Goal: Task Accomplishment & Management: Manage account settings

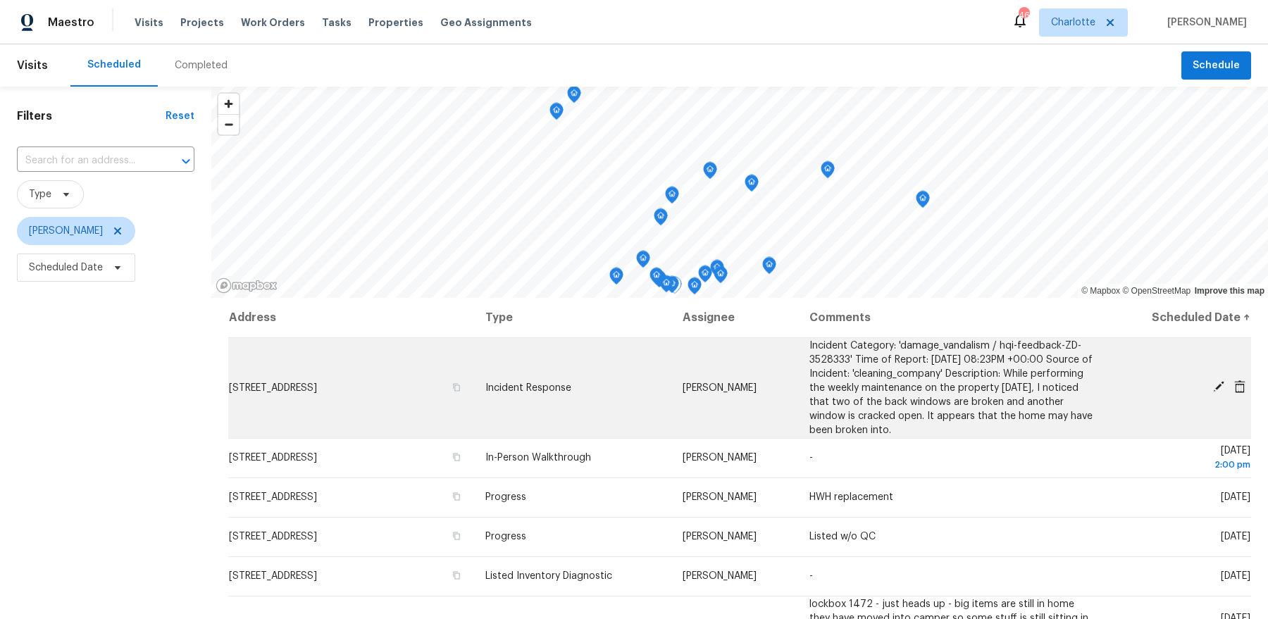
click at [317, 387] on span "[STREET_ADDRESS]" at bounding box center [273, 388] width 88 height 10
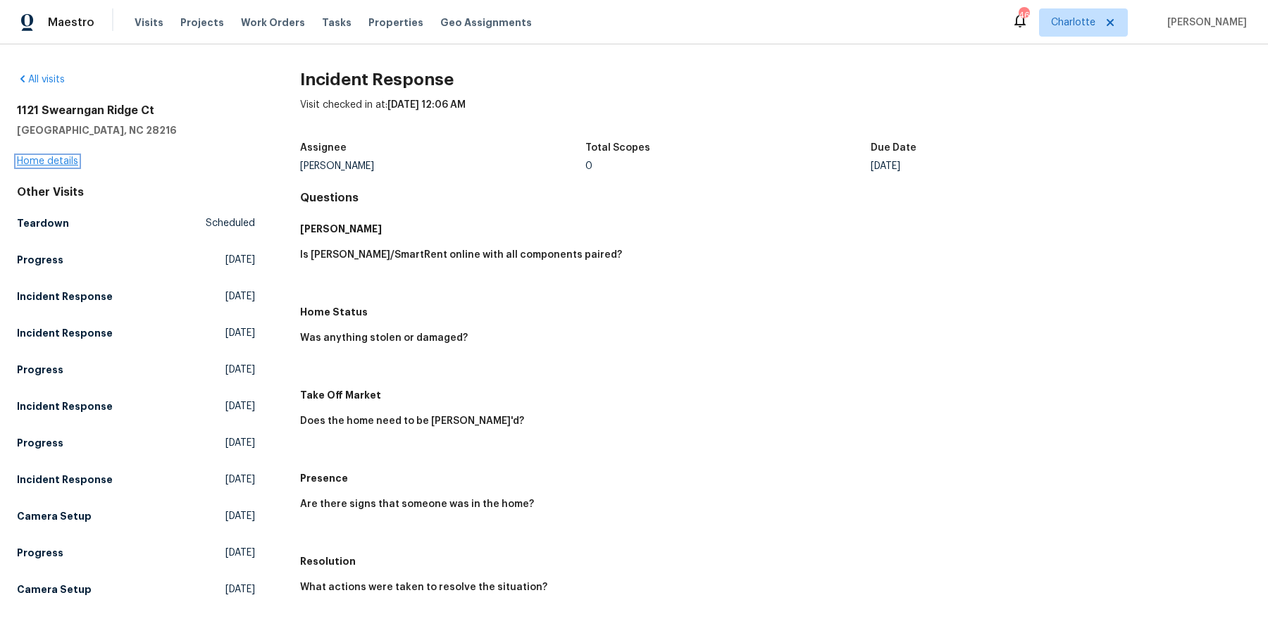
click at [46, 163] on link "Home details" at bounding box center [47, 161] width 61 height 10
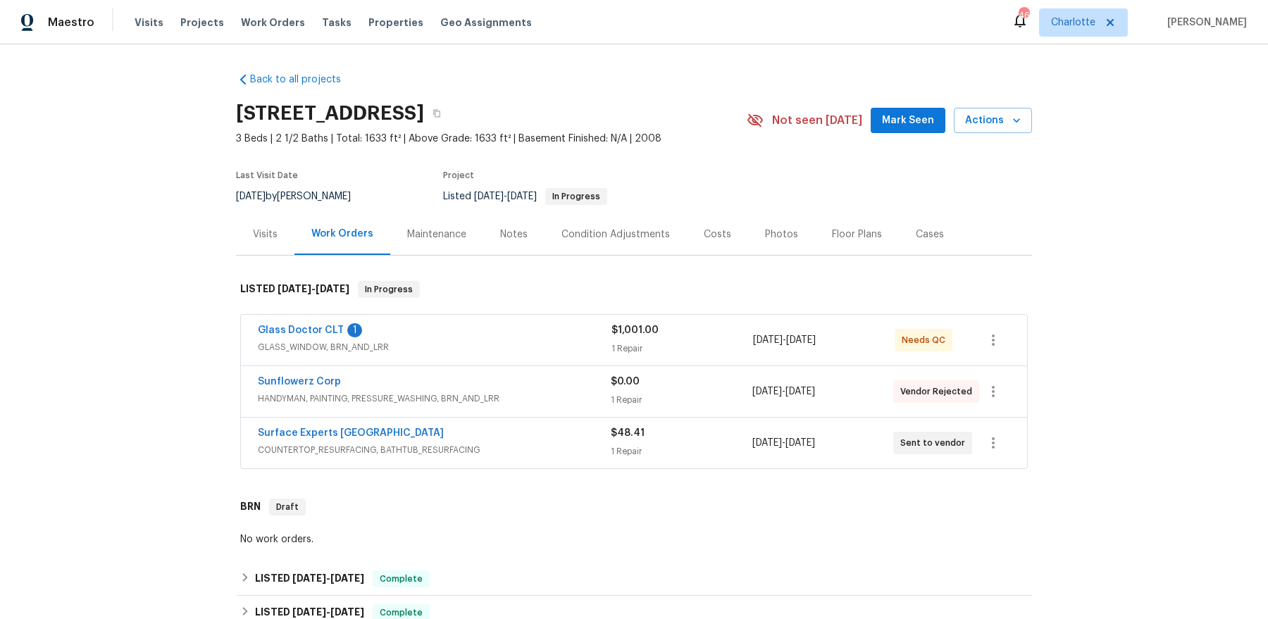
click at [360, 393] on span "HANDYMAN, PAINTING, PRESSURE_WASHING, BRN_AND_LRR" at bounding box center [434, 399] width 353 height 14
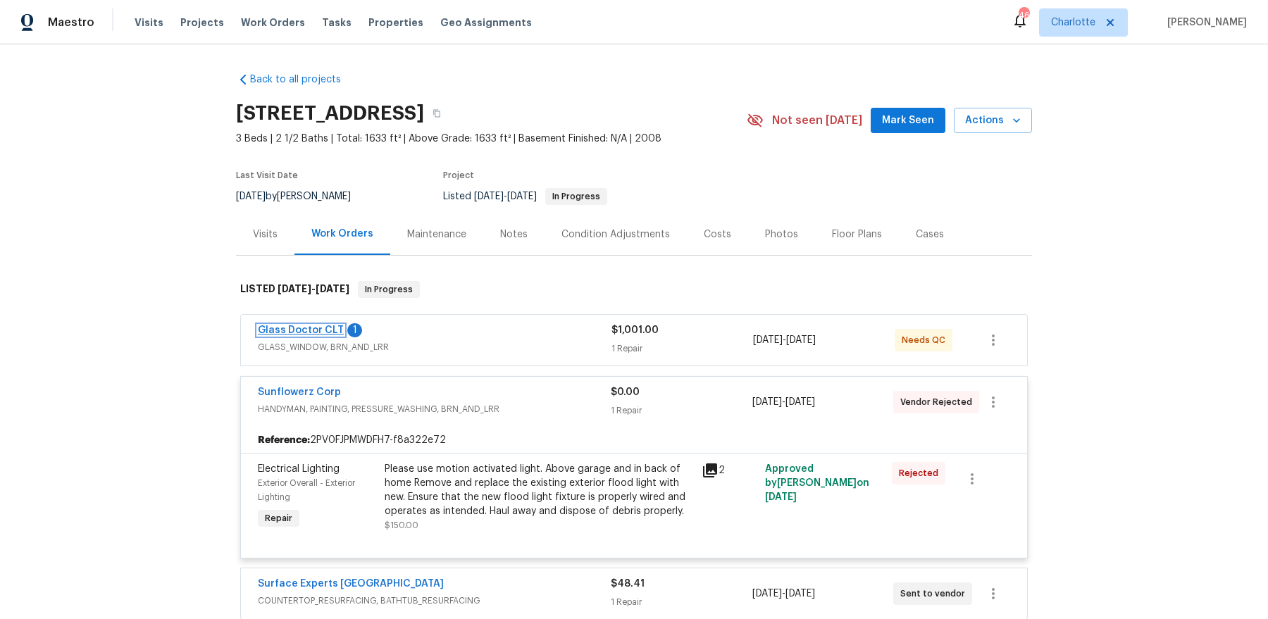
click at [311, 330] on link "Glass Doctor CLT" at bounding box center [301, 330] width 86 height 10
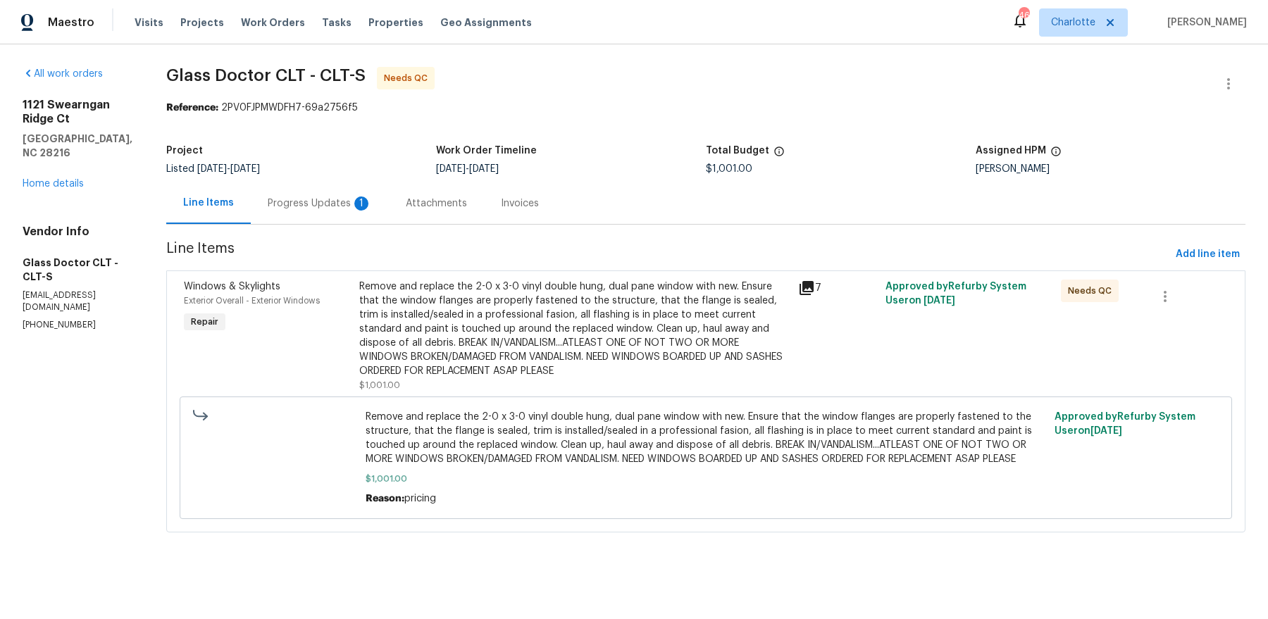
click at [299, 204] on div "Progress Updates 1" at bounding box center [320, 204] width 104 height 14
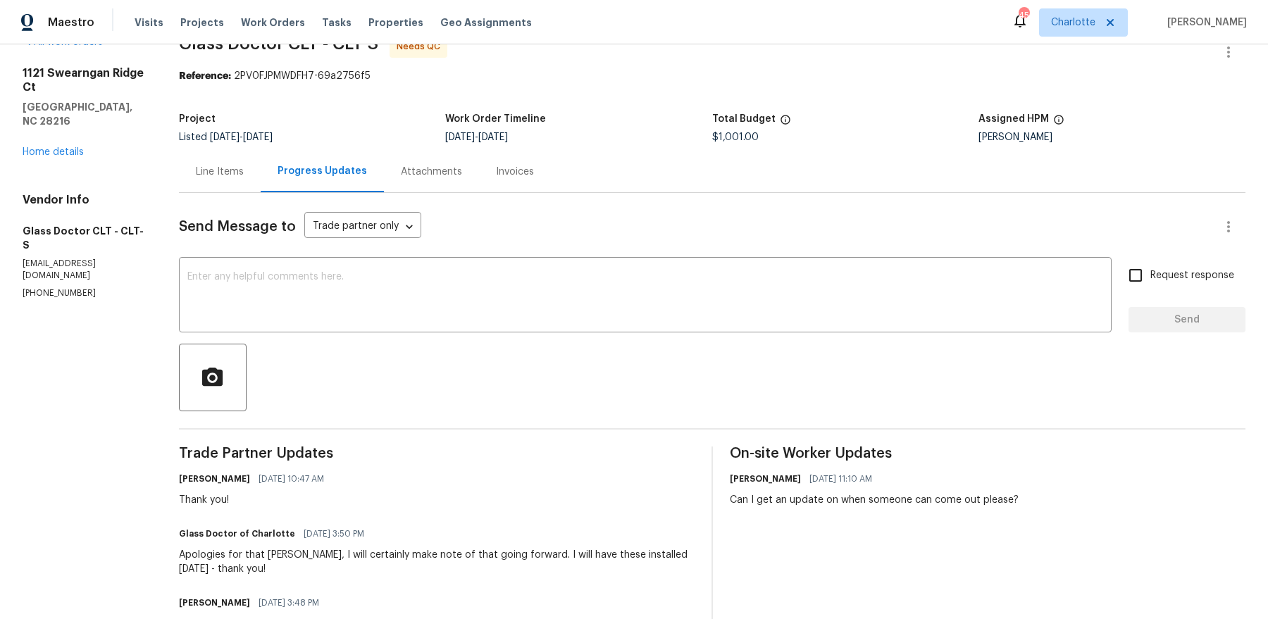
scroll to position [35, 0]
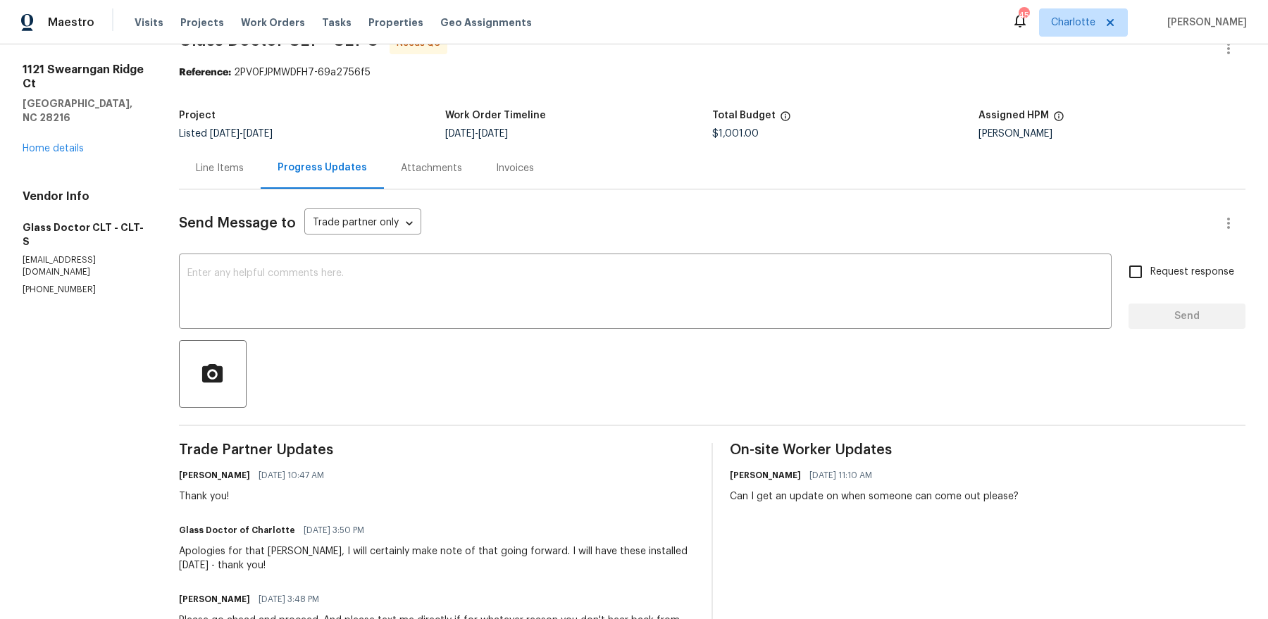
click at [213, 176] on div "Line Items" at bounding box center [220, 168] width 82 height 42
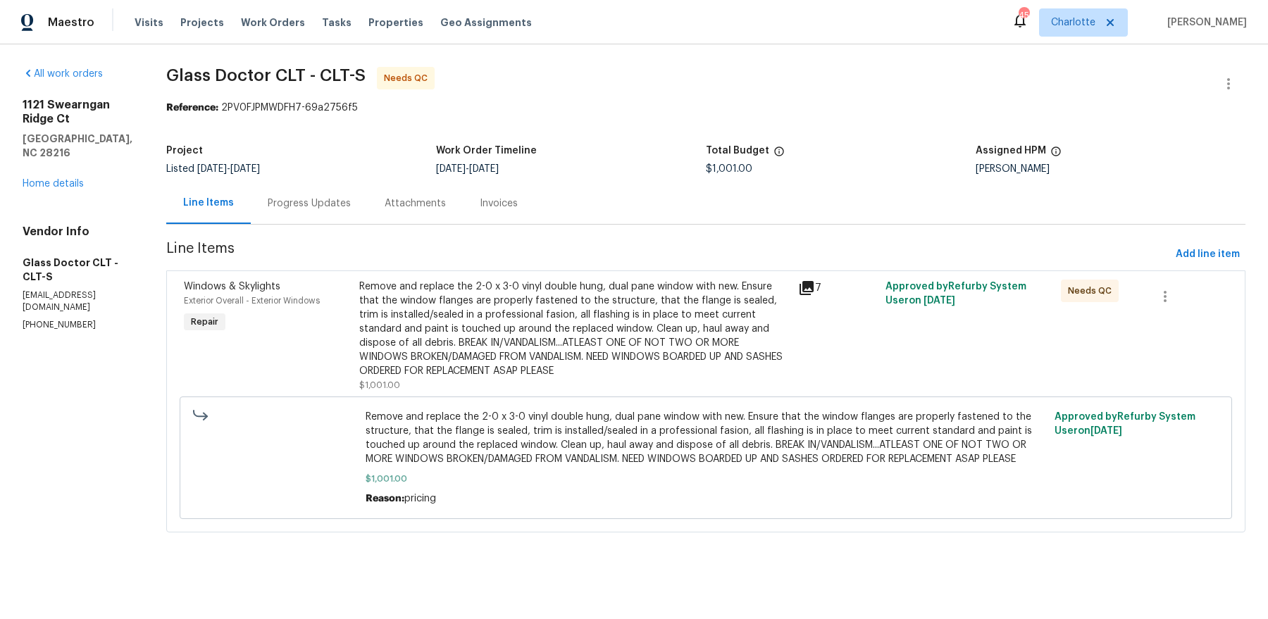
click at [800, 287] on icon at bounding box center [807, 288] width 14 height 14
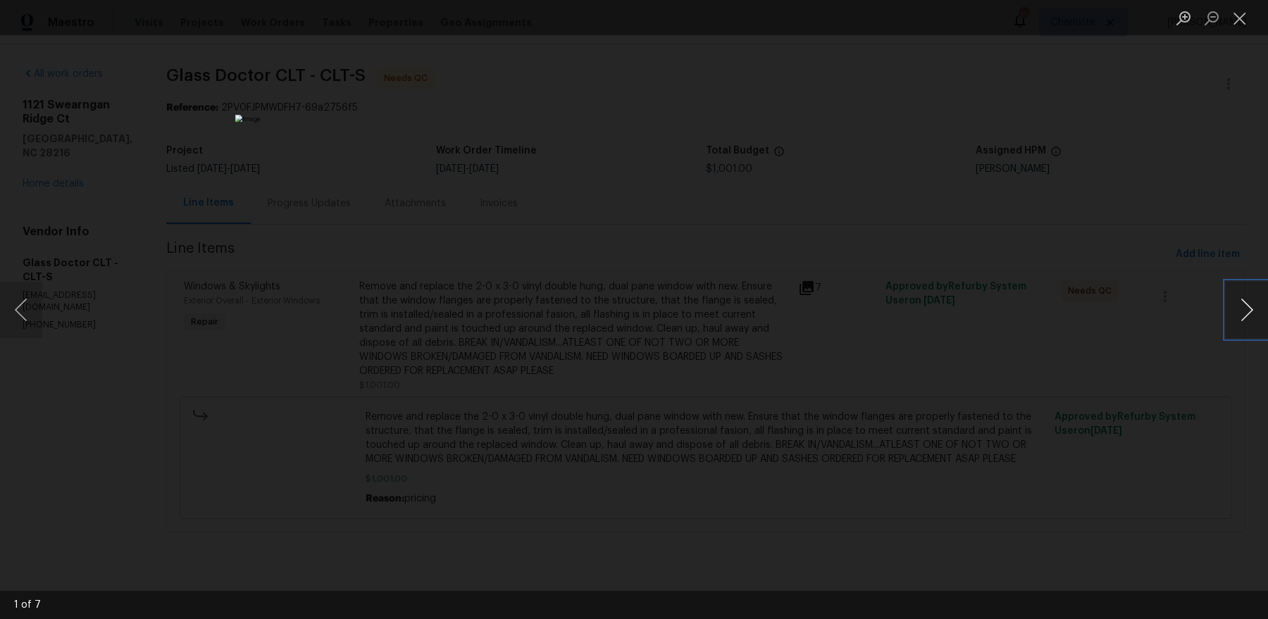
click at [1254, 302] on button "Next image" at bounding box center [1247, 310] width 42 height 56
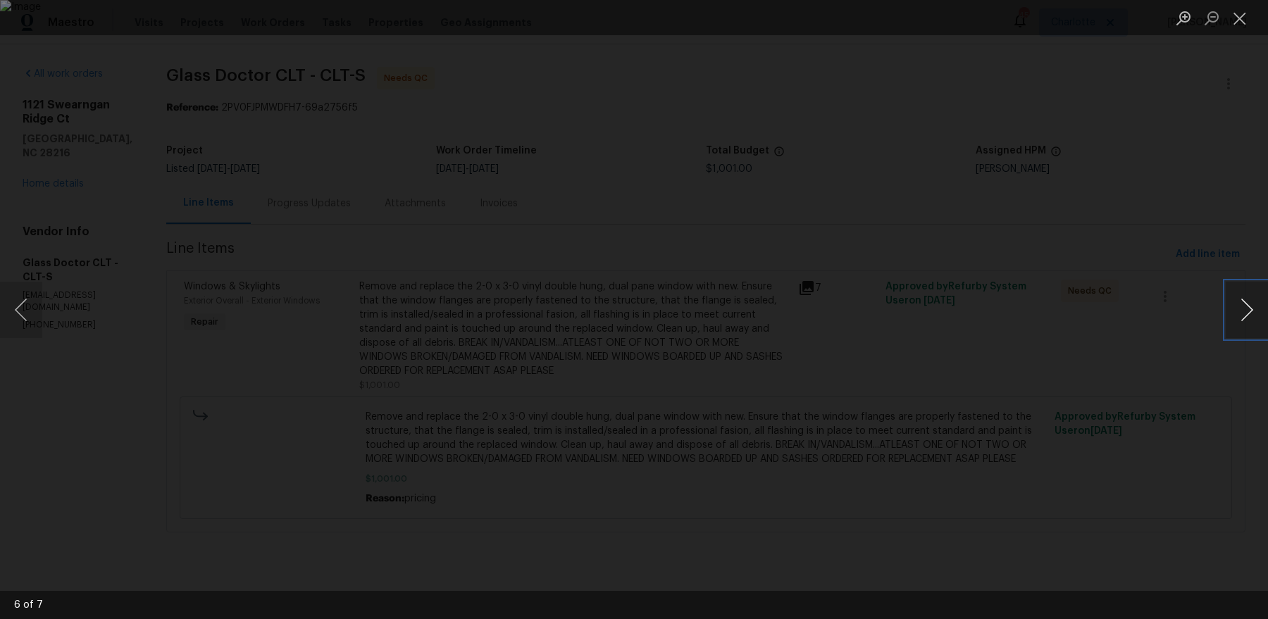
click at [1254, 302] on button "Next image" at bounding box center [1247, 310] width 42 height 56
click at [1243, 25] on button "Close lightbox" at bounding box center [1240, 18] width 28 height 25
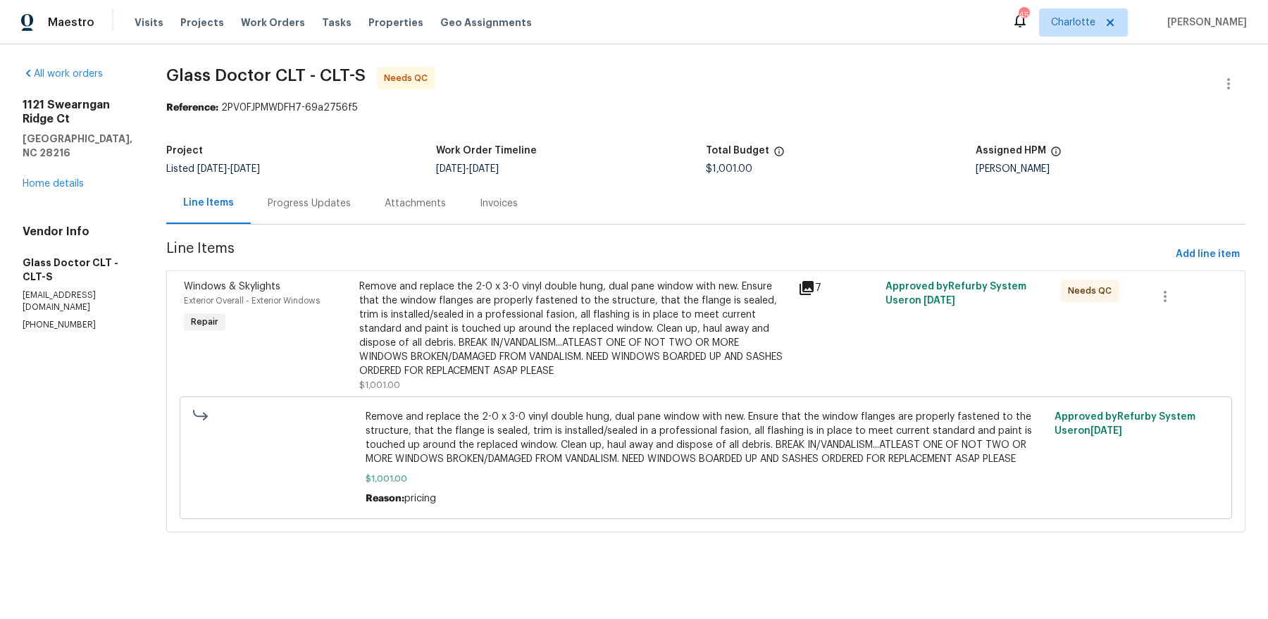
click at [612, 320] on div "Remove and replace the 2-0 x 3-0 vinyl double hung, dual pane window with new. …" at bounding box center [574, 329] width 430 height 99
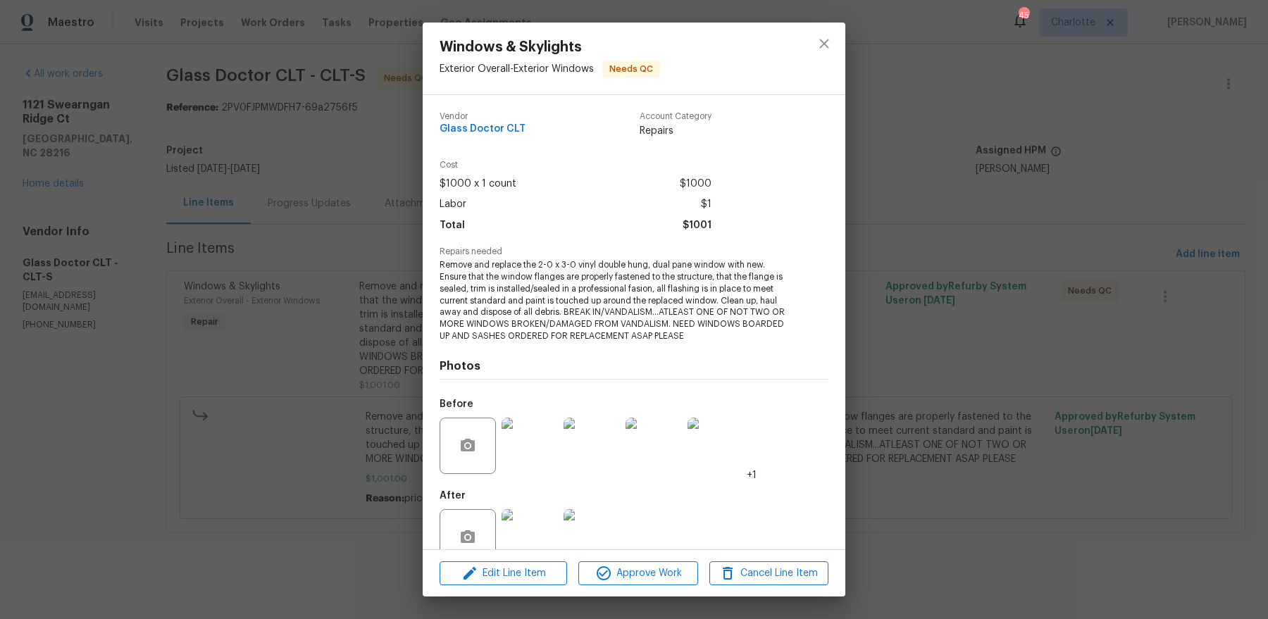
click at [637, 588] on div "Edit Line Item Approve Work Cancel Line Item" at bounding box center [634, 573] width 423 height 47
click at [637, 584] on button "Approve Work" at bounding box center [637, 574] width 119 height 25
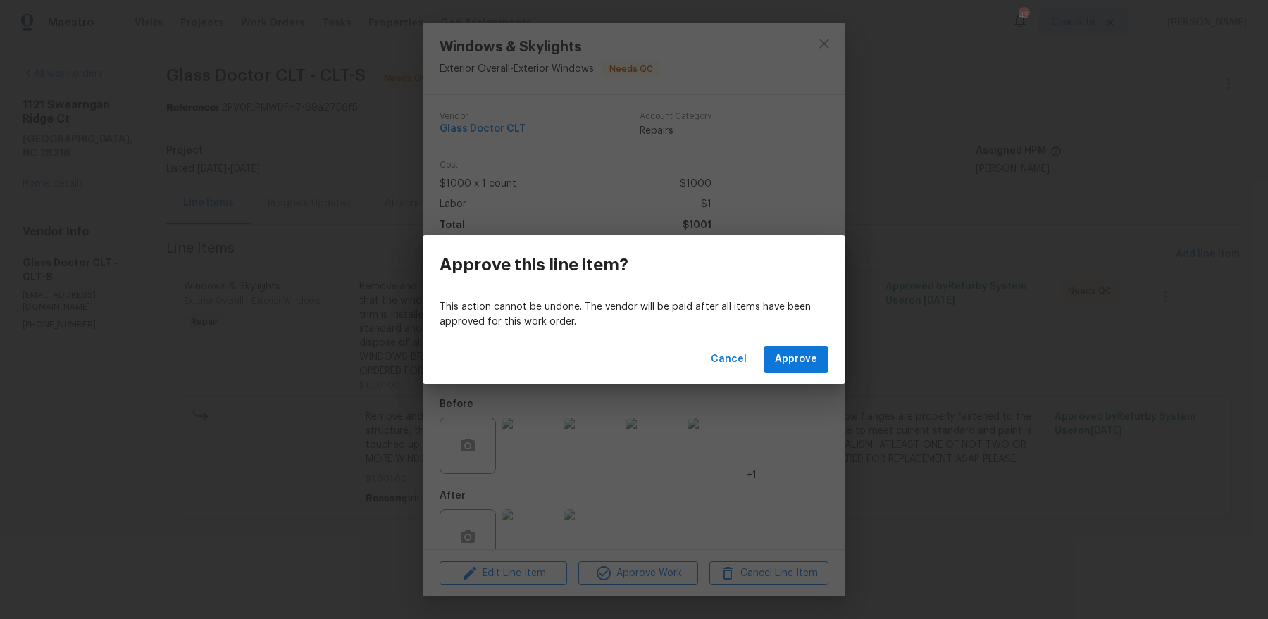
click at [833, 344] on div "Cancel Approve" at bounding box center [634, 359] width 423 height 49
click at [814, 351] on span "Approve" at bounding box center [796, 360] width 42 height 18
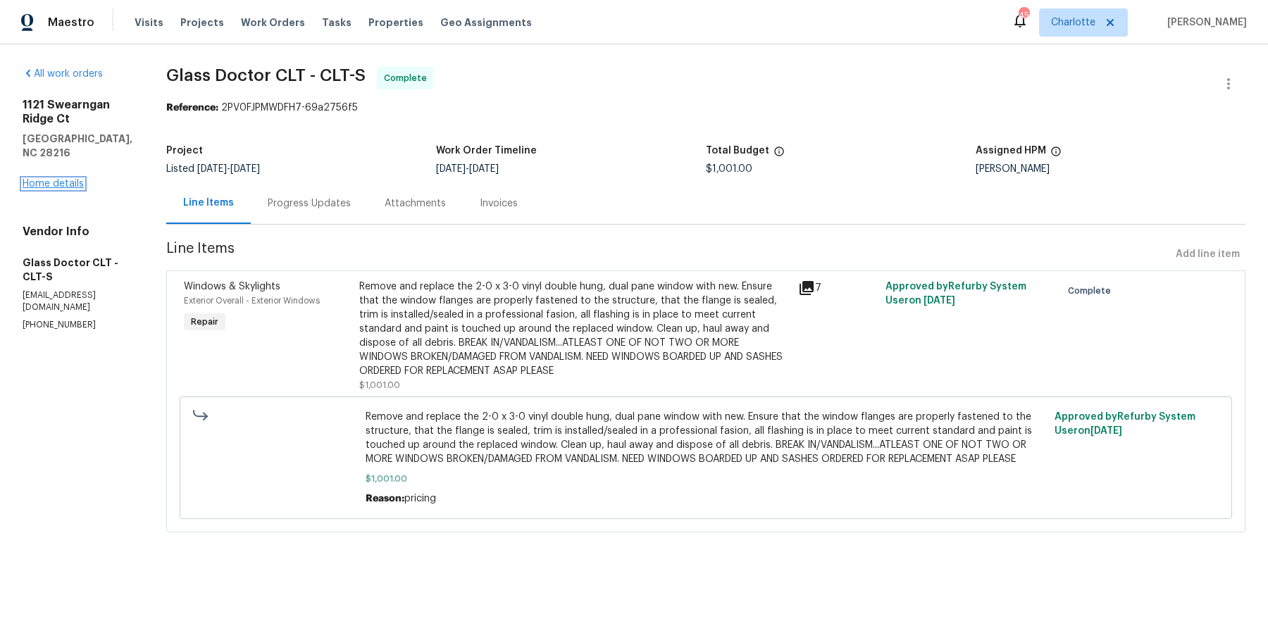
click at [42, 189] on link "Home details" at bounding box center [53, 184] width 61 height 10
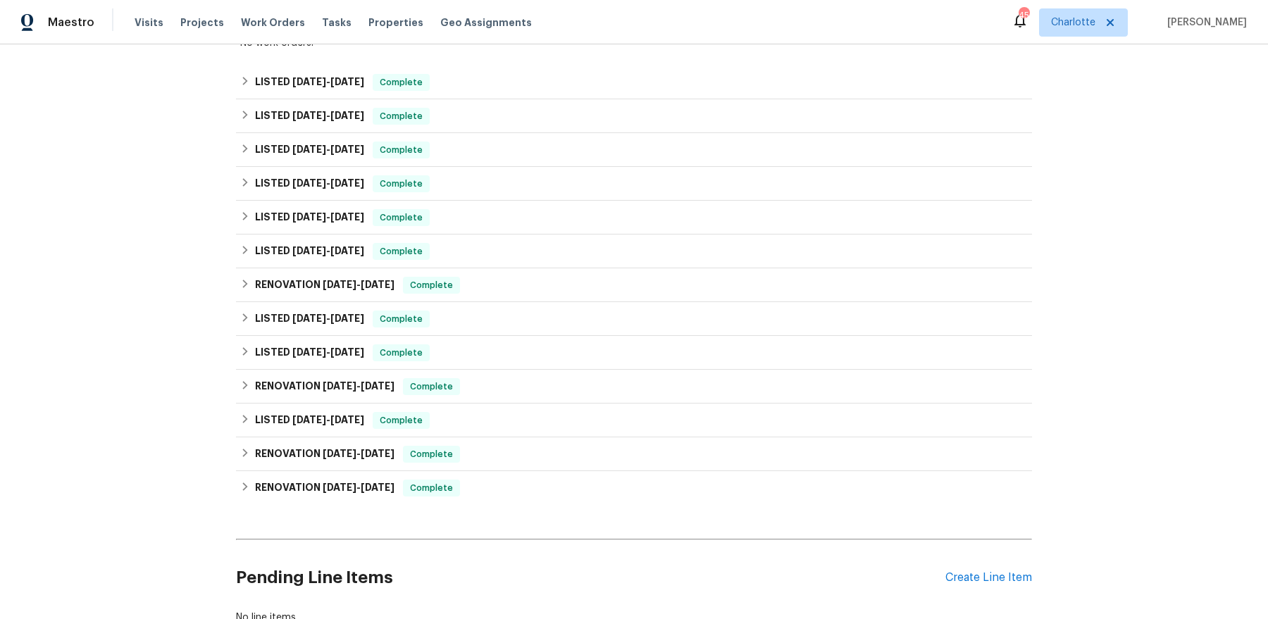
scroll to position [595, 0]
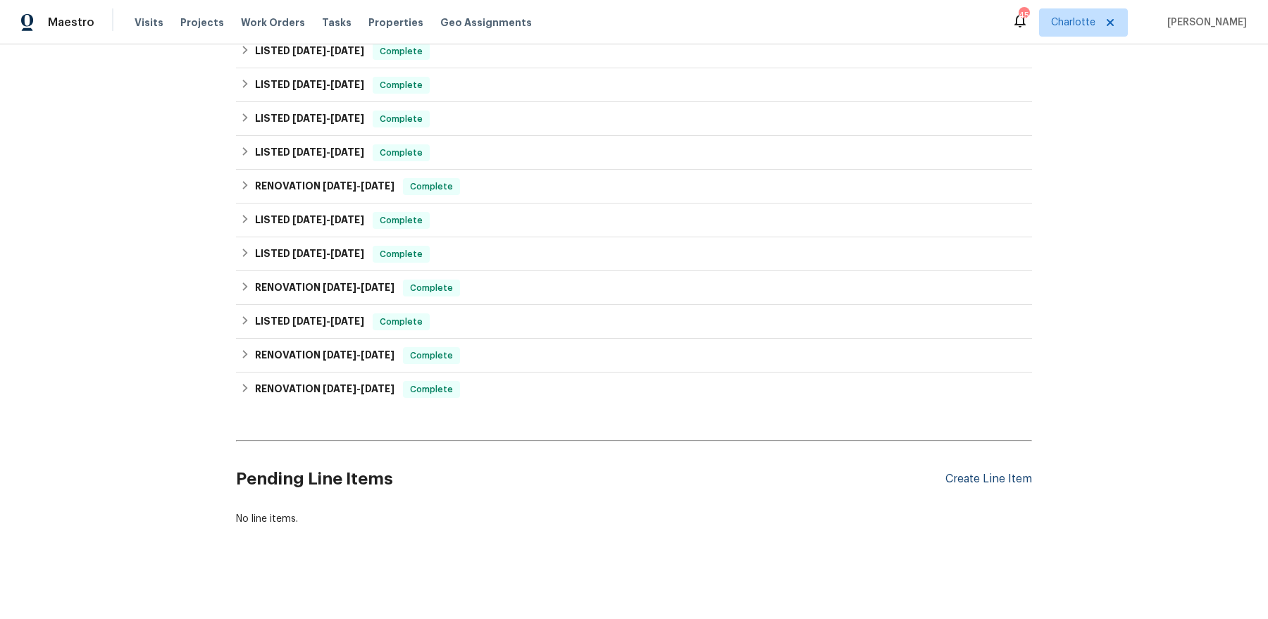
click at [1003, 478] on div "Create Line Item" at bounding box center [988, 479] width 87 height 13
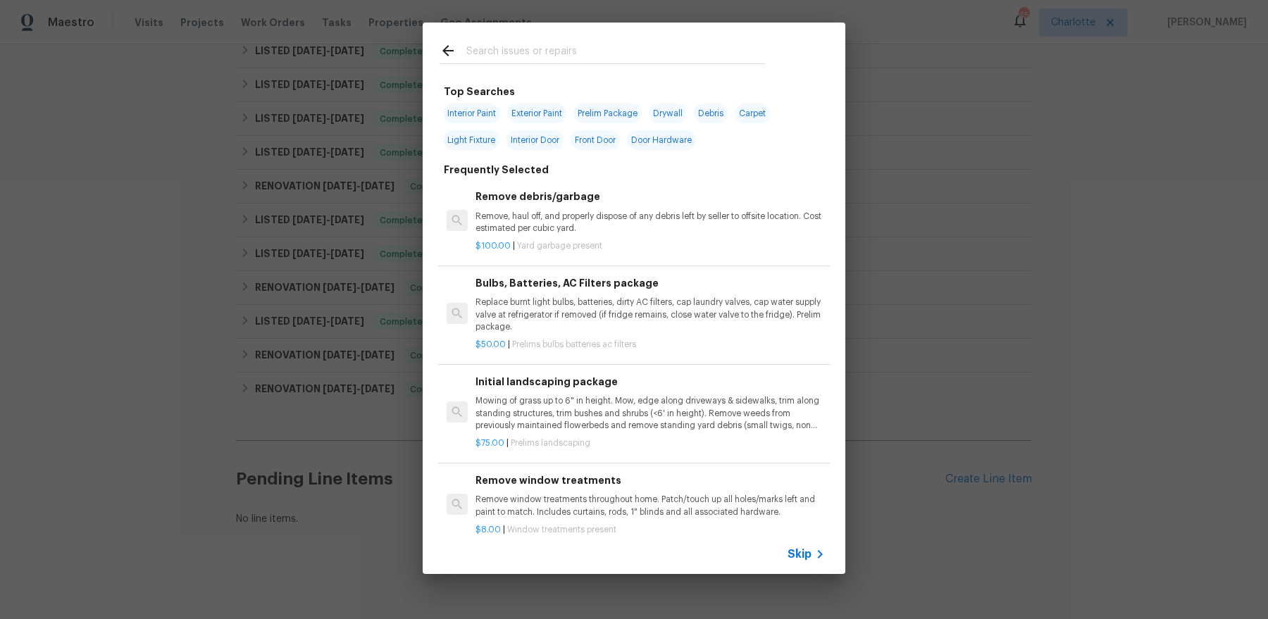
click at [571, 42] on div at bounding box center [602, 52] width 325 height 21
click at [553, 49] on input "text" at bounding box center [615, 52] width 299 height 21
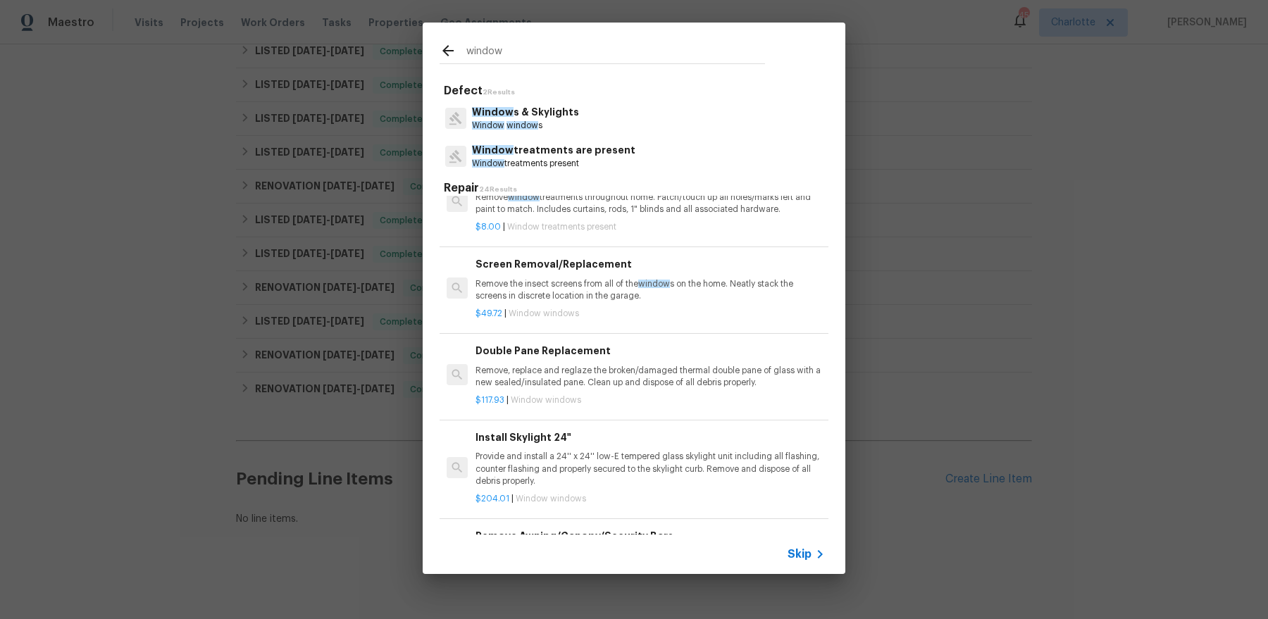
scroll to position [535, 0]
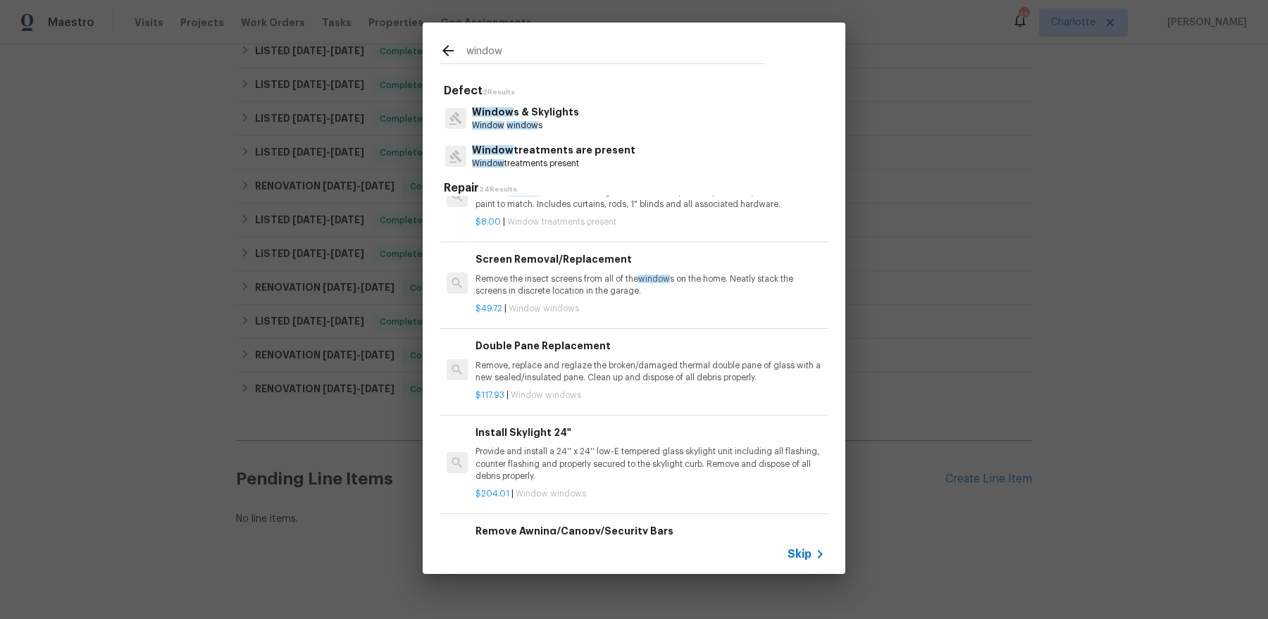
type input "window"
click at [650, 369] on p "Remove, replace and reglaze the broken/damaged thermal double pane of glass wit…" at bounding box center [650, 372] width 349 height 24
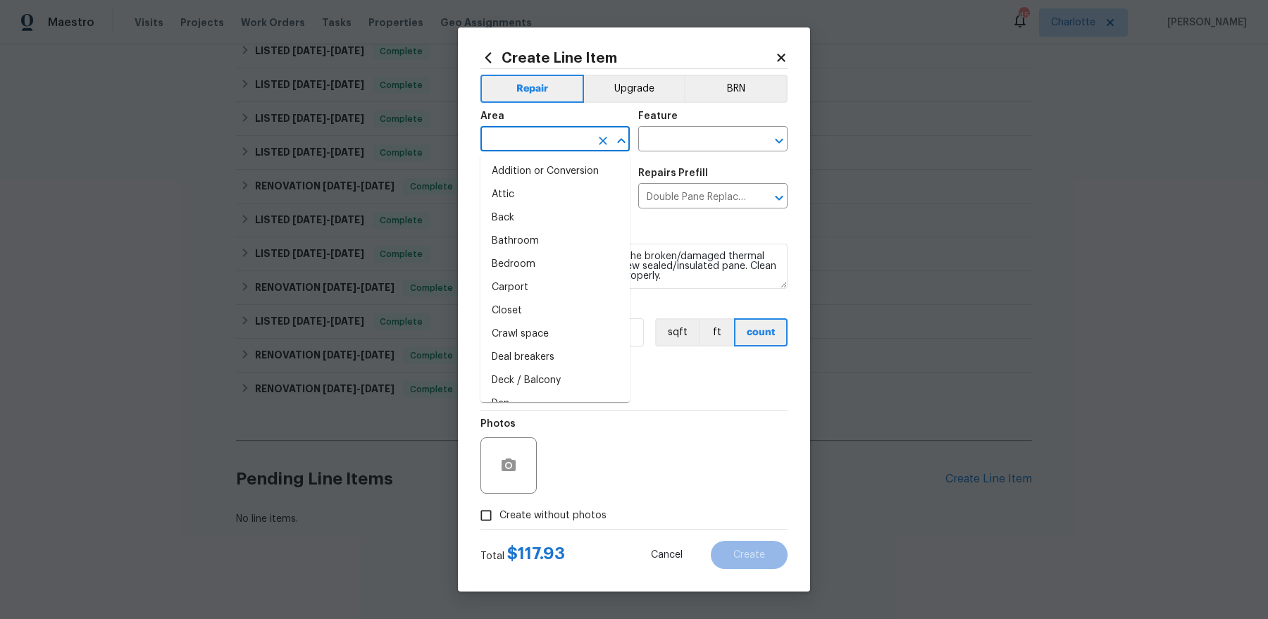
click at [562, 145] on input "text" at bounding box center [535, 141] width 110 height 22
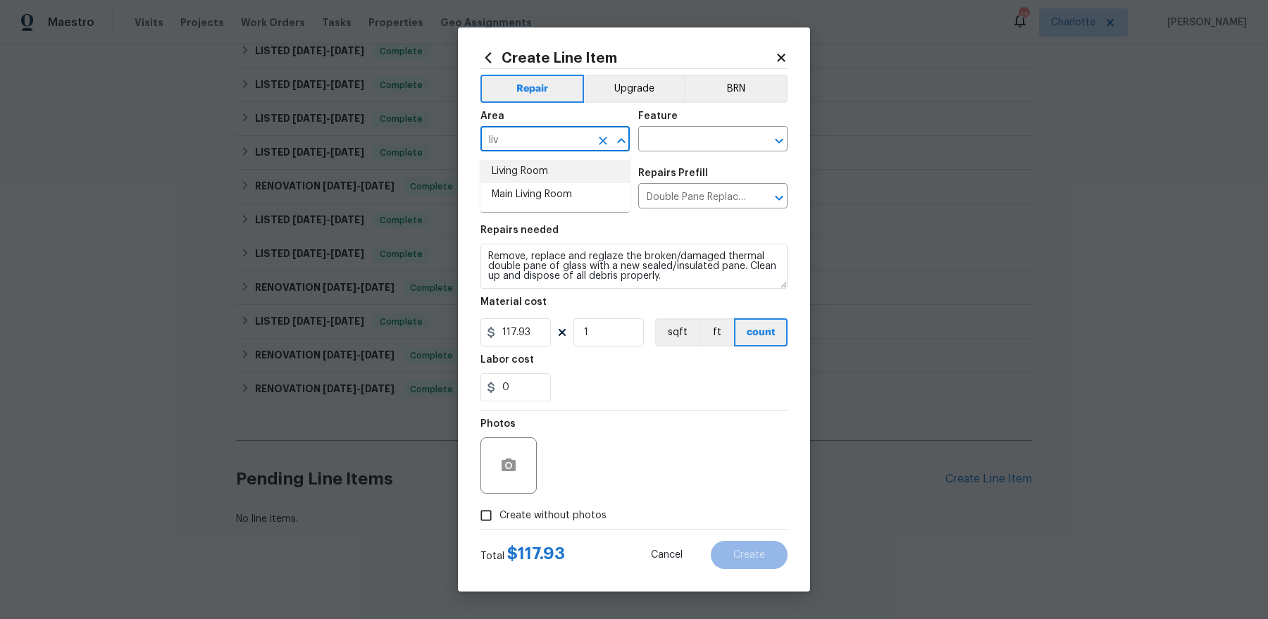
click at [559, 168] on li "Living Room" at bounding box center [554, 171] width 149 height 23
type input "Living Room"
click at [689, 151] on body "Maestro Visits Projects Work Orders Tasks Properties Geo Assignments 45 Charlot…" at bounding box center [634, 309] width 1268 height 619
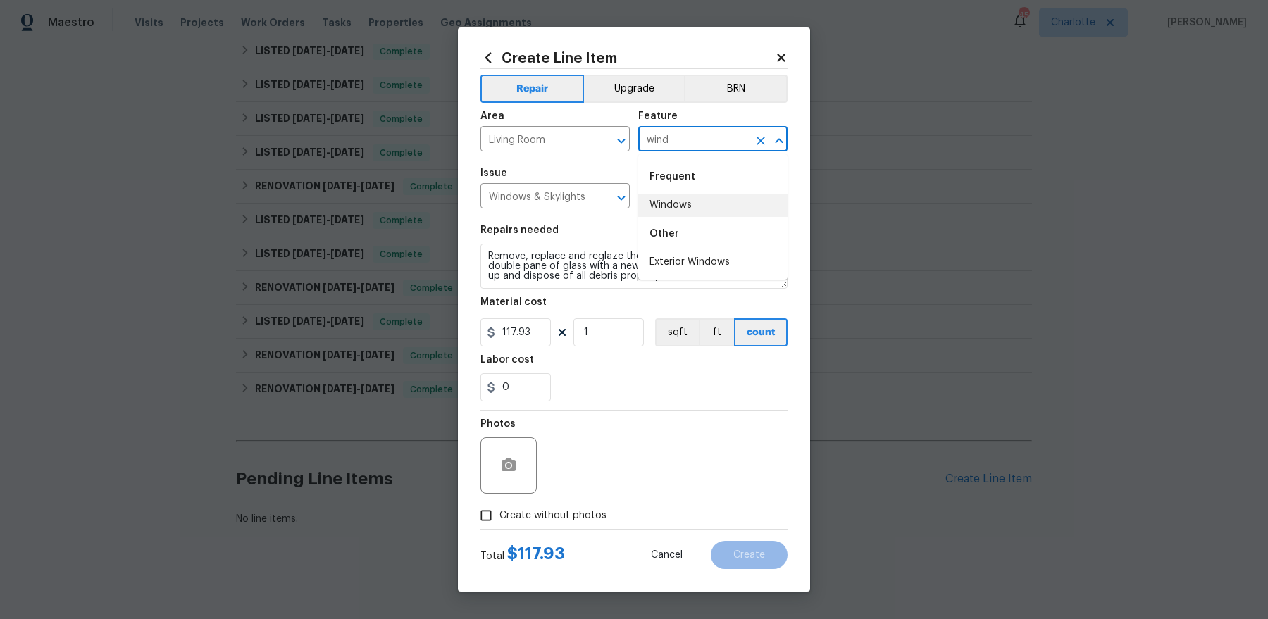
click at [679, 208] on li "Windows" at bounding box center [712, 205] width 149 height 23
type input "Windows"
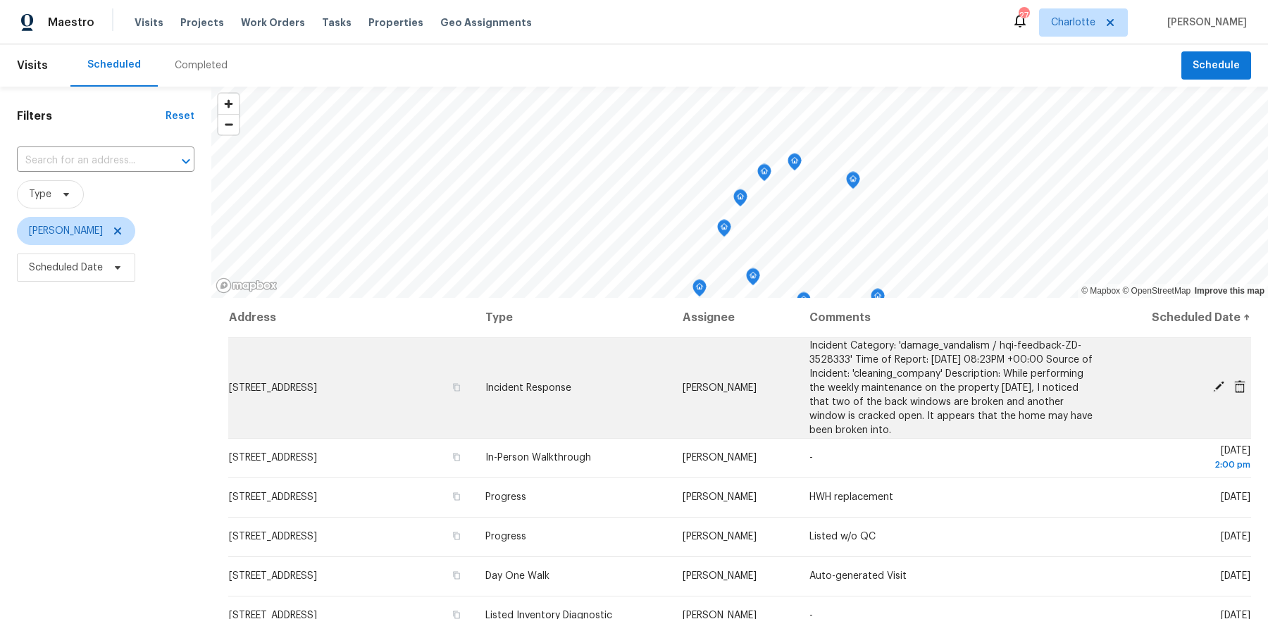
click at [357, 380] on td "[STREET_ADDRESS]" at bounding box center [351, 387] width 246 height 101
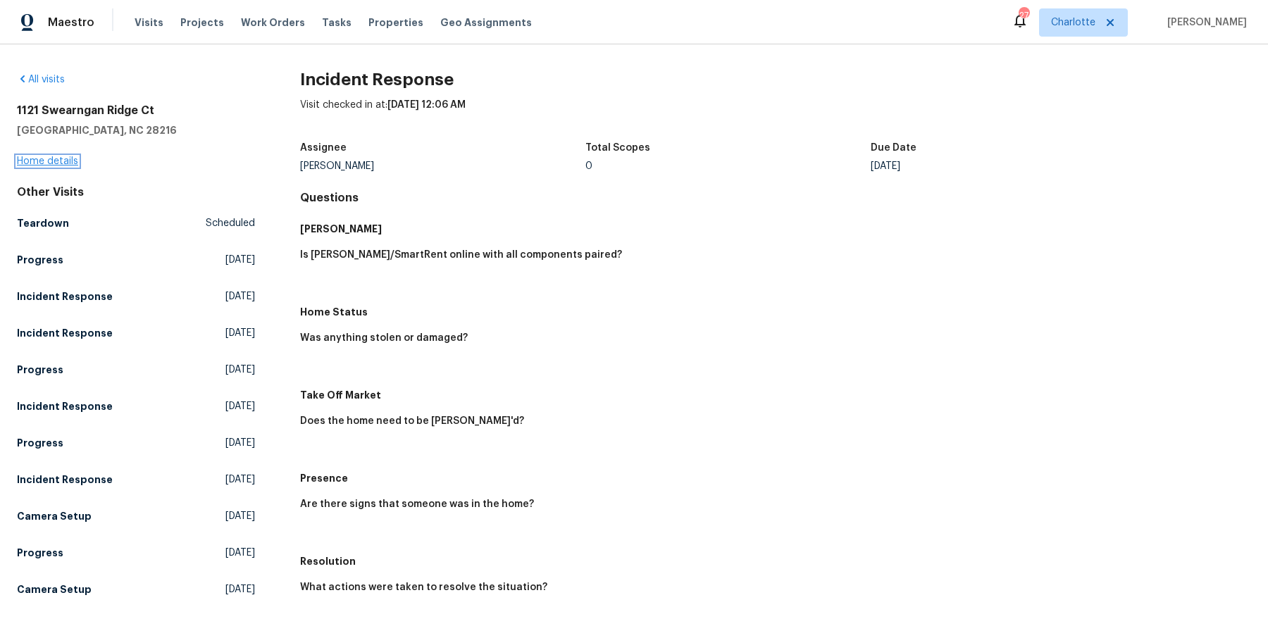
click at [49, 159] on link "Home details" at bounding box center [47, 161] width 61 height 10
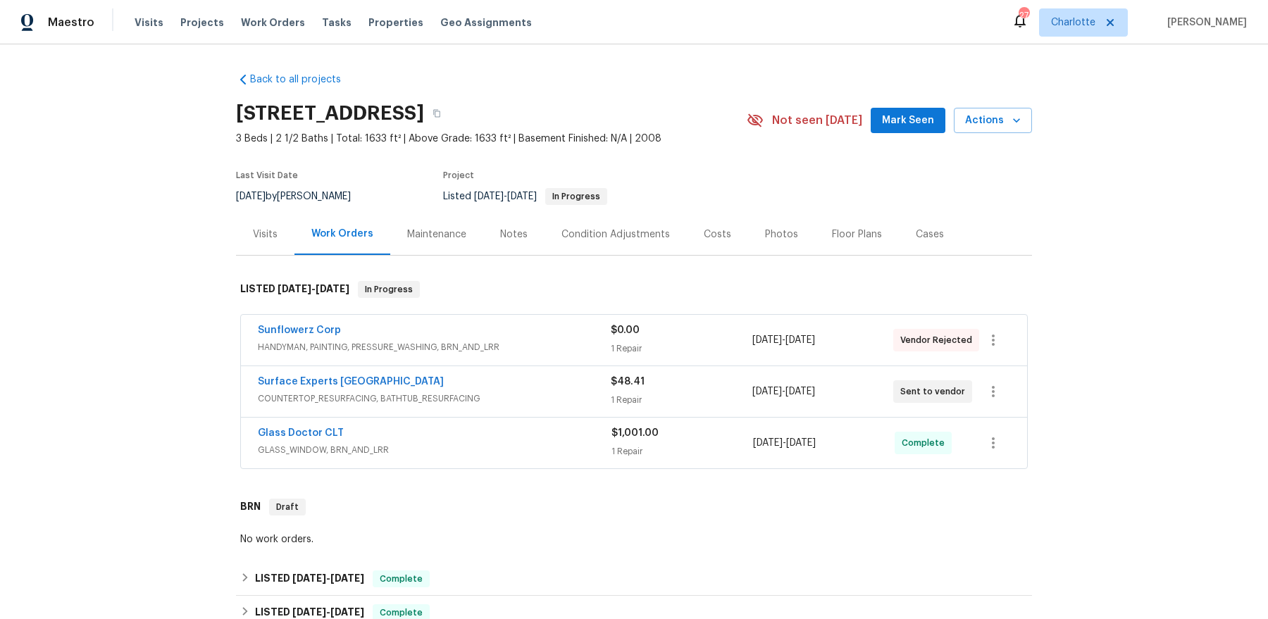
click at [252, 220] on div "Visits" at bounding box center [265, 234] width 58 height 42
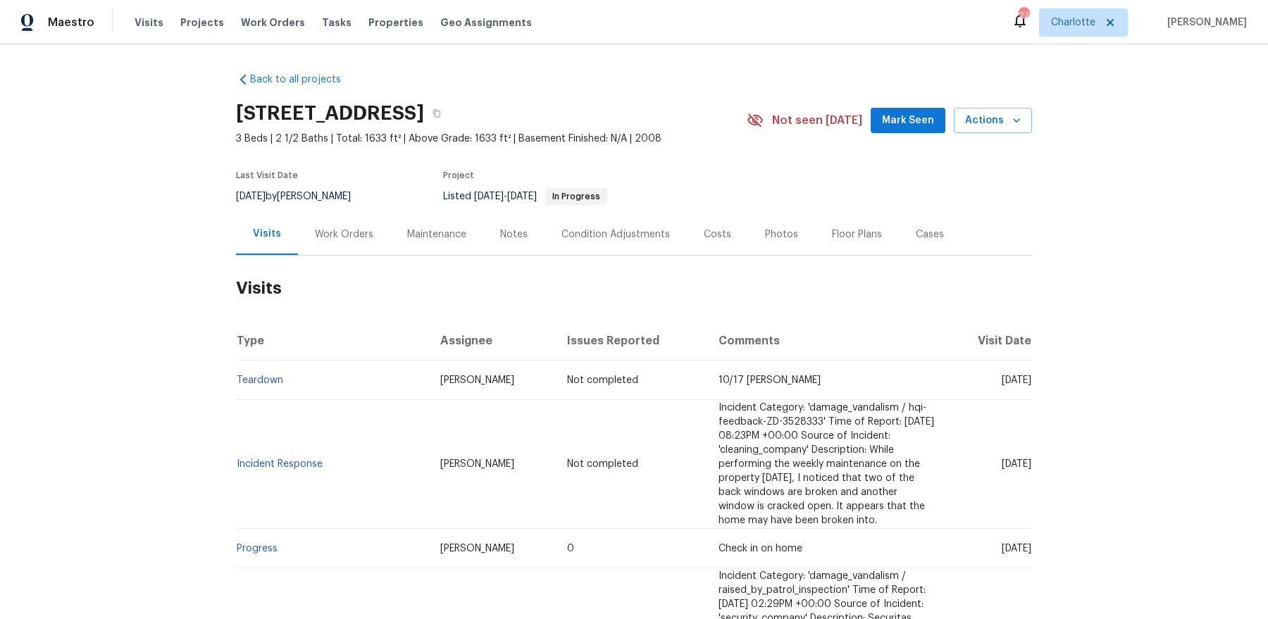
click at [354, 246] on div "Work Orders" at bounding box center [344, 234] width 92 height 42
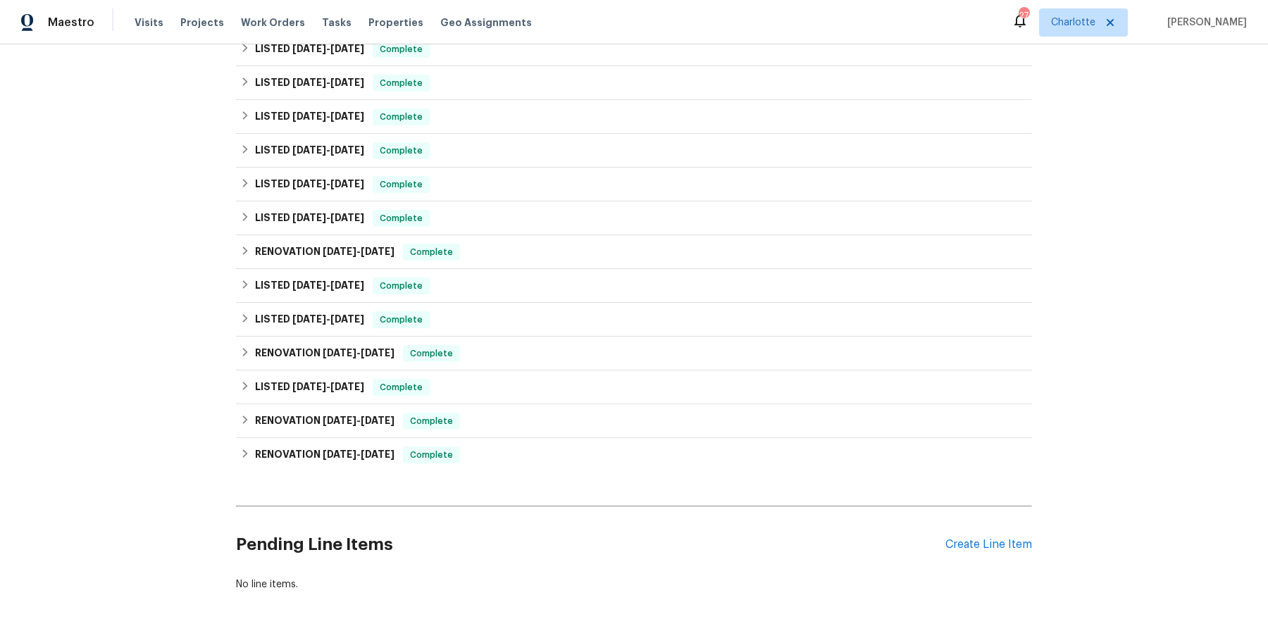
scroll to position [595, 0]
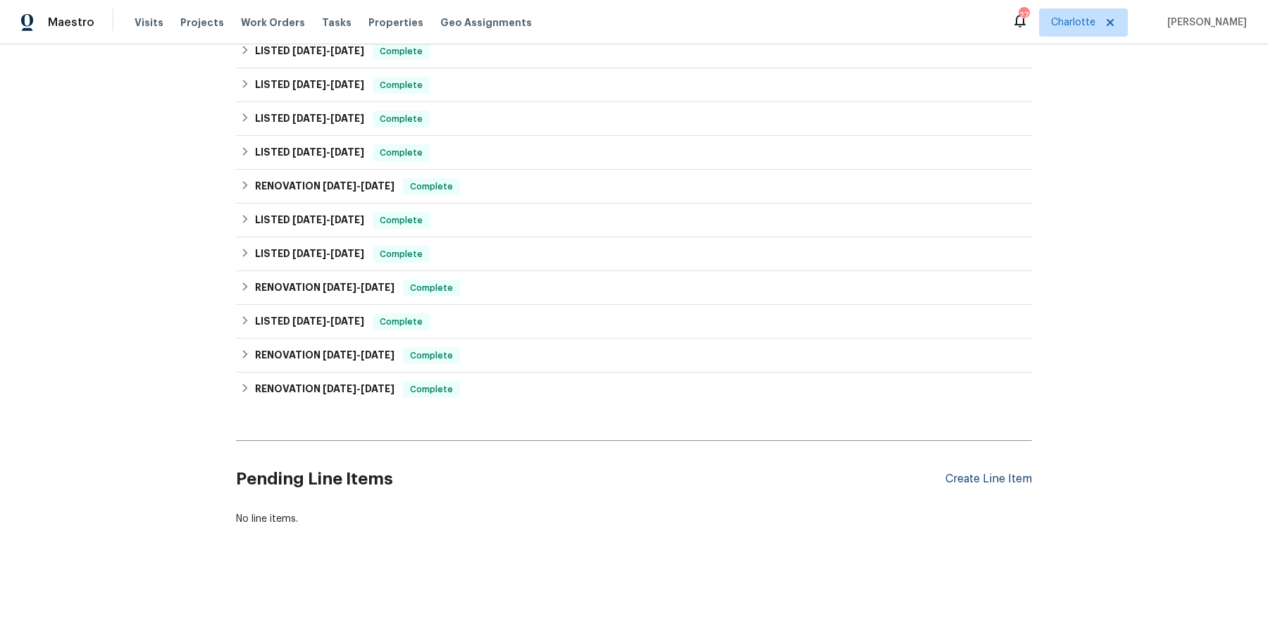
click at [1014, 476] on div "Create Line Item" at bounding box center [988, 479] width 87 height 13
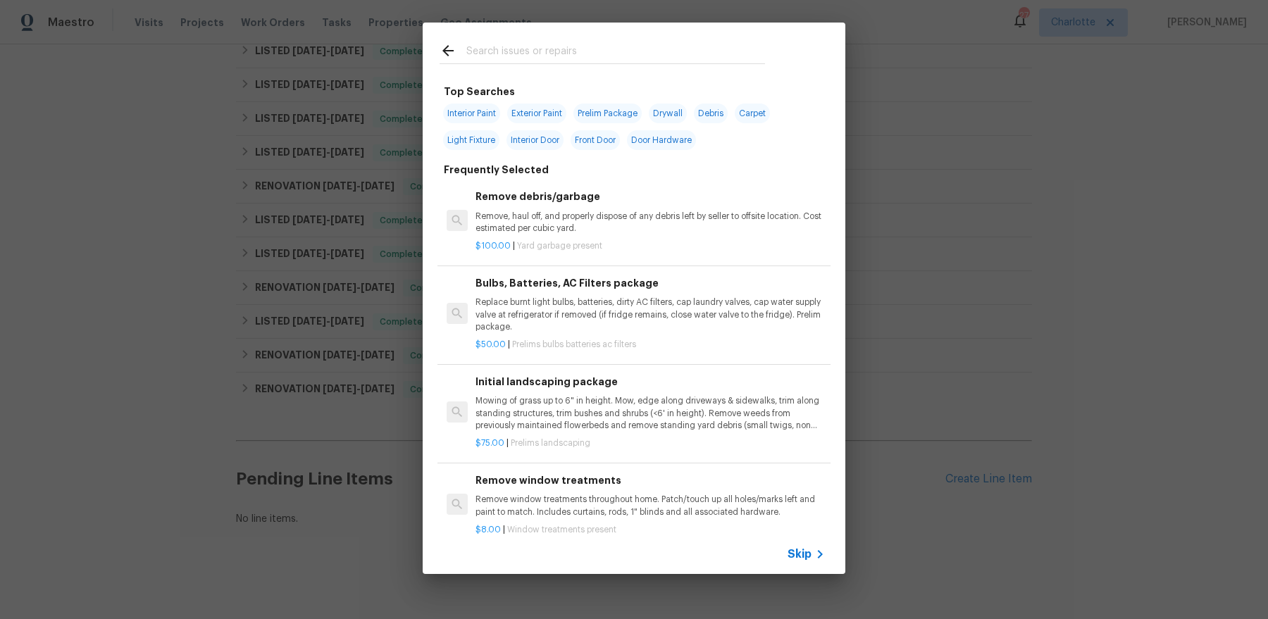
click at [523, 69] on div at bounding box center [602, 51] width 359 height 56
click at [523, 53] on input "text" at bounding box center [615, 52] width 299 height 21
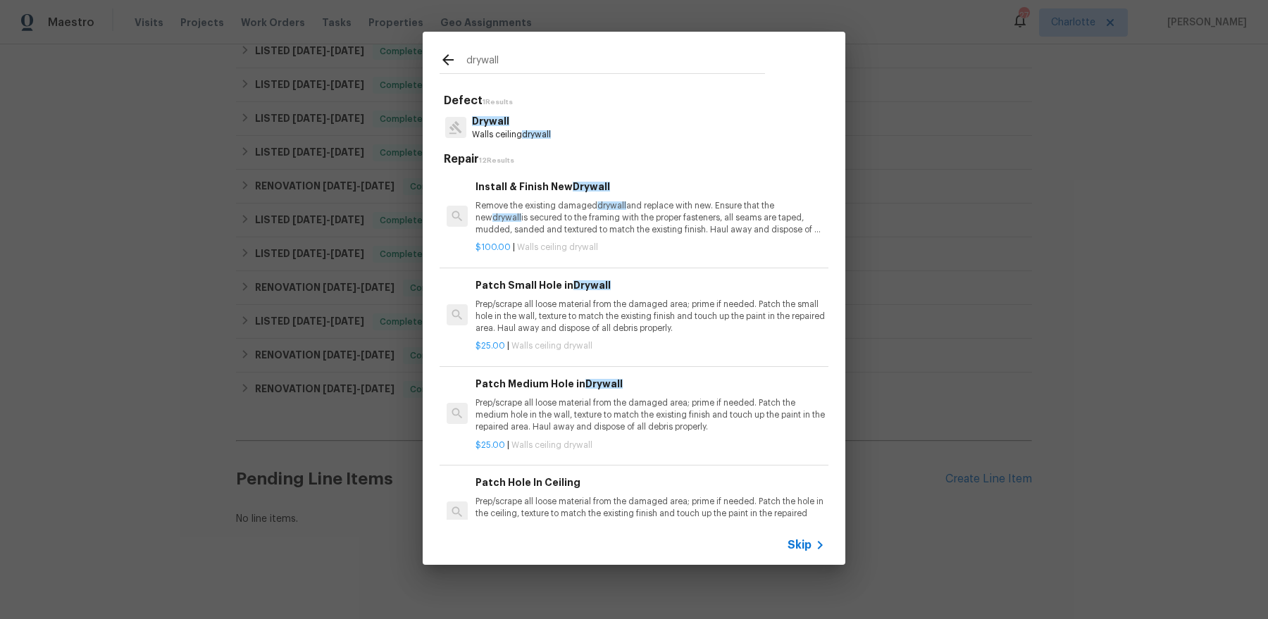
type input "drywall"
click at [612, 211] on p "Remove the existing damaged drywall and replace with new. Ensure that the new d…" at bounding box center [650, 218] width 349 height 36
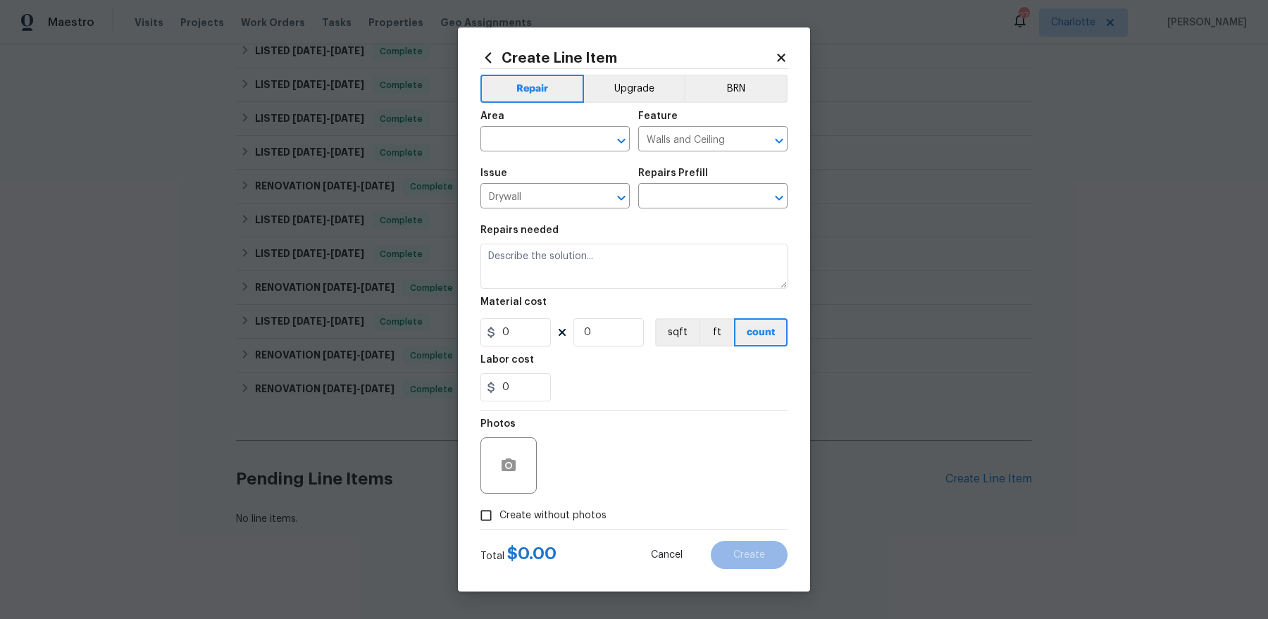
type input "Install & Finish New Drywall $100.00"
type textarea "Remove the existing damaged drywall and replace with new. Ensure that the new d…"
type input "100"
type input "1"
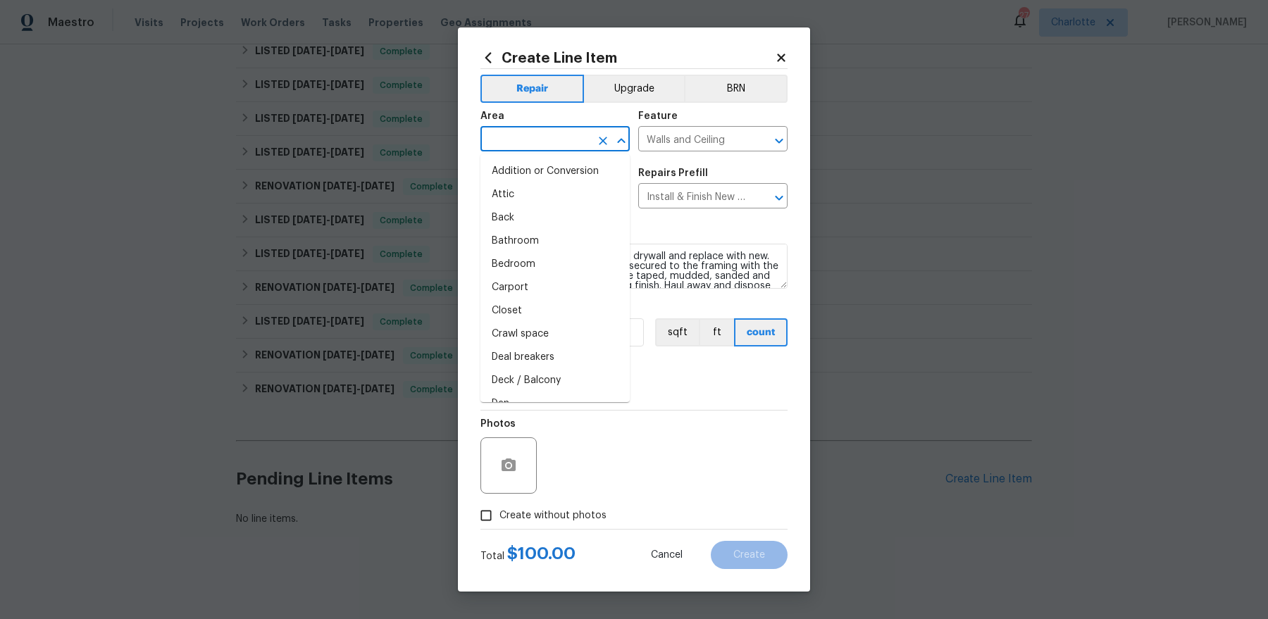
click at [563, 132] on input "text" at bounding box center [535, 141] width 110 height 22
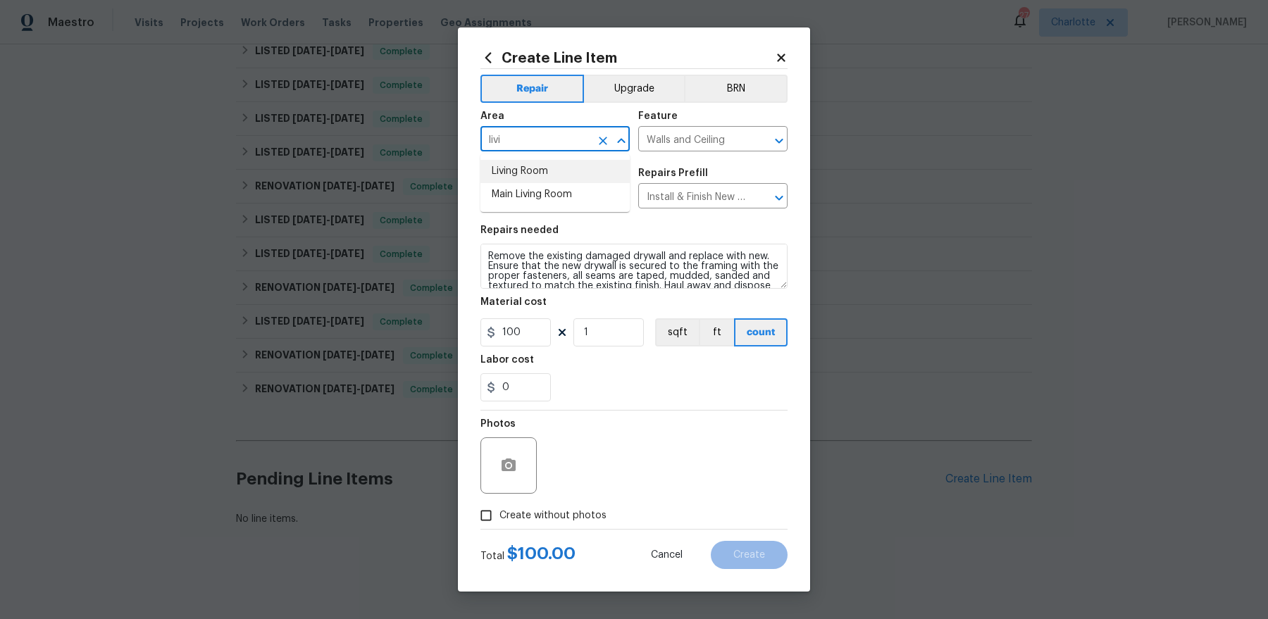
click at [545, 173] on li "Living Room" at bounding box center [554, 171] width 149 height 23
type input "Living Room"
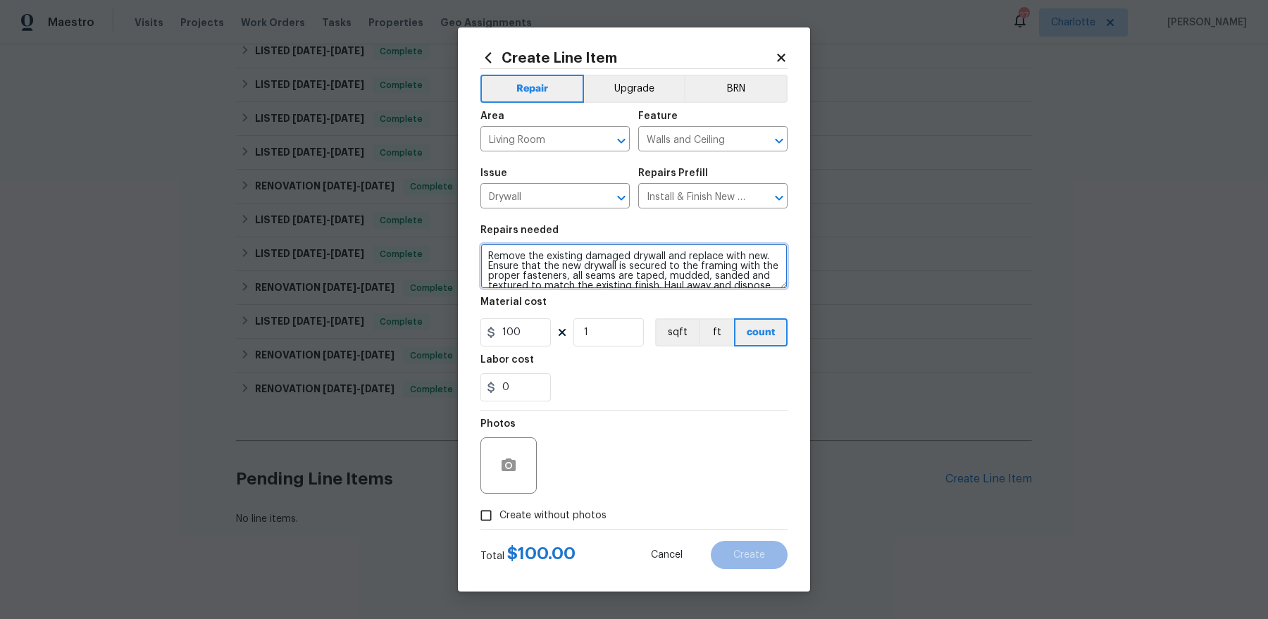
click at [576, 261] on textarea "Remove the existing damaged drywall and replace with new. Ensure that the new d…" at bounding box center [633, 266] width 307 height 45
type textarea "Repair drywall in living room, paint affected wall break to break"
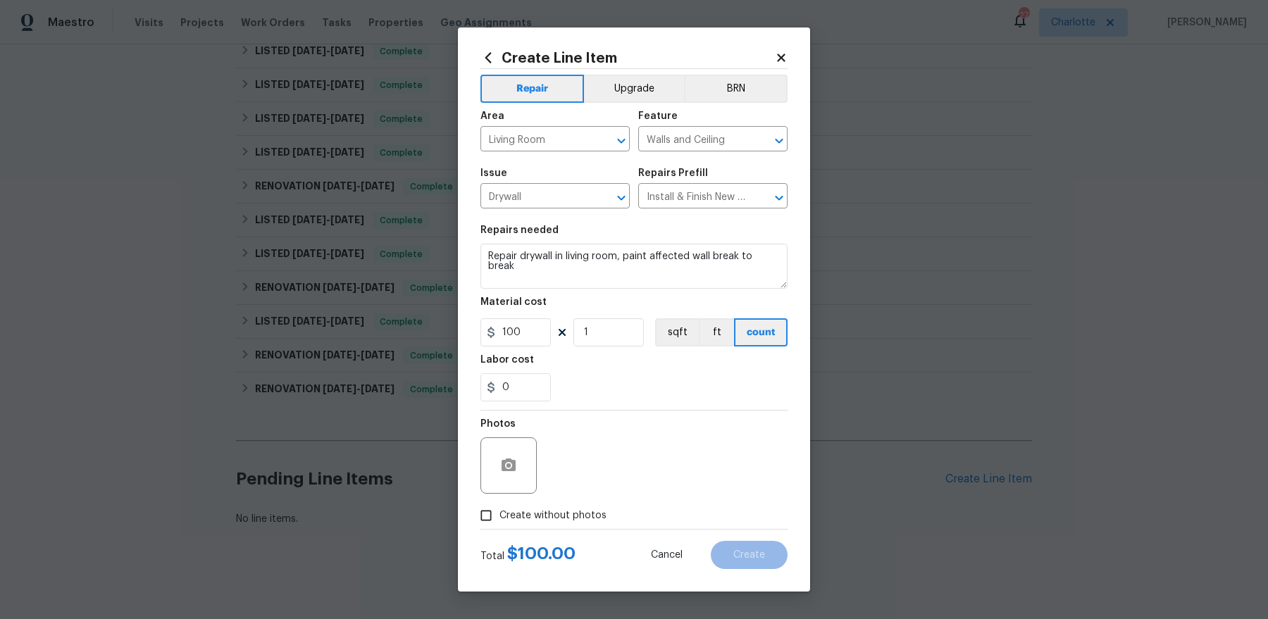
click at [528, 314] on div "Material cost" at bounding box center [633, 306] width 307 height 18
click at [525, 325] on input "100" at bounding box center [515, 332] width 70 height 28
type input "150"
click at [551, 515] on span "Create without photos" at bounding box center [553, 516] width 107 height 15
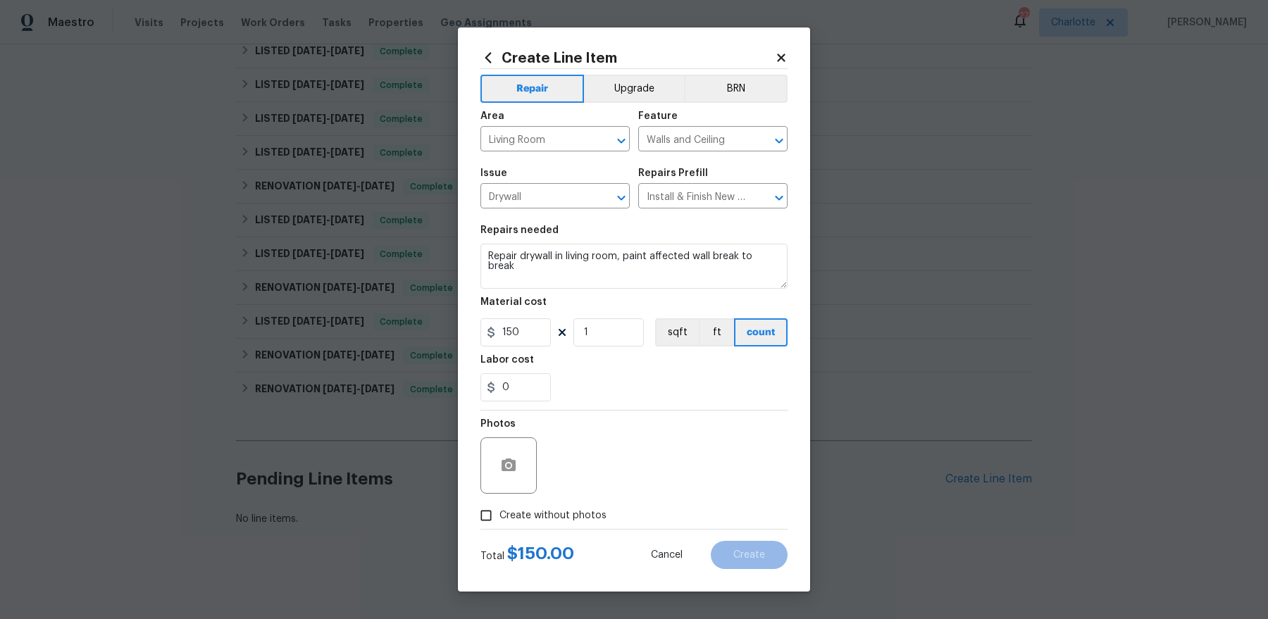
click at [500, 515] on input "Create without photos" at bounding box center [486, 515] width 27 height 27
checkbox input "true"
click at [663, 444] on textarea at bounding box center [668, 466] width 240 height 56
click at [755, 561] on button "Create" at bounding box center [749, 555] width 77 height 28
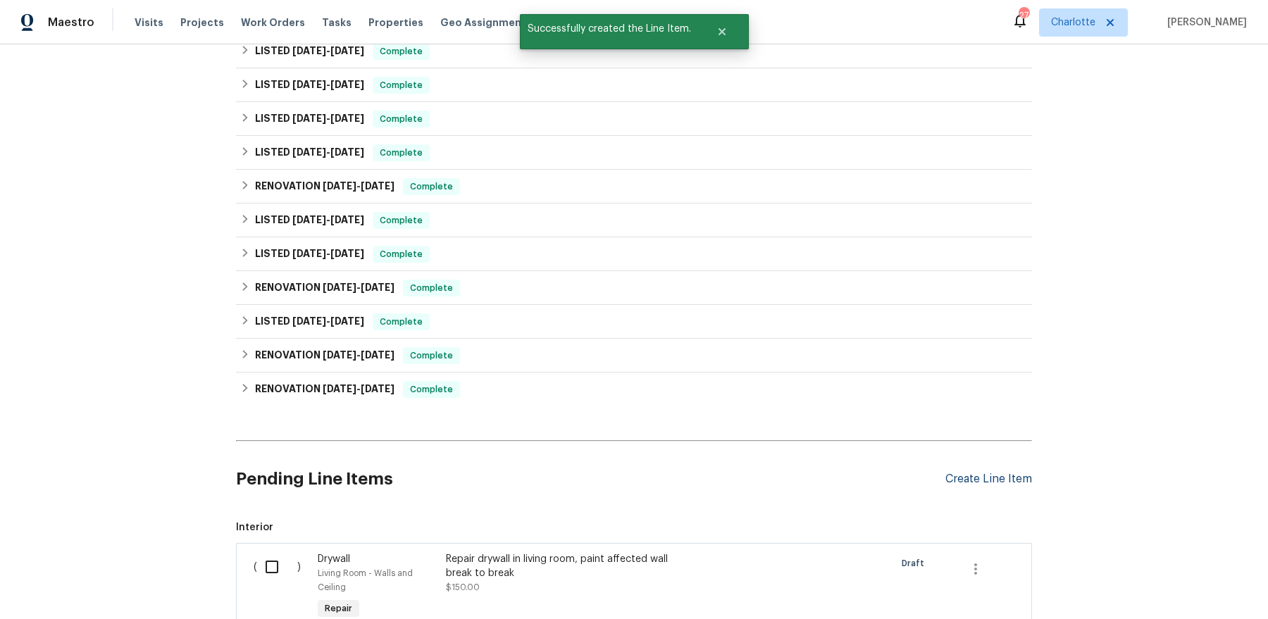
click at [988, 475] on div "Create Line Item" at bounding box center [988, 479] width 87 height 13
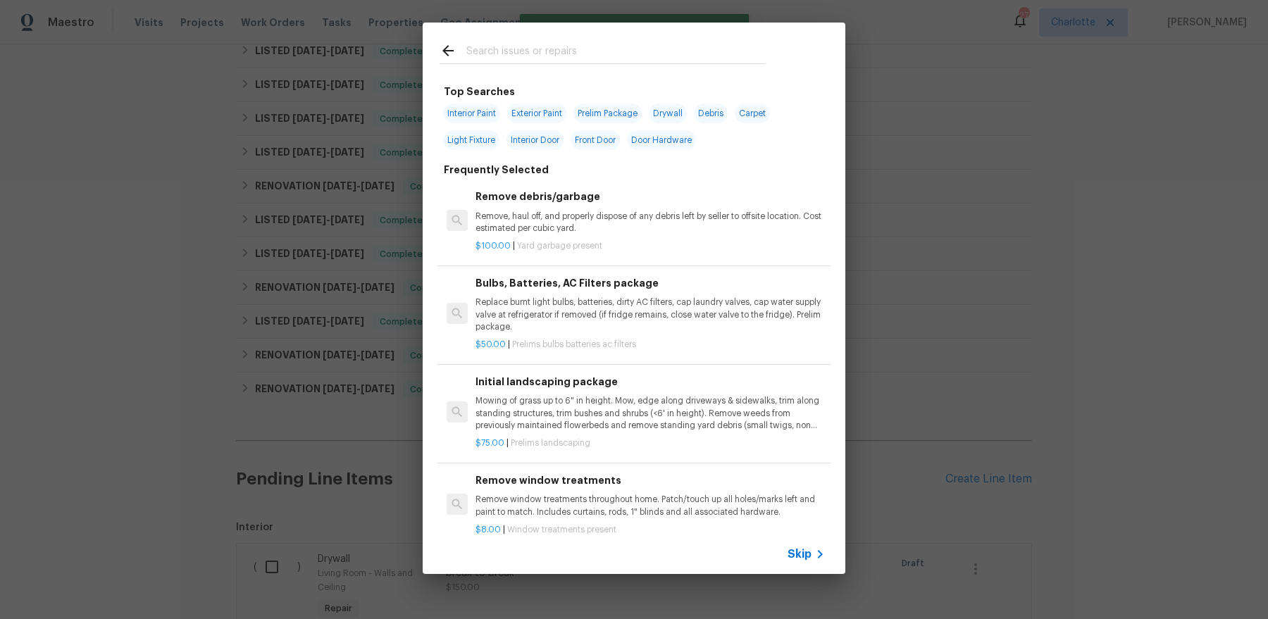
click at [555, 58] on input "text" at bounding box center [615, 52] width 299 height 21
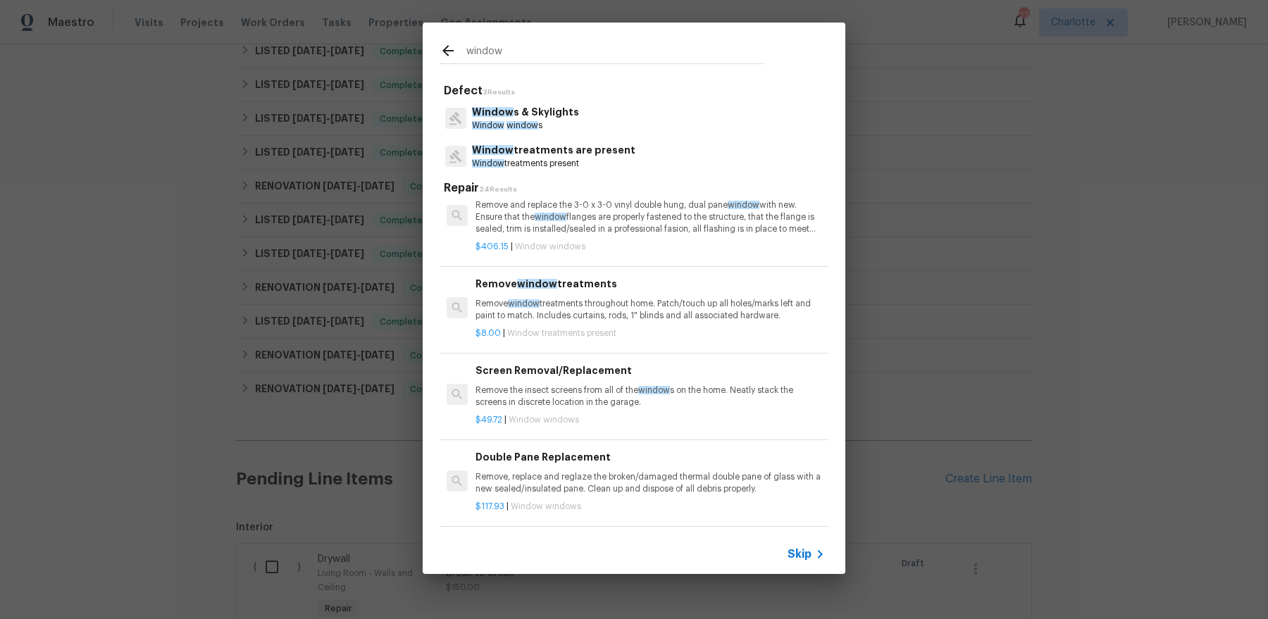
scroll to position [426, 0]
type input "window"
click at [610, 487] on p "Remove, replace and reglaze the broken/damaged thermal double pane of glass wit…" at bounding box center [650, 481] width 349 height 24
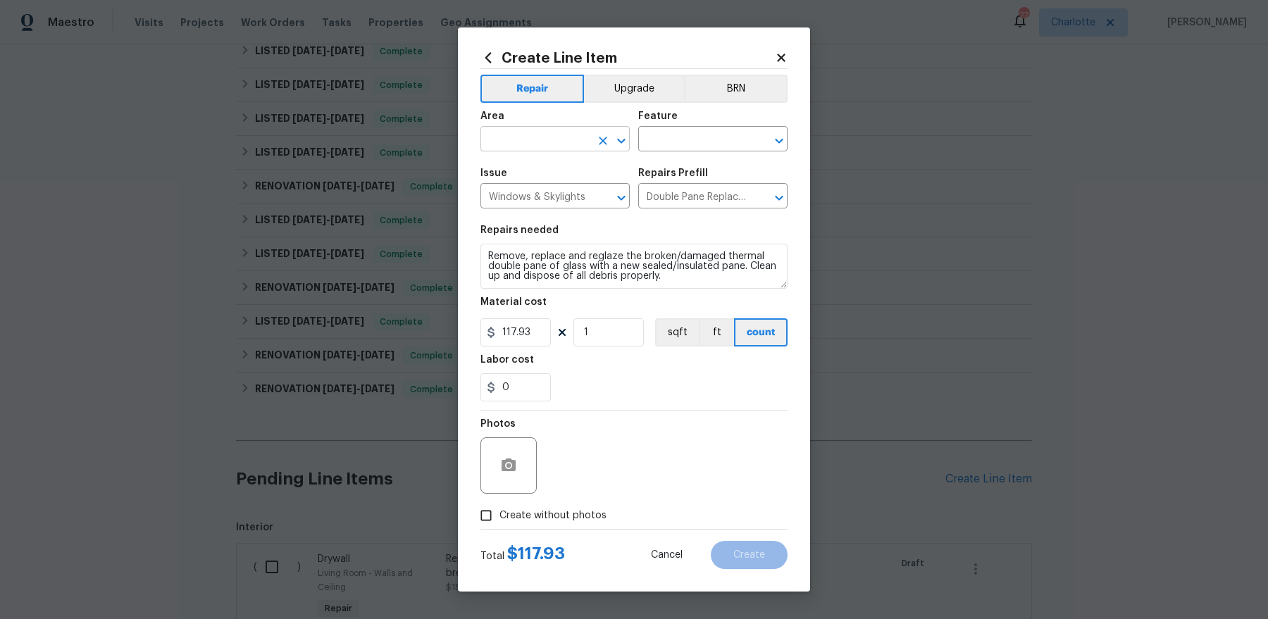
click at [535, 150] on input "text" at bounding box center [535, 141] width 110 height 22
click at [521, 172] on li "Living Room" at bounding box center [554, 171] width 149 height 23
type input "Living Room"
click at [686, 134] on input "text" at bounding box center [693, 141] width 110 height 22
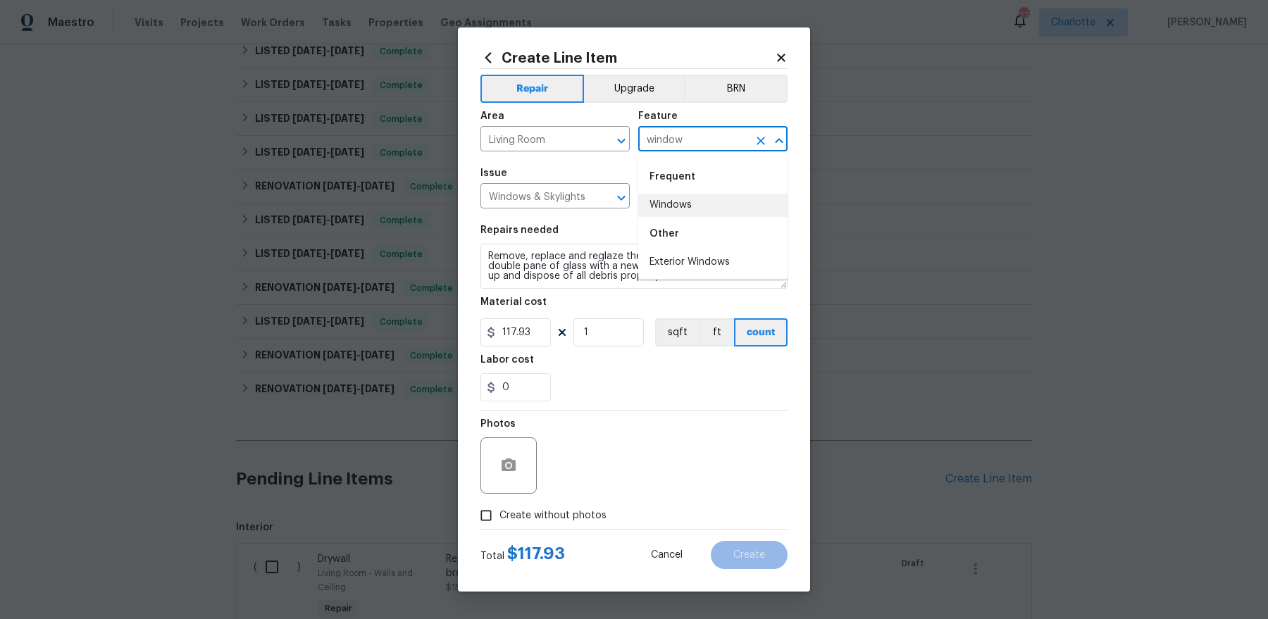
click at [686, 199] on li "Windows" at bounding box center [712, 205] width 149 height 23
type input "Windows"
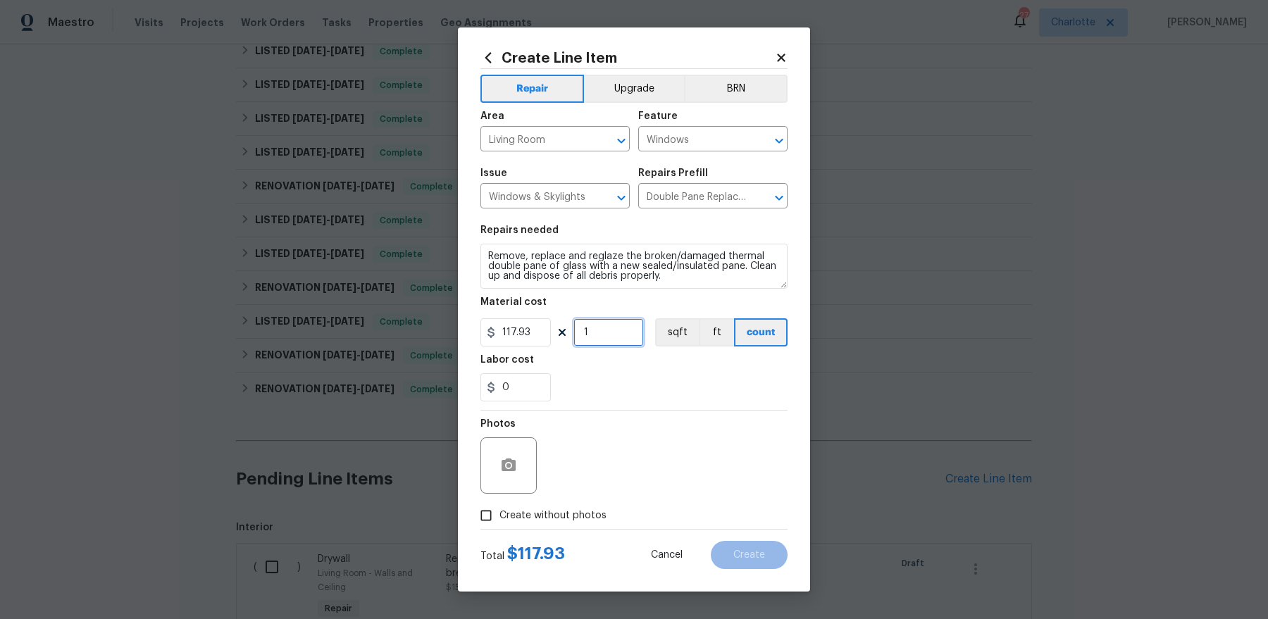
click at [611, 327] on input "1" at bounding box center [608, 332] width 70 height 28
click at [611, 327] on input "2" at bounding box center [608, 332] width 70 height 28
type input "2"
click at [552, 511] on span "Create without photos" at bounding box center [553, 516] width 107 height 15
click at [500, 511] on input "Create without photos" at bounding box center [486, 515] width 27 height 27
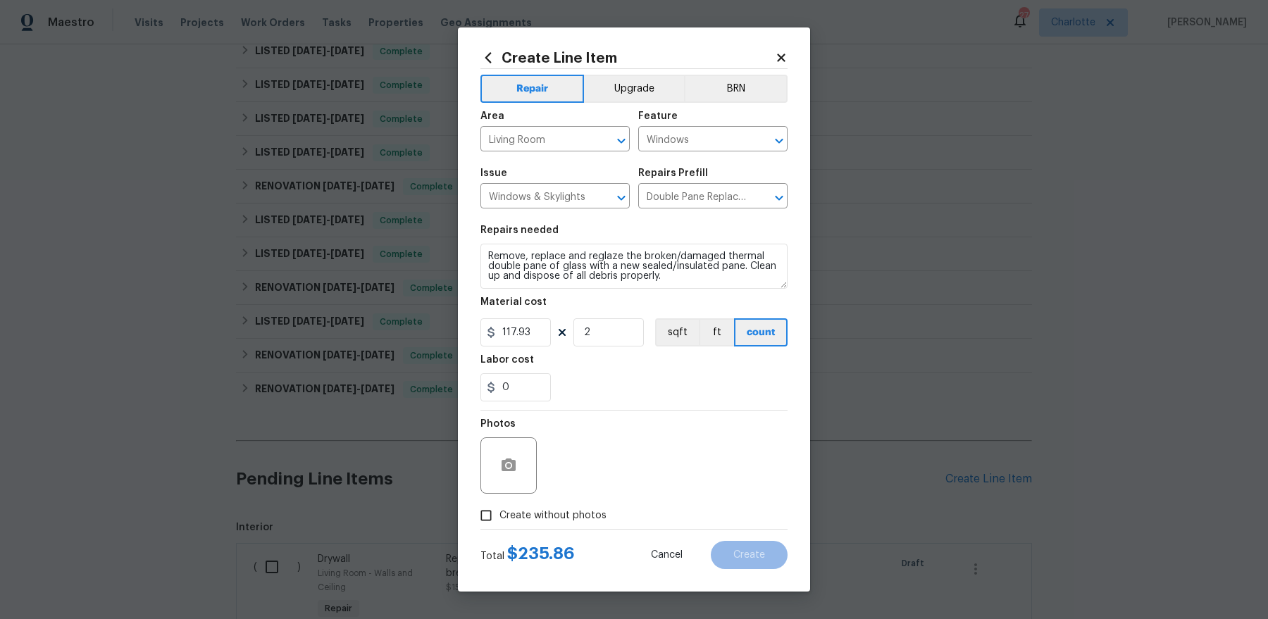
click at [473, 502] on input "Create without photos" at bounding box center [486, 515] width 27 height 27
click at [683, 435] on div "Photos" at bounding box center [633, 457] width 307 height 92
click at [562, 526] on label "Create without photos" at bounding box center [540, 515] width 134 height 27
click at [500, 526] on input "Create without photos" at bounding box center [486, 515] width 27 height 27
checkbox input "true"
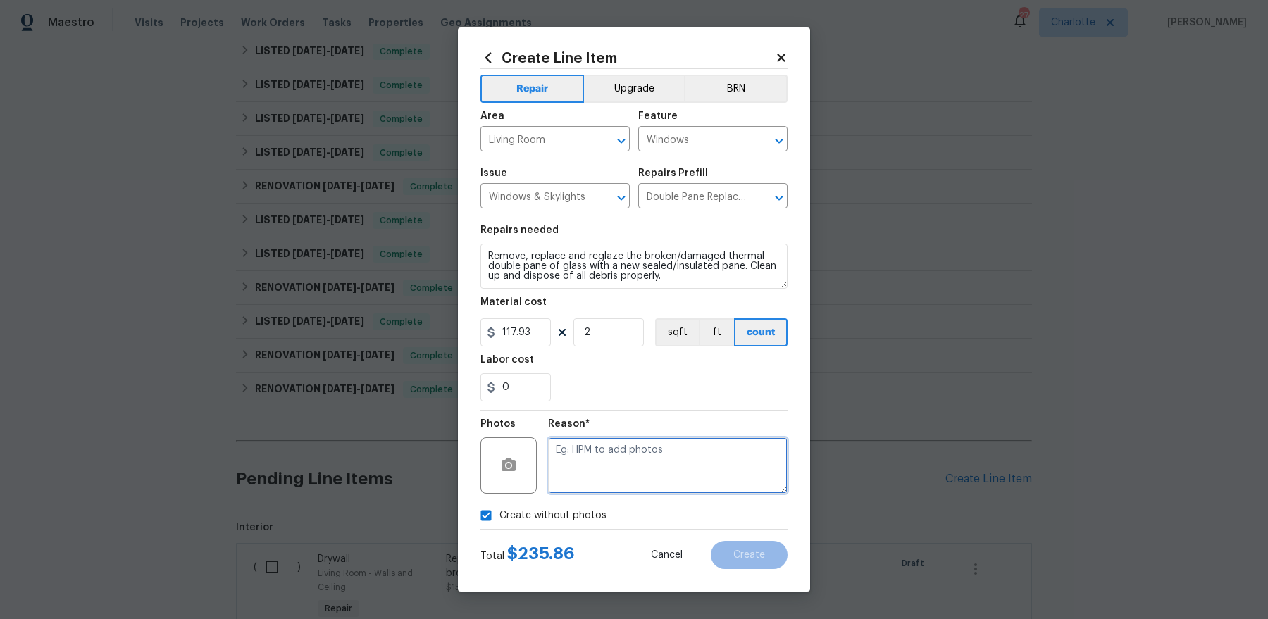
click at [611, 462] on textarea at bounding box center [668, 466] width 240 height 56
type textarea "pricing"
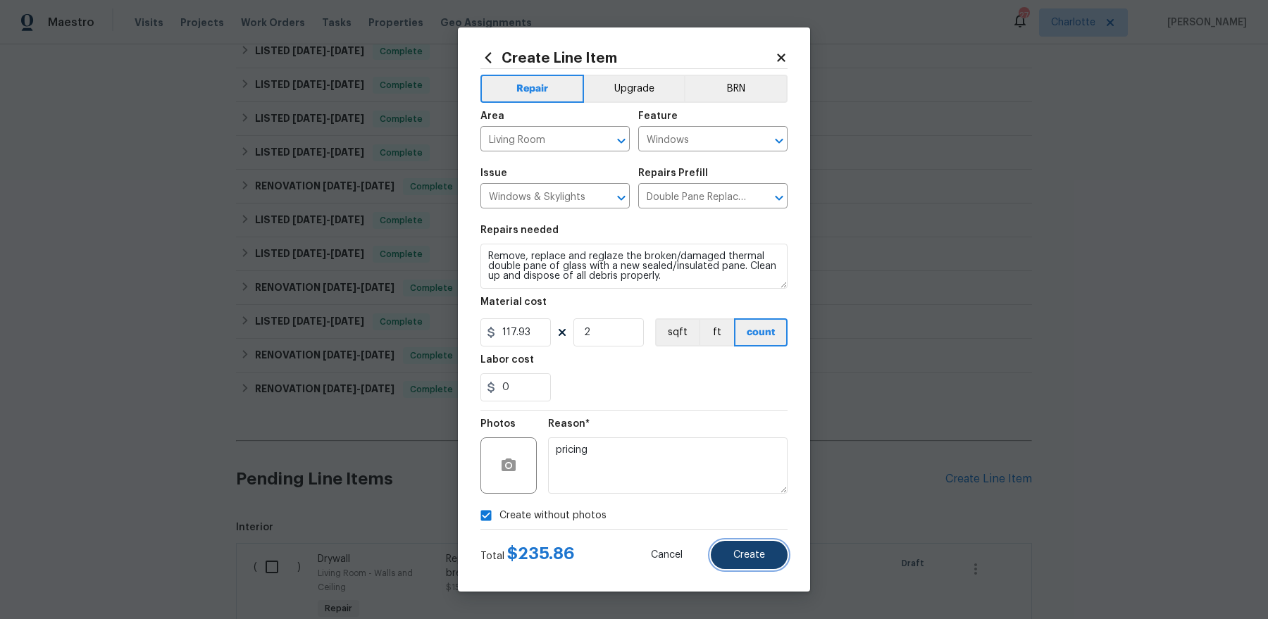
click at [729, 557] on button "Create" at bounding box center [749, 555] width 77 height 28
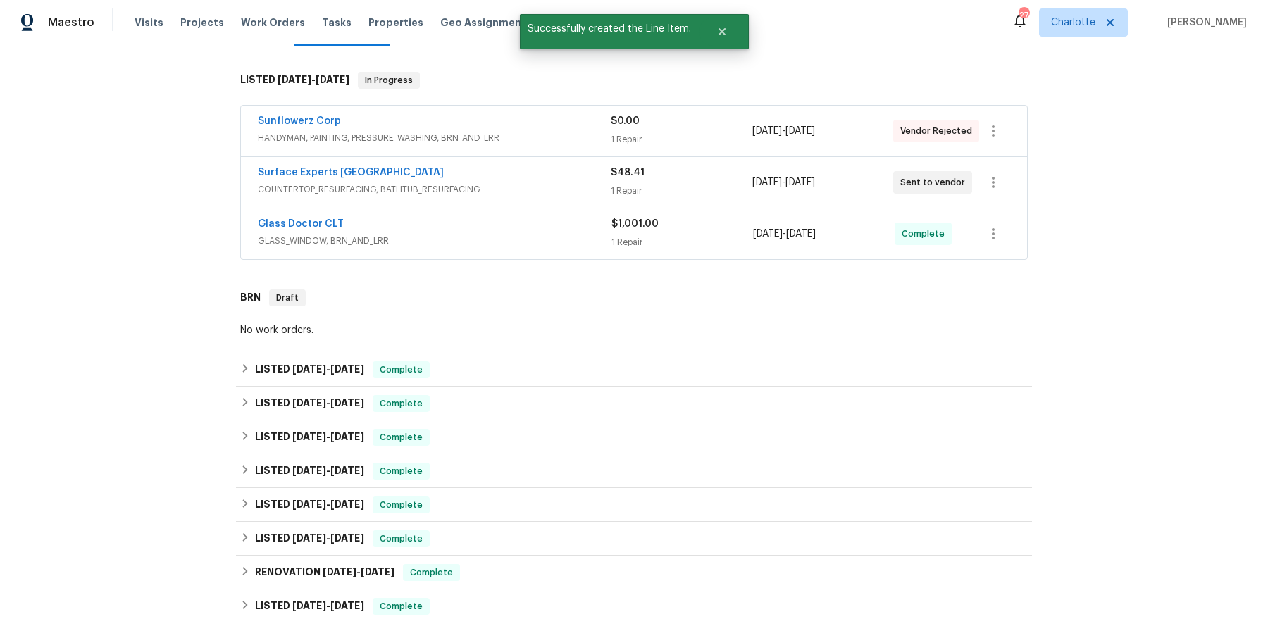
scroll to position [51, 0]
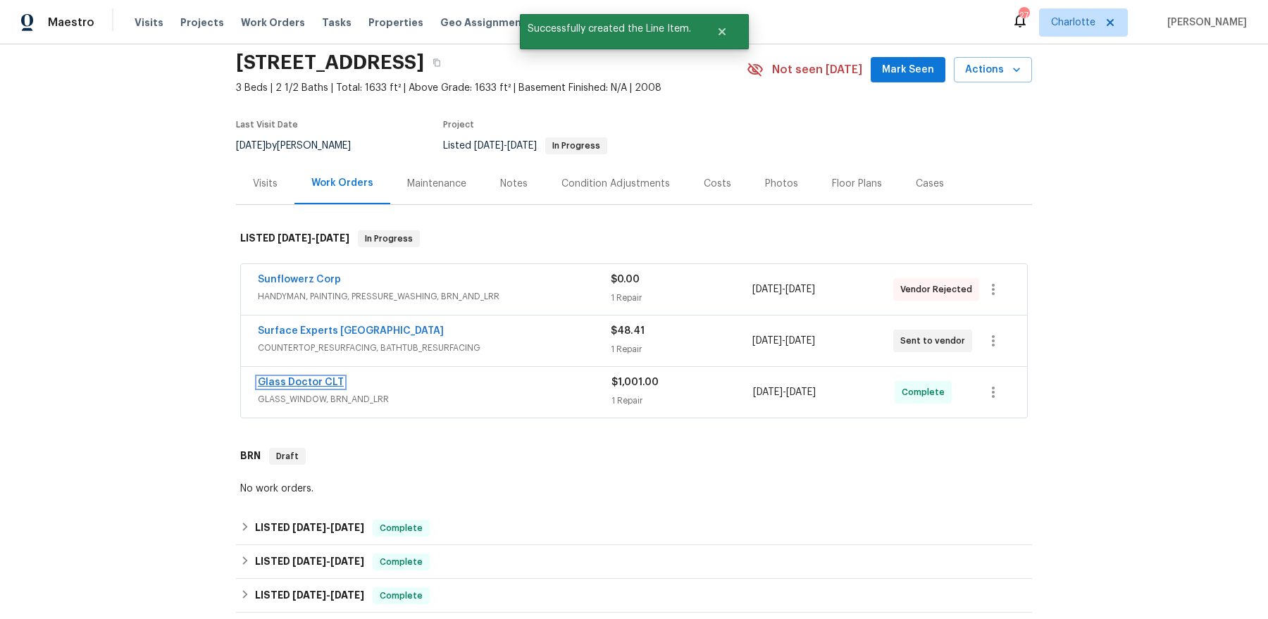
click at [294, 379] on link "Glass Doctor CLT" at bounding box center [301, 383] width 86 height 10
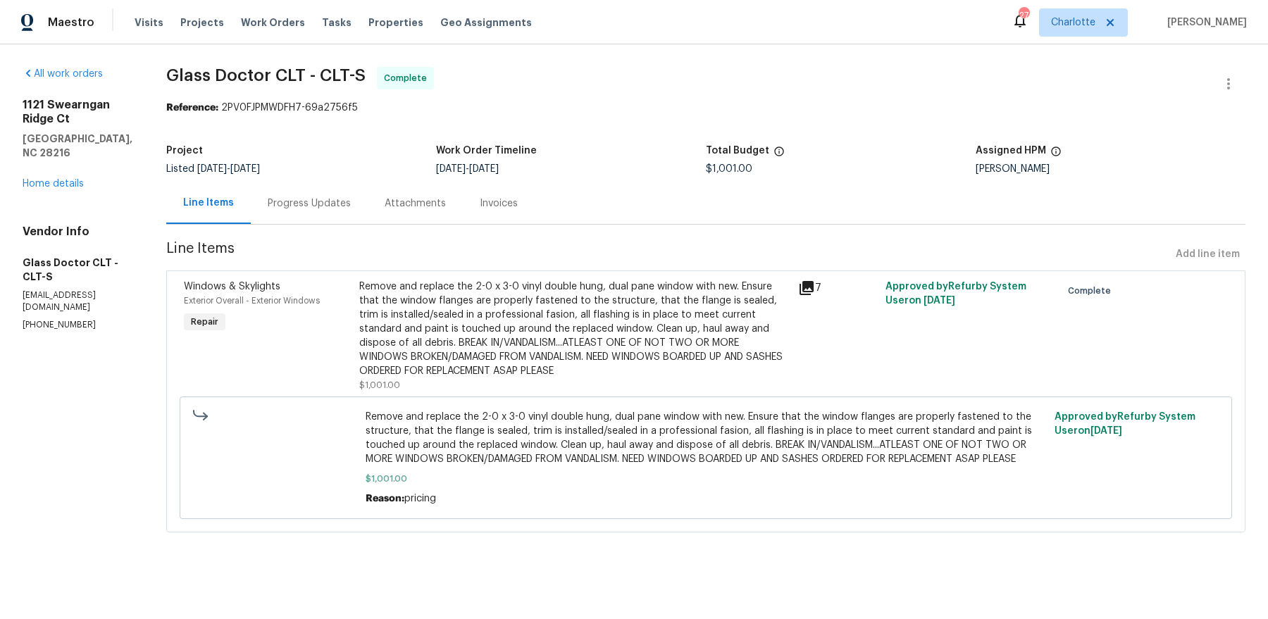
click at [268, 204] on div "Progress Updates" at bounding box center [309, 204] width 83 height 14
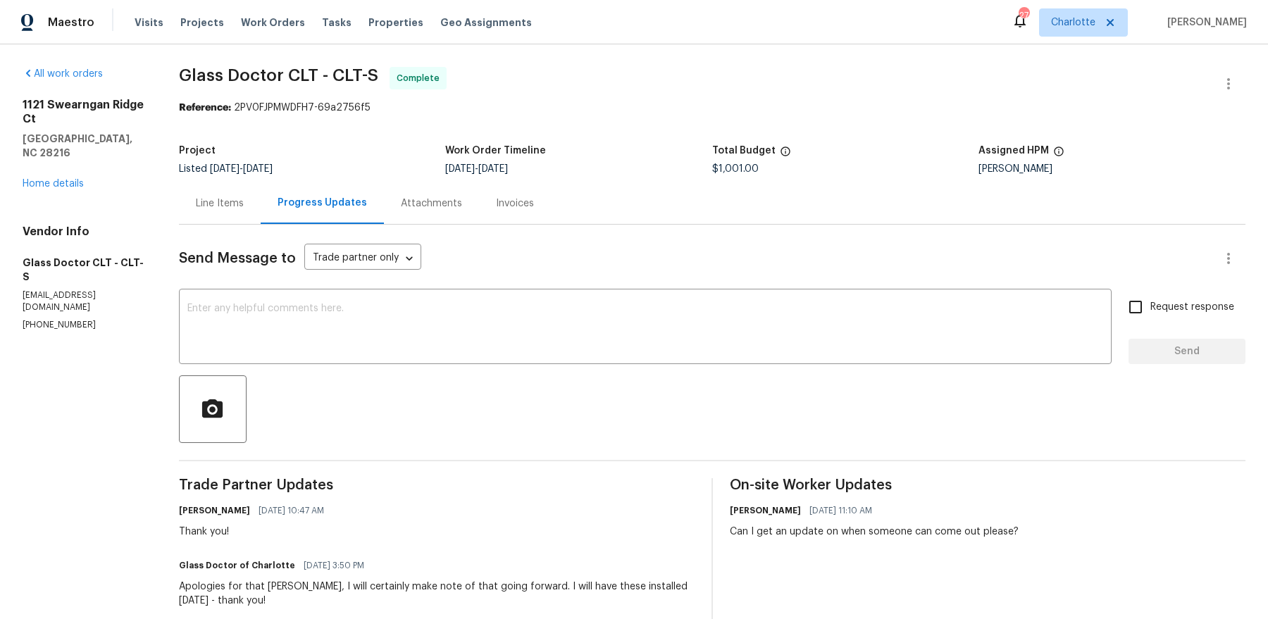
click at [51, 161] on div "1121 Swearngan Ridge Ct Charlotte, NC 28216 Home details" at bounding box center [84, 144] width 123 height 93
click at [51, 179] on link "Home details" at bounding box center [53, 184] width 61 height 10
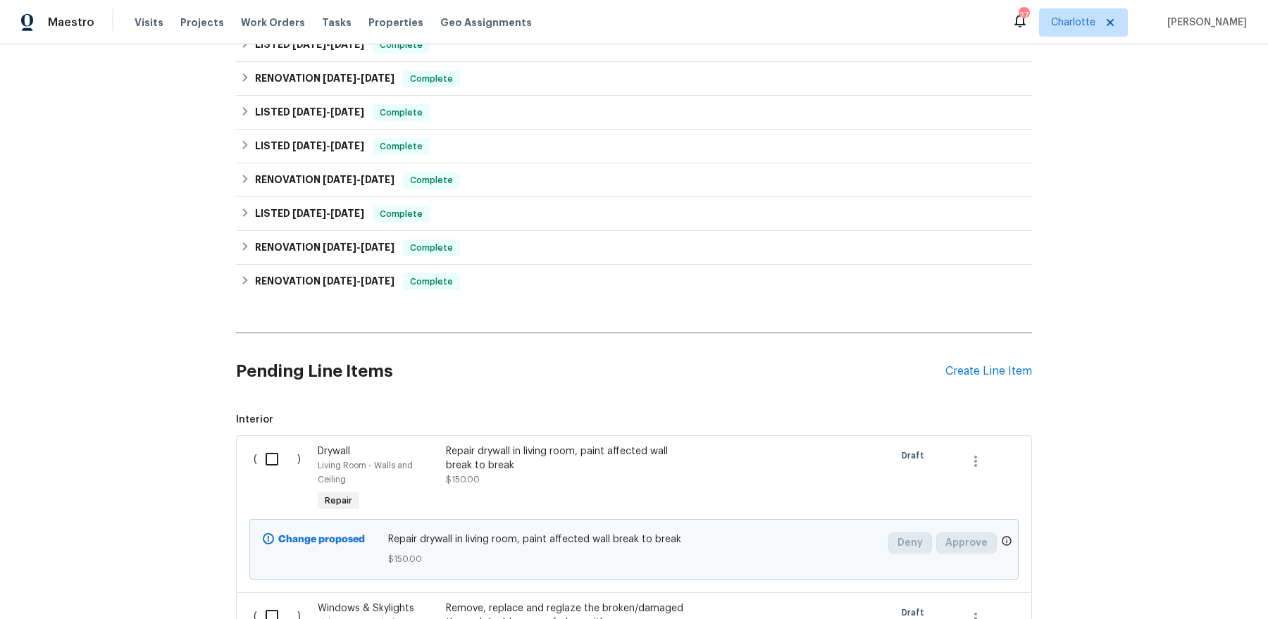
scroll to position [941, 0]
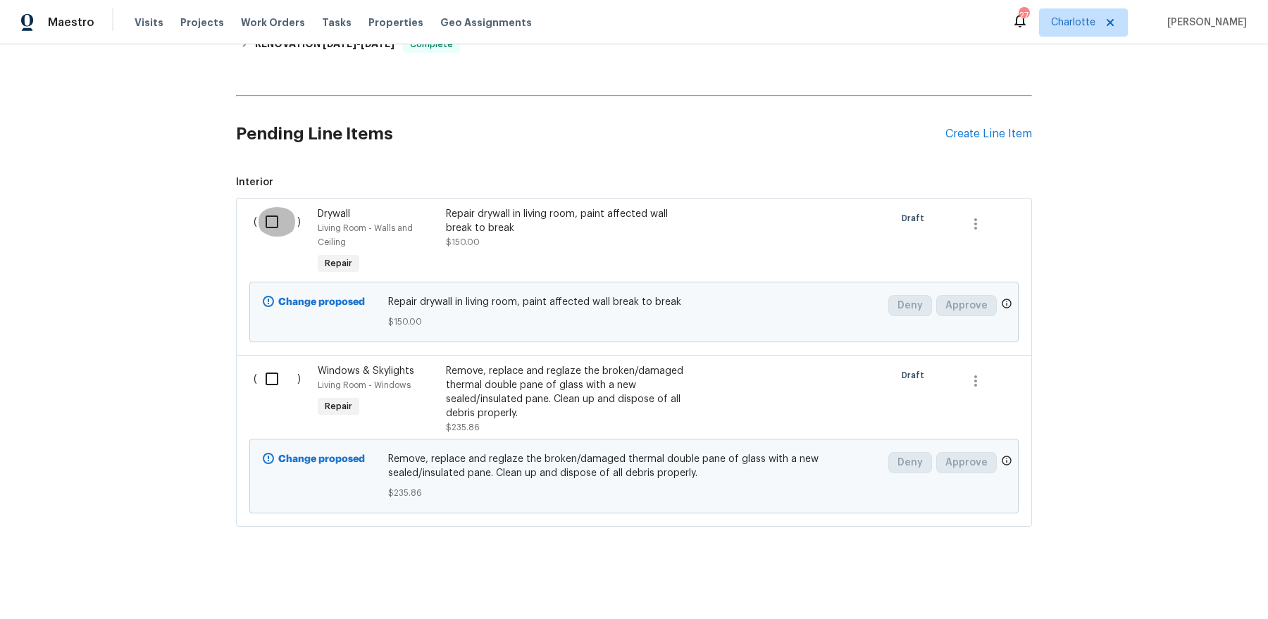
click at [278, 213] on input "checkbox" at bounding box center [277, 222] width 40 height 30
click at [1222, 587] on span "Create Work Order" at bounding box center [1188, 585] width 94 height 18
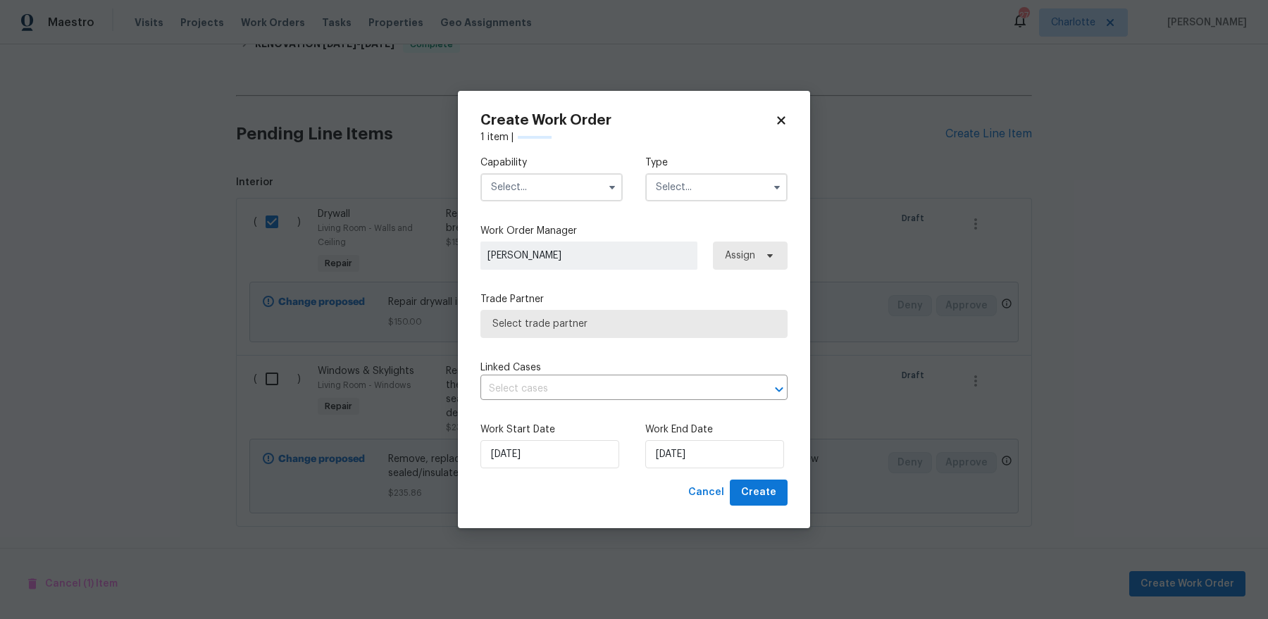
checkbox input "false"
click at [533, 194] on input "text" at bounding box center [551, 187] width 142 height 28
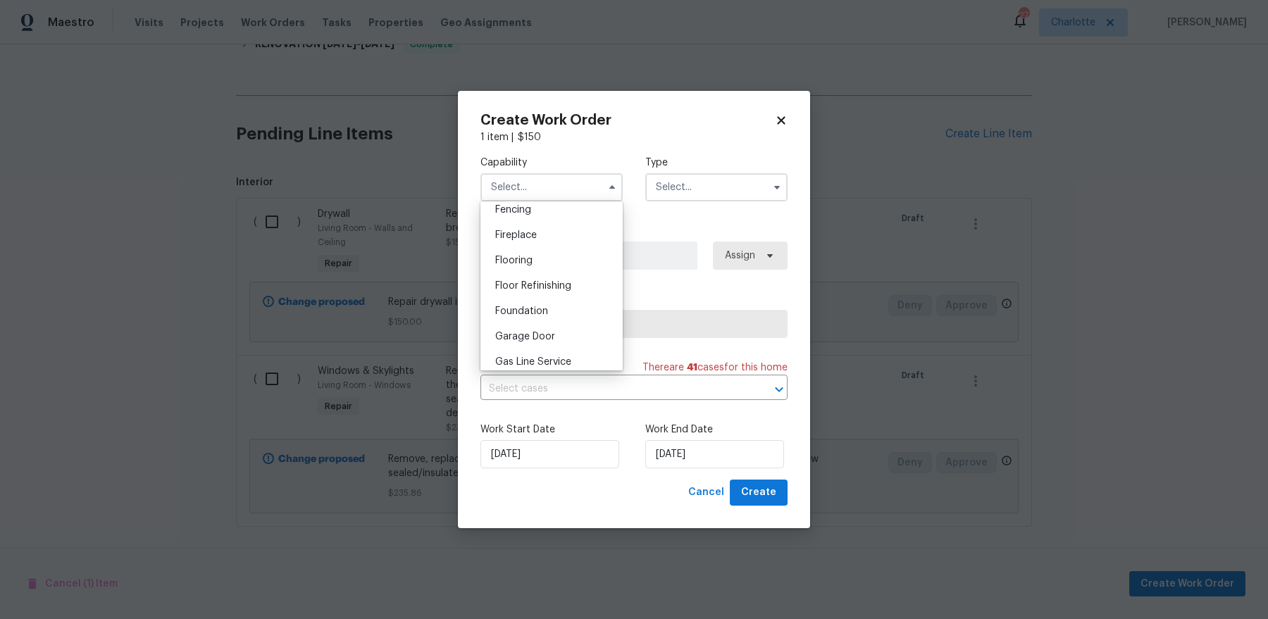
scroll to position [578, 0]
click at [567, 308] on span "General Contractor" at bounding box center [540, 313] width 91 height 10
type input "General Contractor"
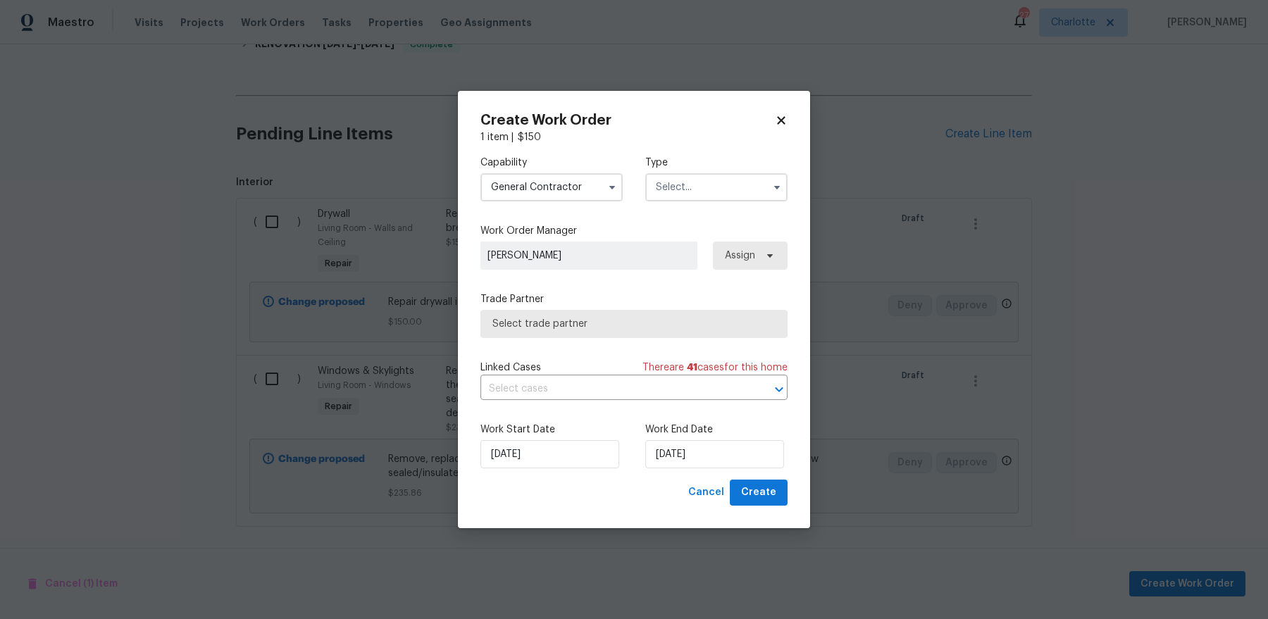
click at [702, 171] on div "Type" at bounding box center [716, 179] width 142 height 46
click at [702, 190] on input "text" at bounding box center [716, 187] width 142 height 28
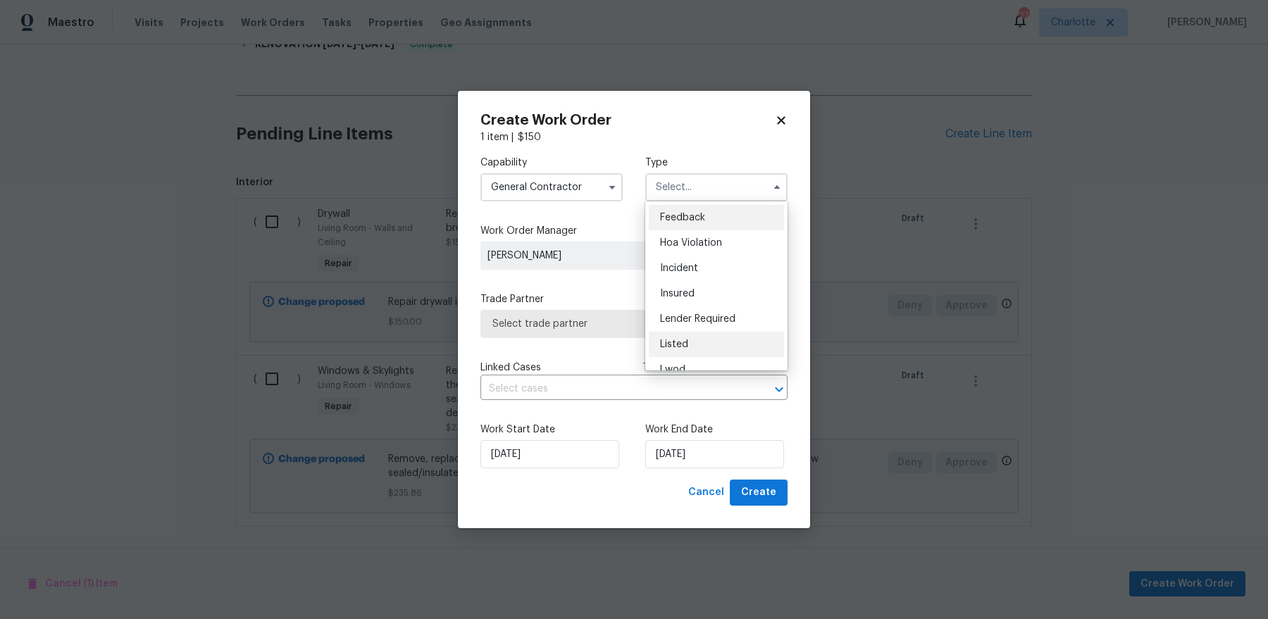
click at [700, 339] on div "Listed" at bounding box center [716, 344] width 135 height 25
type input "Listed"
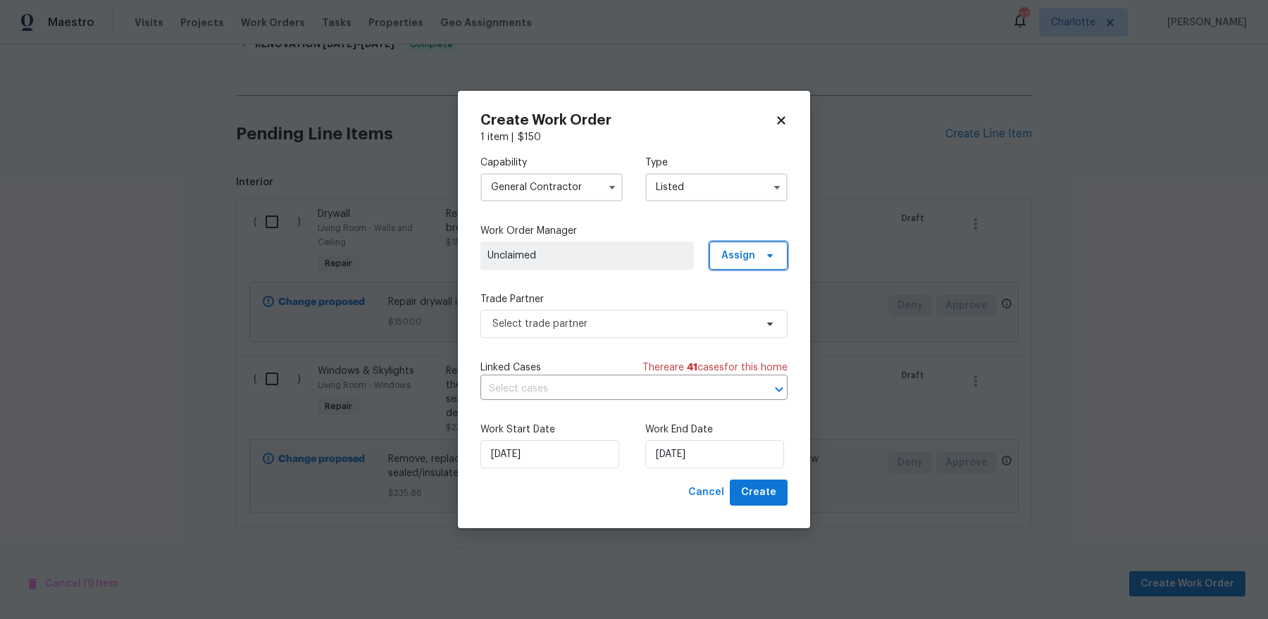
click at [743, 256] on span "Assign" at bounding box center [738, 256] width 34 height 14
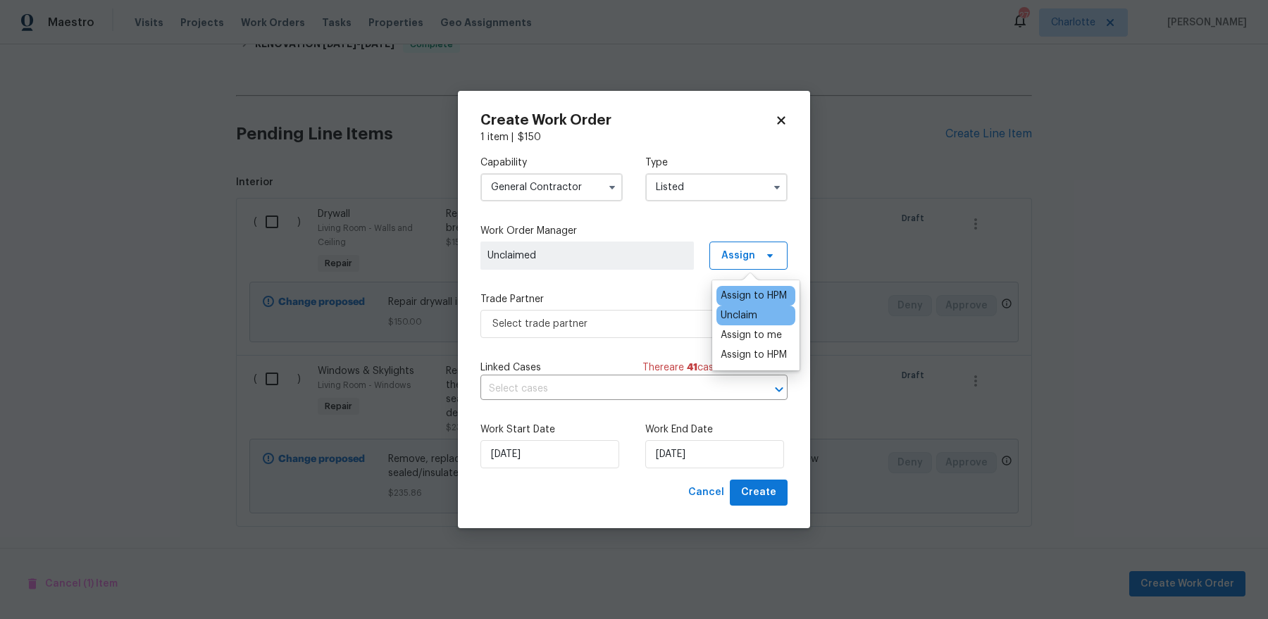
click at [739, 295] on div "Assign to HPM" at bounding box center [754, 296] width 66 height 14
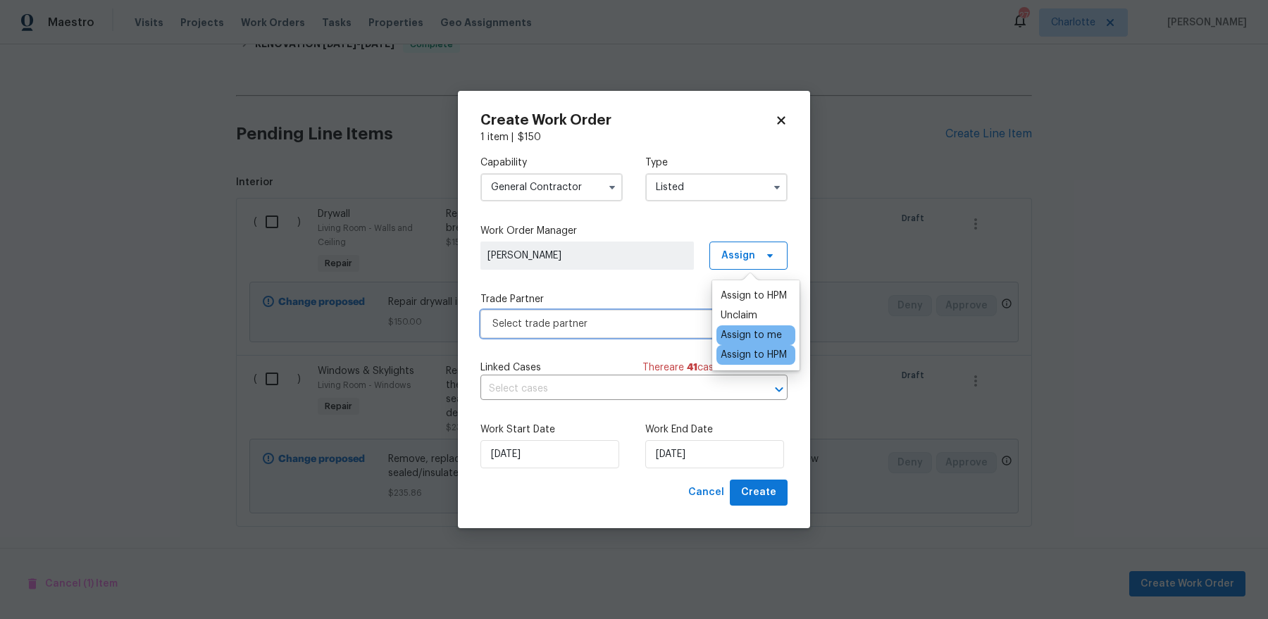
click at [599, 323] on span "Select trade partner" at bounding box center [623, 324] width 263 height 14
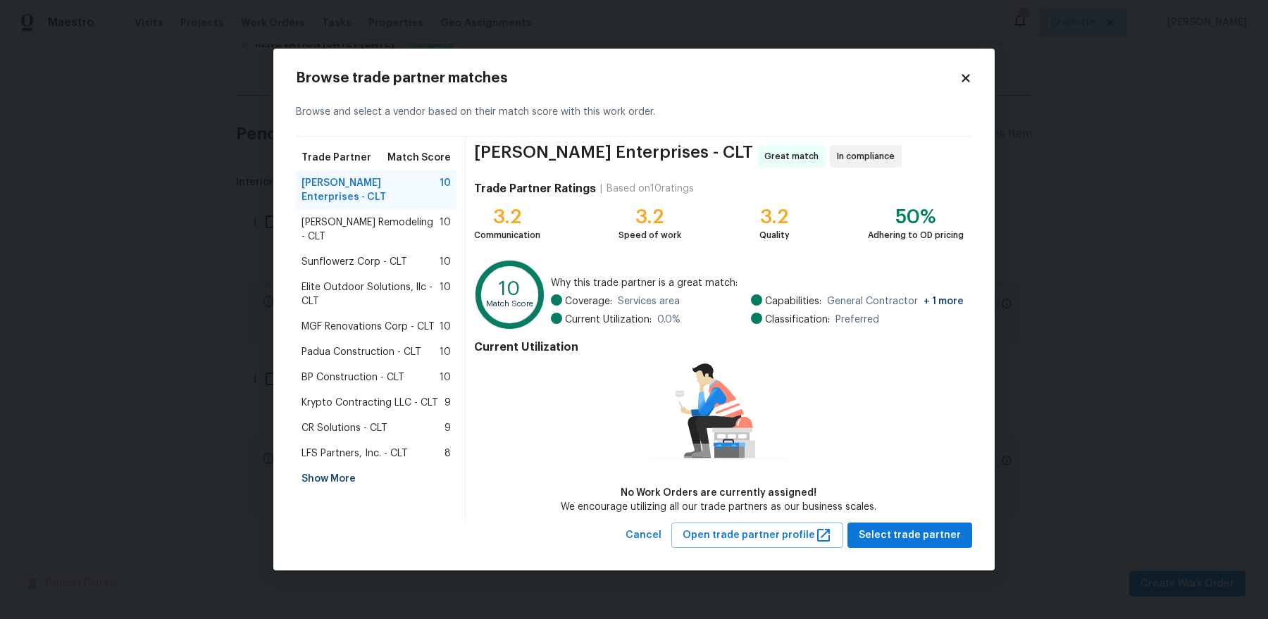
click at [337, 466] on div "Show More" at bounding box center [376, 478] width 161 height 25
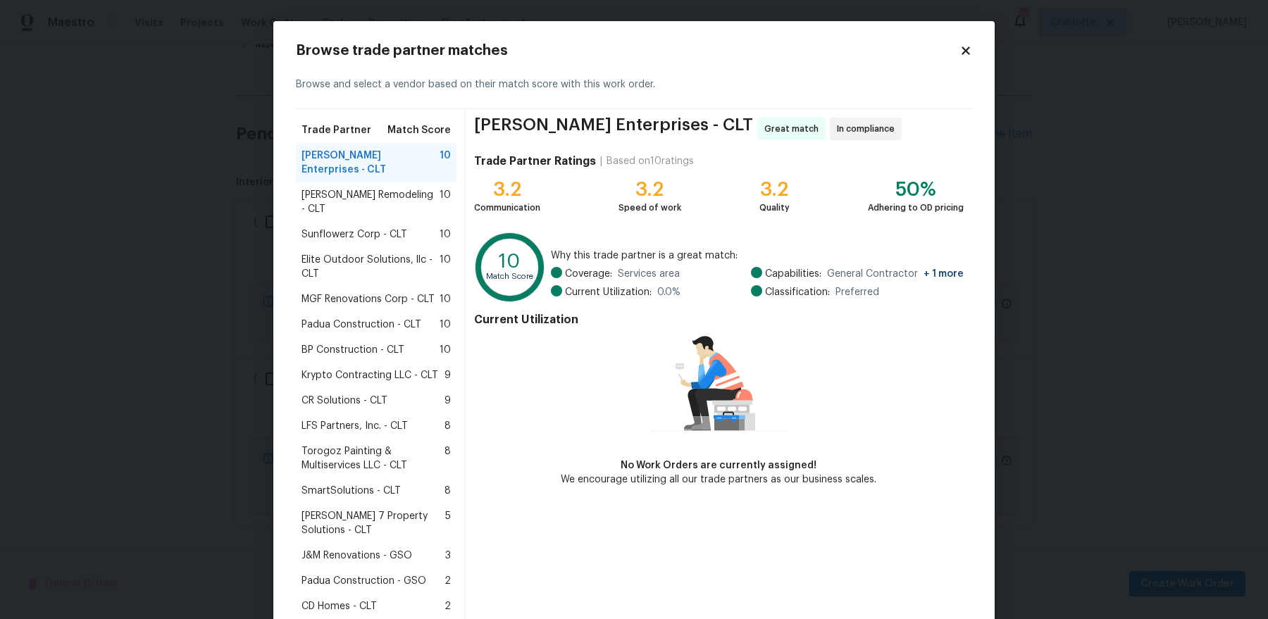
click at [390, 445] on span "Torogoz Painting & Multiservices LLC - CLT" at bounding box center [373, 459] width 143 height 28
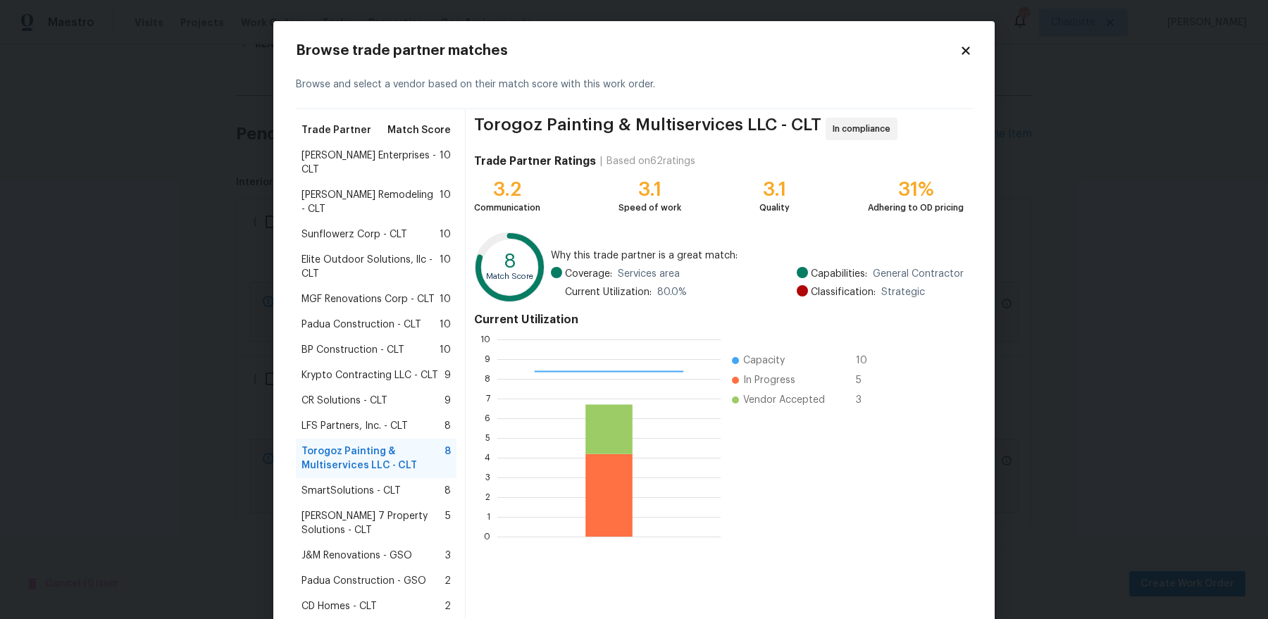
scroll to position [190, 0]
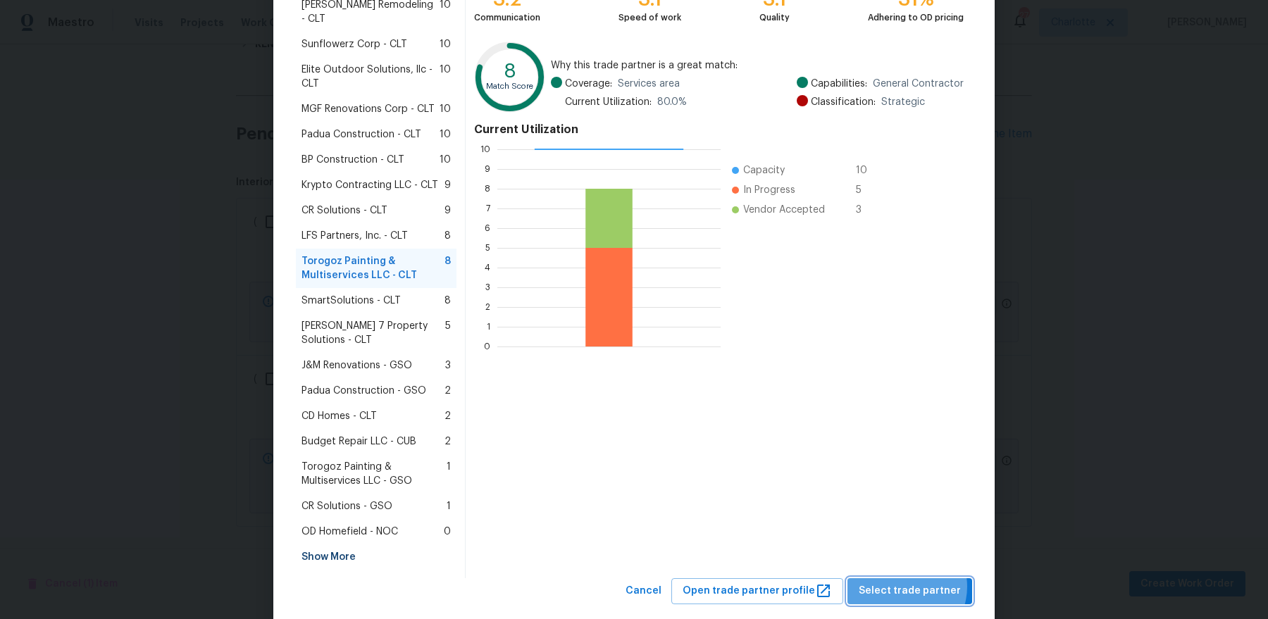
click at [907, 583] on span "Select trade partner" at bounding box center [910, 592] width 102 height 18
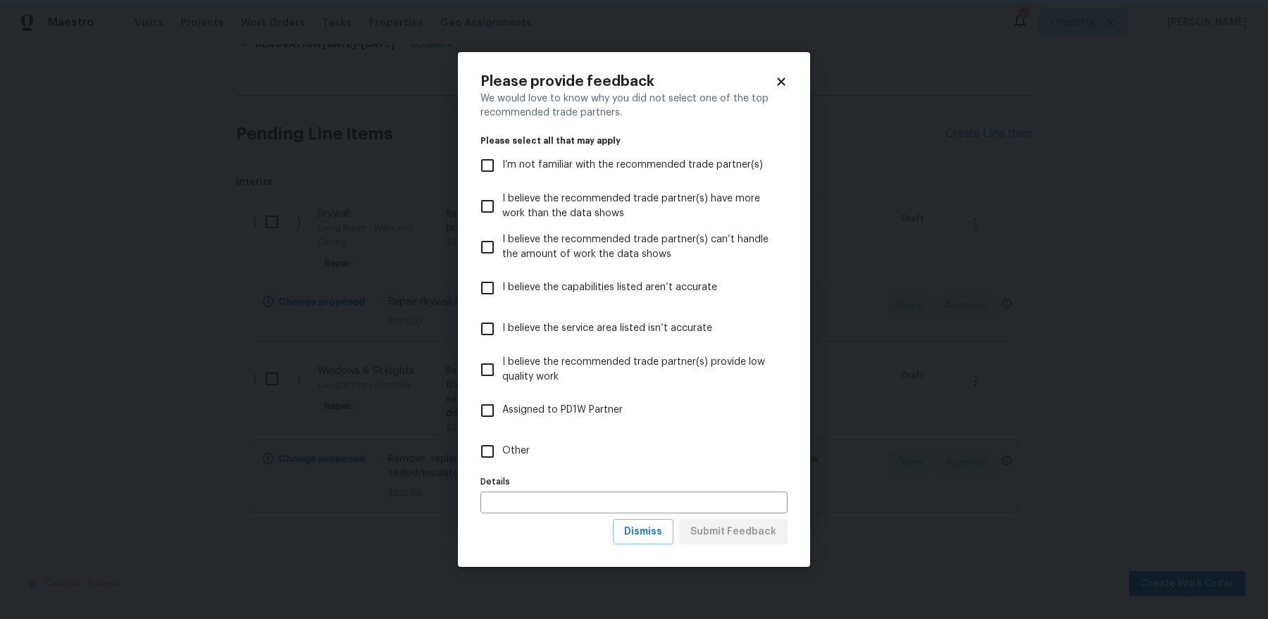
scroll to position [0, 0]
click at [495, 444] on input "Other" at bounding box center [488, 452] width 30 height 30
checkbox input "true"
click at [753, 534] on span "Submit Feedback" at bounding box center [733, 532] width 86 height 18
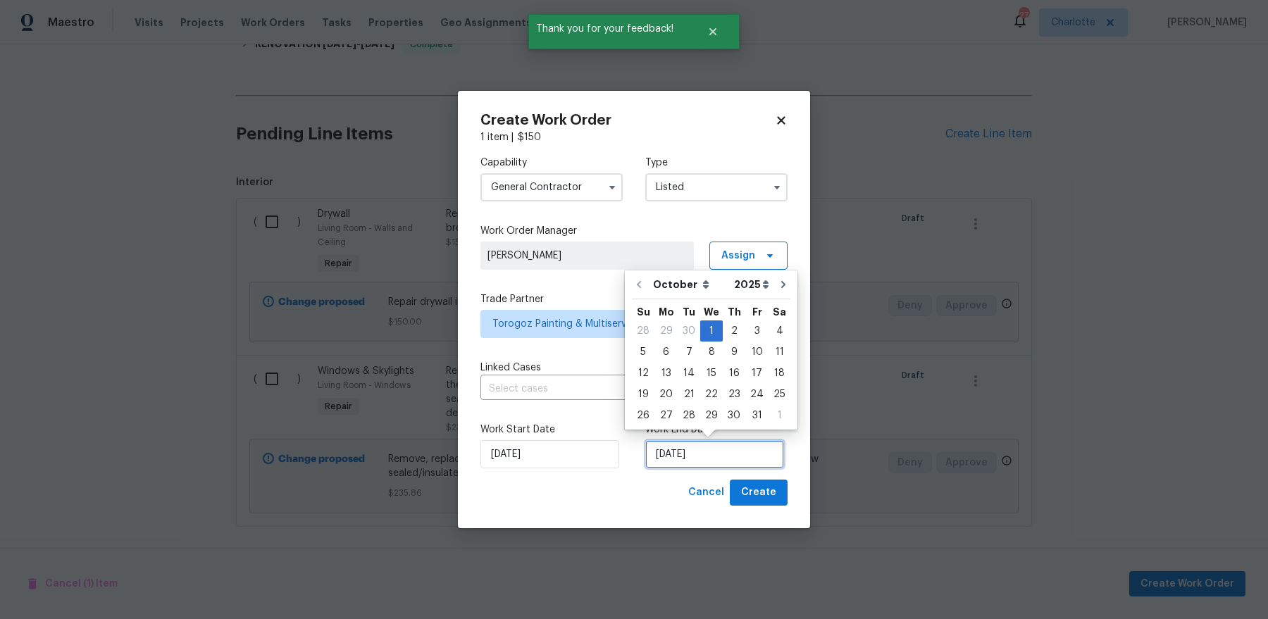
click at [683, 457] on input "10/1/2025" at bounding box center [714, 454] width 139 height 28
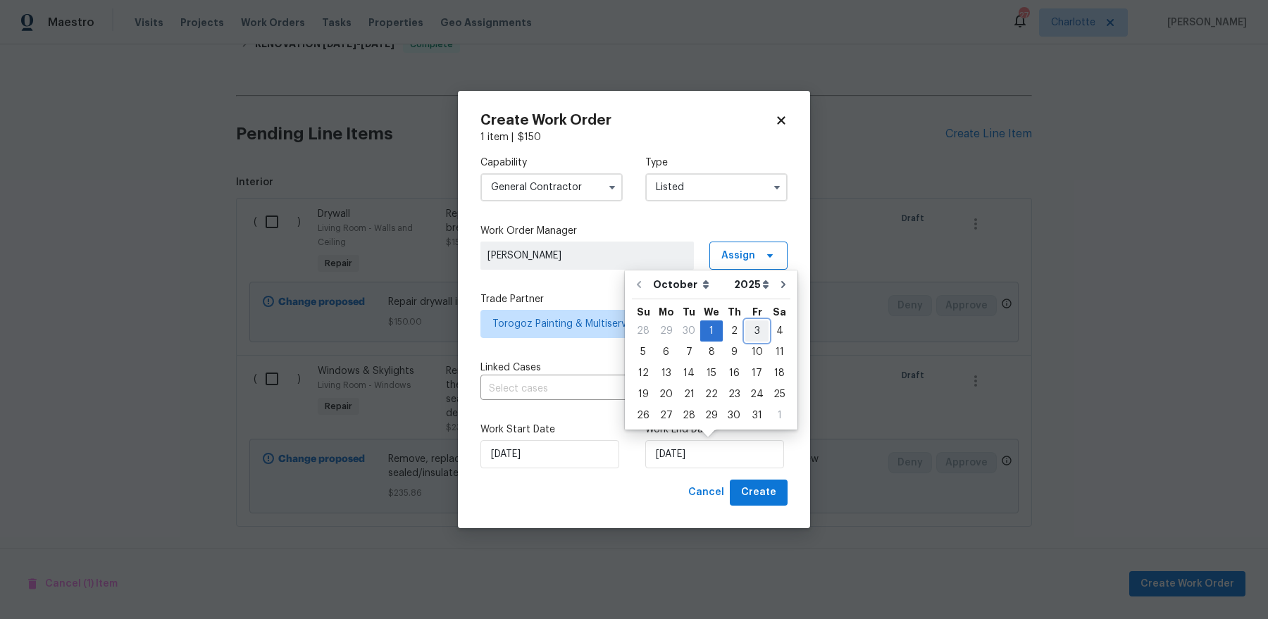
click at [745, 328] on div "3" at bounding box center [756, 331] width 23 height 20
type input "[DATE]"
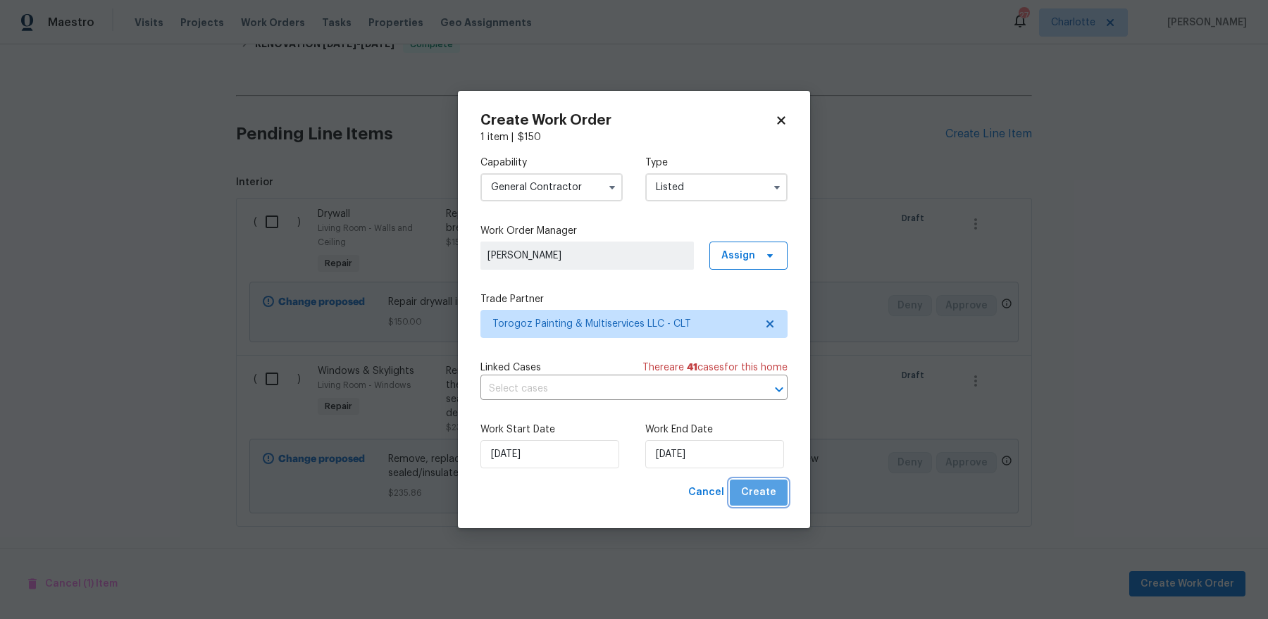
click at [767, 502] on button "Create" at bounding box center [759, 493] width 58 height 26
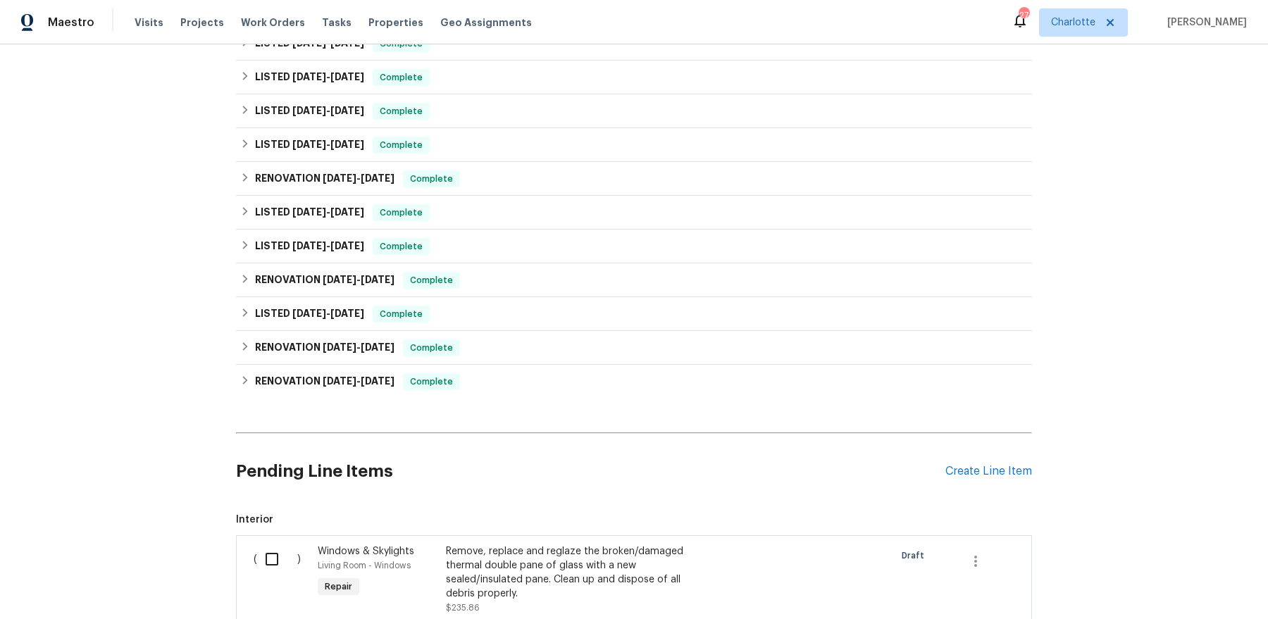
scroll to position [834, 0]
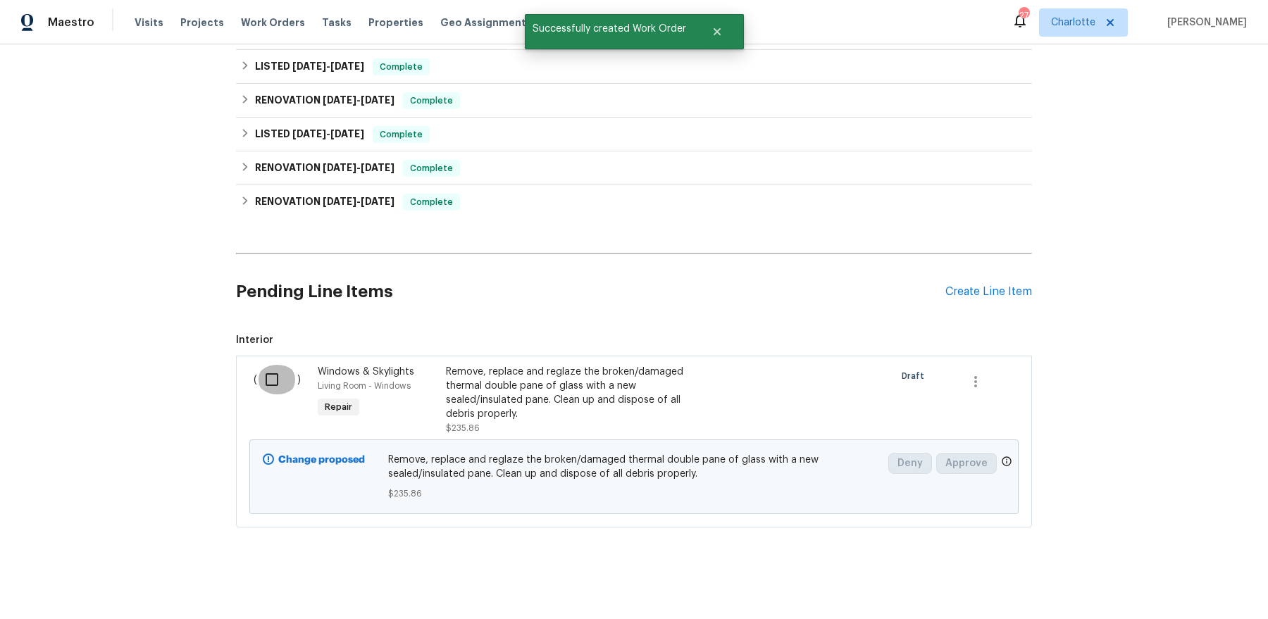
click at [268, 374] on input "checkbox" at bounding box center [277, 380] width 40 height 30
click at [1197, 592] on span "Create Work Order" at bounding box center [1188, 585] width 94 height 18
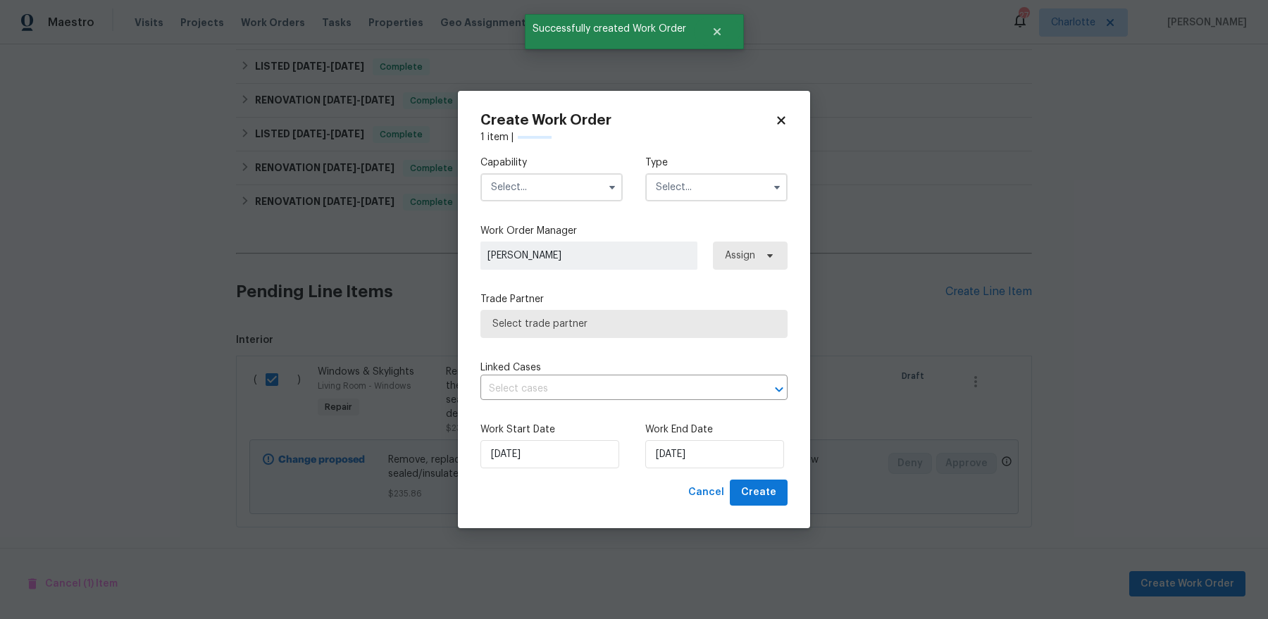
checkbox input "false"
click at [534, 193] on input "text" at bounding box center [551, 187] width 142 height 28
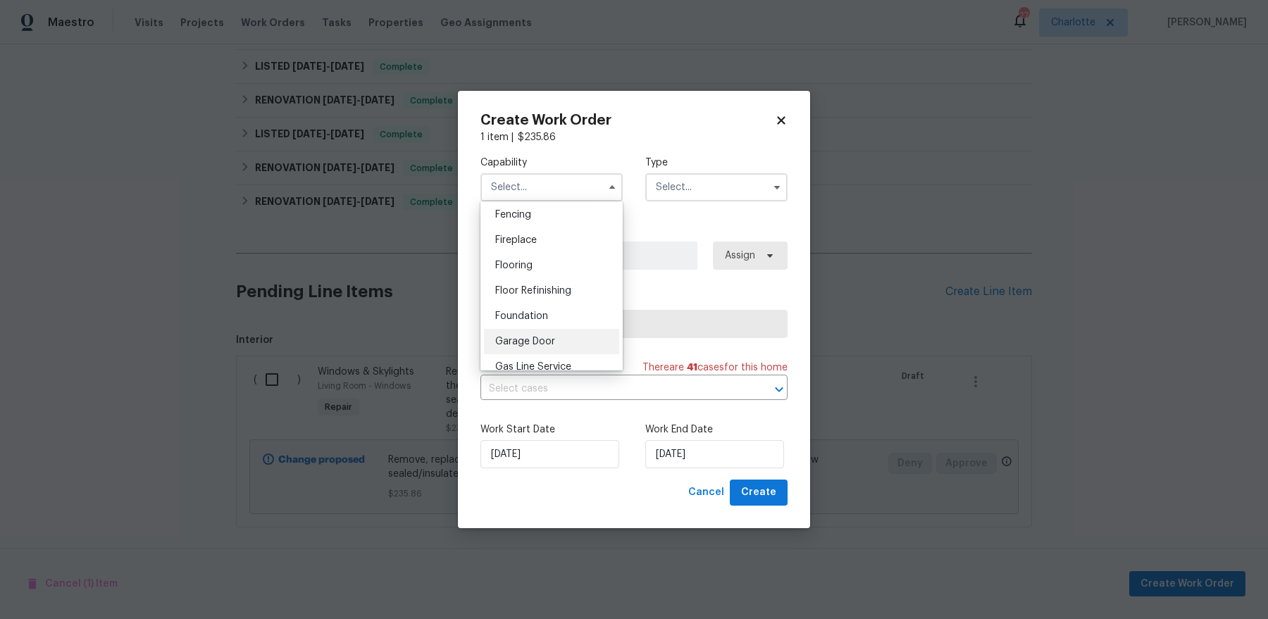
scroll to position [576, 0]
drag, startPoint x: 558, startPoint y: 351, endPoint x: 550, endPoint y: 366, distance: 17.0
click at [550, 366] on ul "Agent Appliance Bathtub Resurfacing BRN And Lrr Broker Cabinets Carpet Cleaning…" at bounding box center [551, 285] width 142 height 169
click at [551, 314] on span "Glass Window" at bounding box center [528, 314] width 66 height 10
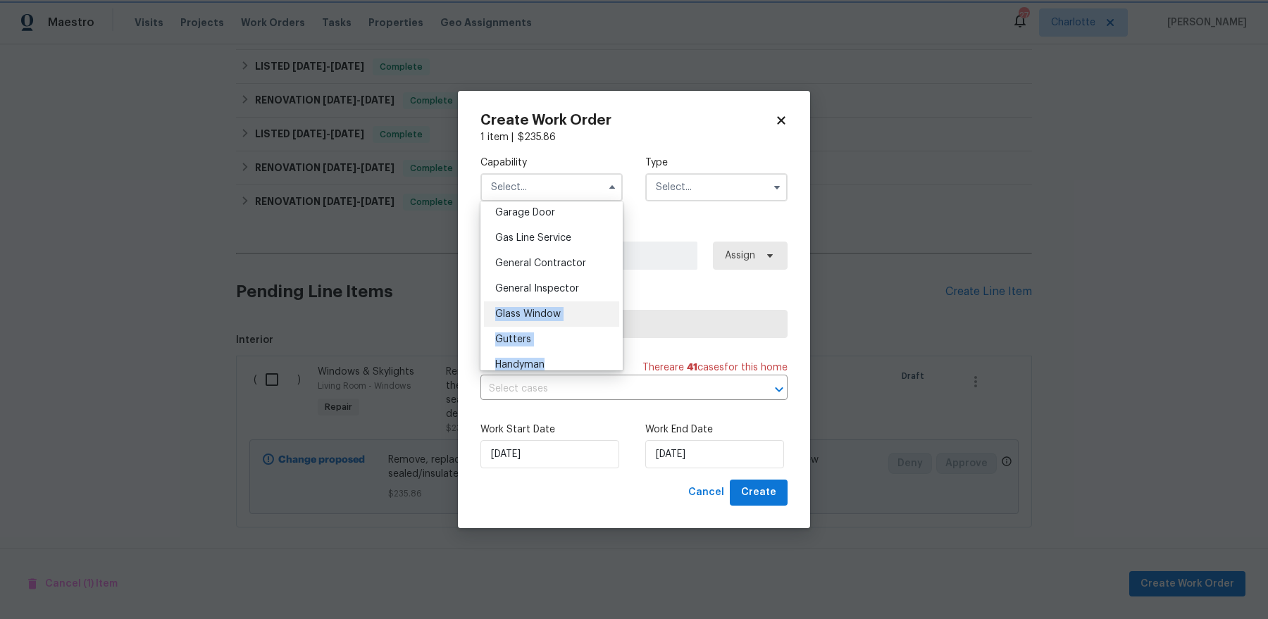
type input "Glass Window"
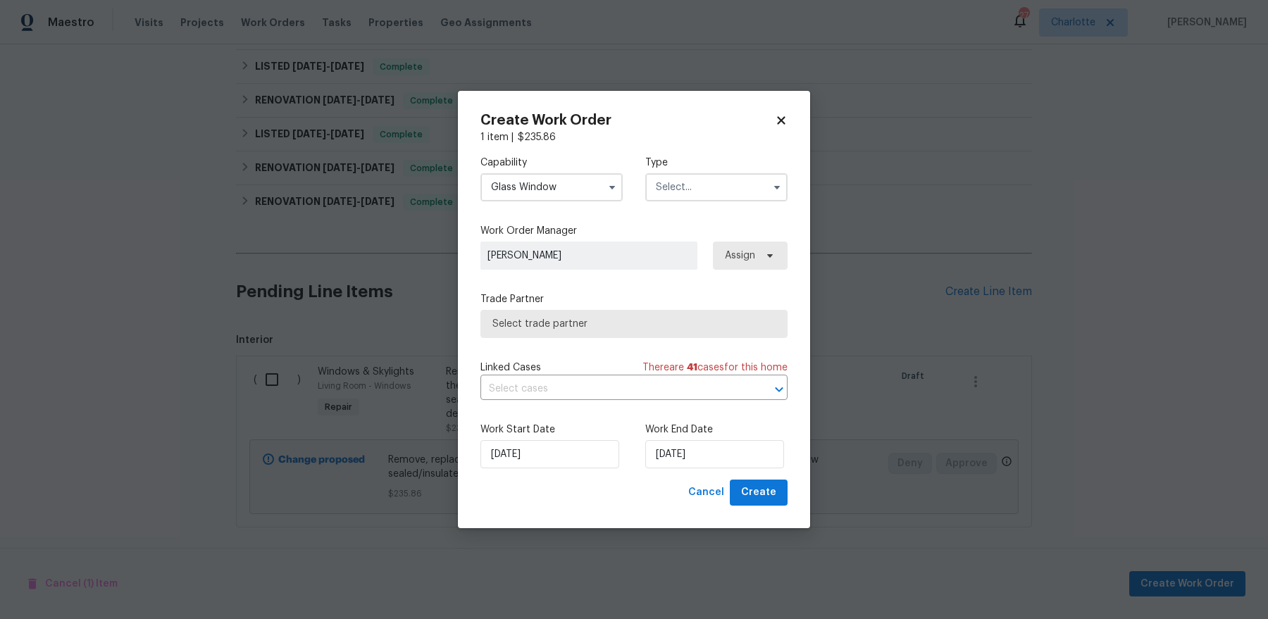
click at [712, 167] on label "Type" at bounding box center [716, 163] width 142 height 14
click at [712, 185] on input "text" at bounding box center [716, 187] width 142 height 28
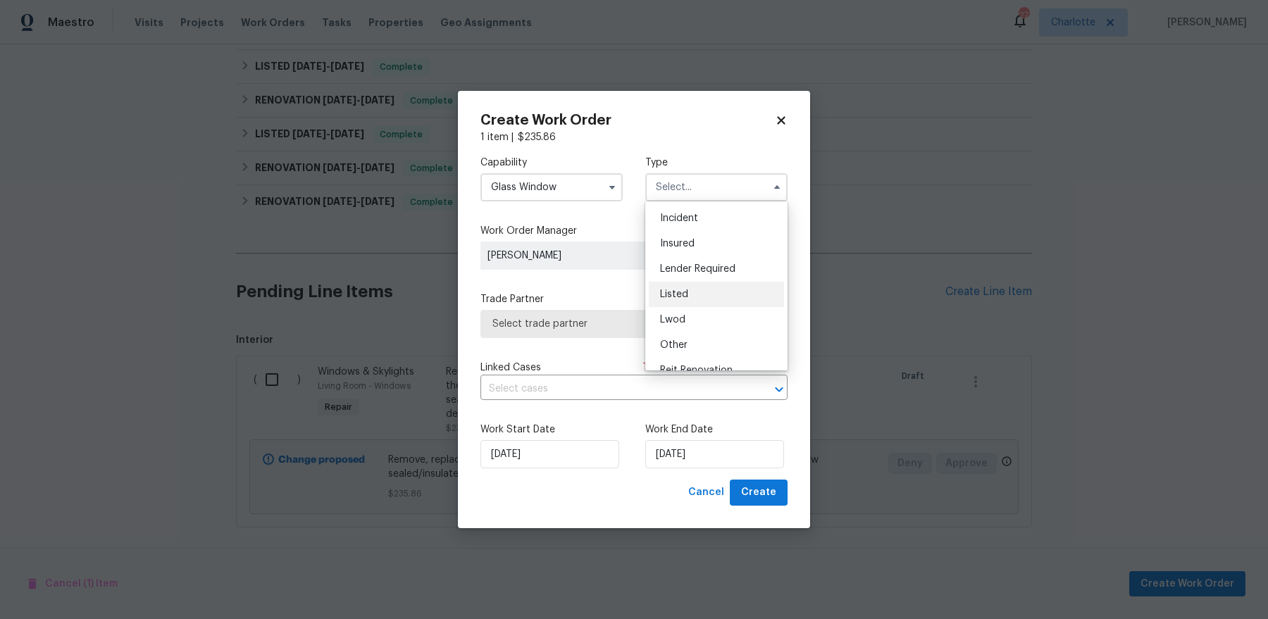
scroll to position [51, 0]
click at [714, 294] on div "Listed" at bounding box center [716, 292] width 135 height 25
type input "Listed"
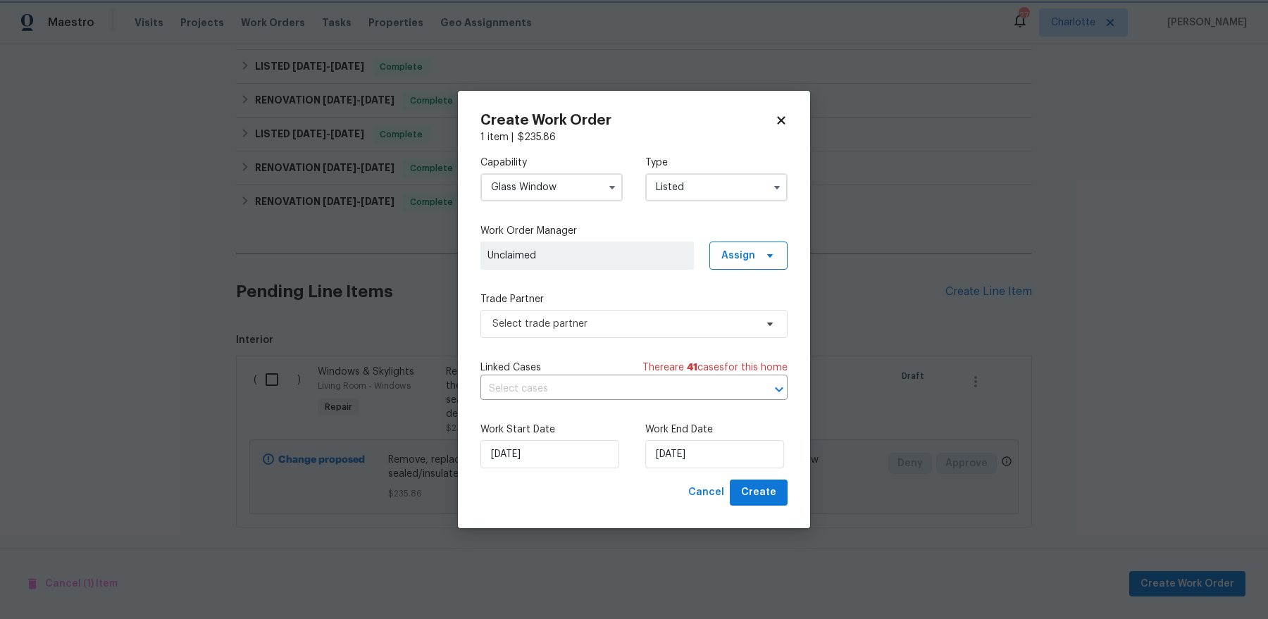
scroll to position [0, 0]
click at [735, 265] on span "Assign" at bounding box center [748, 256] width 78 height 28
click at [731, 296] on div "Assign to HPM" at bounding box center [754, 296] width 66 height 14
click at [626, 283] on div "Capability Glass Window Type Listed Work Order Manager Dan Baquero Assign Trade…" at bounding box center [633, 311] width 307 height 335
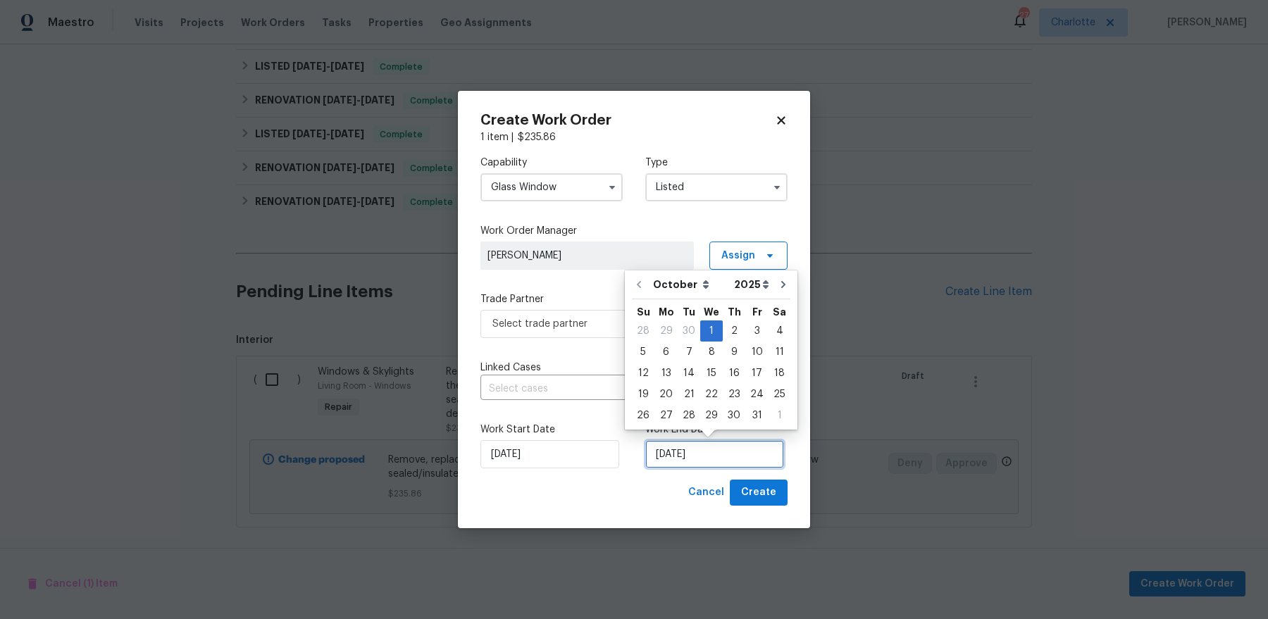
click at [668, 455] on input "10/1/2025" at bounding box center [714, 454] width 139 height 28
click at [750, 329] on div "3" at bounding box center [756, 331] width 23 height 20
type input "[DATE]"
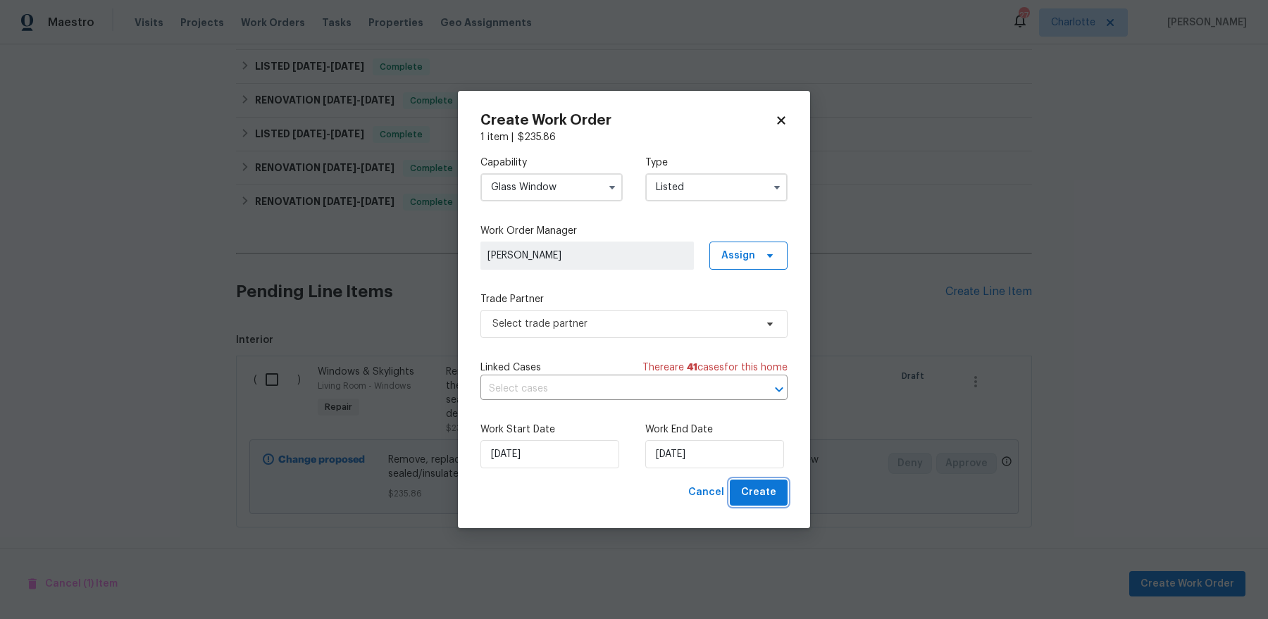
click at [769, 493] on span "Create" at bounding box center [758, 493] width 35 height 18
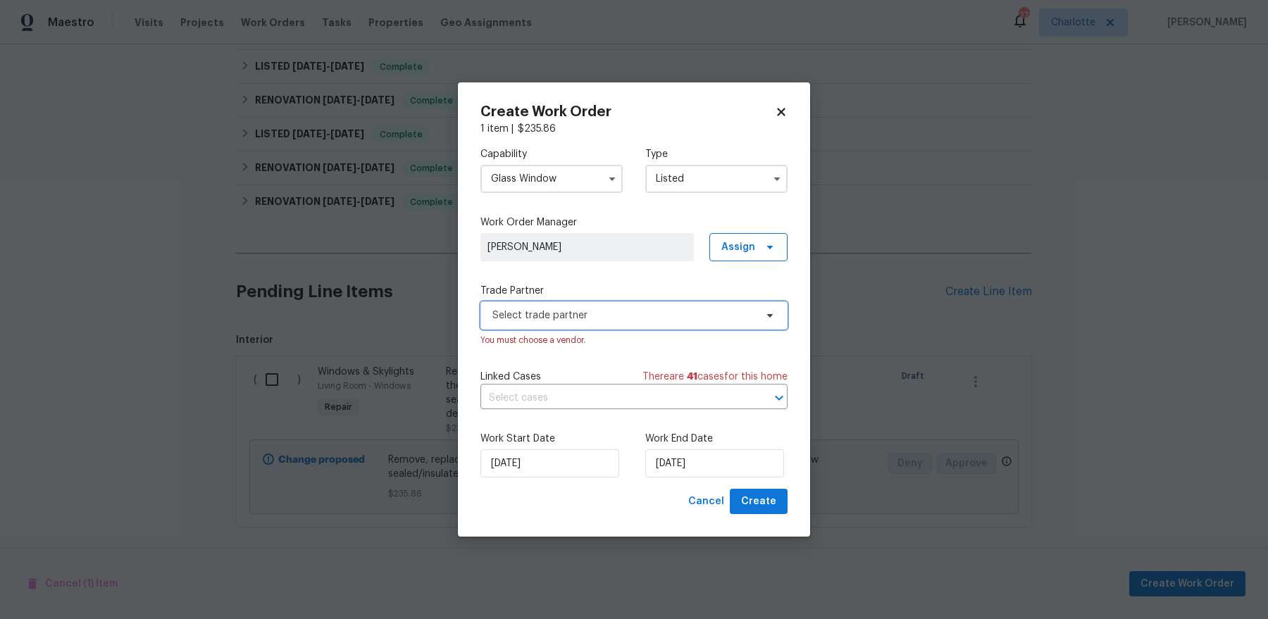
click at [640, 320] on span "Select trade partner" at bounding box center [623, 316] width 263 height 14
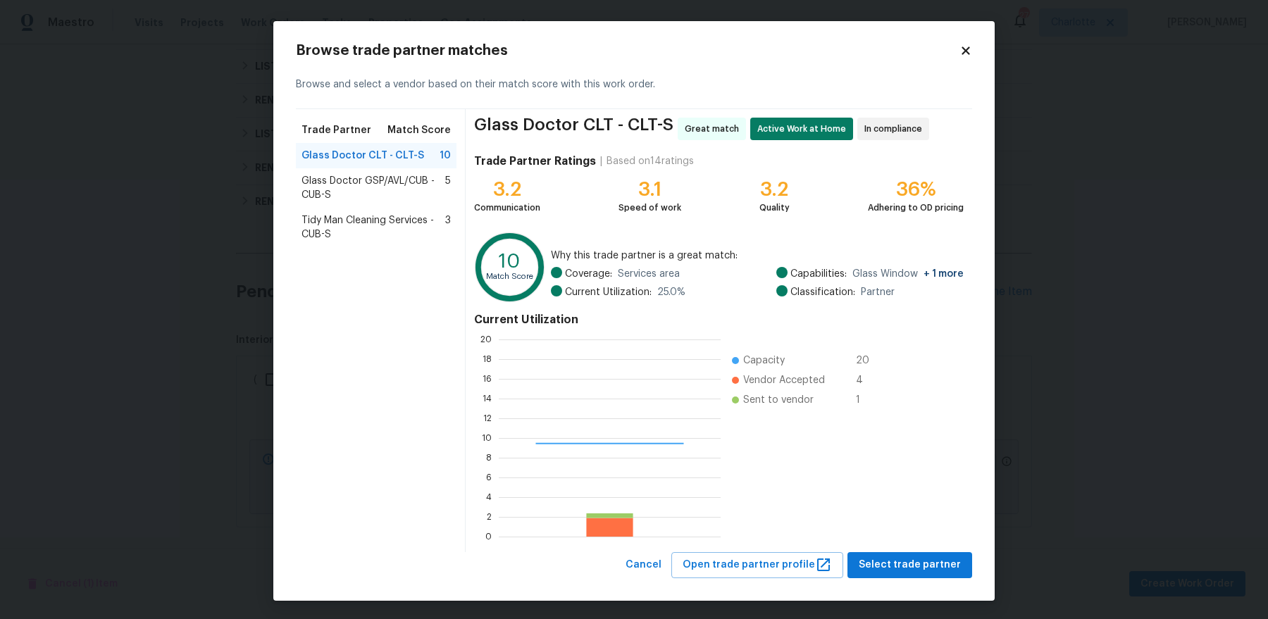
scroll to position [197, 222]
click at [922, 571] on span "Select trade partner" at bounding box center [910, 566] width 102 height 18
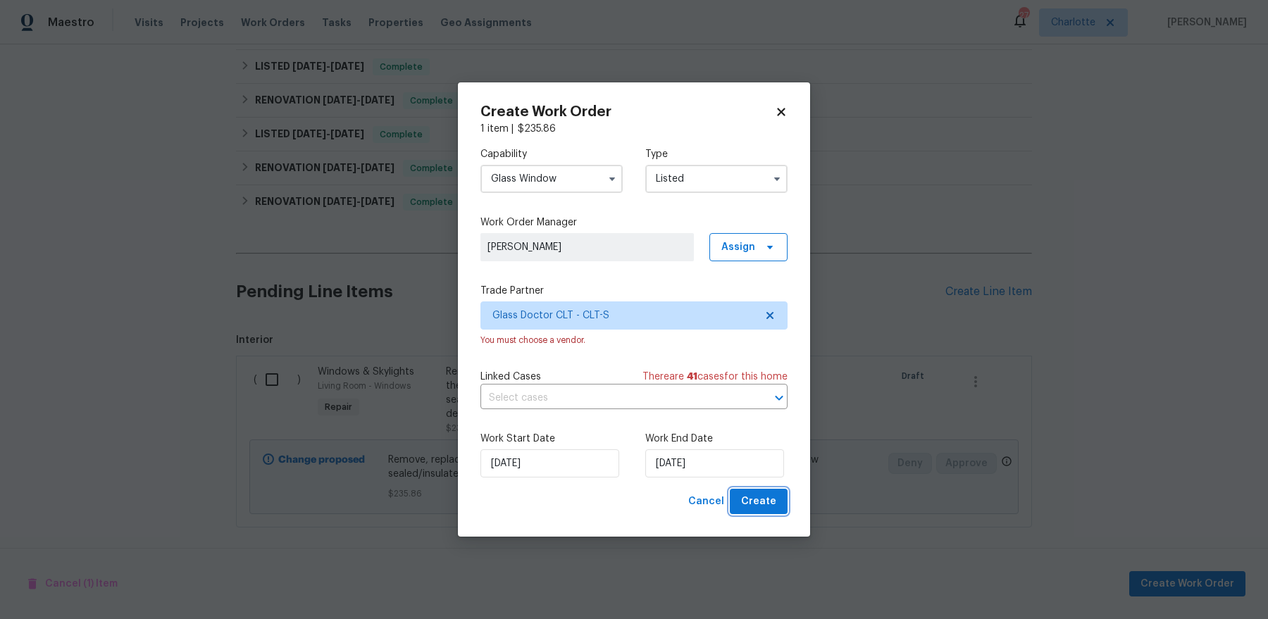
click at [760, 504] on span "Create" at bounding box center [758, 502] width 35 height 18
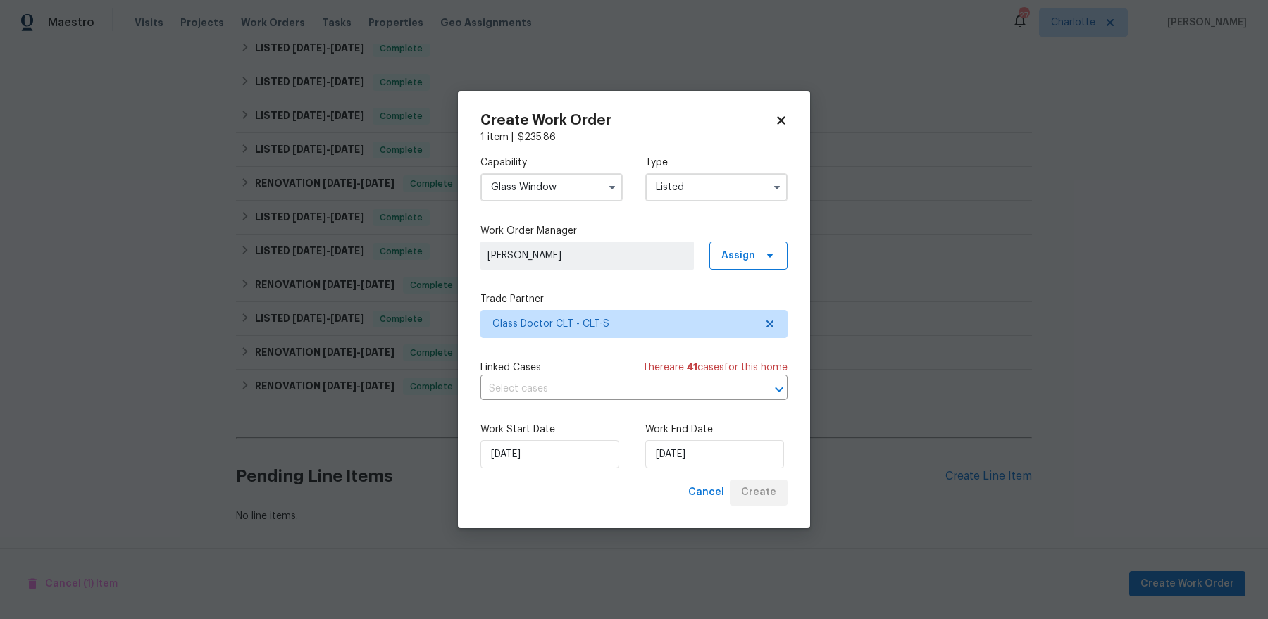
scroll to position [697, 0]
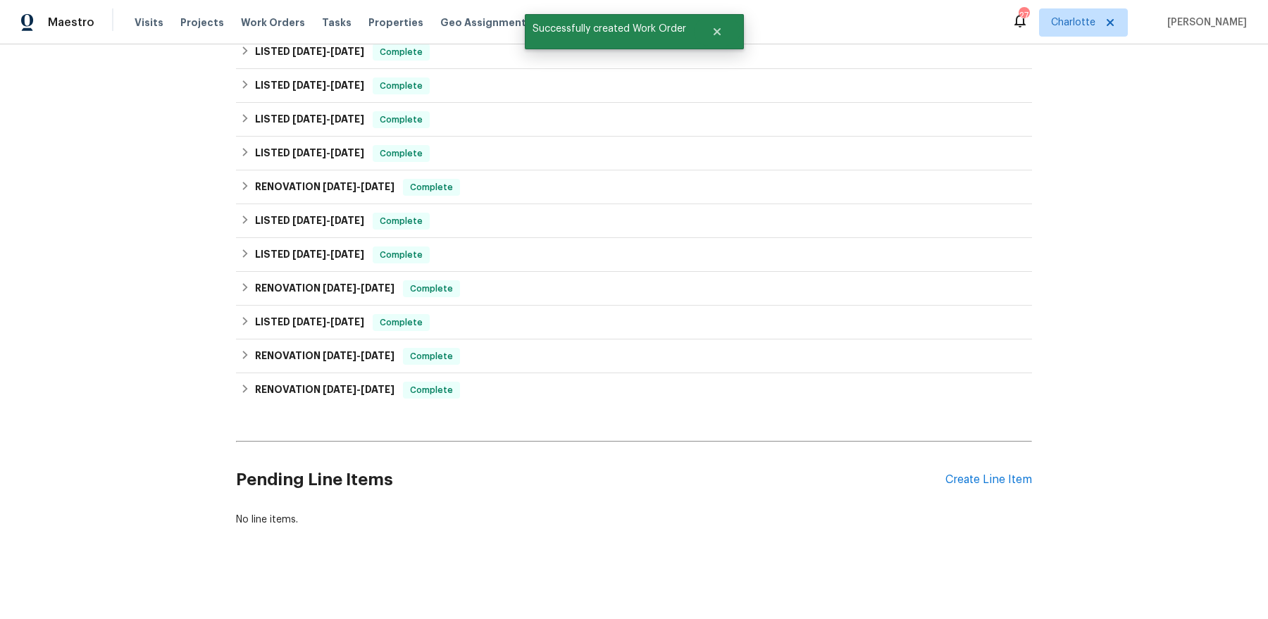
click at [164, 309] on div "Back to all projects 1121 Swearngan Ridge Ct, Charlotte, NC 28216 3 Beds | 2 1/…" at bounding box center [634, 331] width 1268 height 575
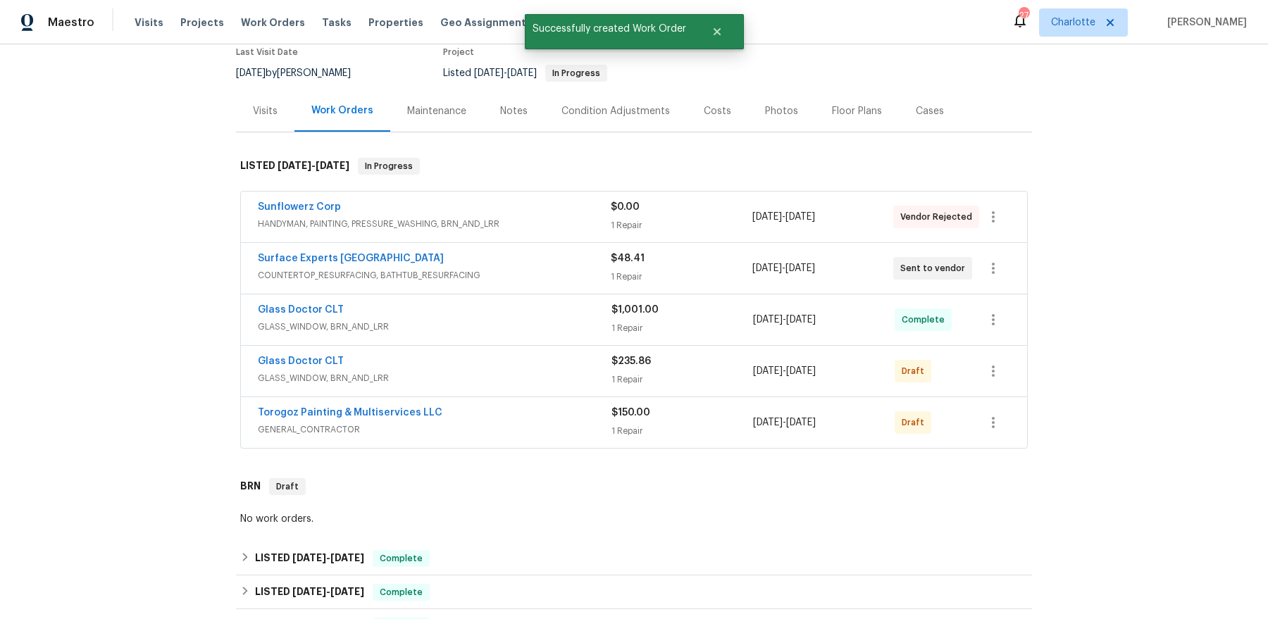
scroll to position [0, 0]
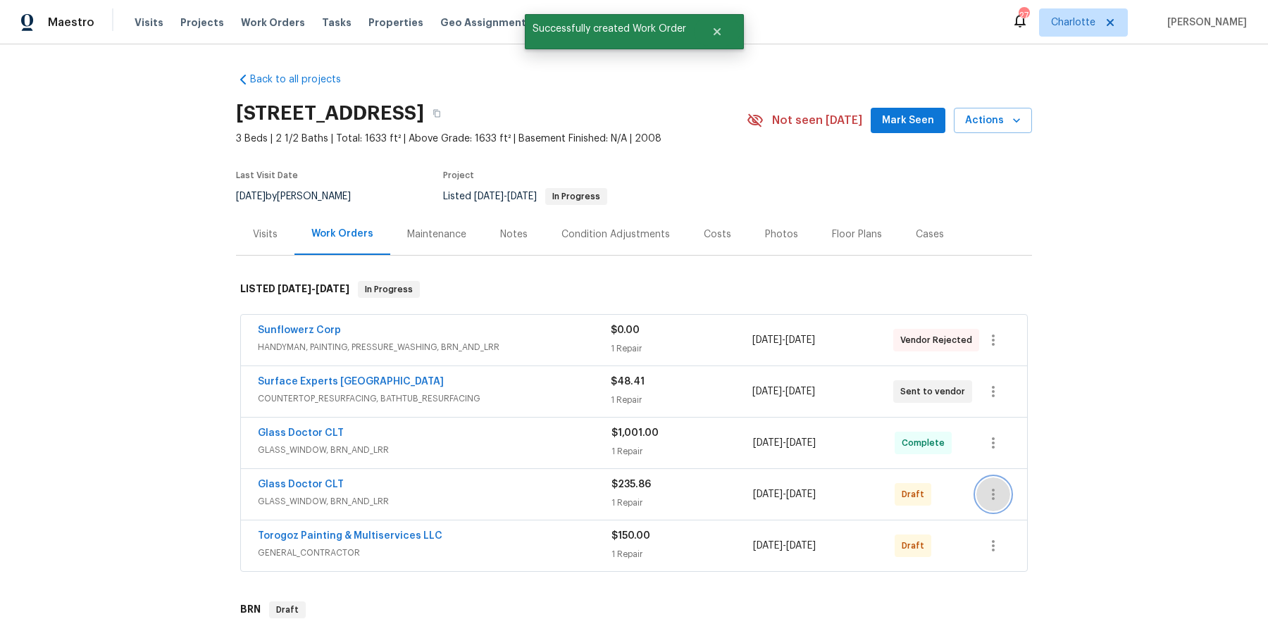
click at [995, 495] on icon "button" at bounding box center [993, 494] width 17 height 17
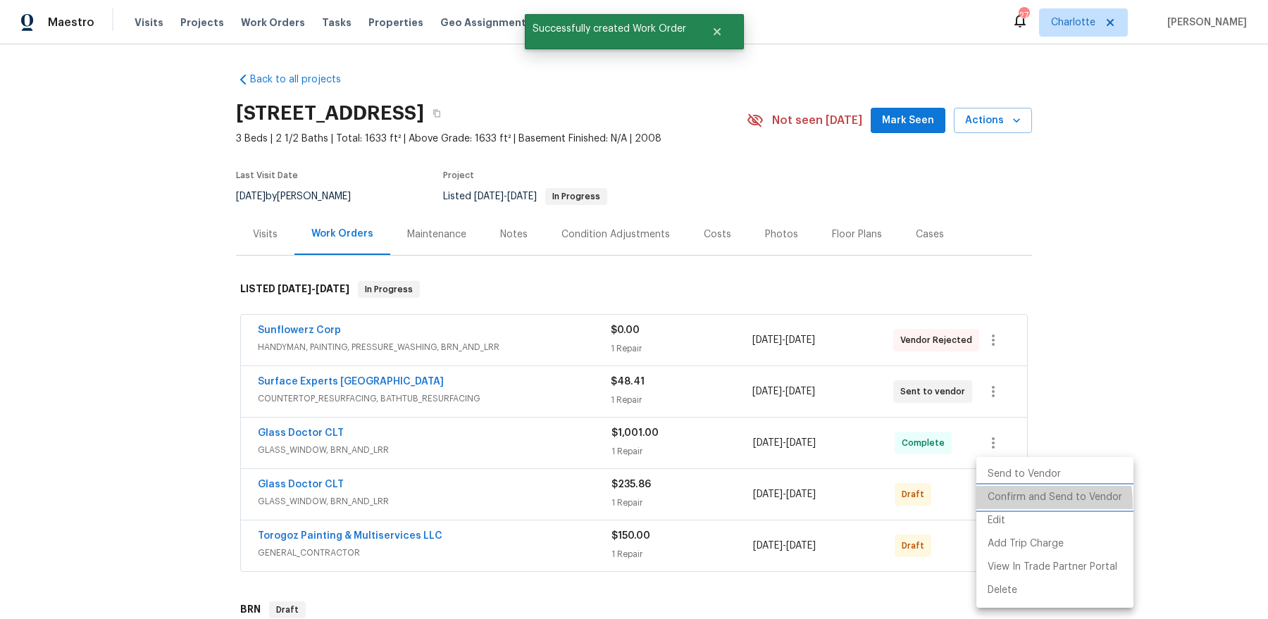
click at [999, 504] on li "Confirm and Send to Vendor" at bounding box center [1054, 497] width 157 height 23
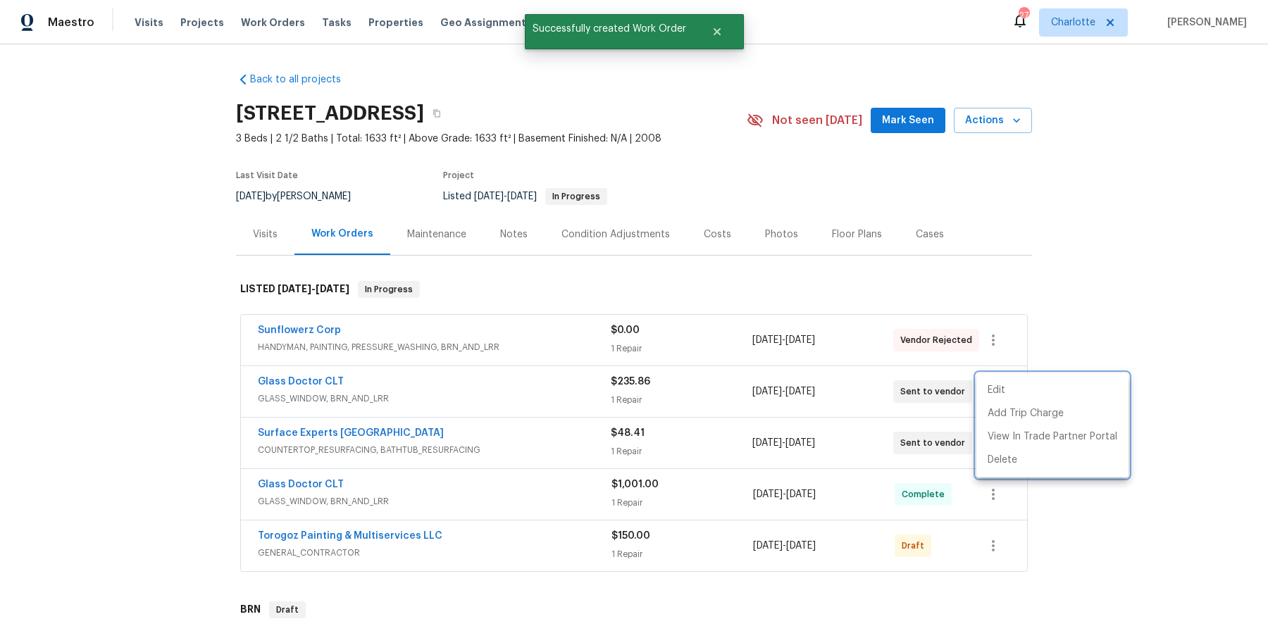
click at [909, 525] on div at bounding box center [634, 309] width 1268 height 619
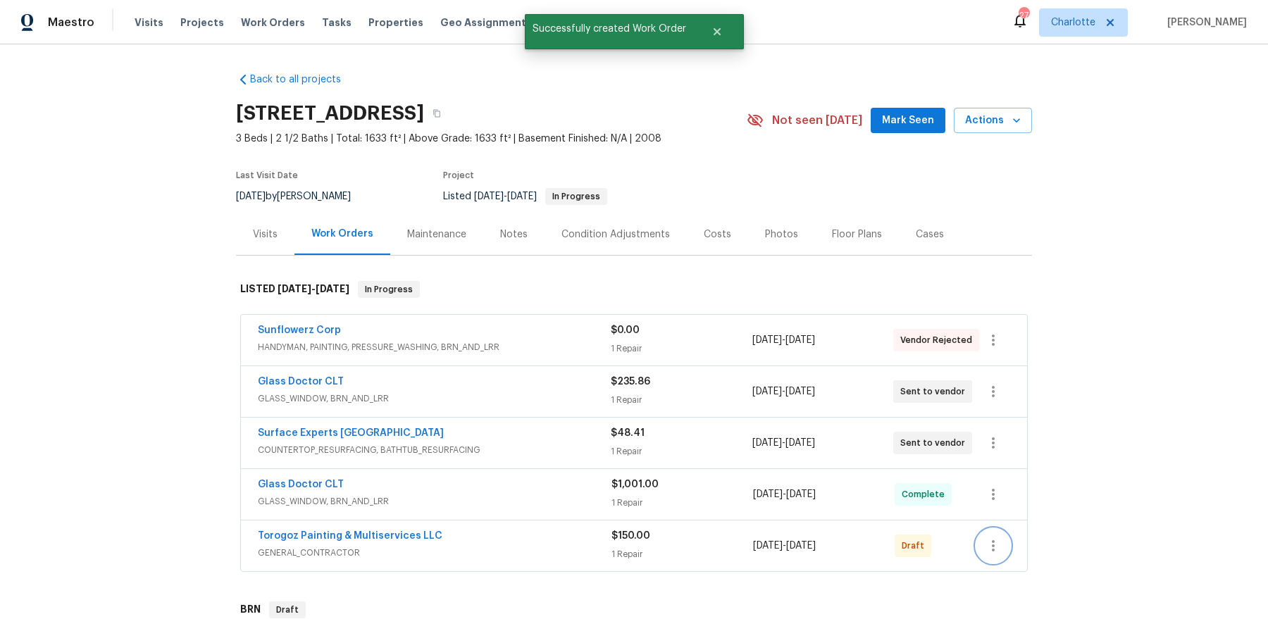
click at [1001, 550] on icon "button" at bounding box center [993, 546] width 17 height 17
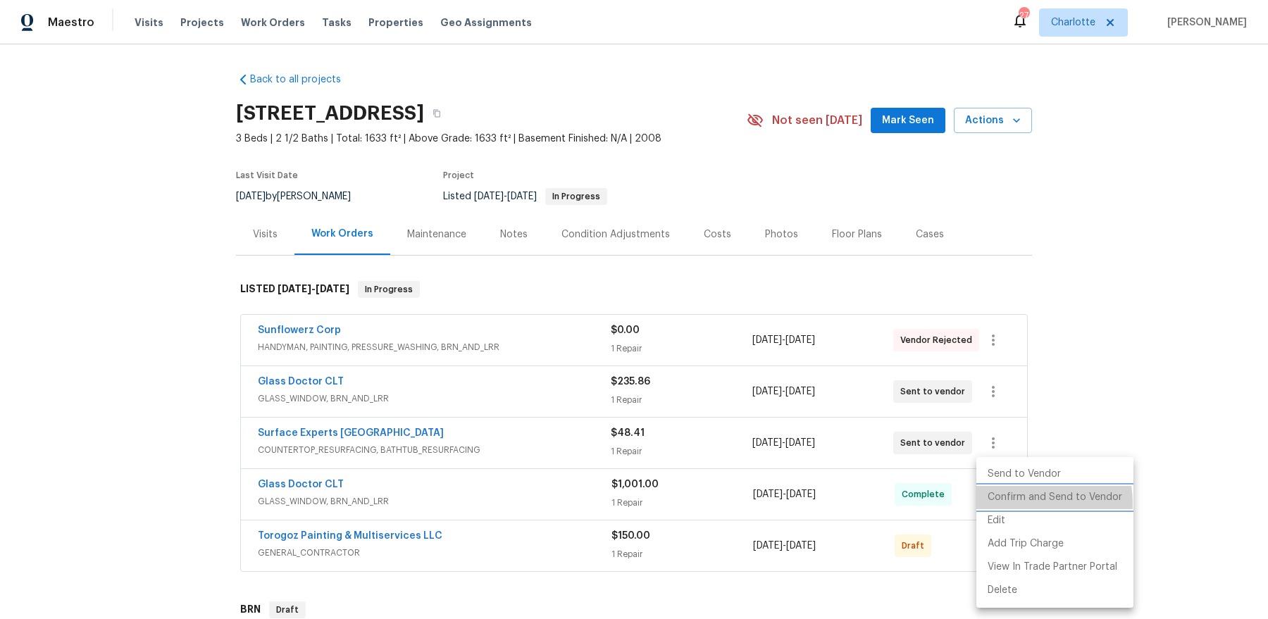
click at [1027, 503] on li "Confirm and Send to Vendor" at bounding box center [1054, 497] width 157 height 23
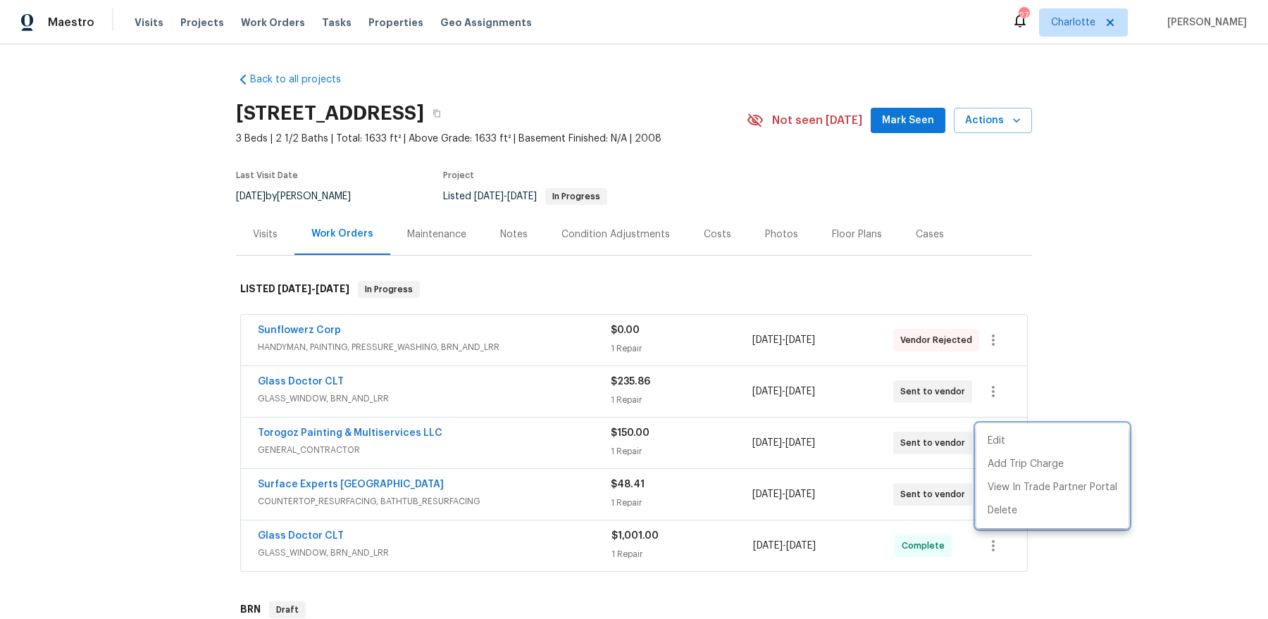
click at [530, 420] on div at bounding box center [634, 309] width 1268 height 619
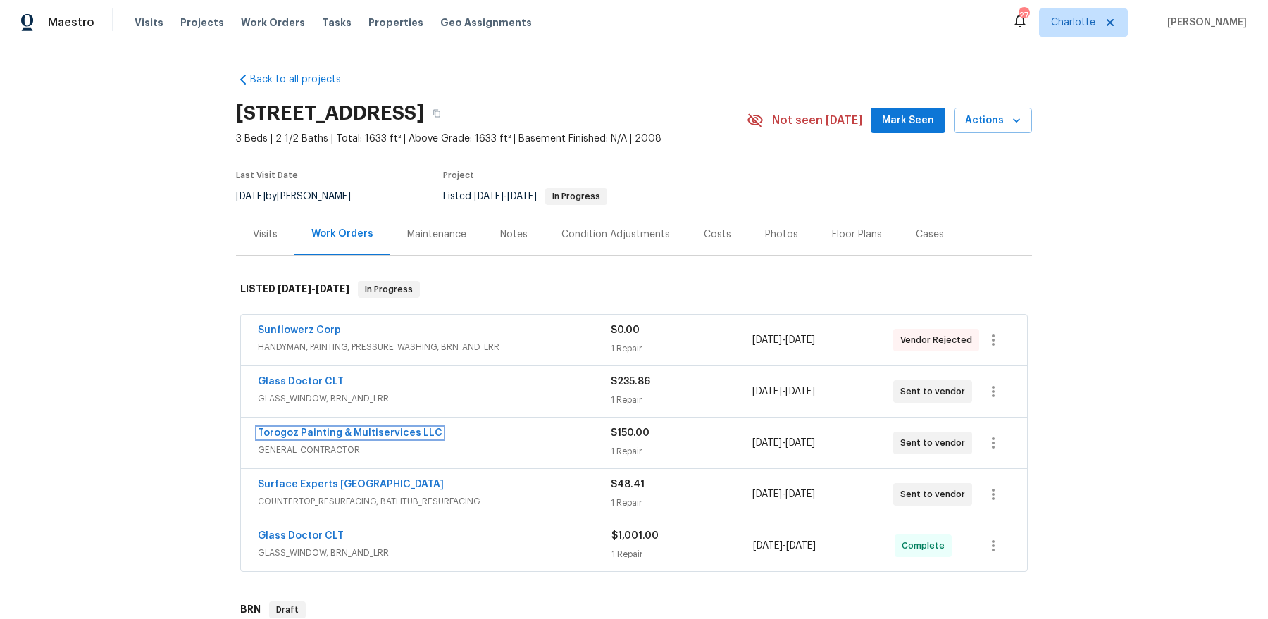
click at [369, 428] on link "Torogoz Painting & Multiservices LLC" at bounding box center [350, 433] width 185 height 10
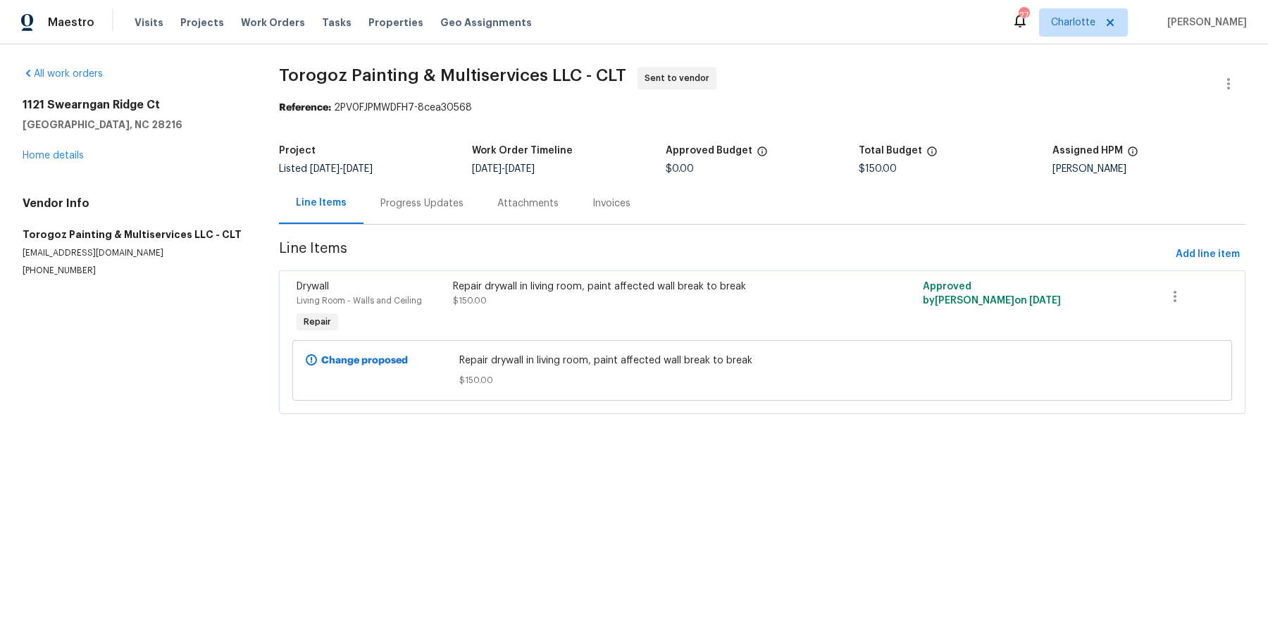
click at [420, 205] on div "Progress Updates" at bounding box center [421, 204] width 83 height 14
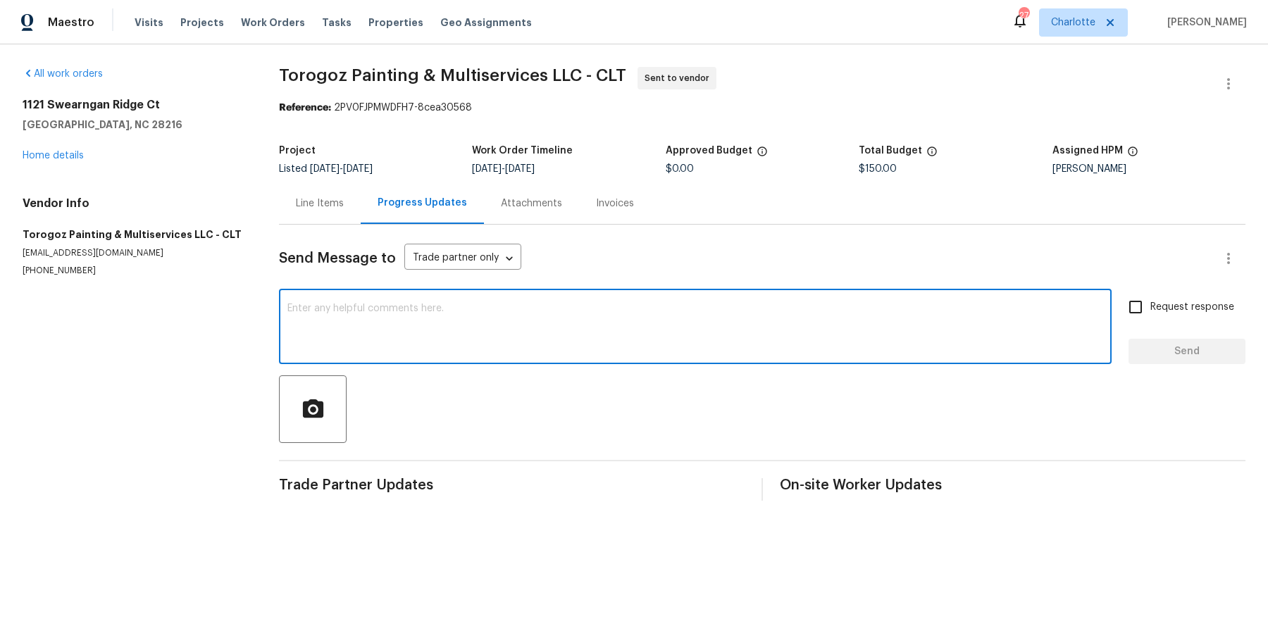
click at [394, 321] on textarea at bounding box center [695, 328] width 816 height 49
type textarea "please complete asap"
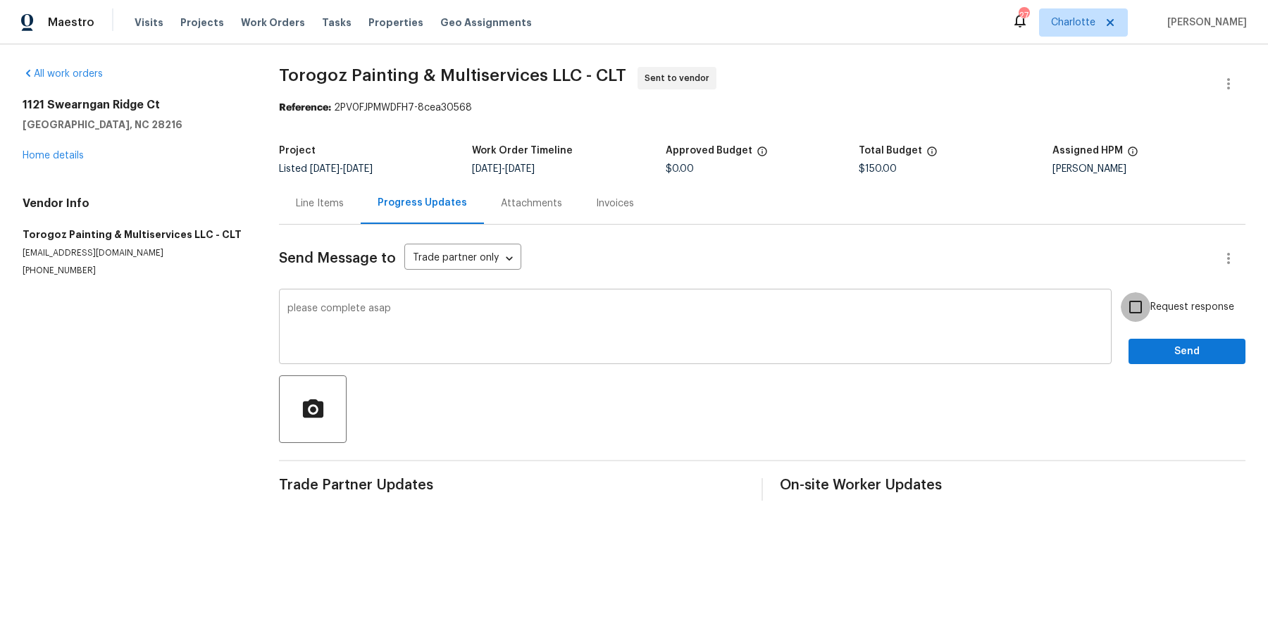
click at [1121, 292] on input "Request response" at bounding box center [1136, 307] width 30 height 30
checkbox input "true"
click at [1129, 339] on button "Send" at bounding box center [1187, 352] width 117 height 26
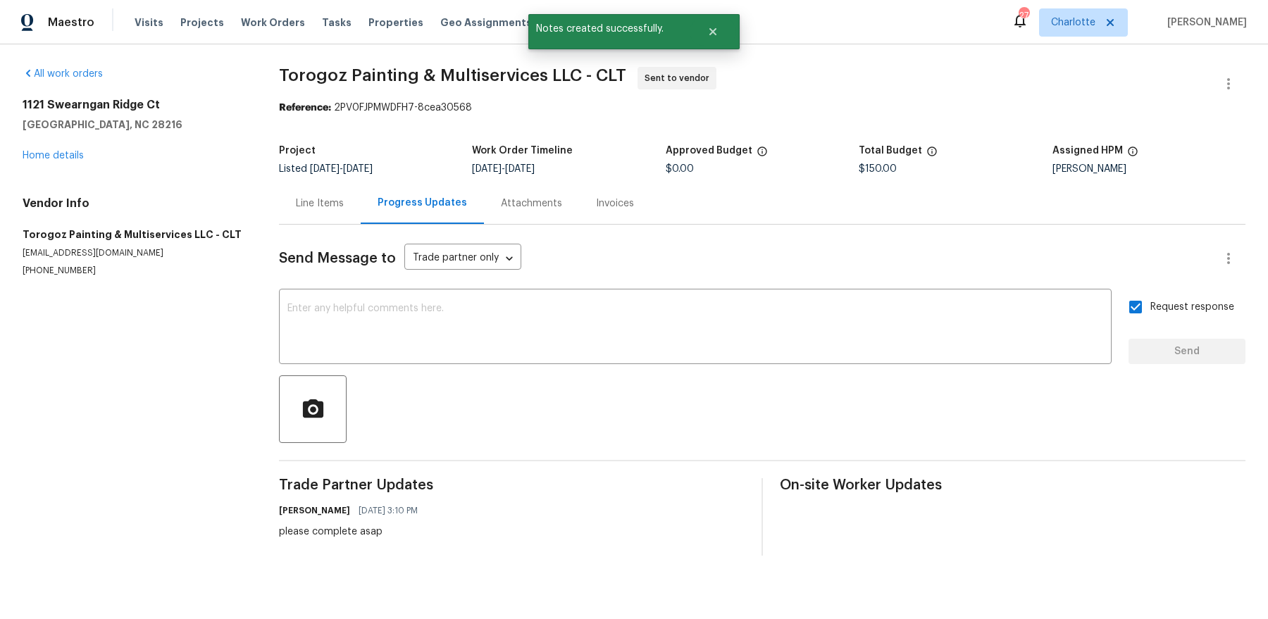
click at [61, 163] on div "All work orders 1121 Swearngan Ridge Ct Charlotte, NC 28216 Home details Vendor…" at bounding box center [134, 172] width 223 height 210
click at [61, 154] on link "Home details" at bounding box center [53, 156] width 61 height 10
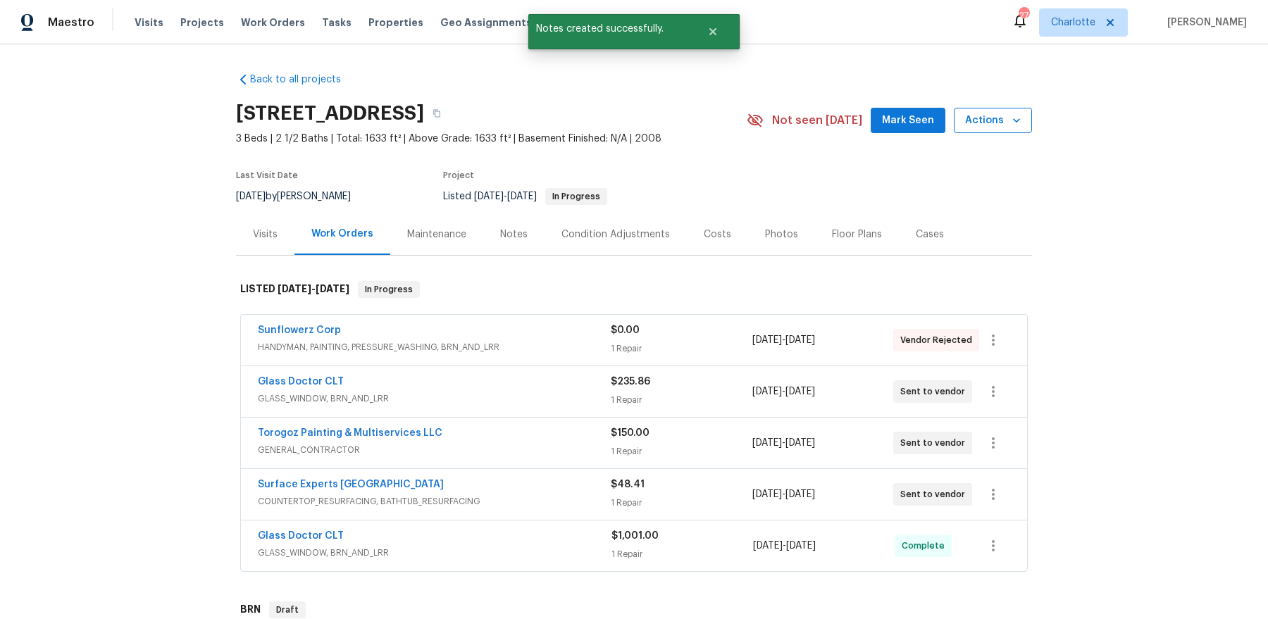
click at [1013, 126] on icon "button" at bounding box center [1017, 120] width 14 height 14
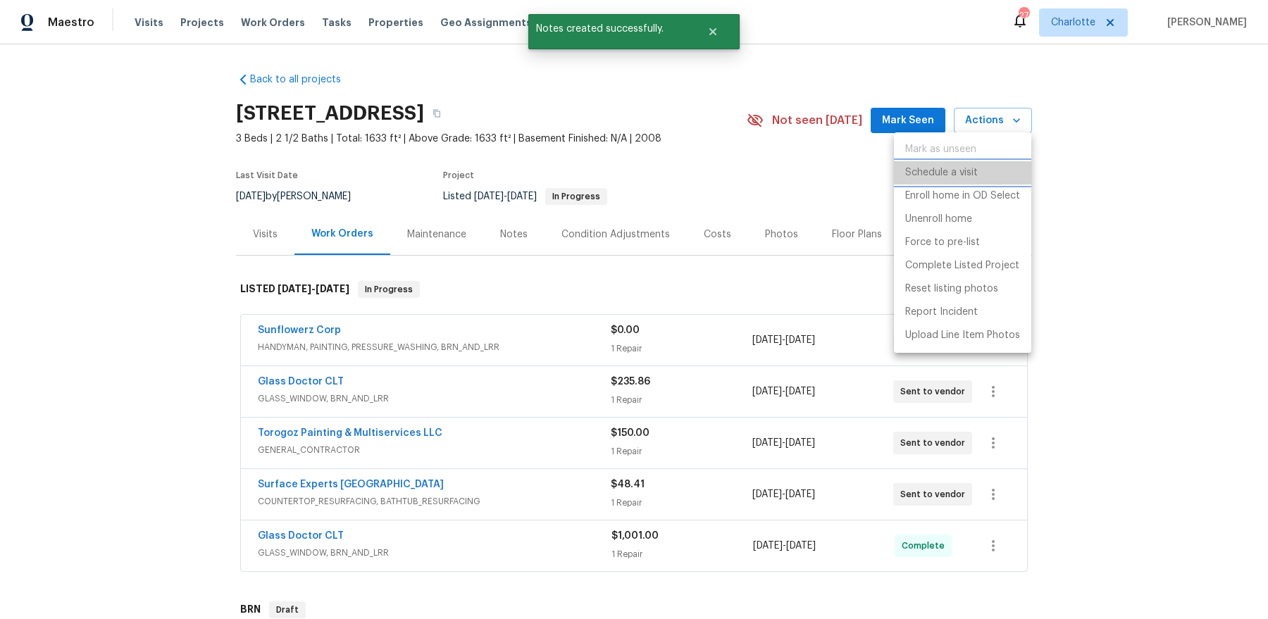
click at [982, 171] on li "Schedule a visit" at bounding box center [962, 172] width 137 height 23
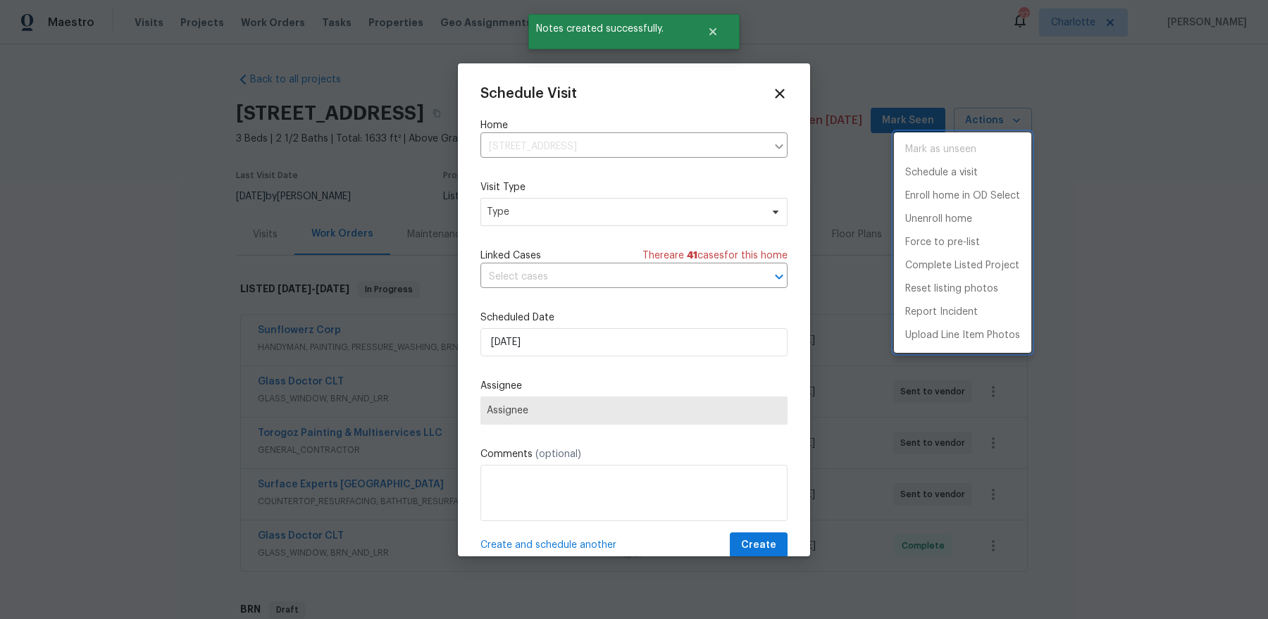
click at [575, 218] on div at bounding box center [634, 309] width 1268 height 619
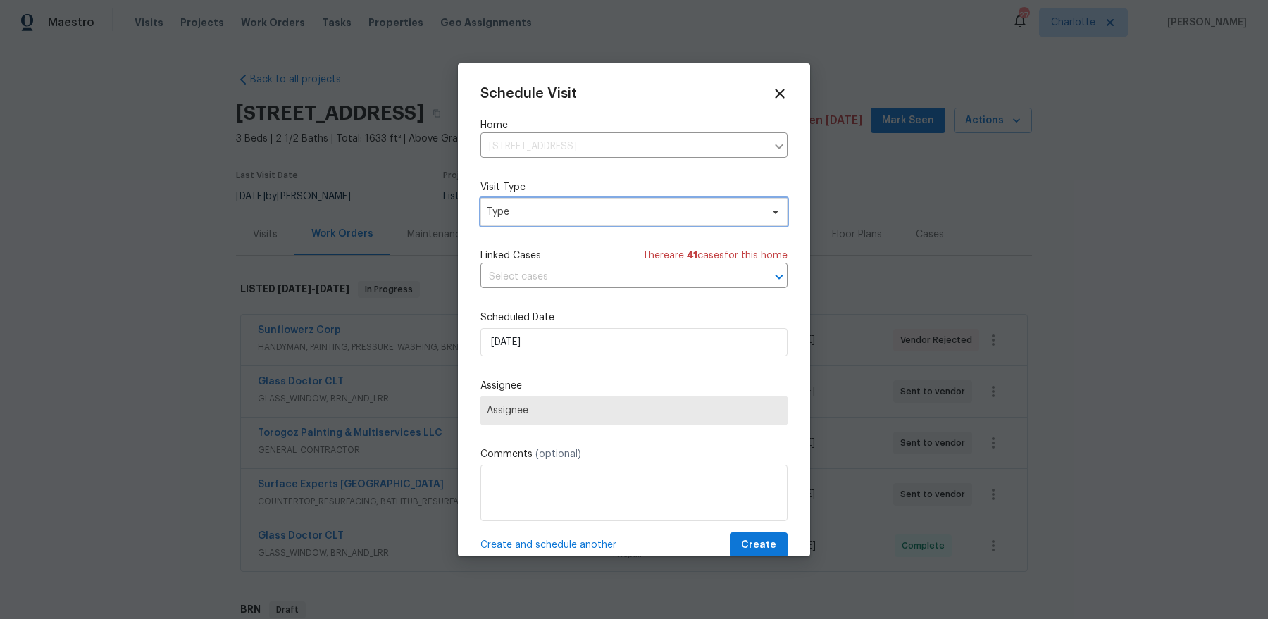
click at [580, 211] on span "Type" at bounding box center [624, 212] width 274 height 14
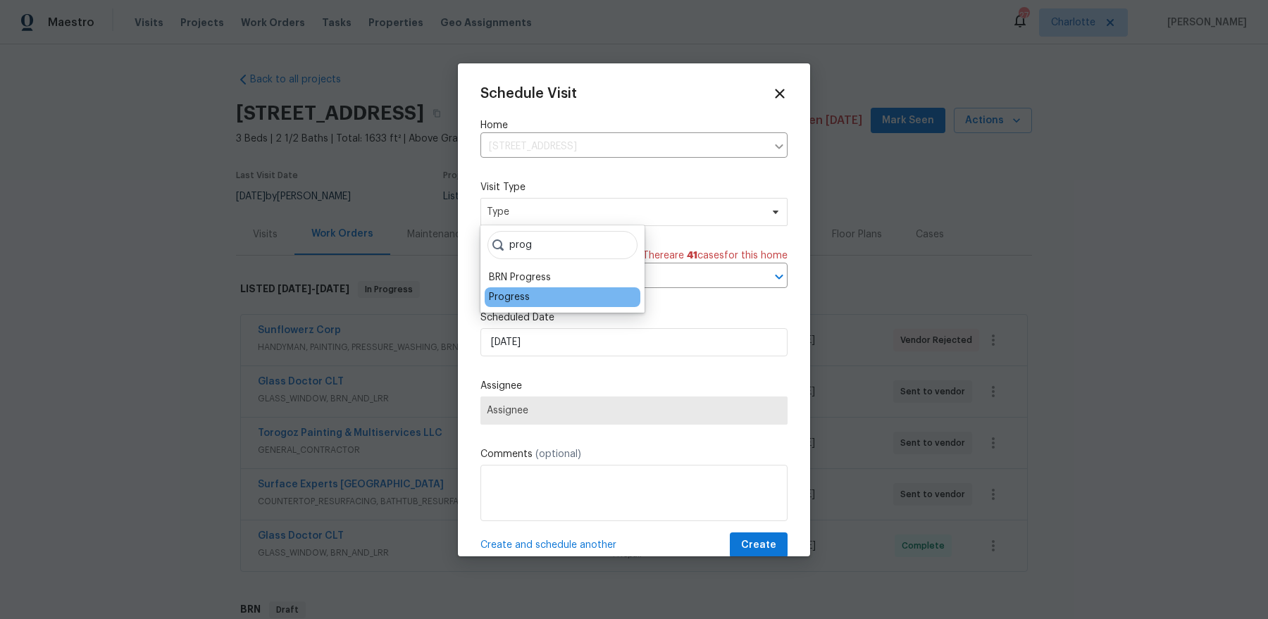
type input "prog"
click at [508, 296] on div "Progress" at bounding box center [509, 297] width 41 height 14
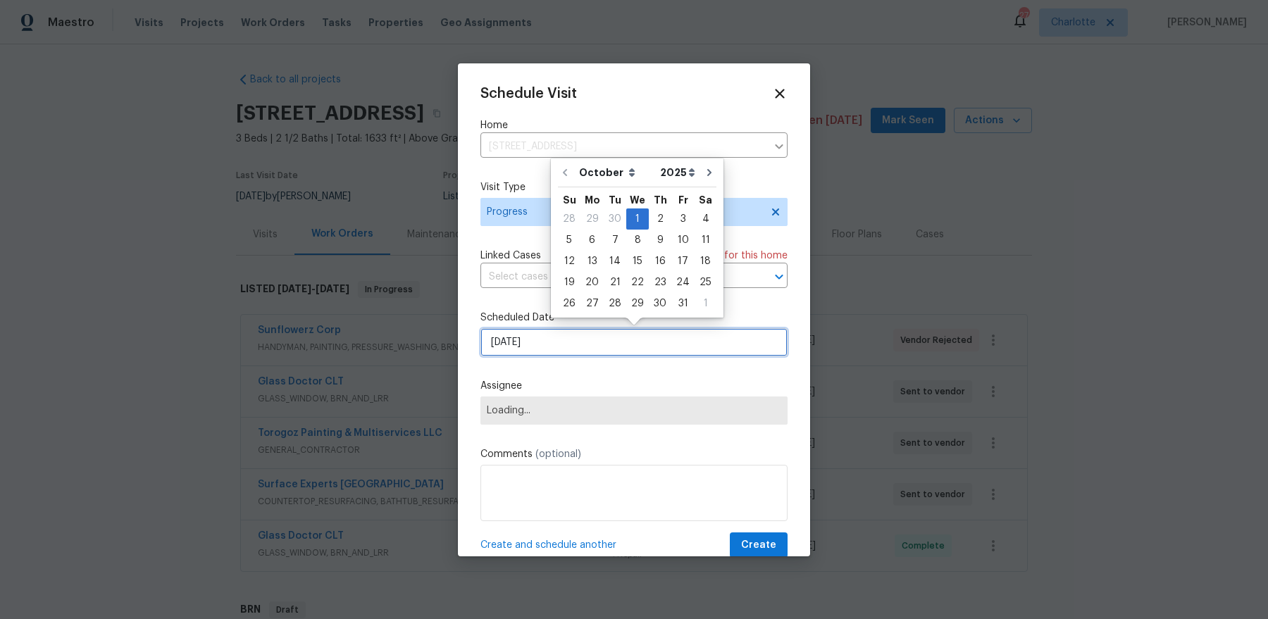
click at [534, 341] on input "10/1/2025" at bounding box center [633, 342] width 307 height 28
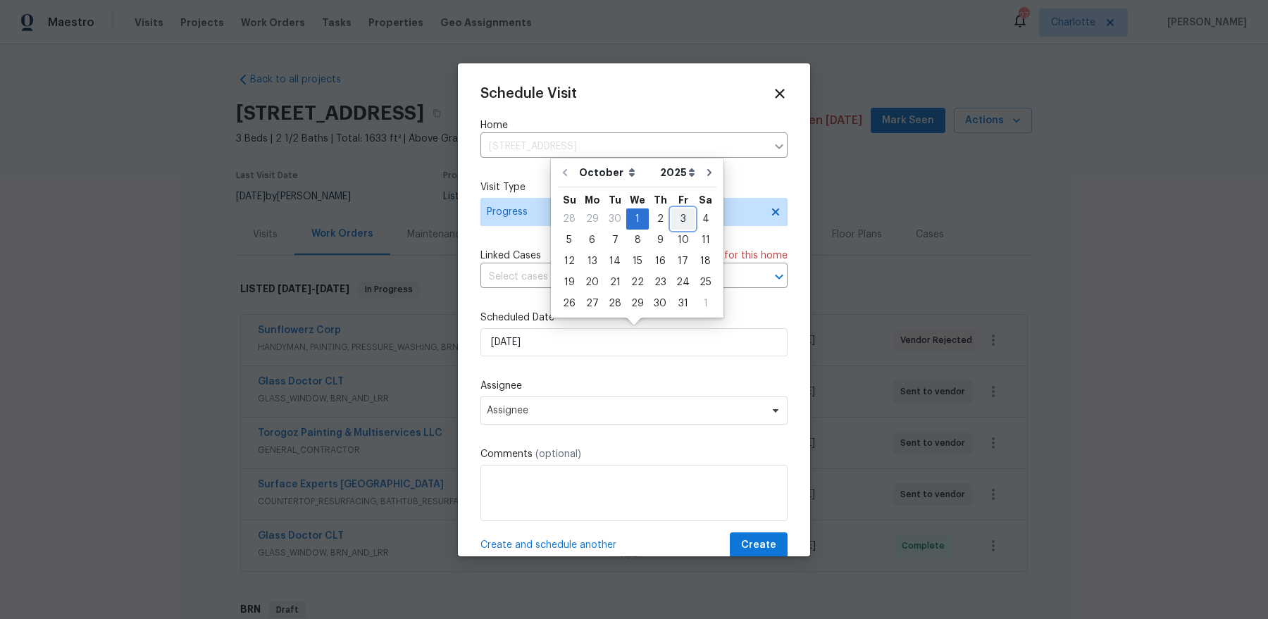
click at [671, 218] on div "3" at bounding box center [682, 219] width 23 height 20
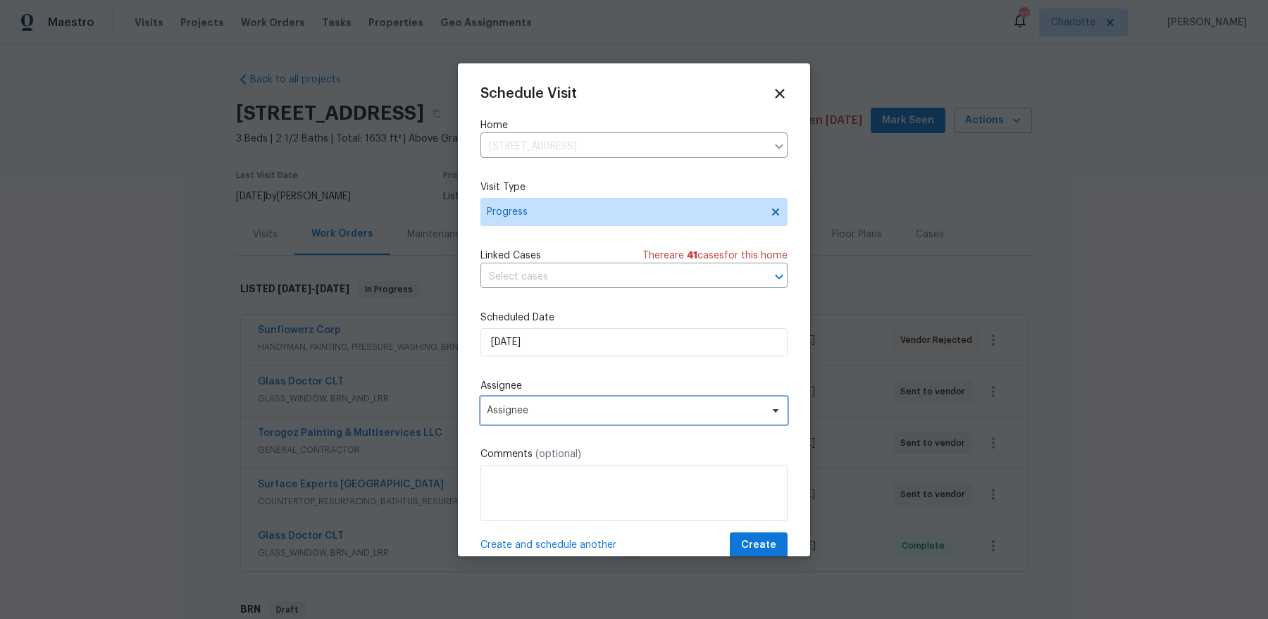
click at [584, 414] on span "Assignee" at bounding box center [625, 410] width 276 height 11
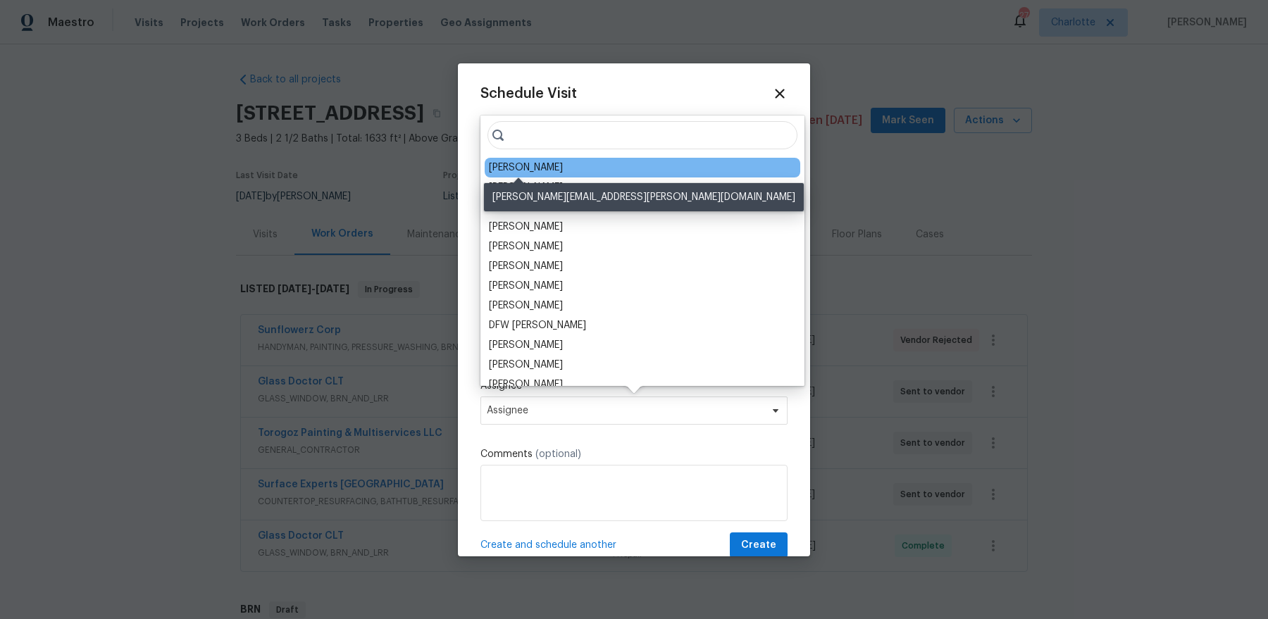
click at [515, 168] on div "[PERSON_NAME]" at bounding box center [526, 168] width 74 height 14
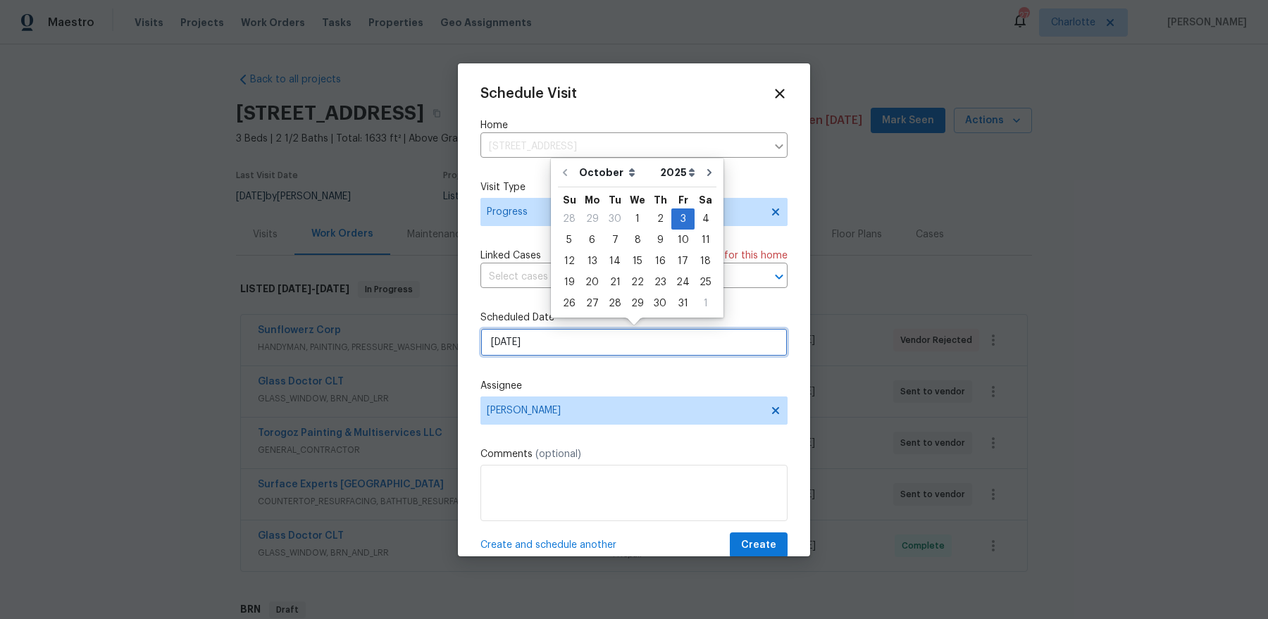
click at [594, 342] on input "[DATE]" at bounding box center [633, 342] width 307 height 28
click at [661, 213] on div "2" at bounding box center [660, 219] width 23 height 20
type input "10/2/2025"
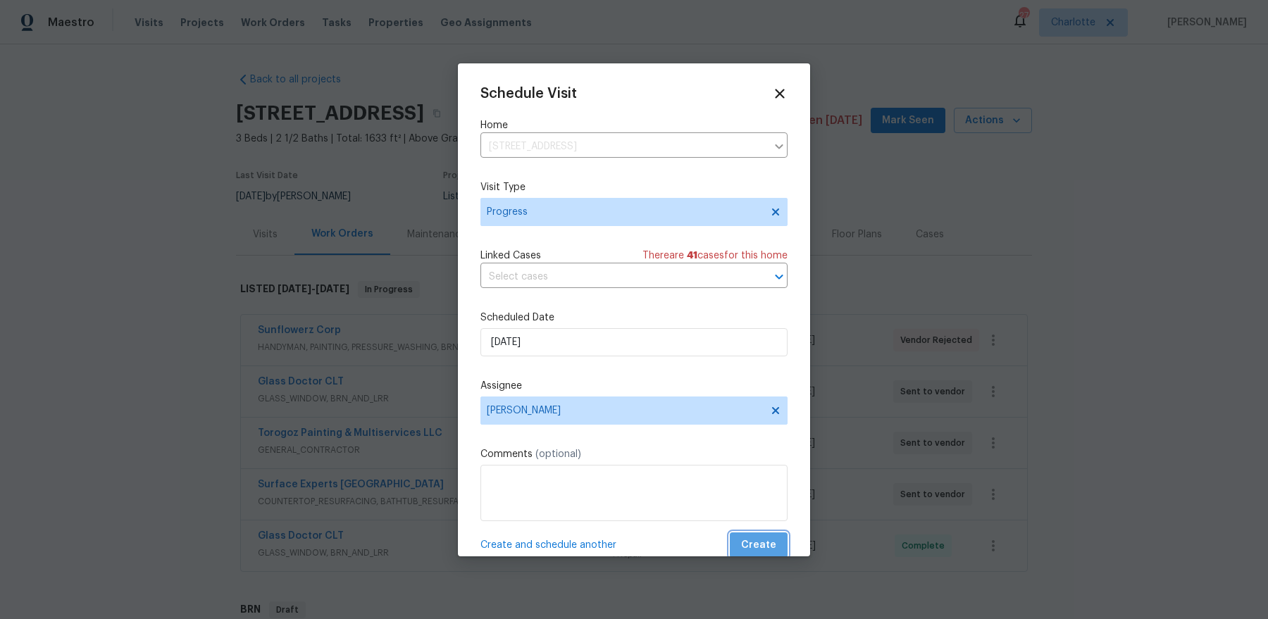
click at [764, 542] on span "Create" at bounding box center [758, 546] width 35 height 18
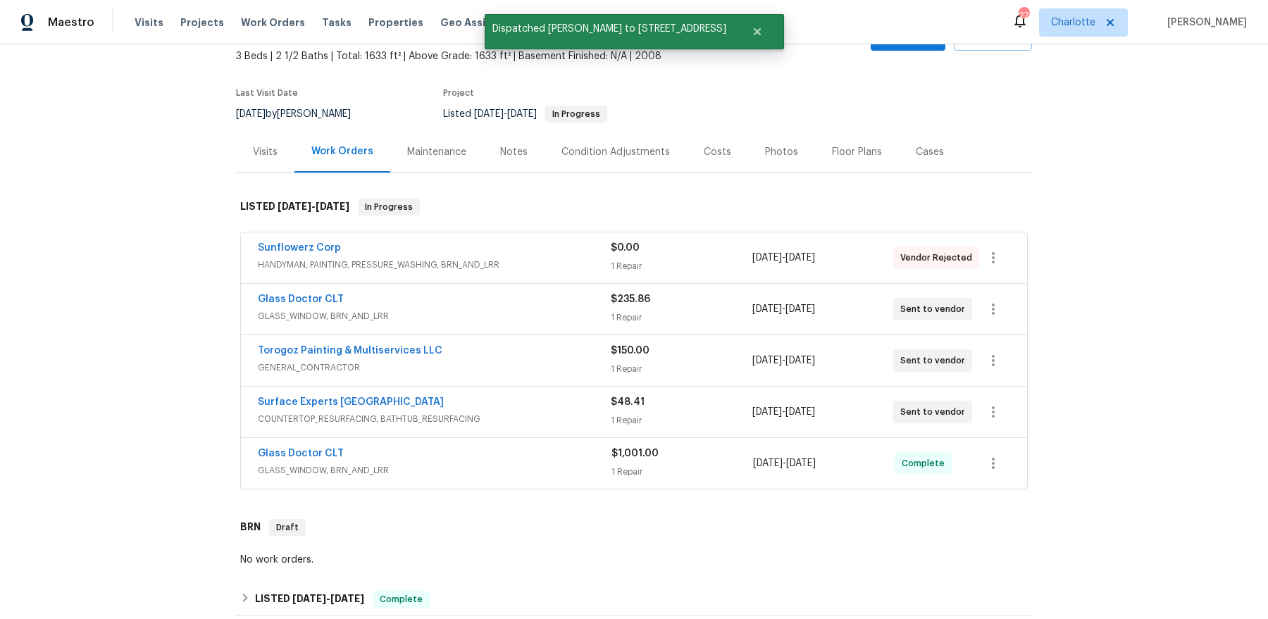
scroll to position [83, 0]
click at [290, 295] on link "Glass Doctor CLT" at bounding box center [301, 299] width 86 height 10
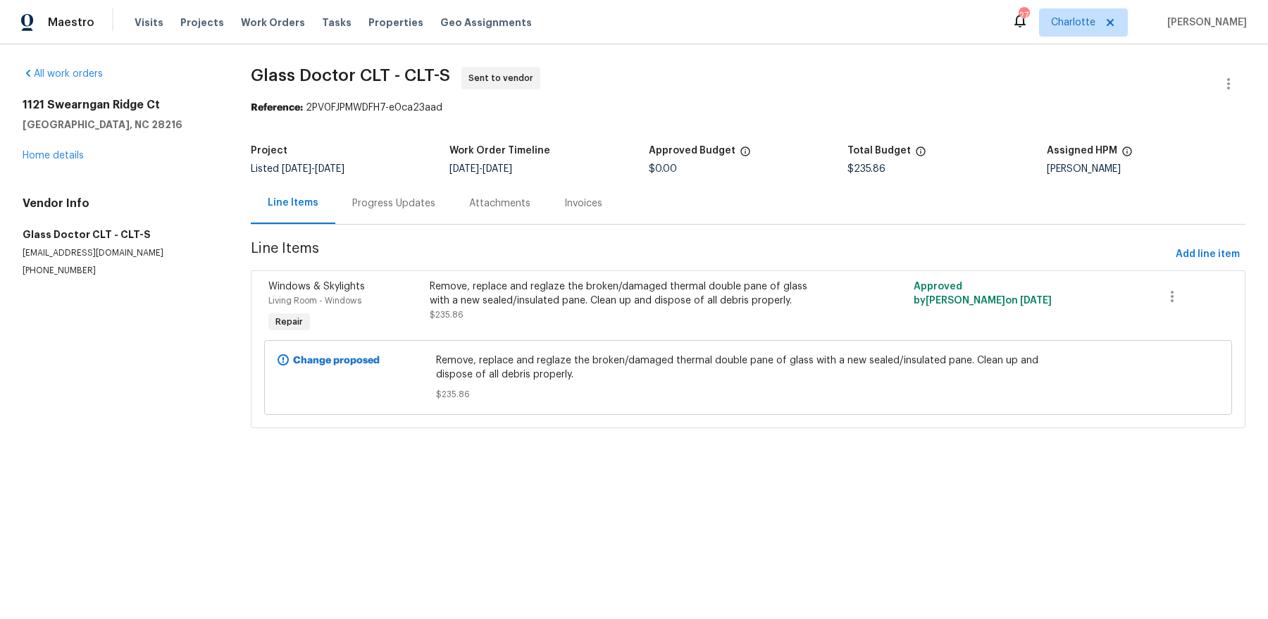
click at [369, 200] on div "Progress Updates" at bounding box center [393, 204] width 83 height 14
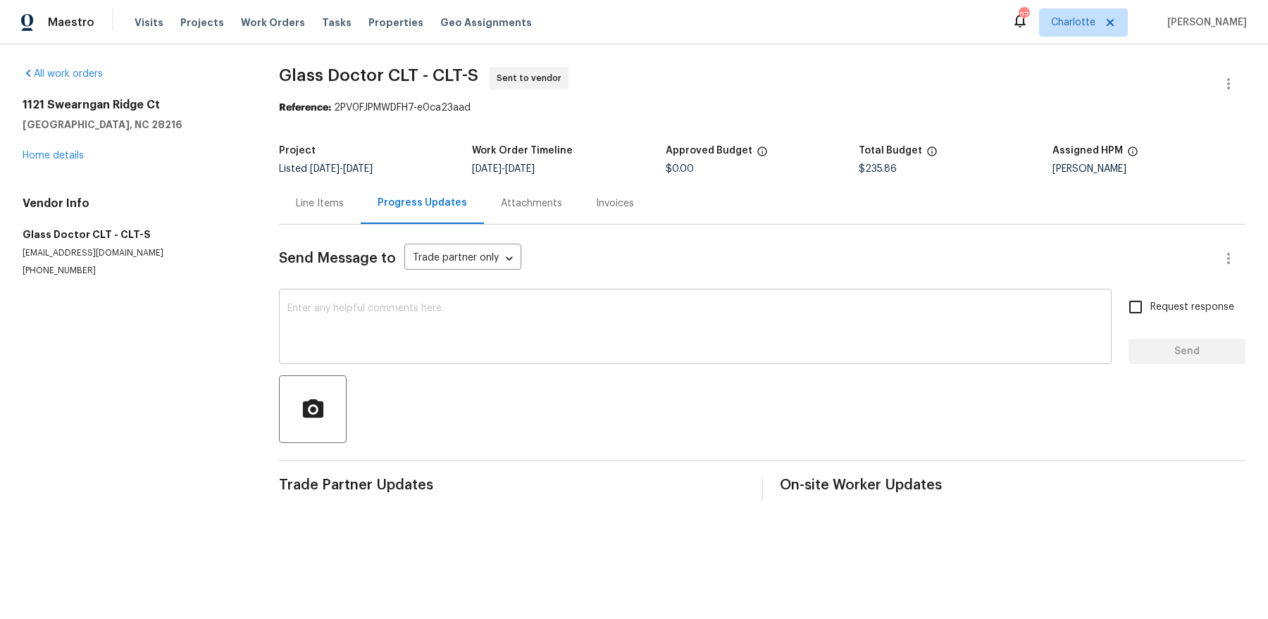
click at [424, 336] on textarea at bounding box center [695, 328] width 816 height 49
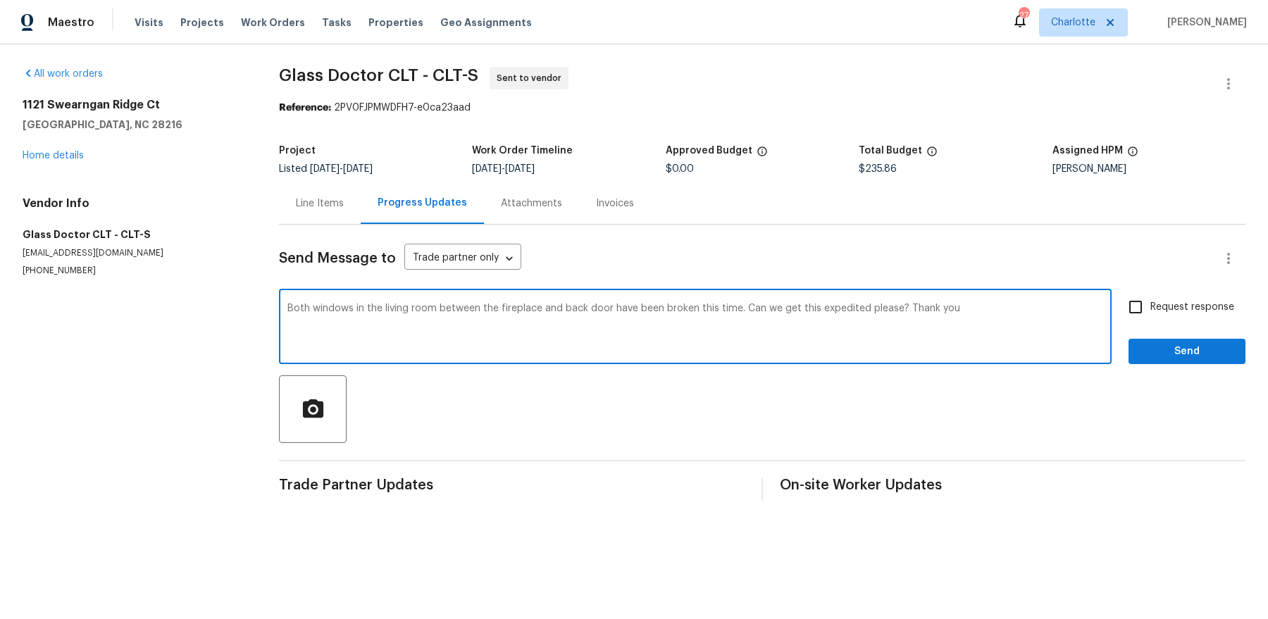
type textarea "Both windows in the living room between the fireplace and back door have been b…"
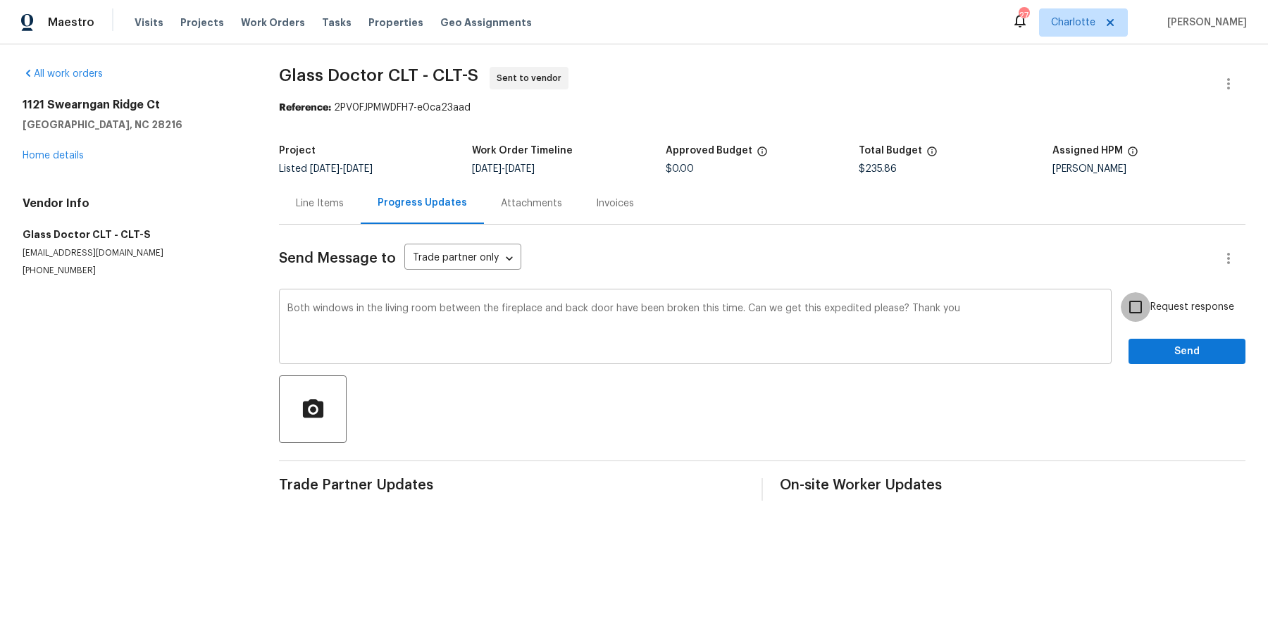
click at [1121, 292] on input "Request response" at bounding box center [1136, 307] width 30 height 30
checkbox input "true"
click at [1129, 339] on button "Send" at bounding box center [1187, 352] width 117 height 26
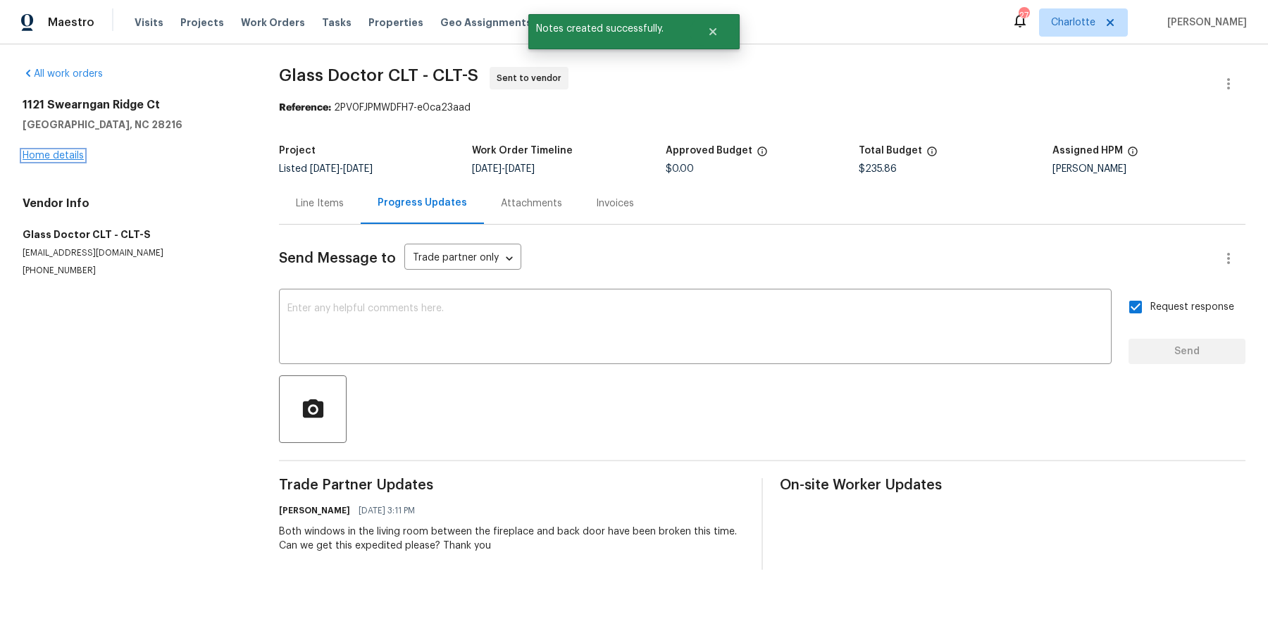
click at [47, 151] on link "Home details" at bounding box center [53, 156] width 61 height 10
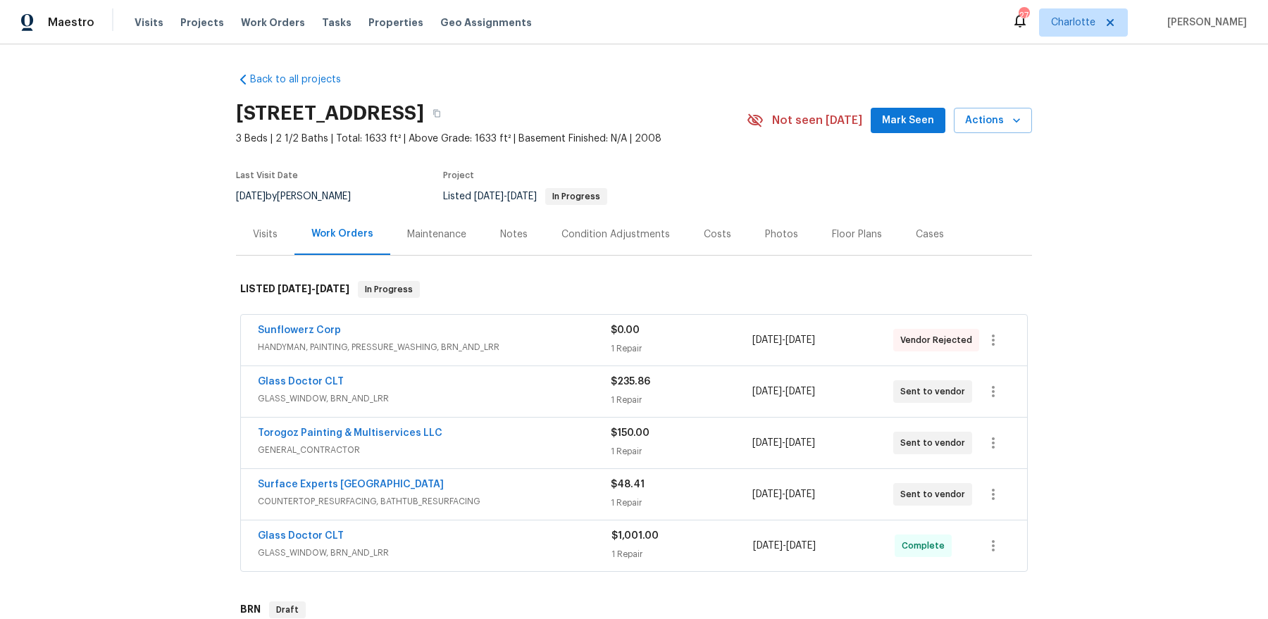
click at [350, 115] on h2 "[STREET_ADDRESS]" at bounding box center [330, 113] width 188 height 14
copy h2 "Swearngan"
click at [206, 19] on span "Projects" at bounding box center [202, 22] width 44 height 14
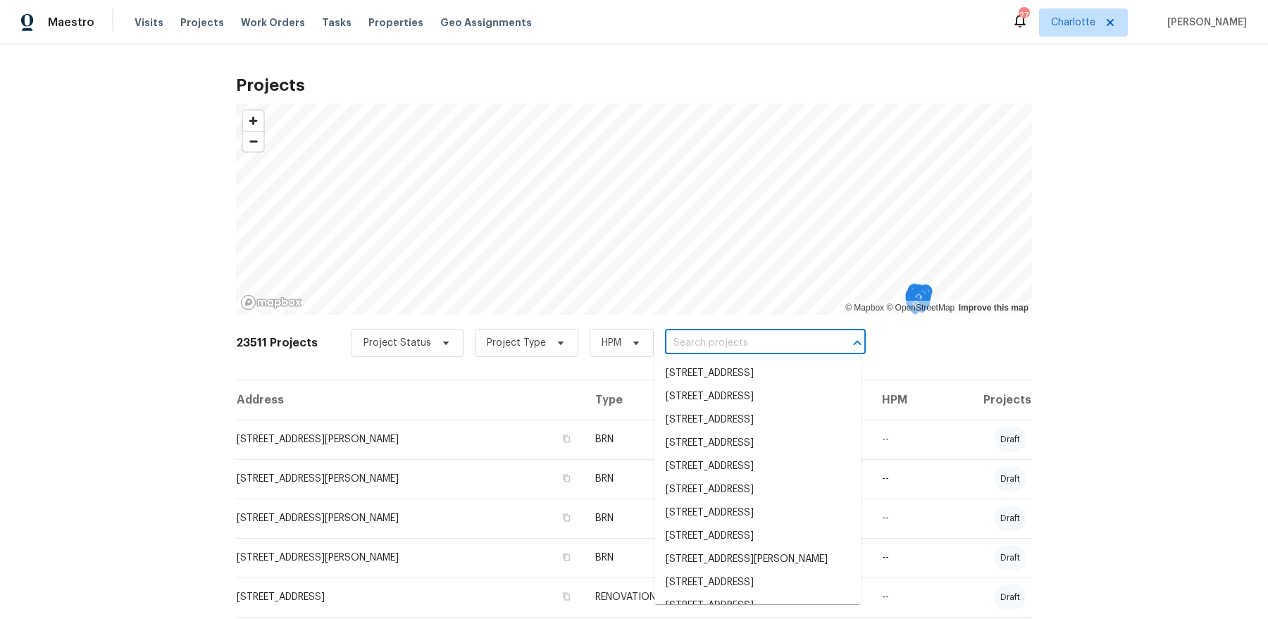
click at [783, 352] on input "text" at bounding box center [745, 344] width 161 height 22
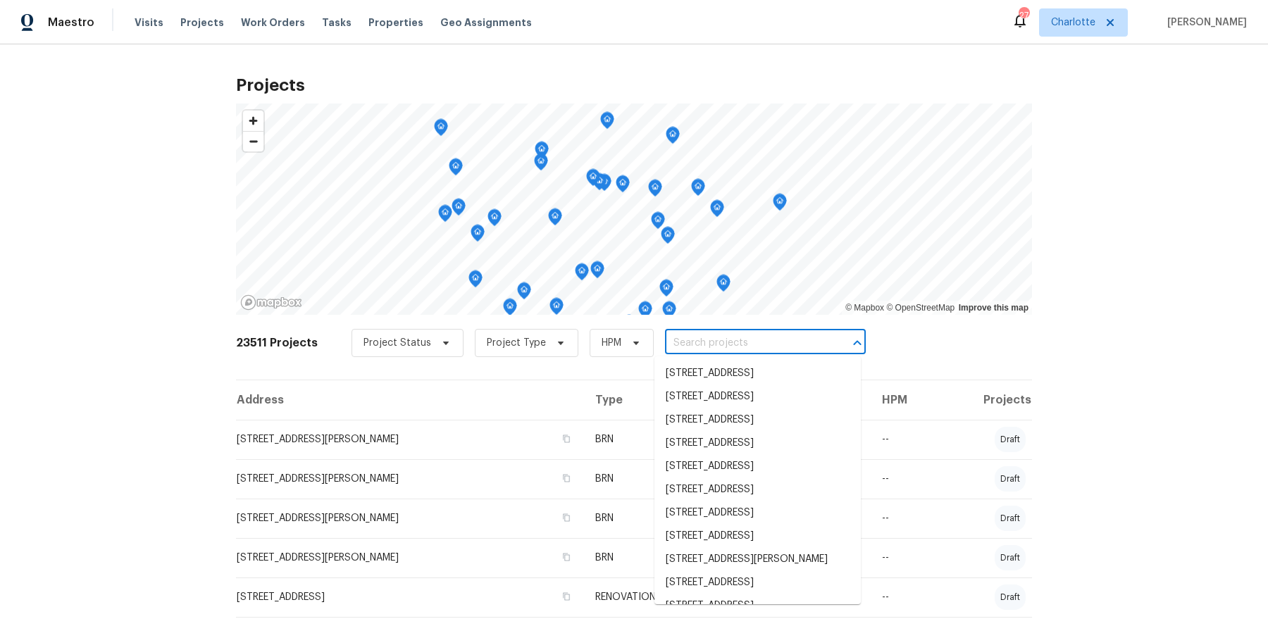
paste input "7007 Church Wood"
type input "7007 Church Wood"
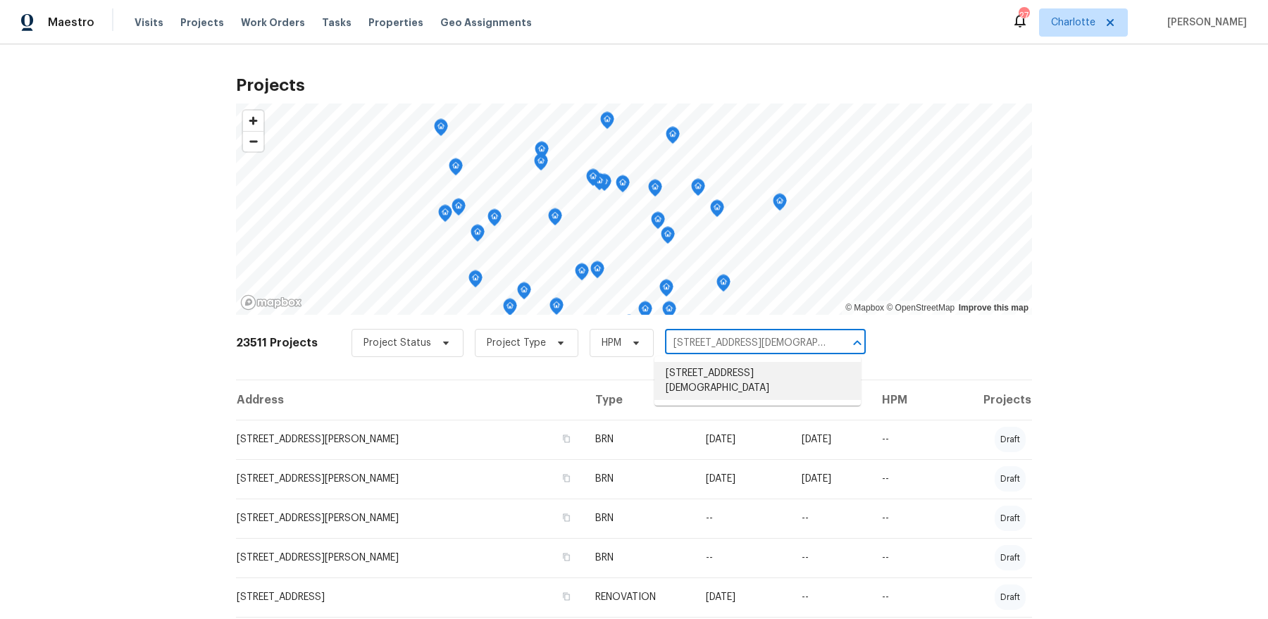
click at [764, 368] on li "7007 Church Wood Ln, Huntersville, NC 28078" at bounding box center [758, 381] width 206 height 38
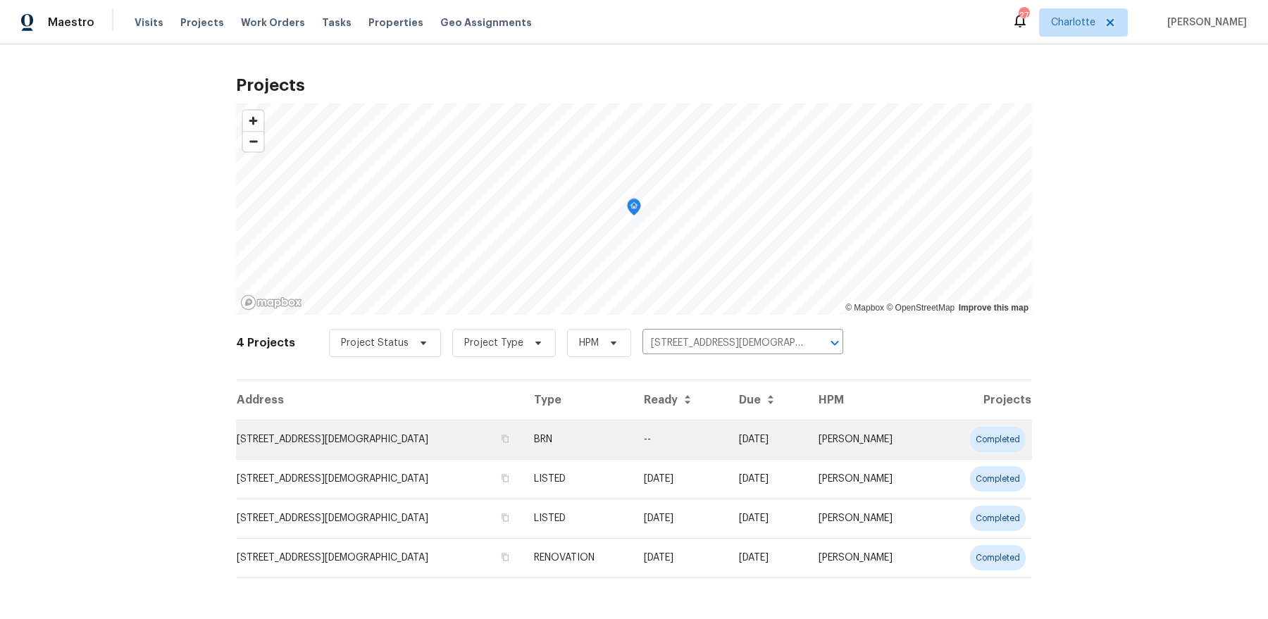
click at [449, 433] on td "7007 Church Wood Ln, Huntersville, NC 28078" at bounding box center [379, 439] width 287 height 39
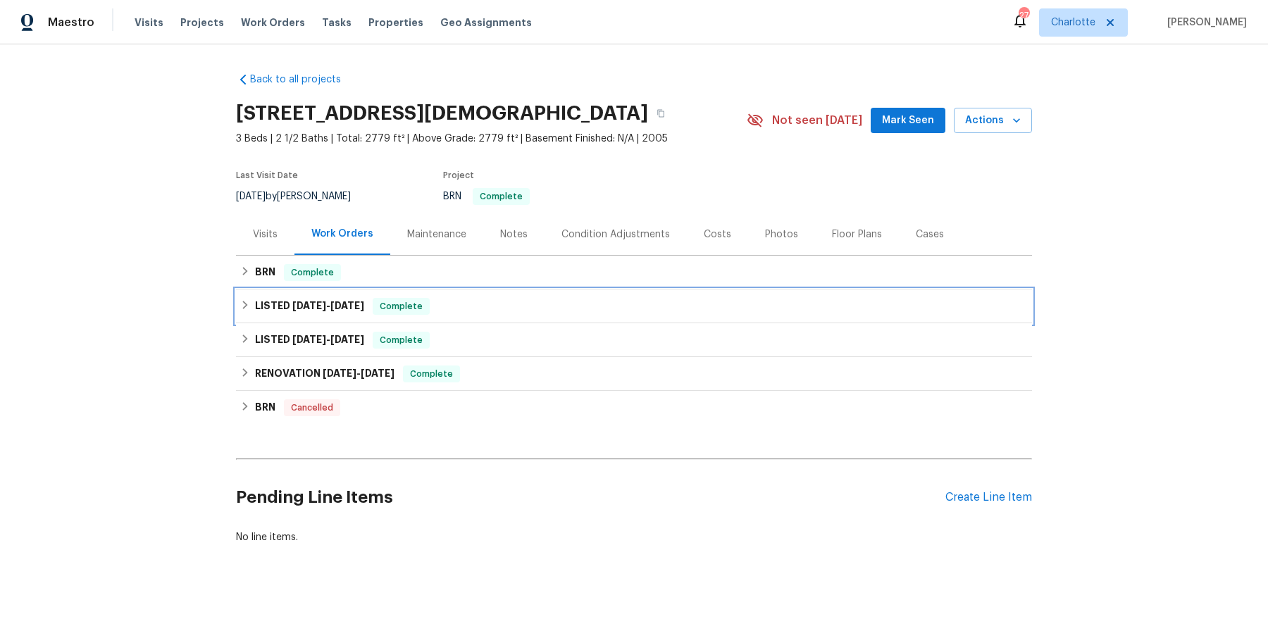
click at [410, 294] on div "LISTED 8/25/25 - 8/25/25 Complete" at bounding box center [634, 307] width 796 height 34
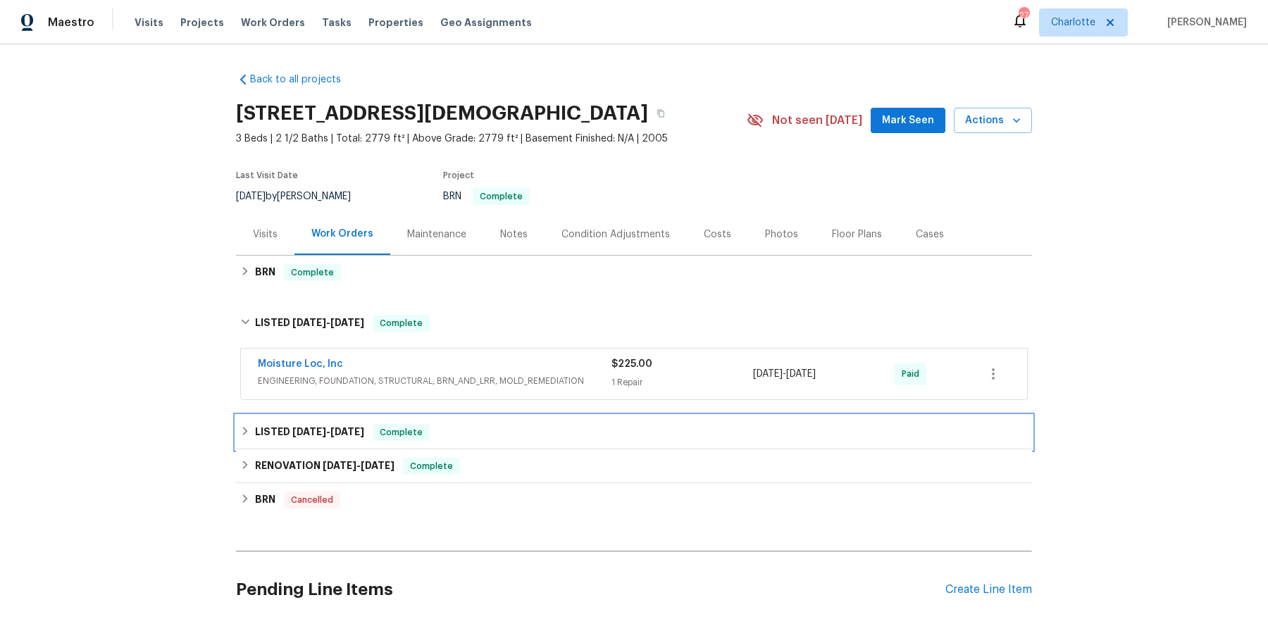
click at [407, 438] on div "Complete" at bounding box center [401, 432] width 57 height 17
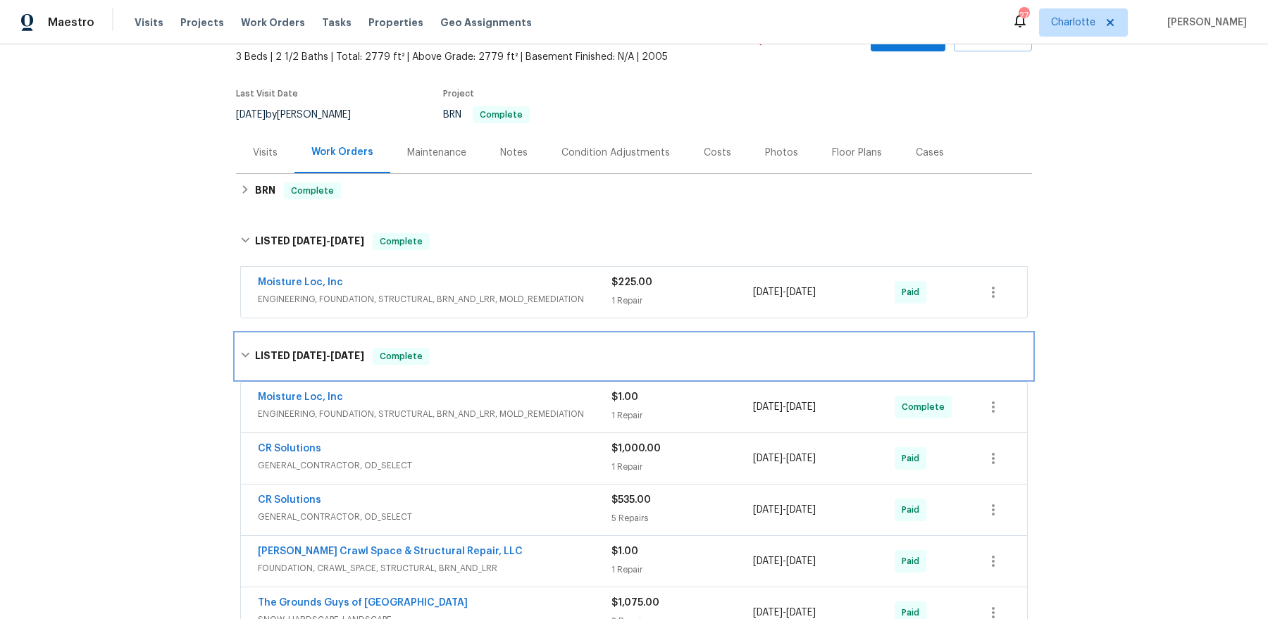
scroll to position [123, 0]
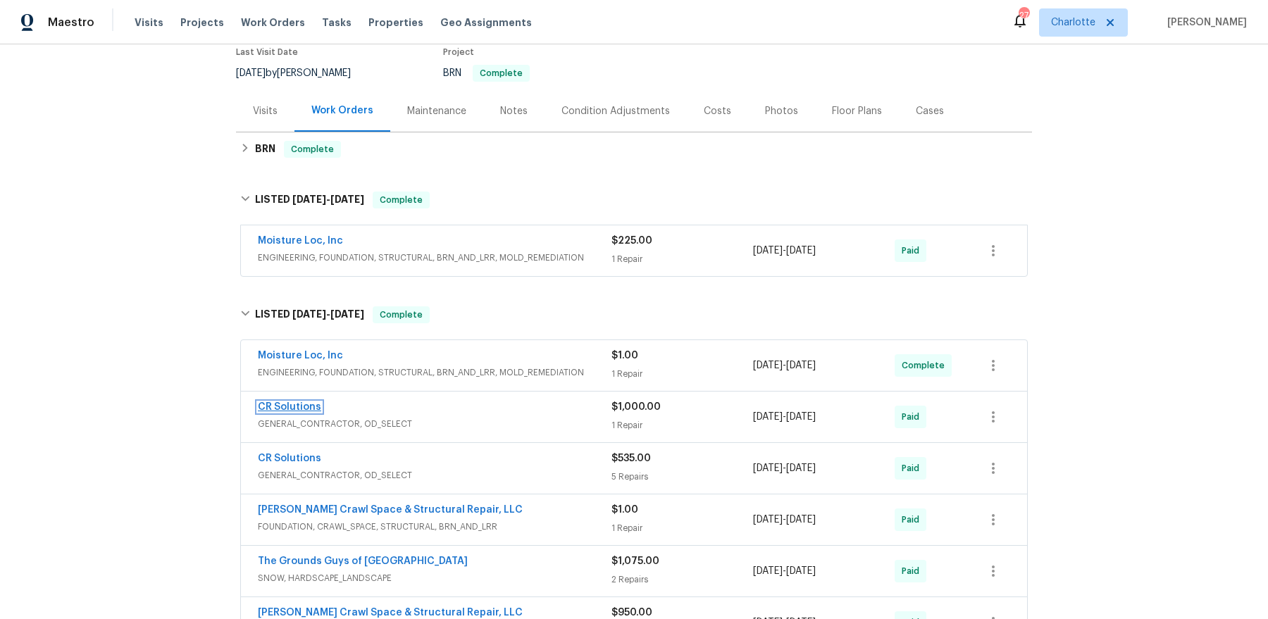
click at [298, 409] on link "CR Solutions" at bounding box center [289, 407] width 63 height 10
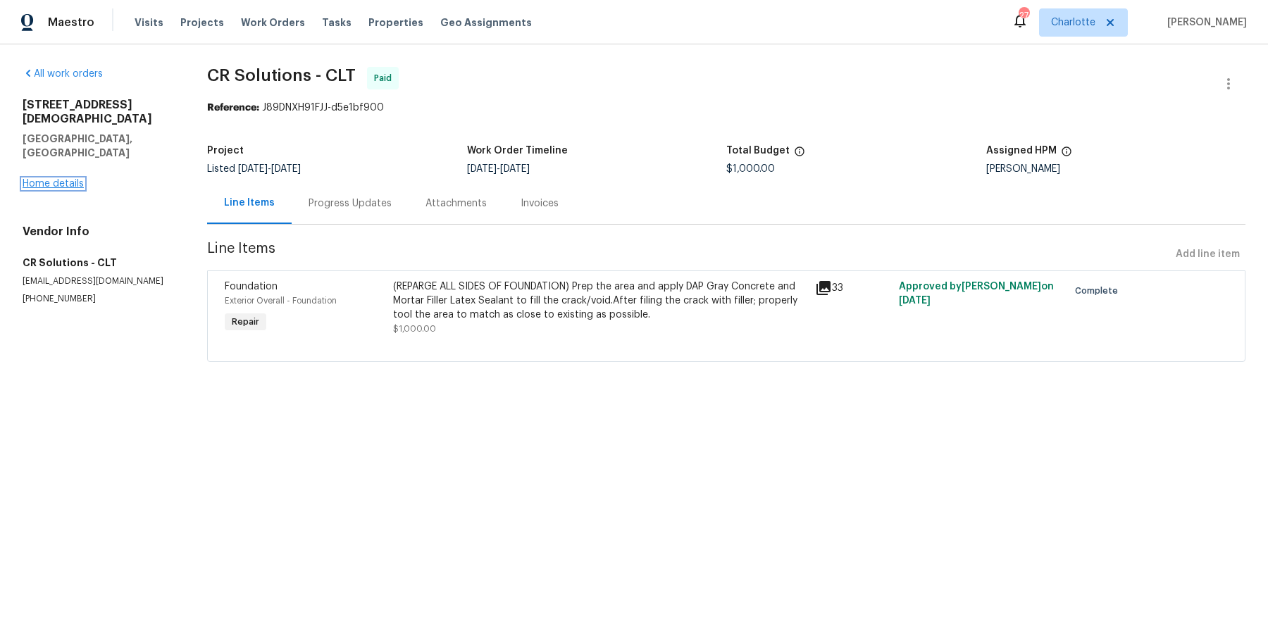
click at [47, 179] on link "Home details" at bounding box center [53, 184] width 61 height 10
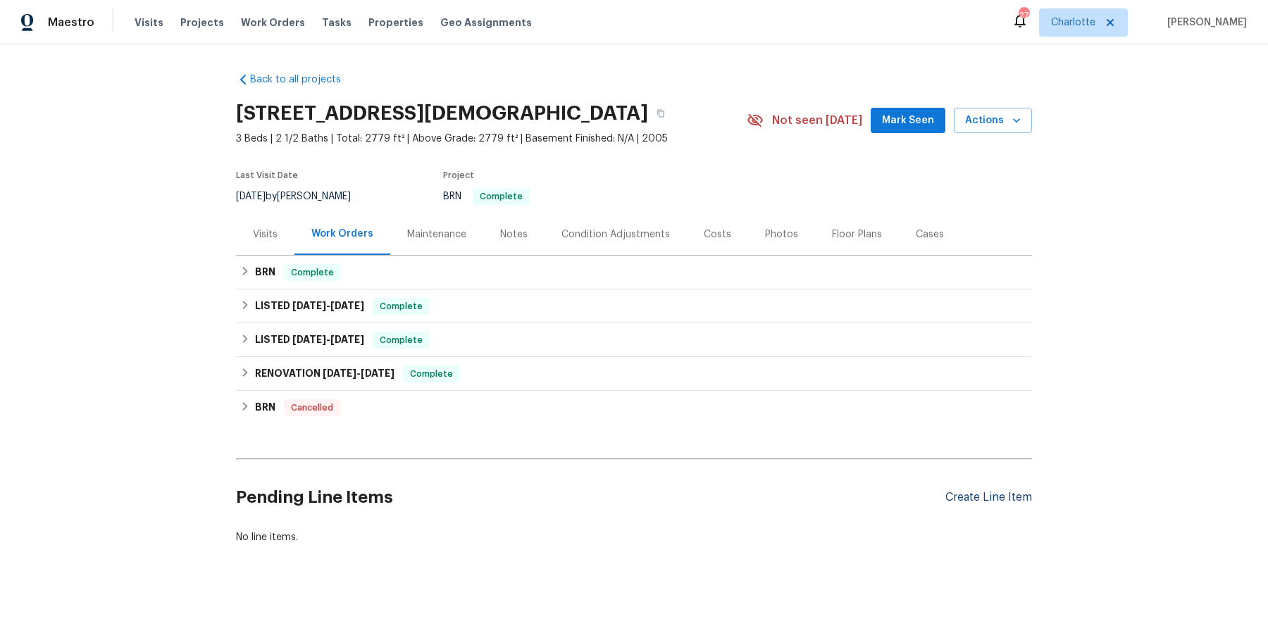
click at [1012, 502] on div "Create Line Item" at bounding box center [988, 497] width 87 height 13
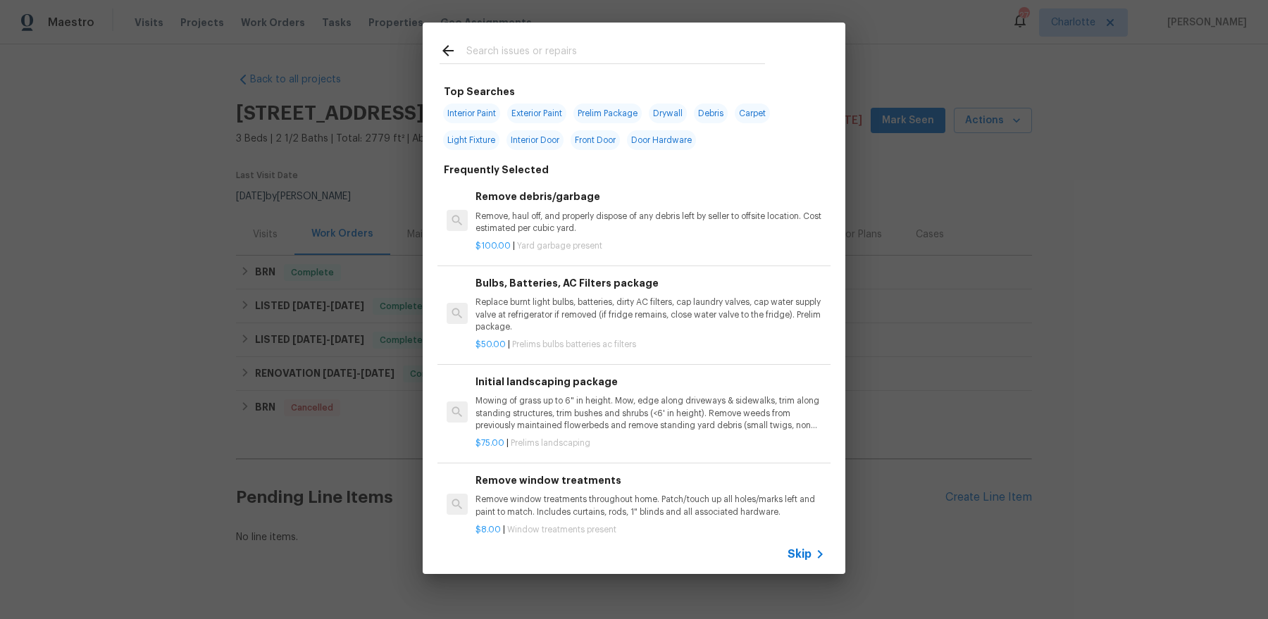
click at [543, 58] on input "text" at bounding box center [615, 52] width 299 height 21
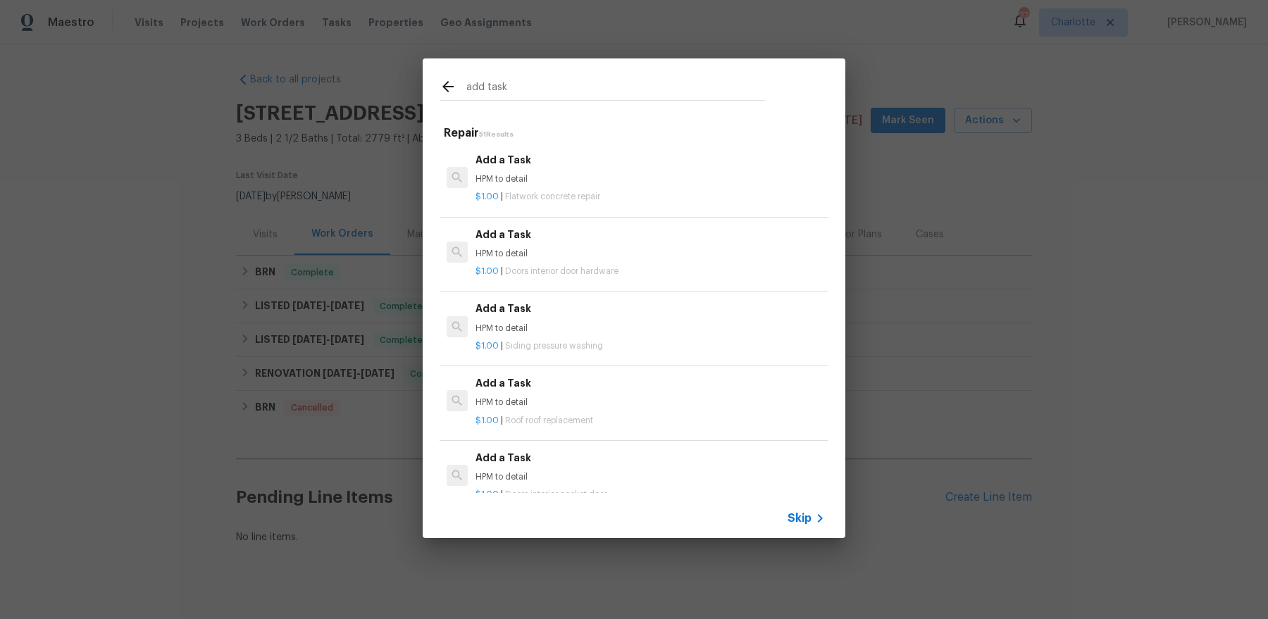
type input "add task"
click at [552, 166] on h6 "Add a Task" at bounding box center [650, 159] width 349 height 15
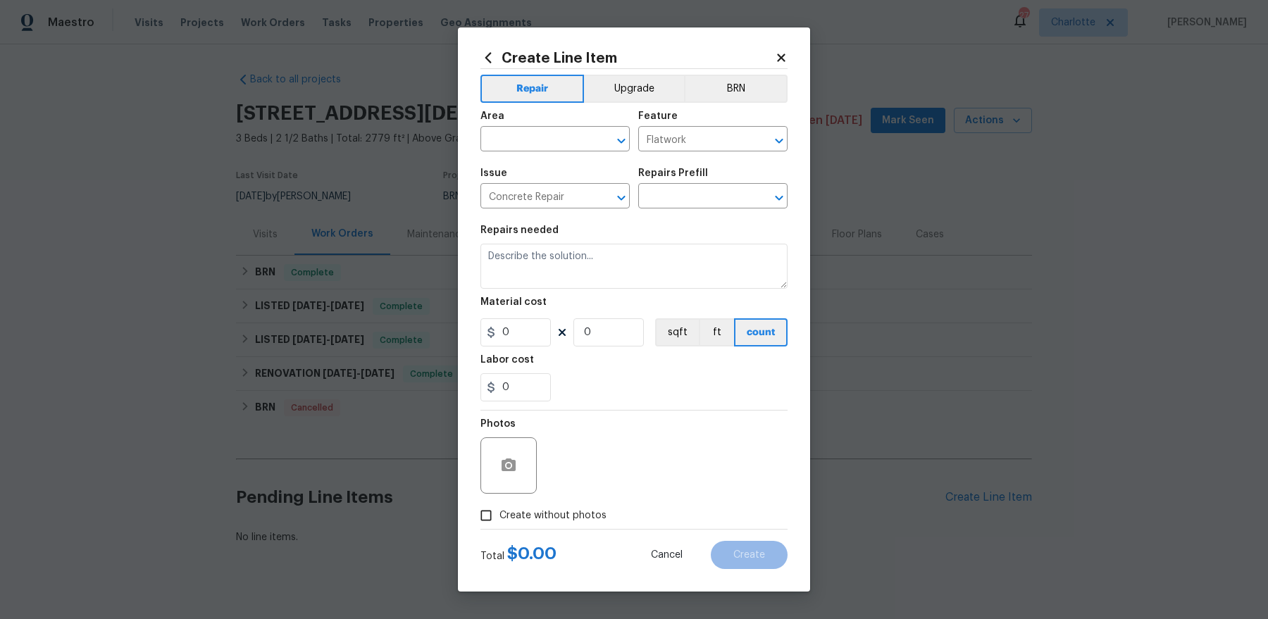
type input "Add a Task $1.00"
type textarea "HPM to detail"
type input "1"
click at [568, 142] on input "text" at bounding box center [535, 141] width 110 height 22
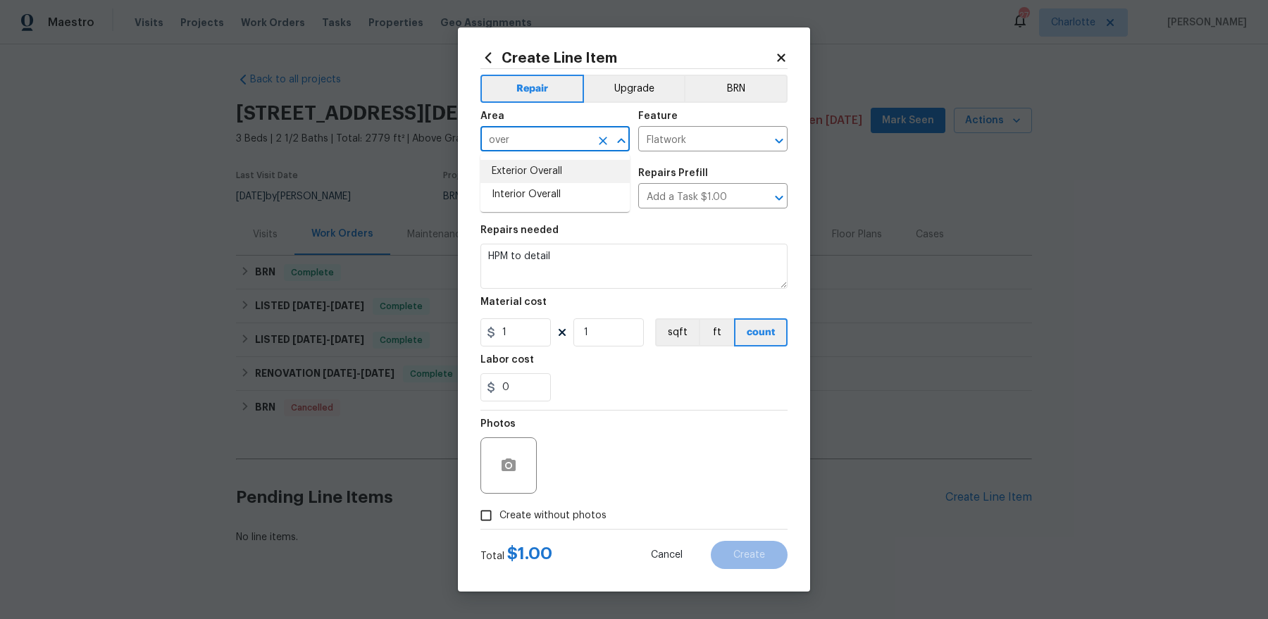
click at [560, 178] on li "Exterior Overall" at bounding box center [554, 171] width 149 height 23
type input "Exterior Overall"
click at [540, 318] on input "1" at bounding box center [515, 332] width 70 height 28
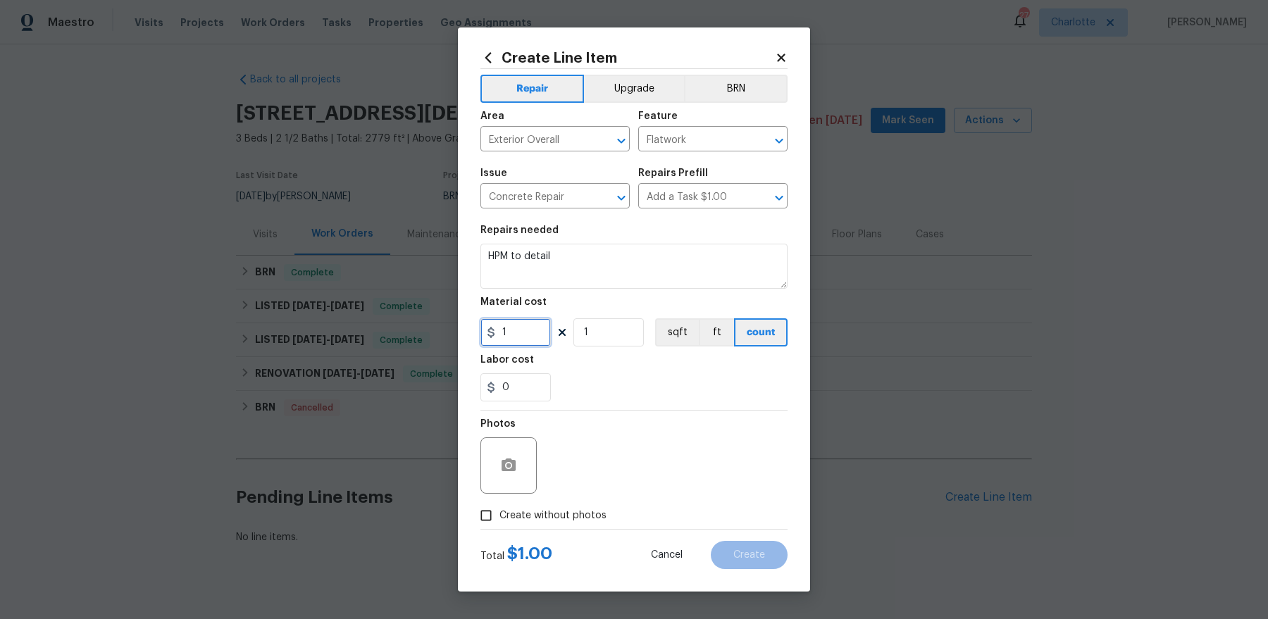
click at [540, 318] on input "1" at bounding box center [515, 332] width 70 height 28
paste input "282"
type input "282"
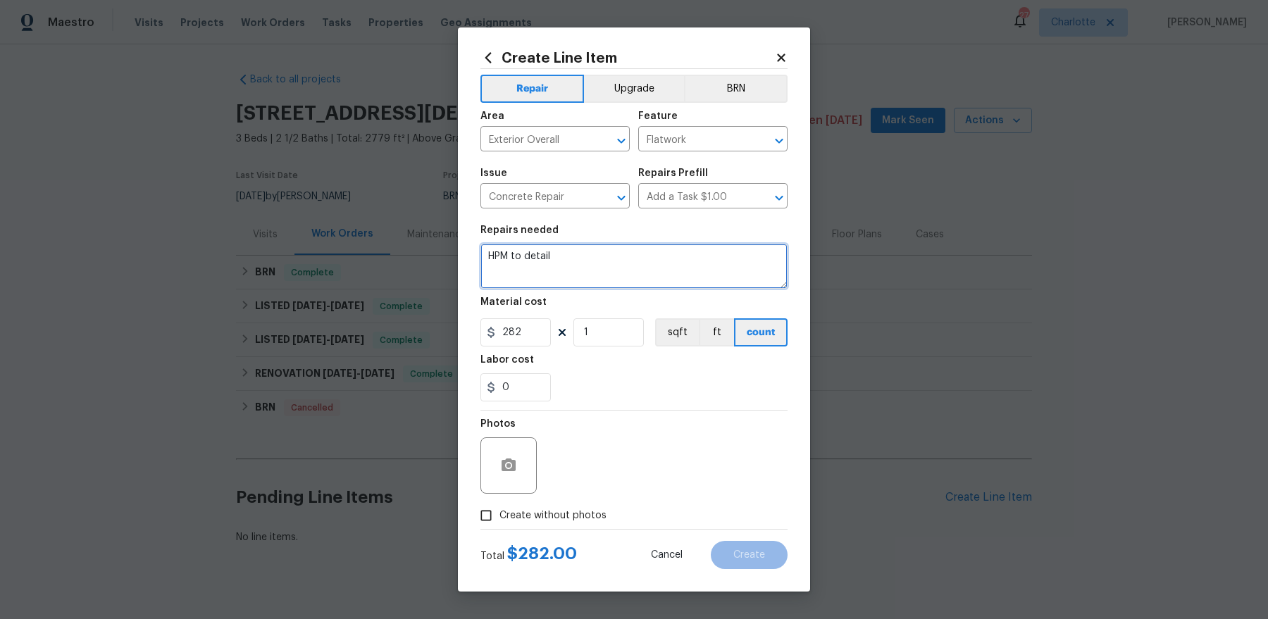
click at [576, 279] on textarea "HPM to detail" at bounding box center [633, 266] width 307 height 45
paste textarea "For the $535 WO only some of the line items got approved. The Approved Budget i…"
drag, startPoint x: 691, startPoint y: 252, endPoint x: 607, endPoint y: 270, distance: 85.8
click at [607, 270] on textarea "Billing issue: "For the $535 WO only some of the line items got approved. The A…" at bounding box center [633, 266] width 307 height 45
click at [627, 280] on textarea "Billing issue: "For the $535 WO only some of the line items got approved. The A…" at bounding box center [633, 266] width 307 height 45
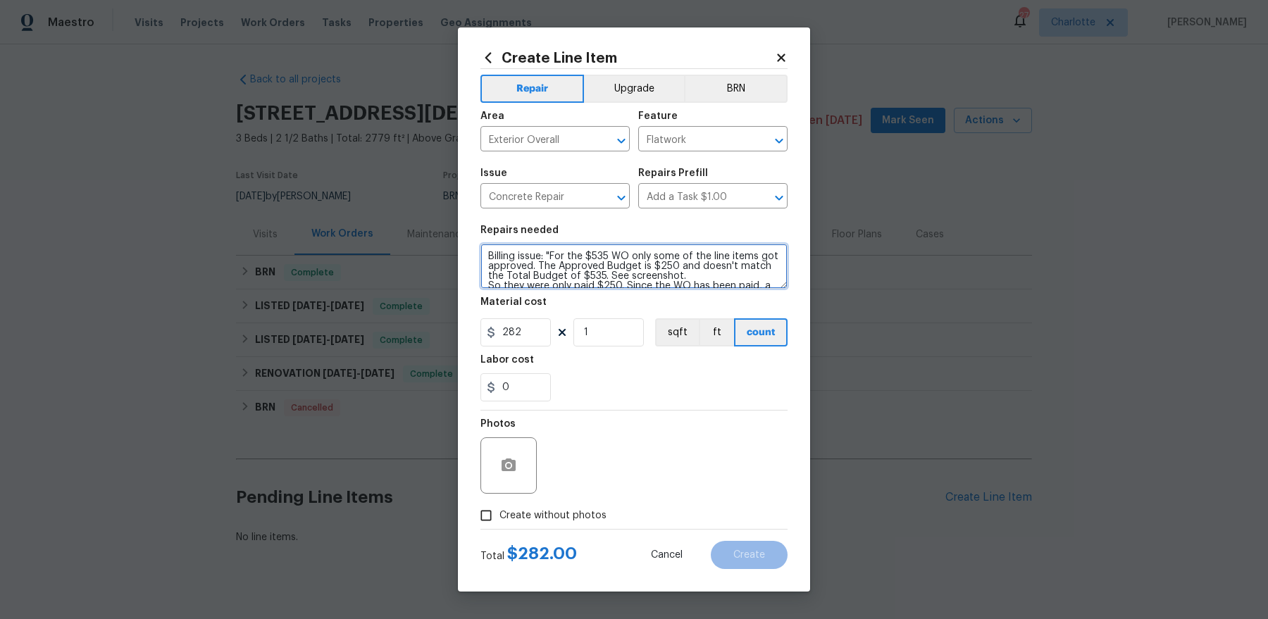
drag, startPoint x: 609, startPoint y: 278, endPoint x: 733, endPoint y: 268, distance: 125.0
click at [733, 268] on textarea "Billing issue: "For the $535 WO only some of the line items got approved. The A…" at bounding box center [633, 266] width 307 height 45
click at [712, 278] on textarea "Billing issue: "For the $535 WO only some of the line items got approved. The A…" at bounding box center [633, 266] width 307 height 45
type textarea "Billing issue: "For the $535 WO only some of the line items got approved. The A…"
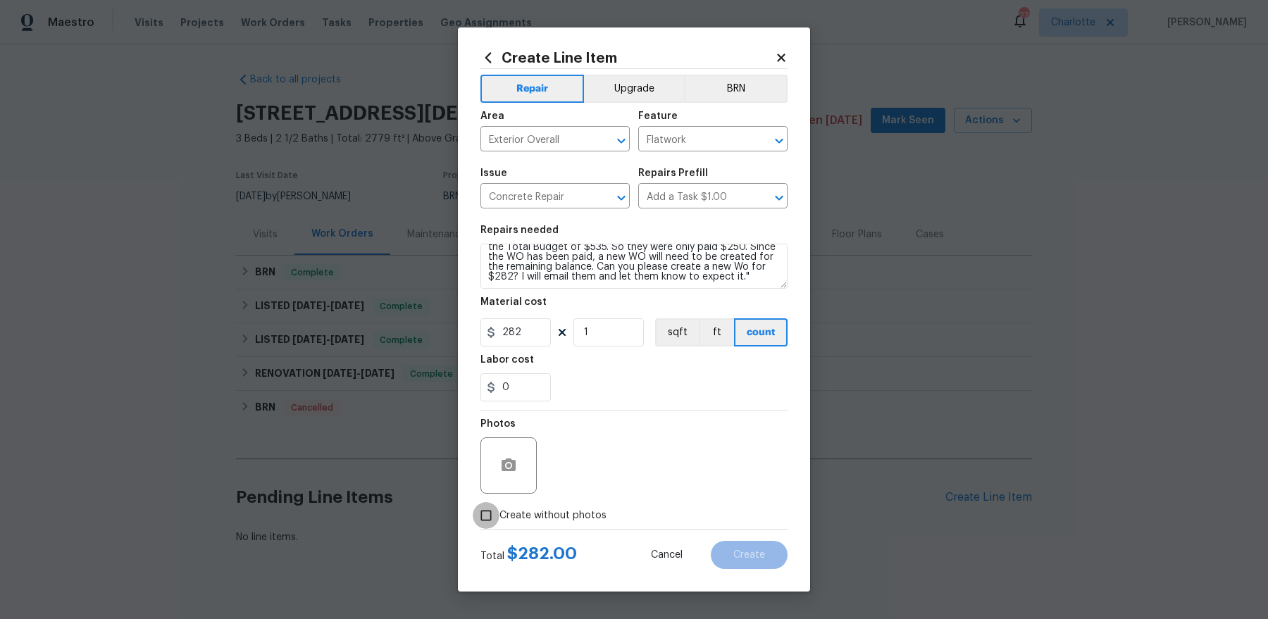
click at [490, 514] on input "Create without photos" at bounding box center [486, 515] width 27 height 27
checkbox input "true"
click at [578, 464] on textarea at bounding box center [668, 466] width 240 height 56
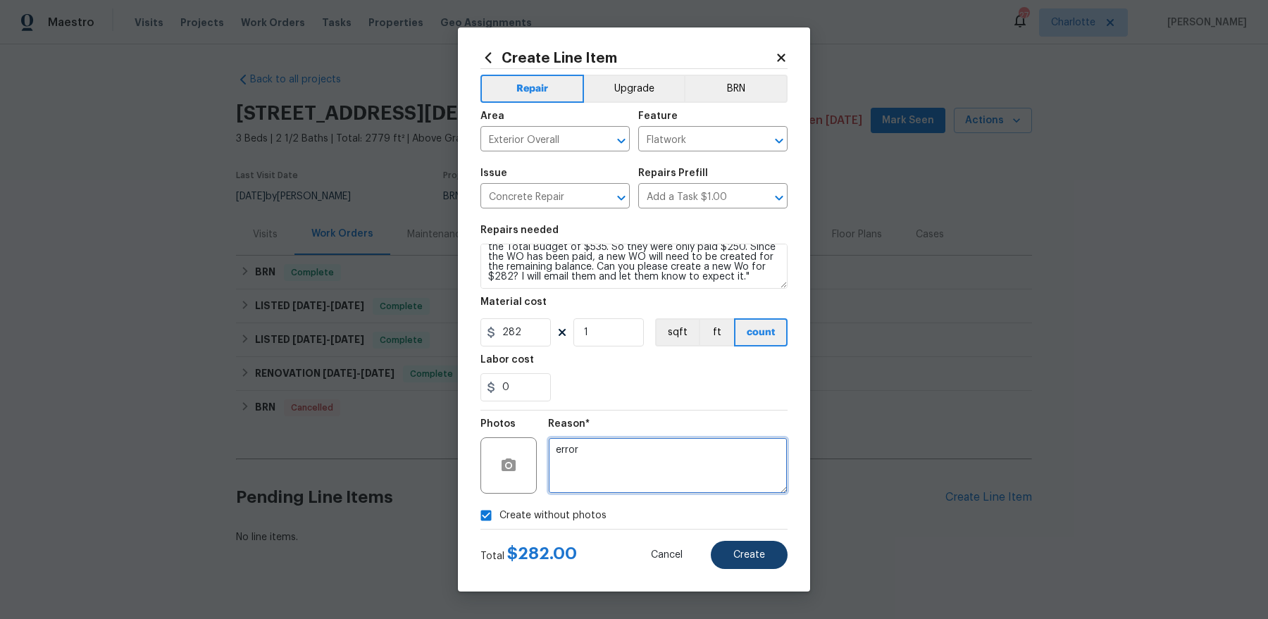
type textarea "error"
click at [749, 552] on span "Create" at bounding box center [749, 555] width 32 height 11
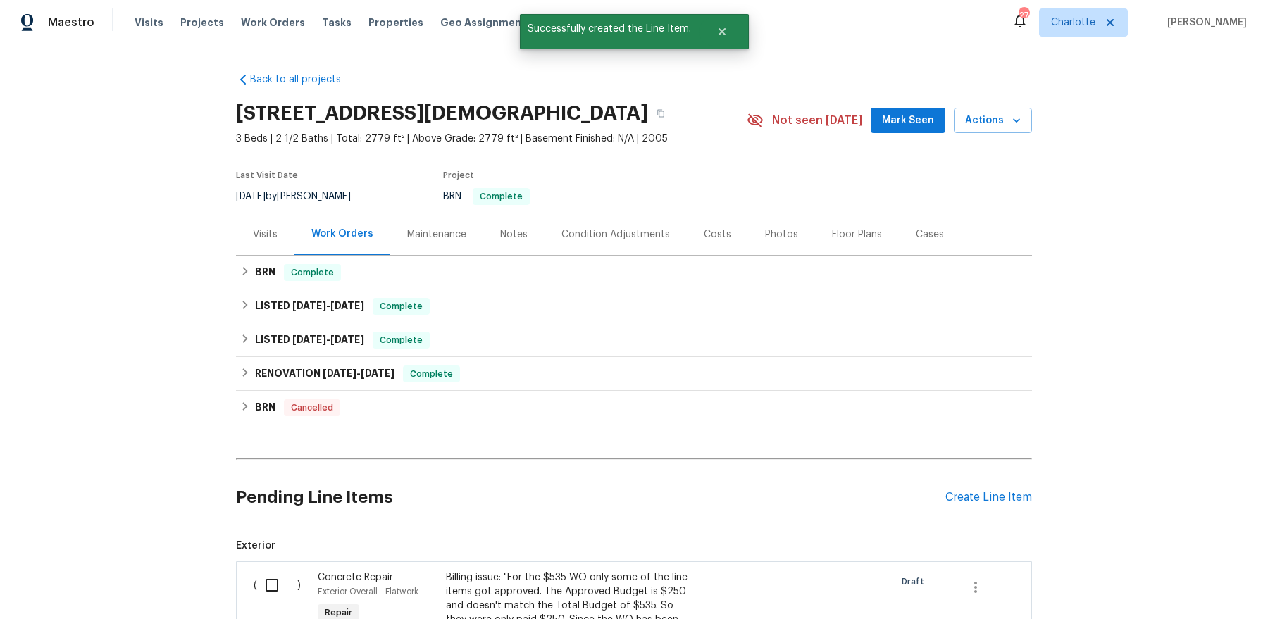
click at [273, 581] on input "checkbox" at bounding box center [277, 586] width 40 height 30
checkbox input "true"
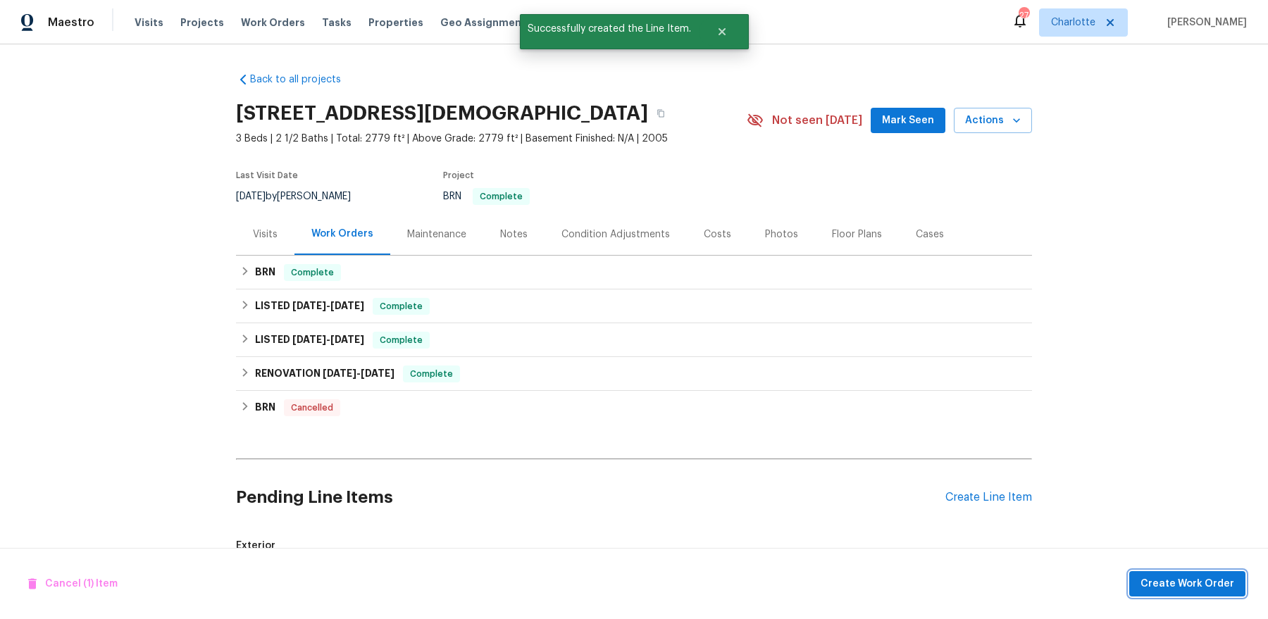
click at [1165, 573] on button "Create Work Order" at bounding box center [1187, 584] width 116 height 26
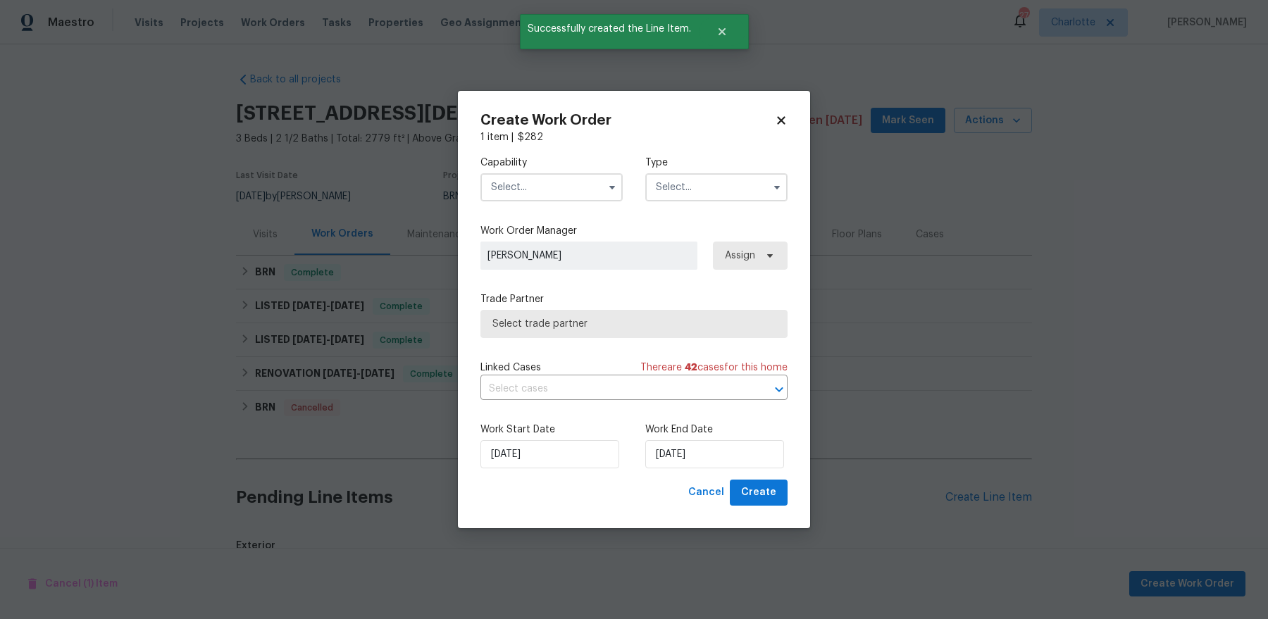
click at [499, 186] on input "text" at bounding box center [551, 187] width 142 height 28
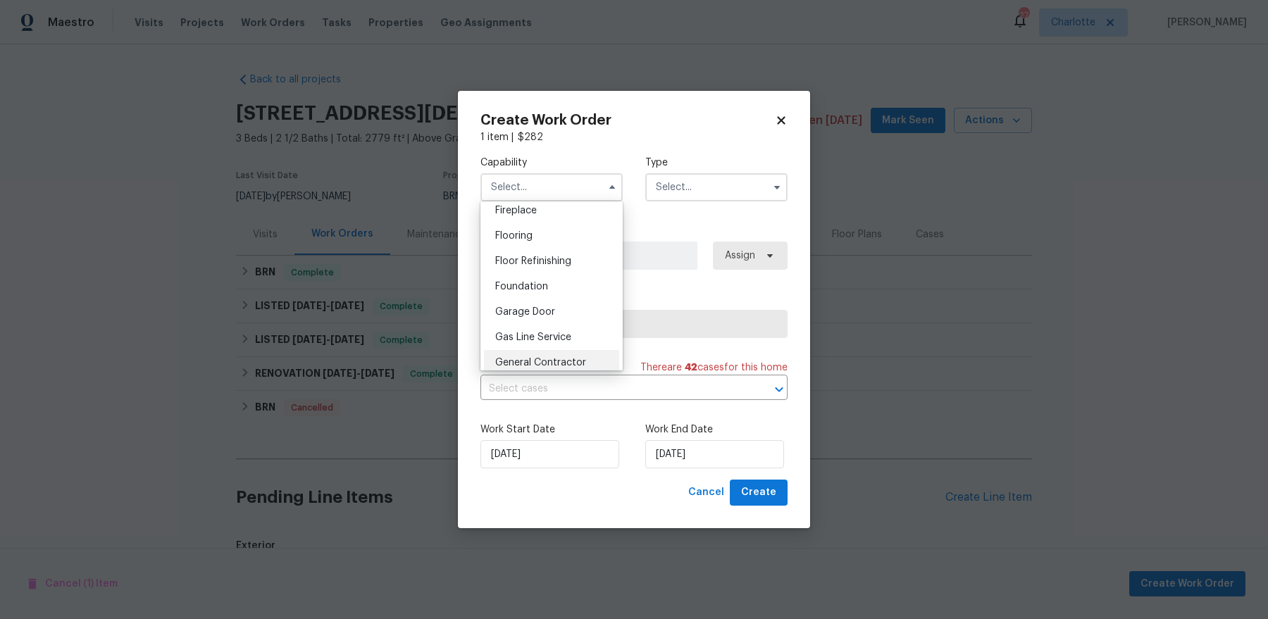
click at [536, 361] on span "General Contractor" at bounding box center [540, 363] width 91 height 10
type input "General Contractor"
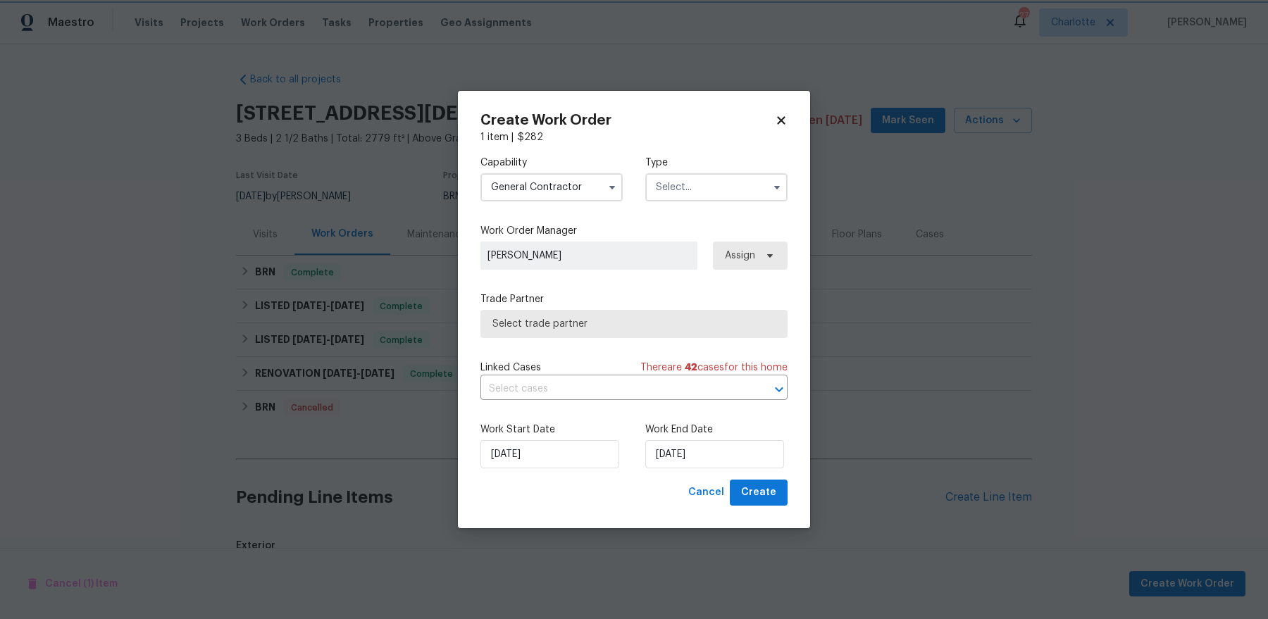
scroll to position [562, 0]
click at [700, 191] on input "text" at bounding box center [716, 187] width 142 height 28
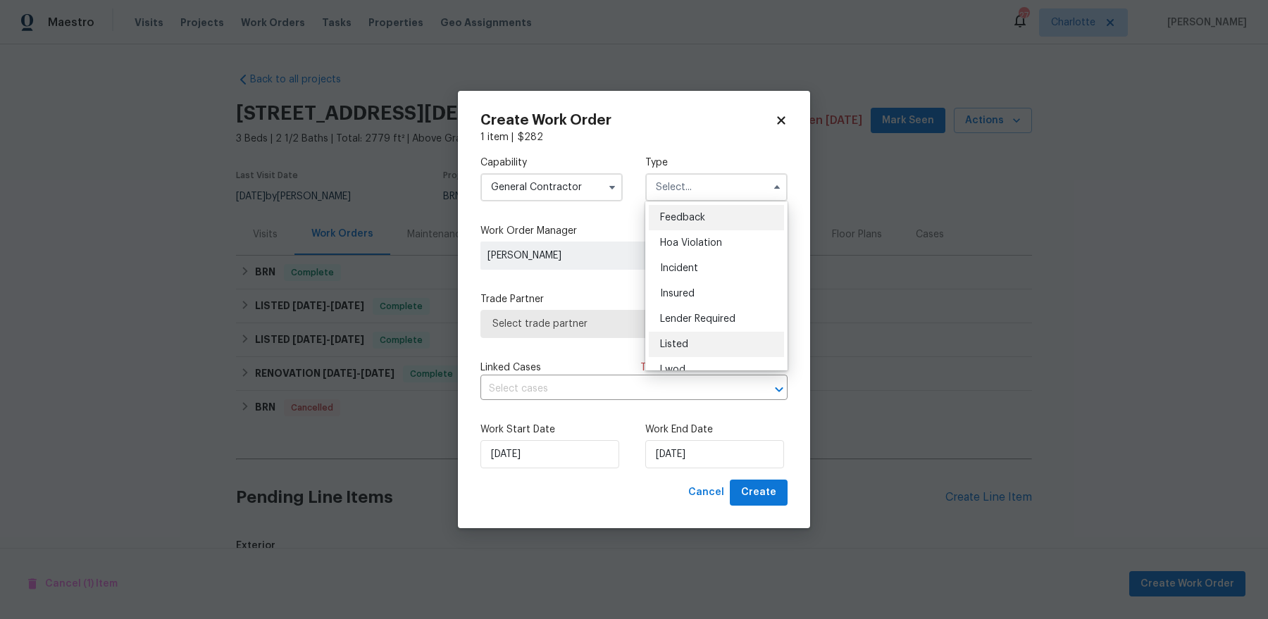
click at [685, 345] on span "Listed" at bounding box center [674, 345] width 28 height 10
type input "Listed"
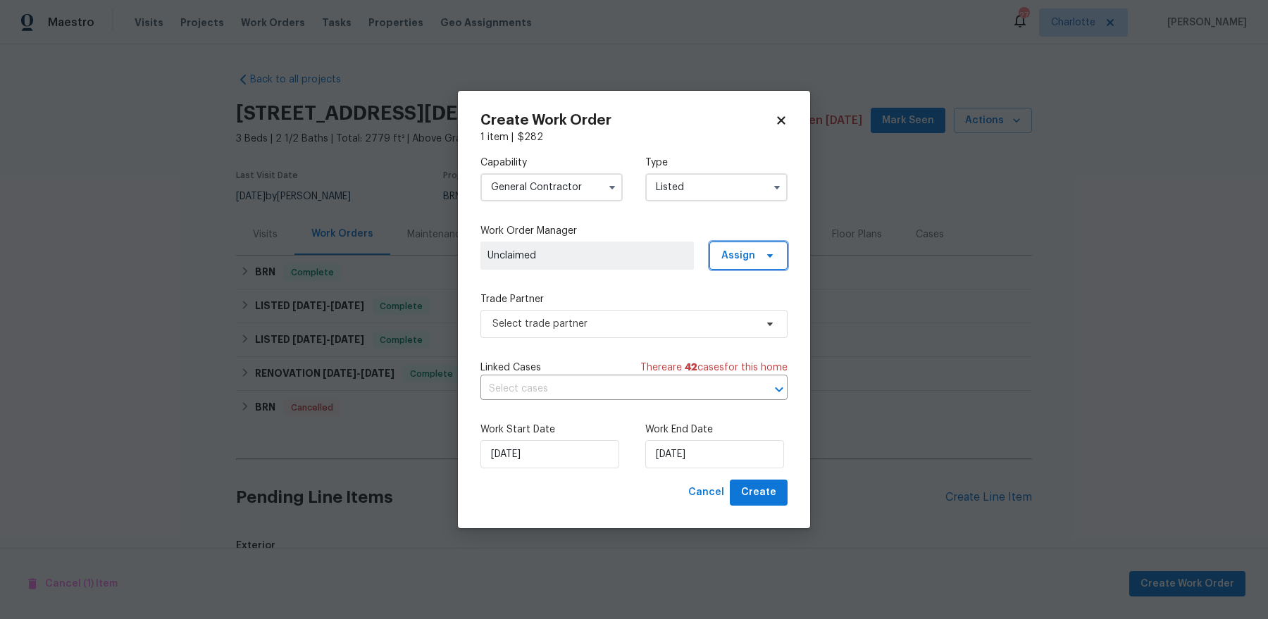
click at [723, 252] on span "Assign" at bounding box center [748, 256] width 78 height 28
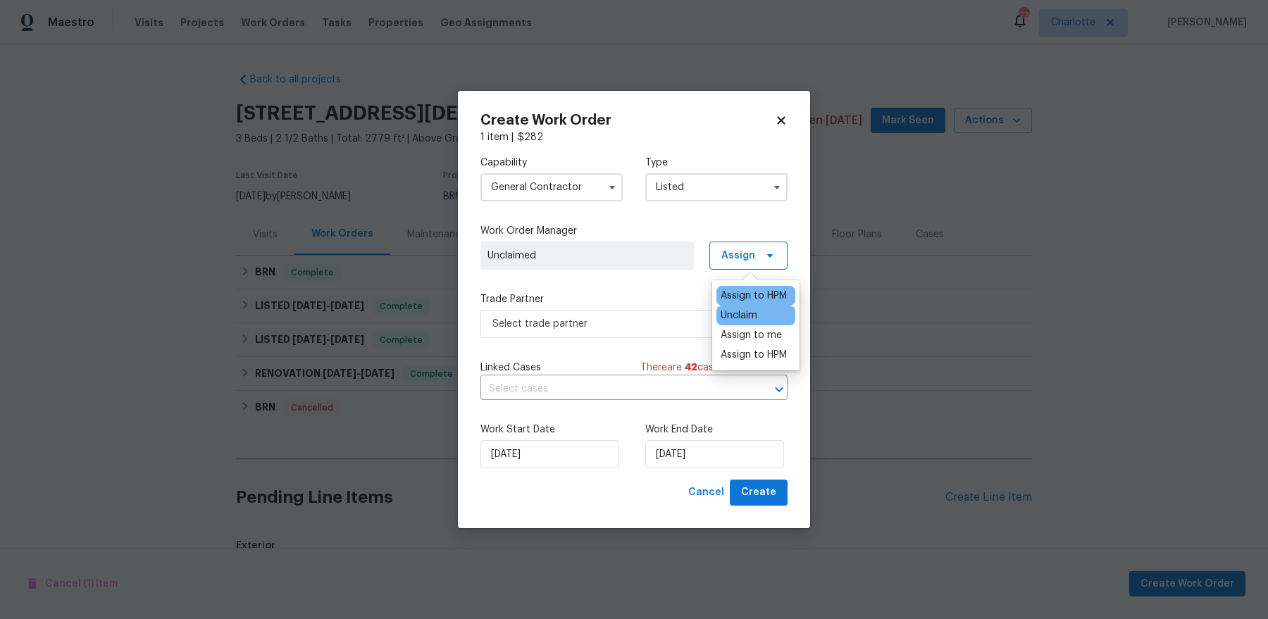
click at [725, 300] on div "Assign to HPM" at bounding box center [754, 296] width 66 height 14
click at [563, 359] on div "Capability General Contractor Type Listed Work Order Manager Dan Baquero Assign…" at bounding box center [633, 311] width 307 height 335
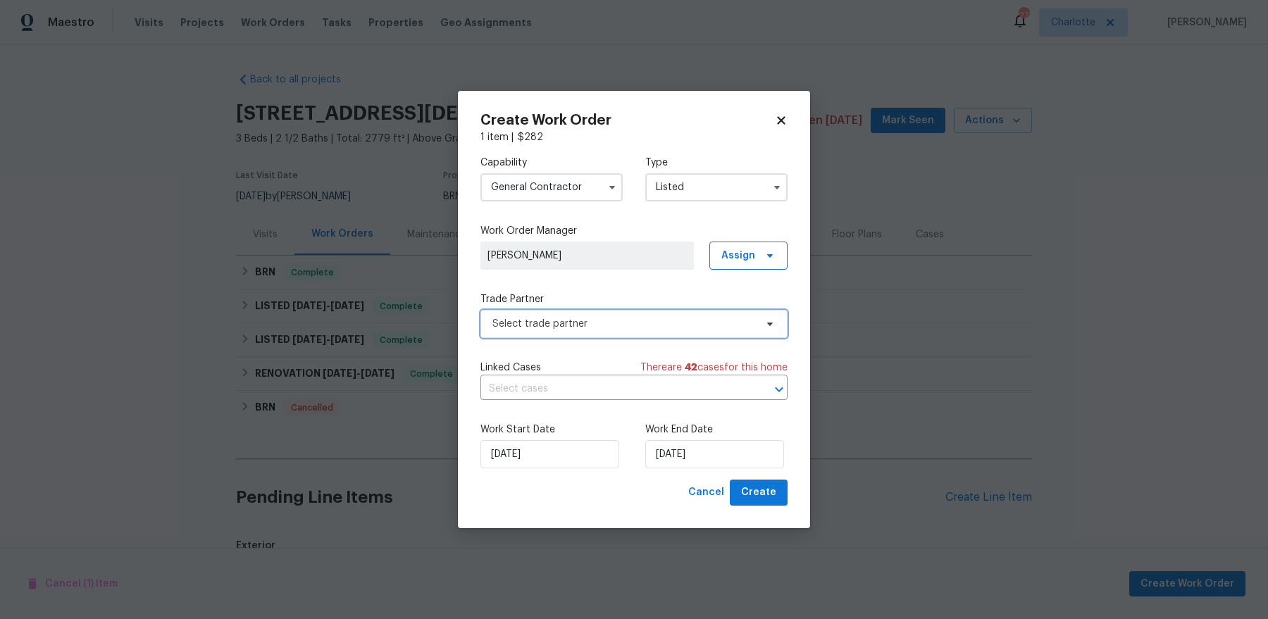
click at [563, 332] on span "Select trade partner" at bounding box center [633, 324] width 307 height 28
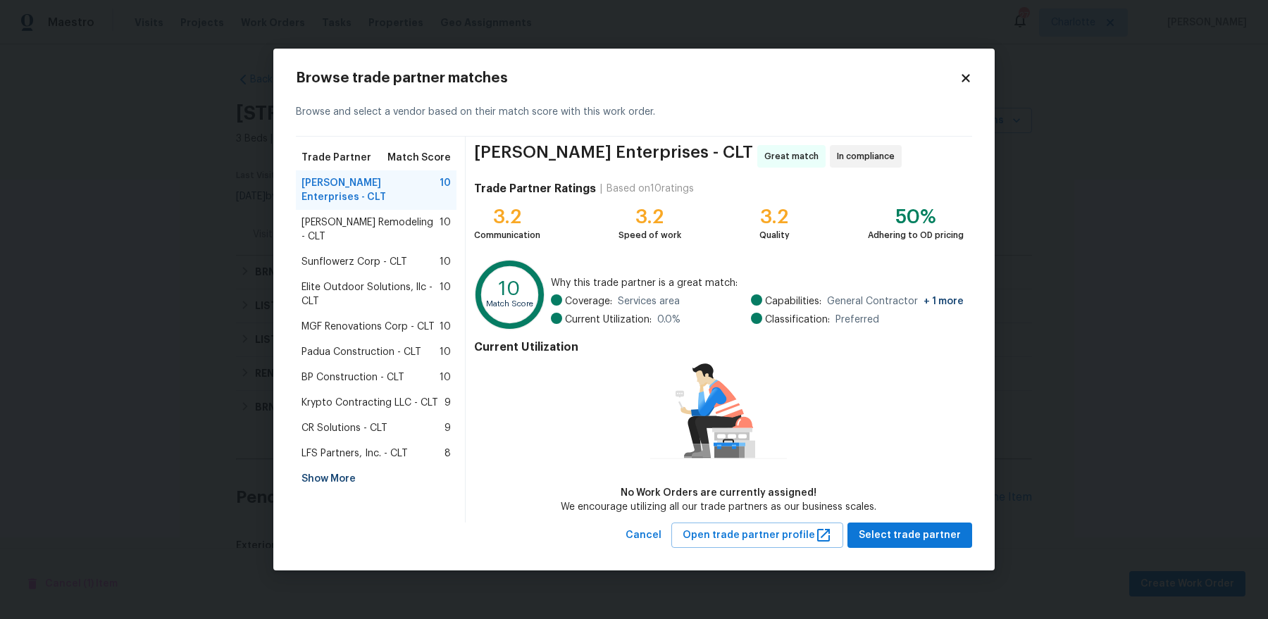
click at [376, 421] on span "CR Solutions - CLT" at bounding box center [345, 428] width 86 height 14
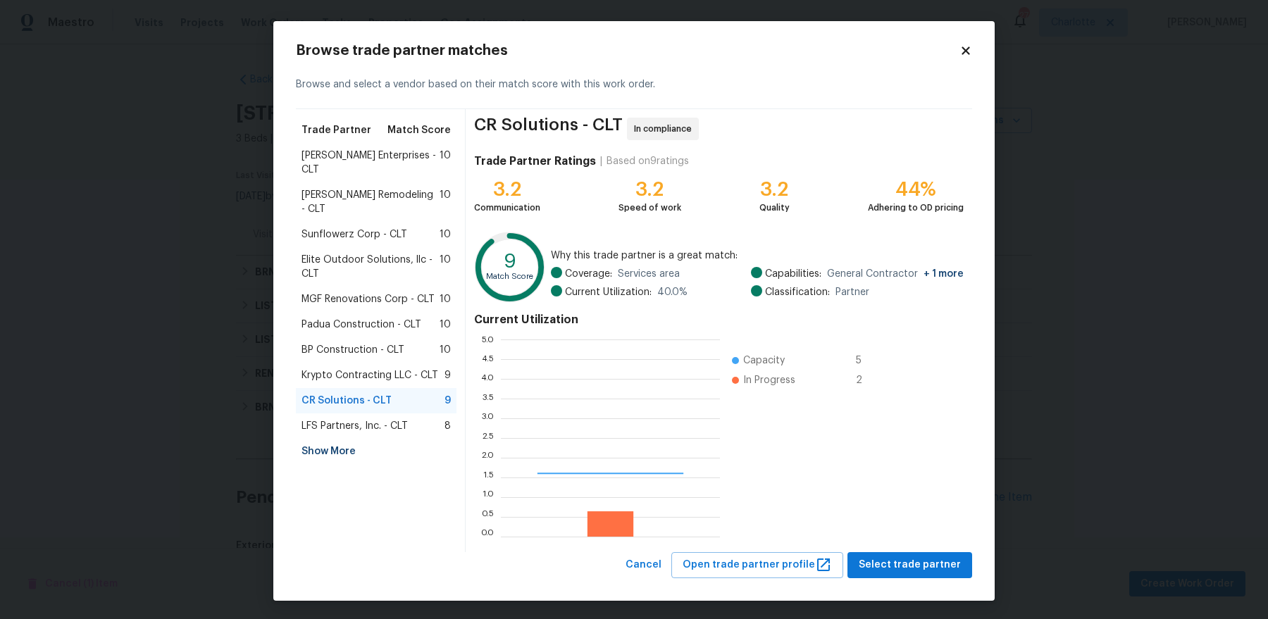
scroll to position [197, 219]
click at [898, 564] on span "Select trade partner" at bounding box center [910, 566] width 102 height 18
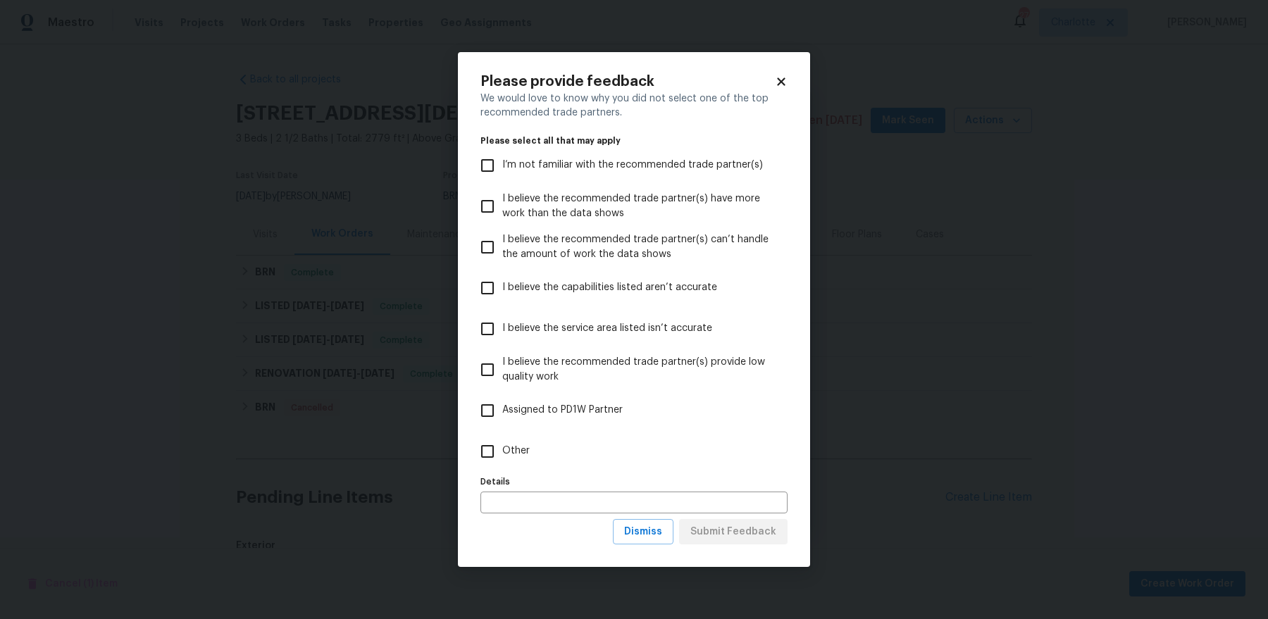
click at [584, 441] on label "Other" at bounding box center [625, 451] width 304 height 41
click at [502, 441] on input "Other" at bounding box center [488, 452] width 30 height 30
checkbox input "true"
click at [728, 533] on span "Submit Feedback" at bounding box center [733, 532] width 86 height 18
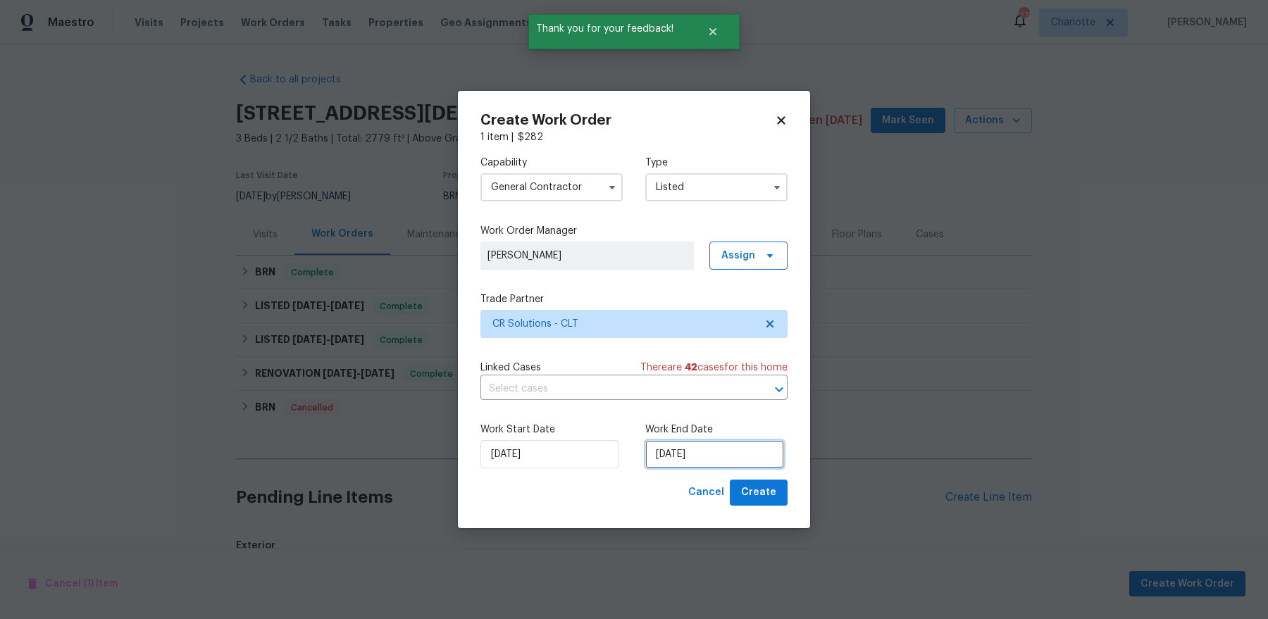
click at [726, 453] on input "10/1/2025" at bounding box center [714, 454] width 139 height 28
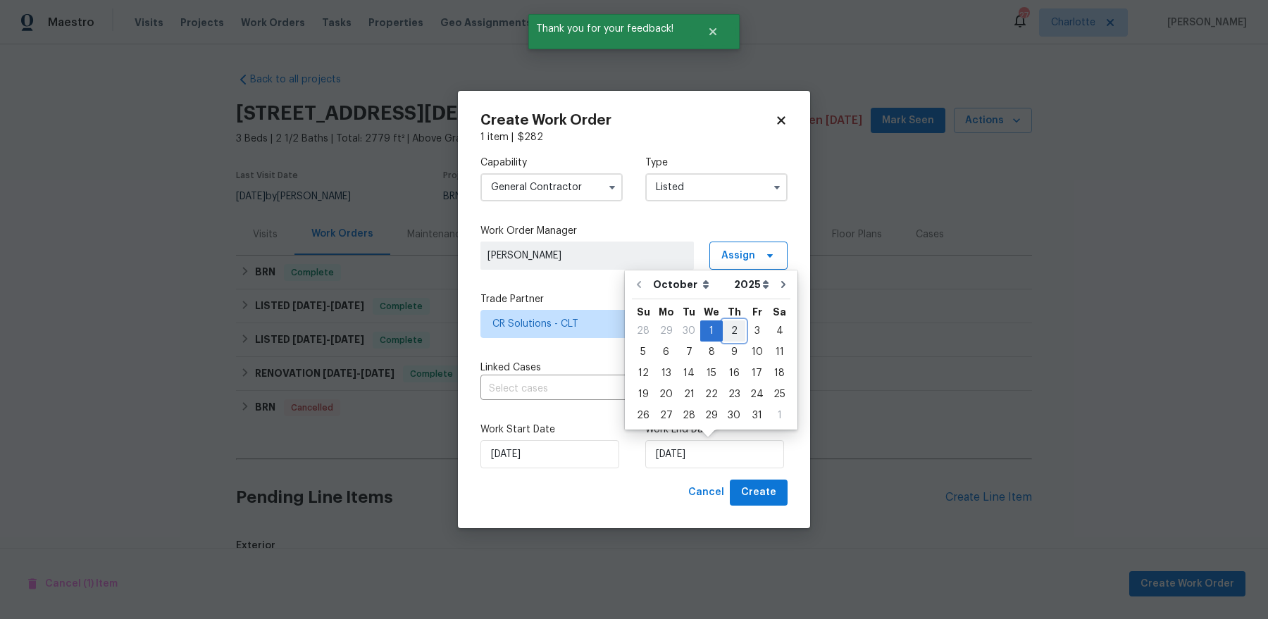
click at [730, 336] on div "2" at bounding box center [734, 331] width 23 height 20
type input "10/2/2025"
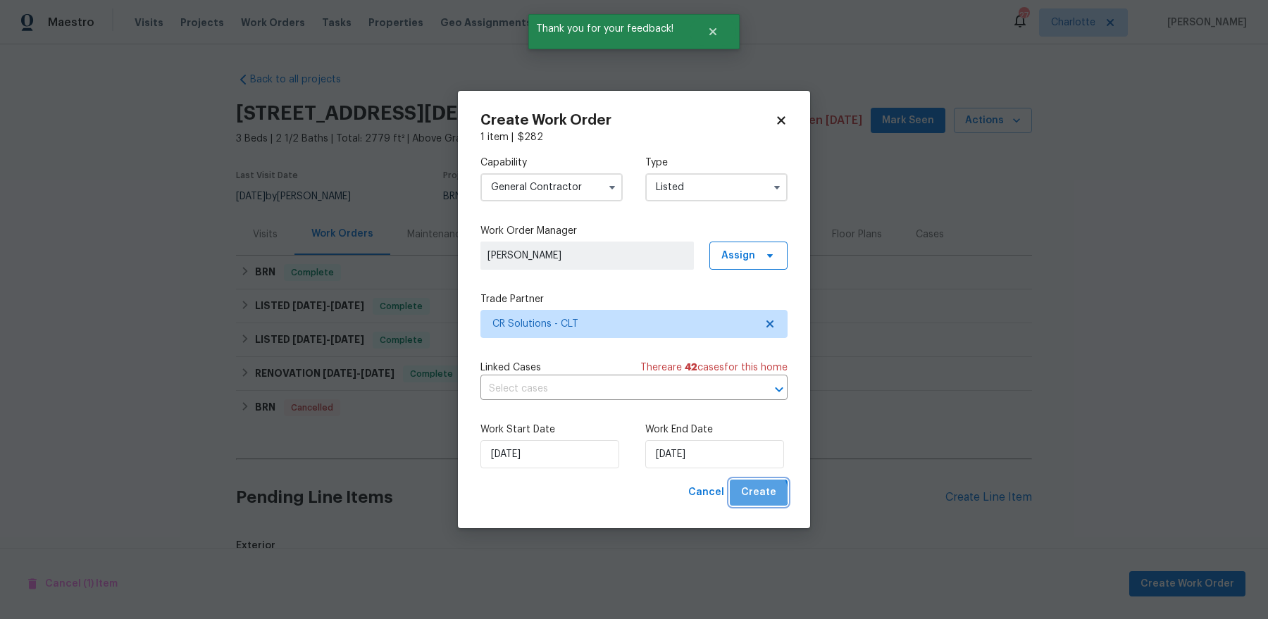
click at [757, 495] on span "Create" at bounding box center [758, 493] width 35 height 18
checkbox input "false"
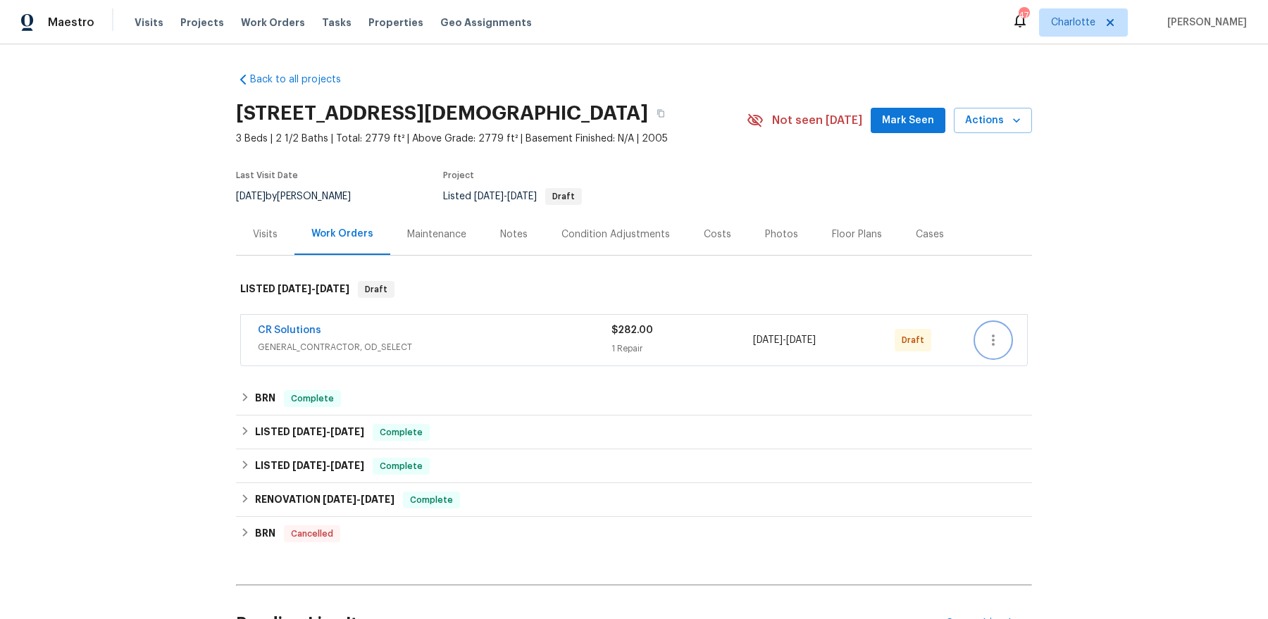
click at [988, 341] on icon "button" at bounding box center [993, 340] width 17 height 17
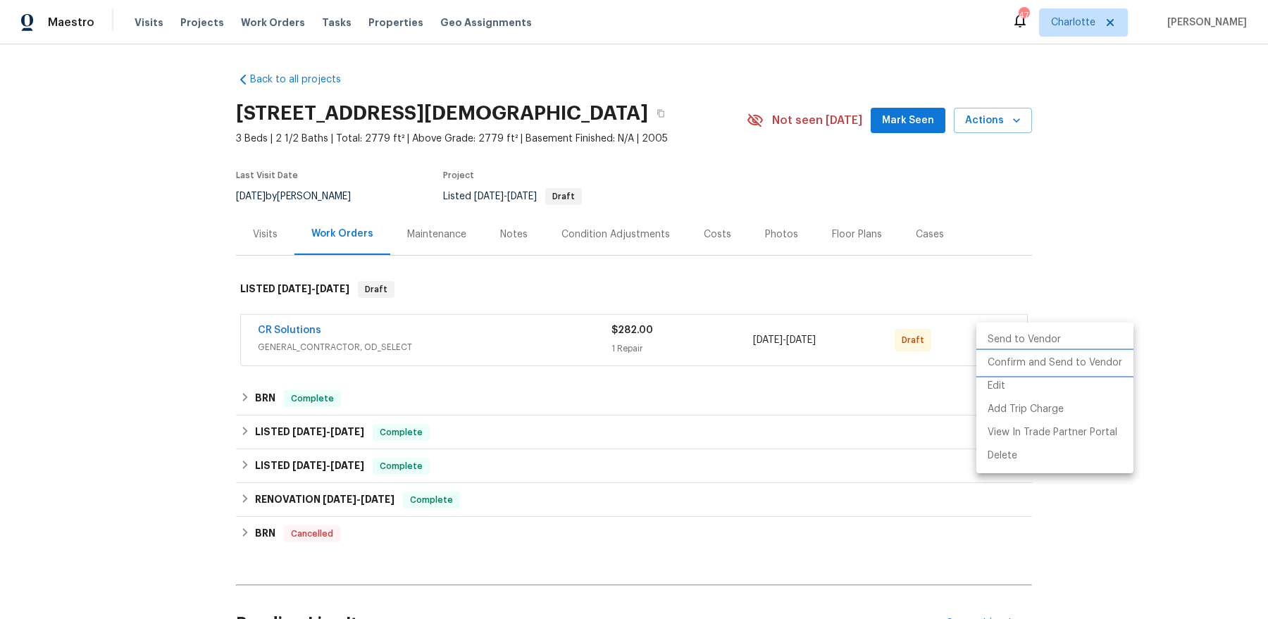
click at [1005, 364] on li "Confirm and Send to Vendor" at bounding box center [1054, 363] width 157 height 23
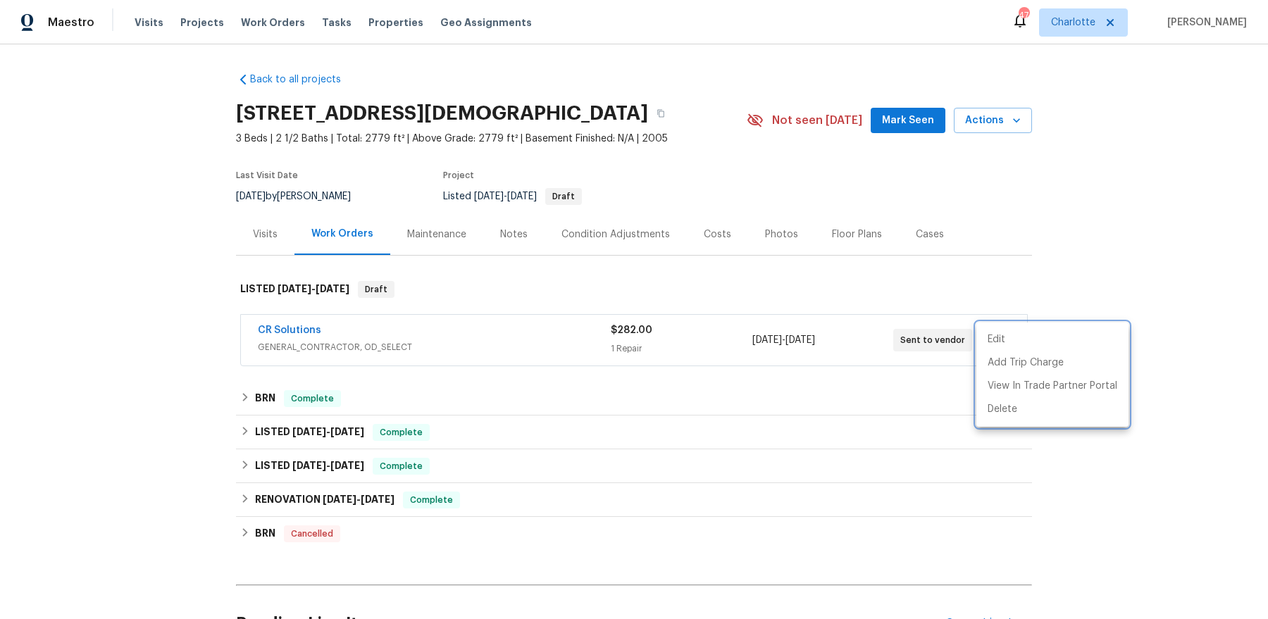
click at [478, 399] on div at bounding box center [634, 309] width 1268 height 619
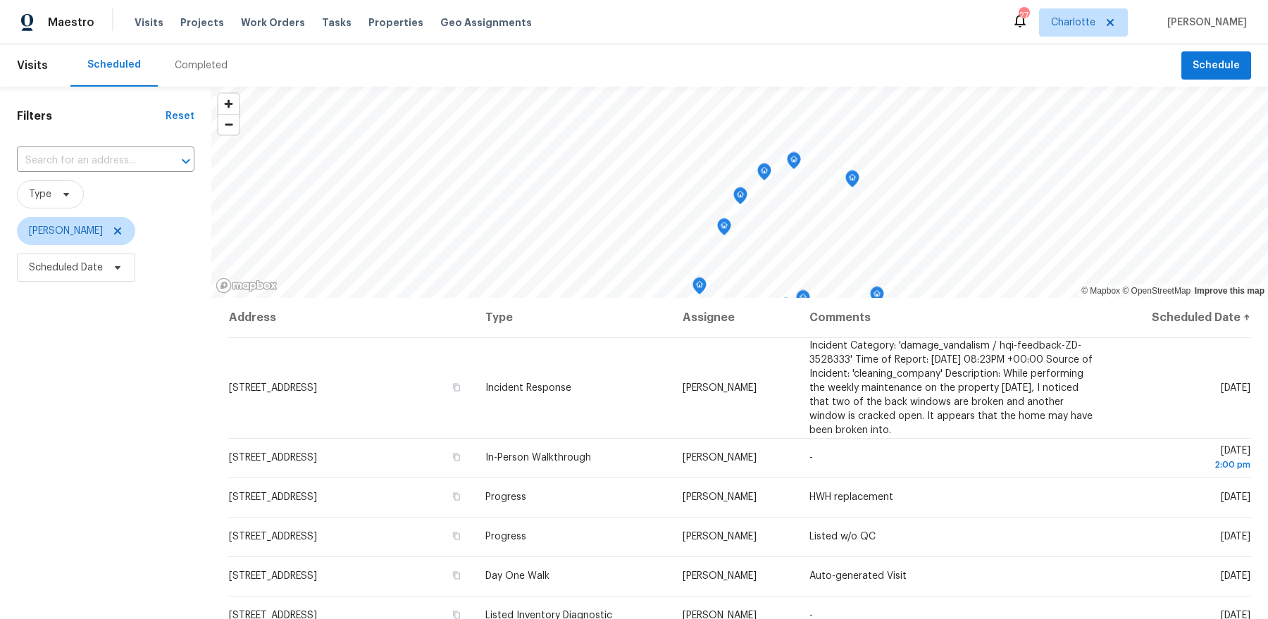
scroll to position [191, 0]
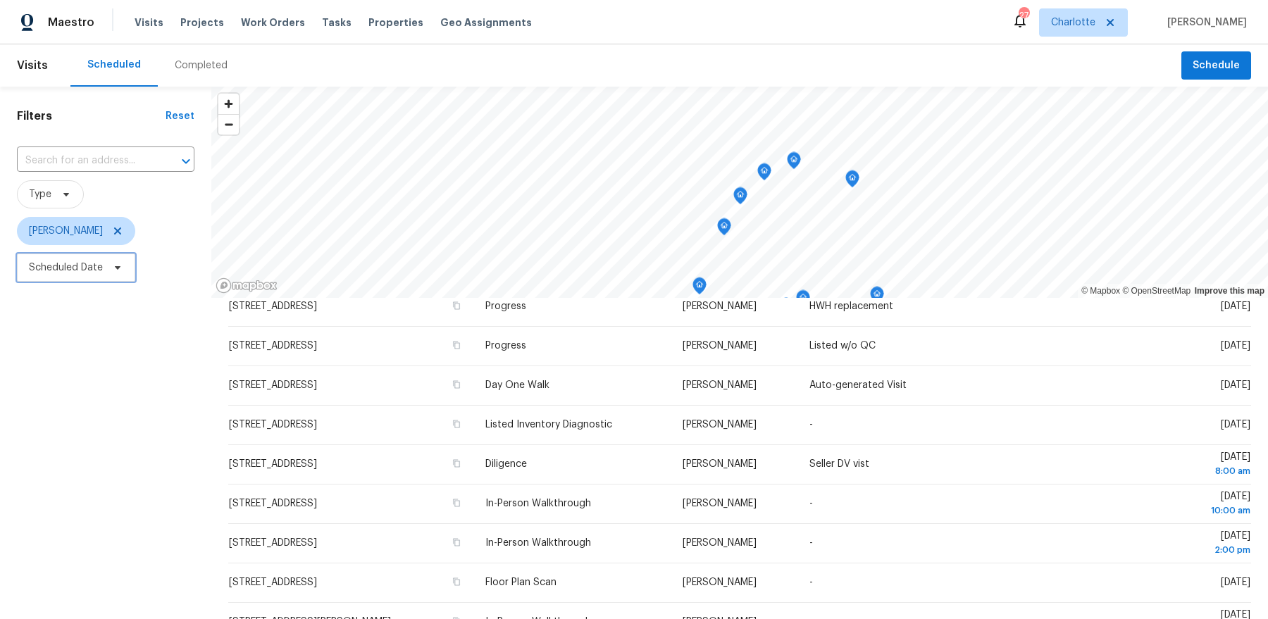
click at [85, 268] on span "Scheduled Date" at bounding box center [66, 268] width 74 height 14
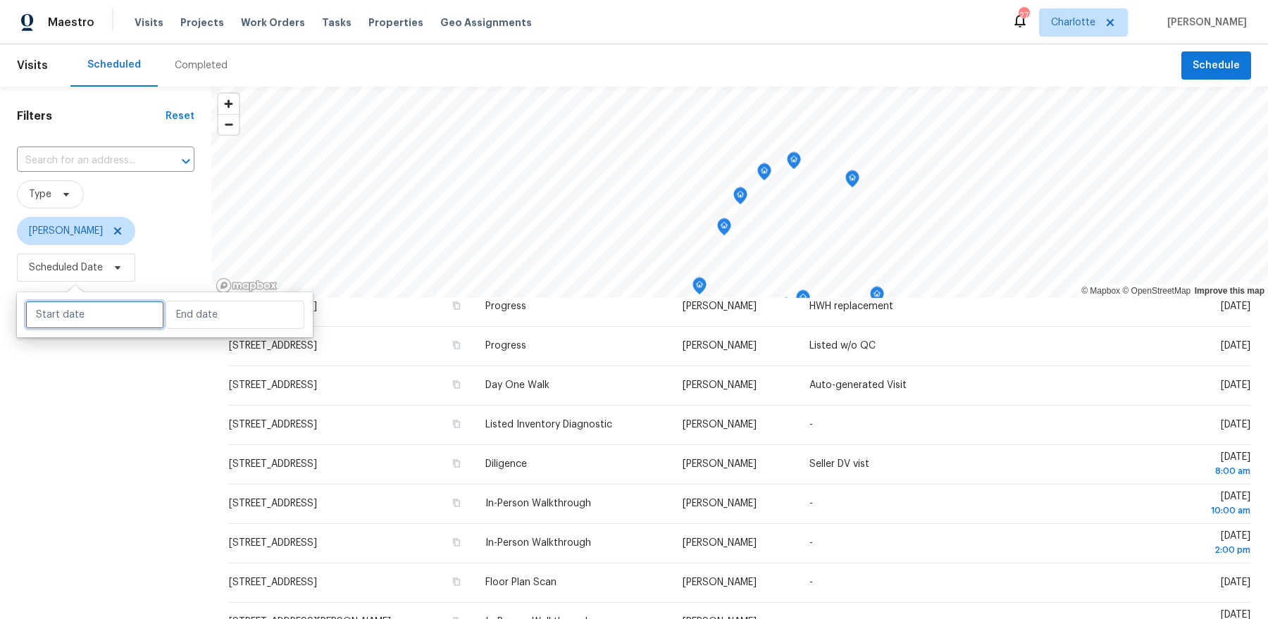
click at [82, 309] on input "text" at bounding box center [94, 315] width 139 height 28
select select "9"
select select "2025"
select select "10"
select select "2025"
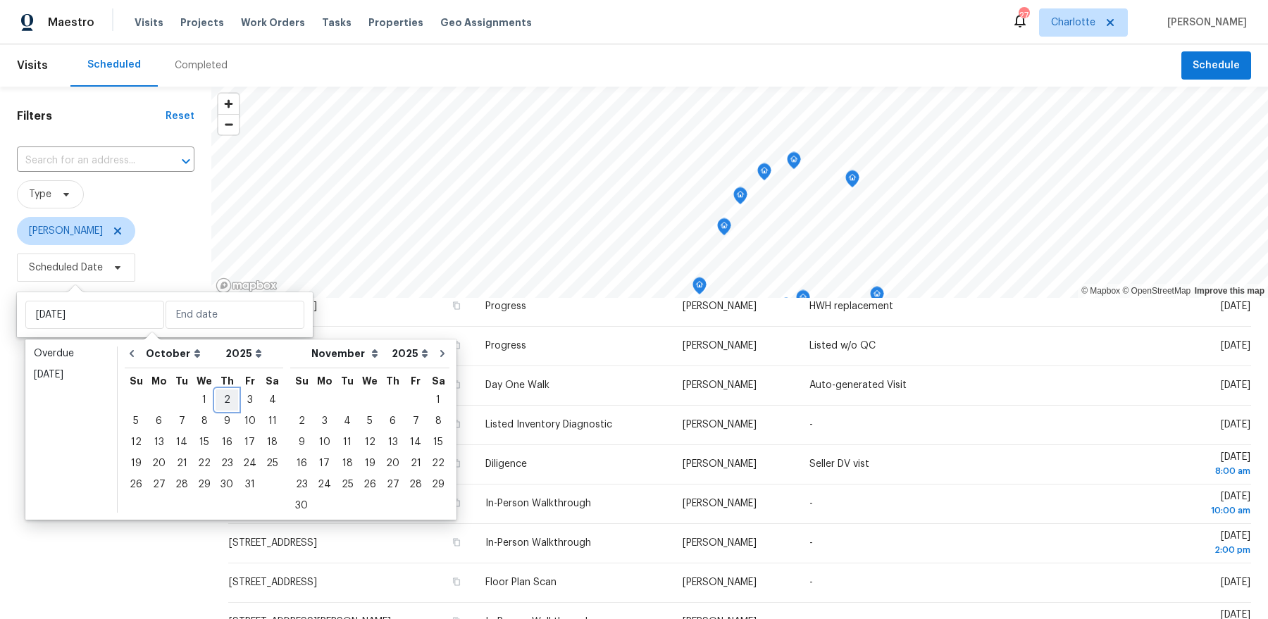
click at [224, 400] on div "2" at bounding box center [227, 400] width 23 height 20
type input "[DATE]"
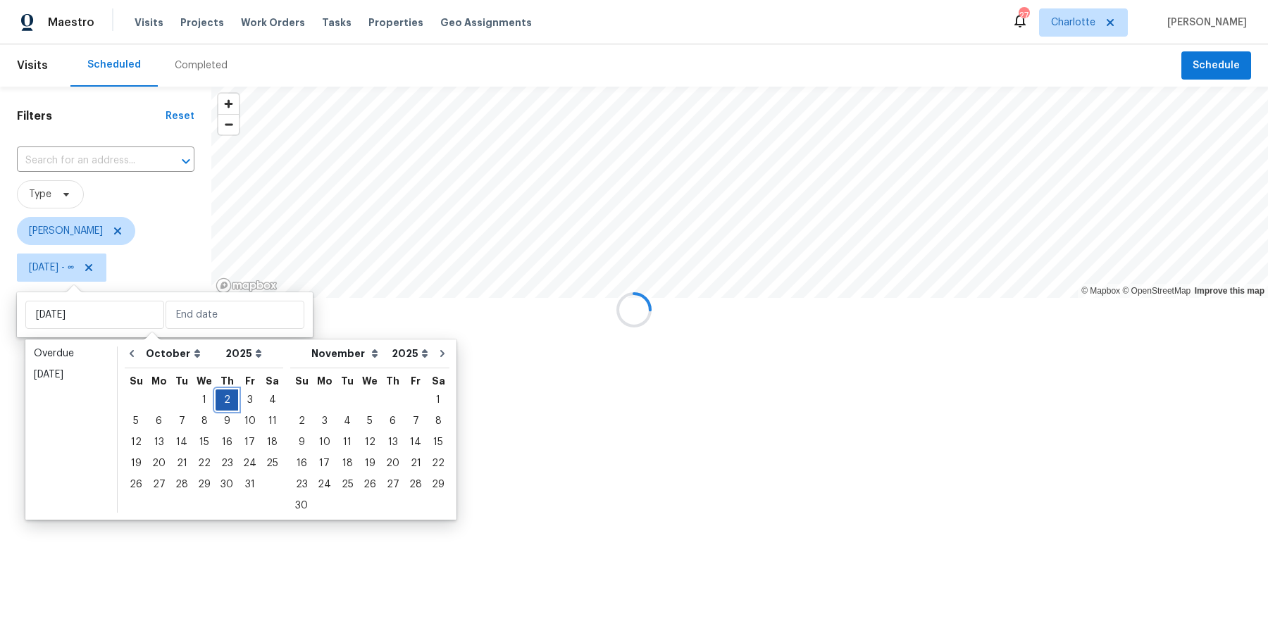
click at [224, 400] on div "2" at bounding box center [227, 400] width 23 height 20
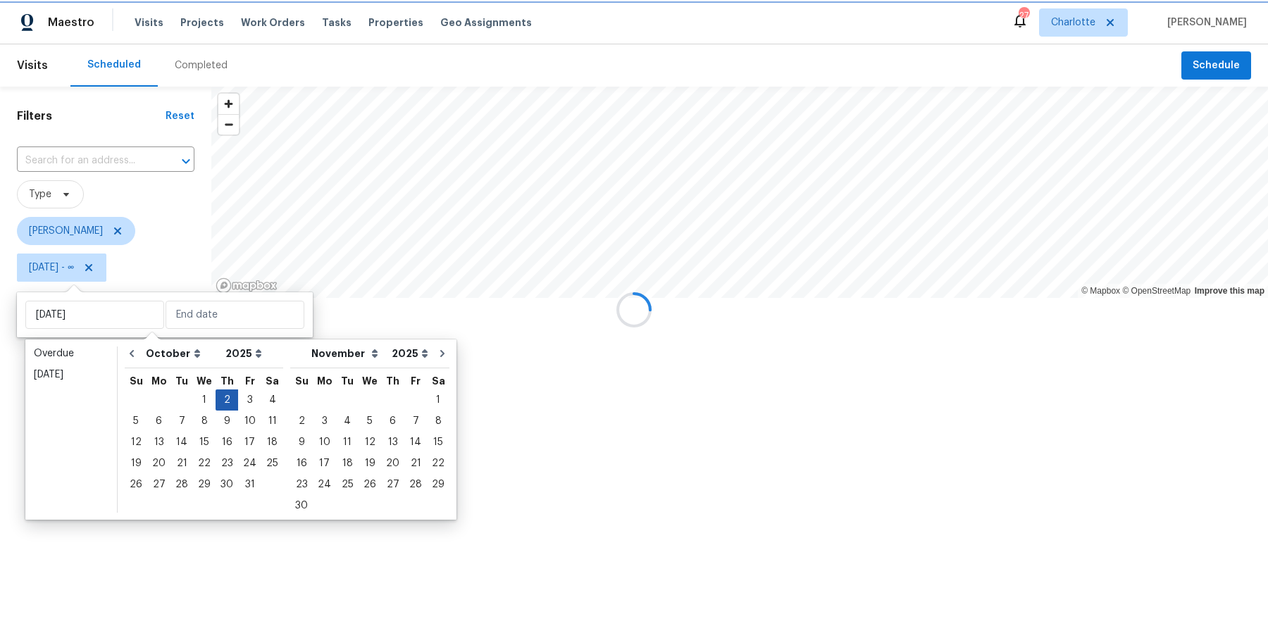
type input "Thu, Oct 02"
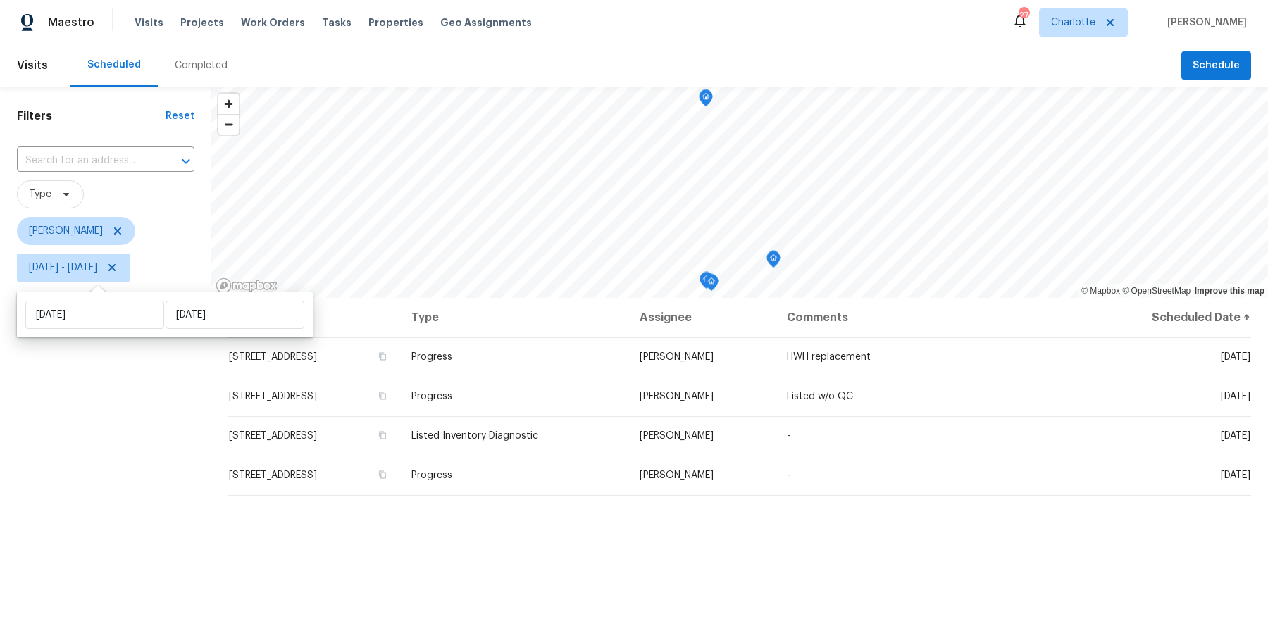
click at [154, 438] on div "Filters Reset ​ Type Dan Baquero Thu, Oct 02 - Thu, Oct 02" at bounding box center [105, 440] width 211 height 707
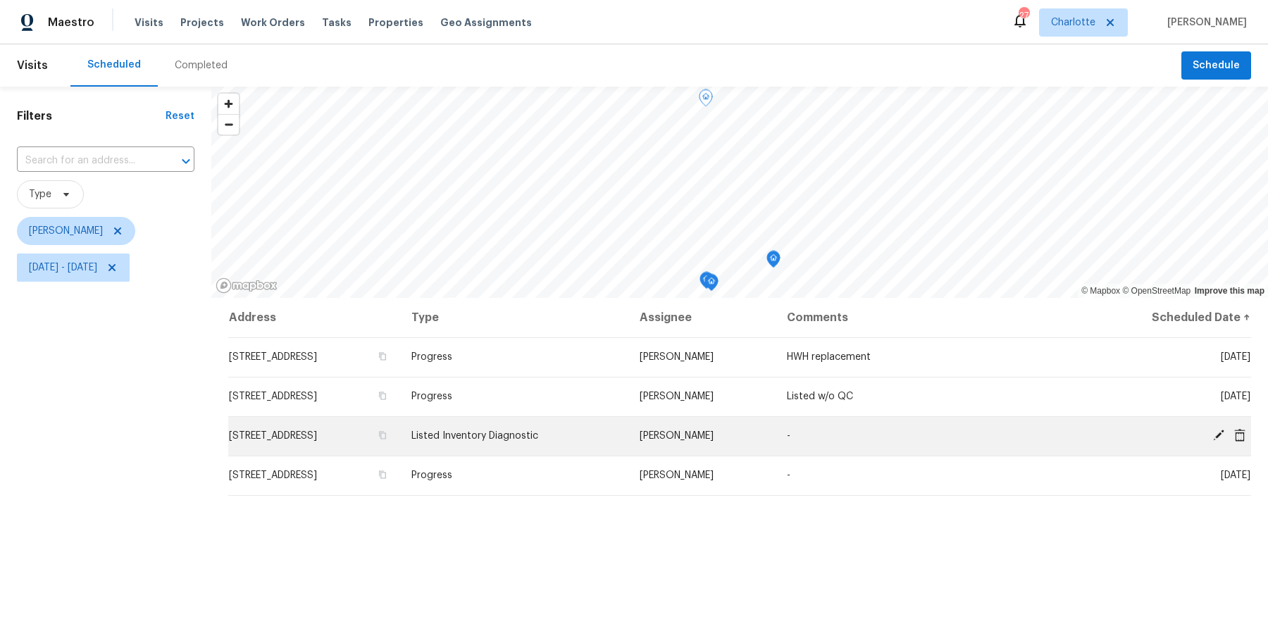
click at [1222, 433] on icon at bounding box center [1218, 435] width 11 height 11
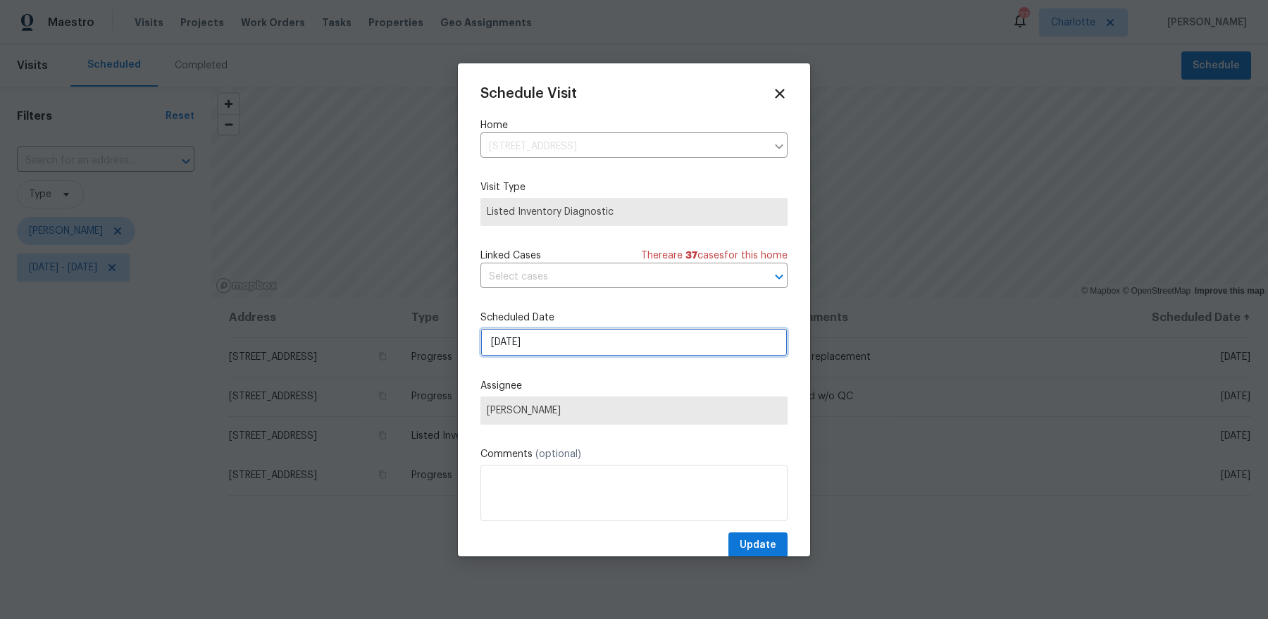
click at [636, 347] on input "10/2/2025" at bounding box center [633, 342] width 307 height 28
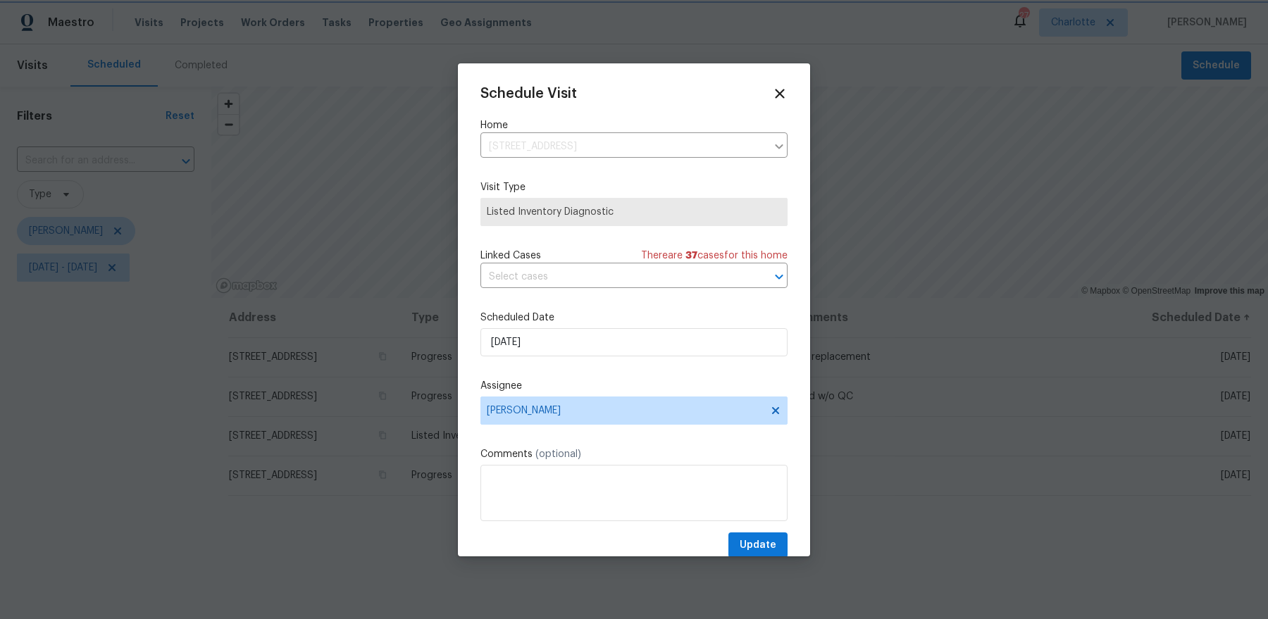
click at [634, 379] on label "Assignee" at bounding box center [633, 386] width 307 height 14
click at [619, 526] on div "Schedule Visit Home 8806 Glenside St, Huntersville, NC 28078 ​ Visit Type Liste…" at bounding box center [633, 322] width 307 height 473
click at [780, 89] on icon at bounding box center [779, 93] width 16 height 16
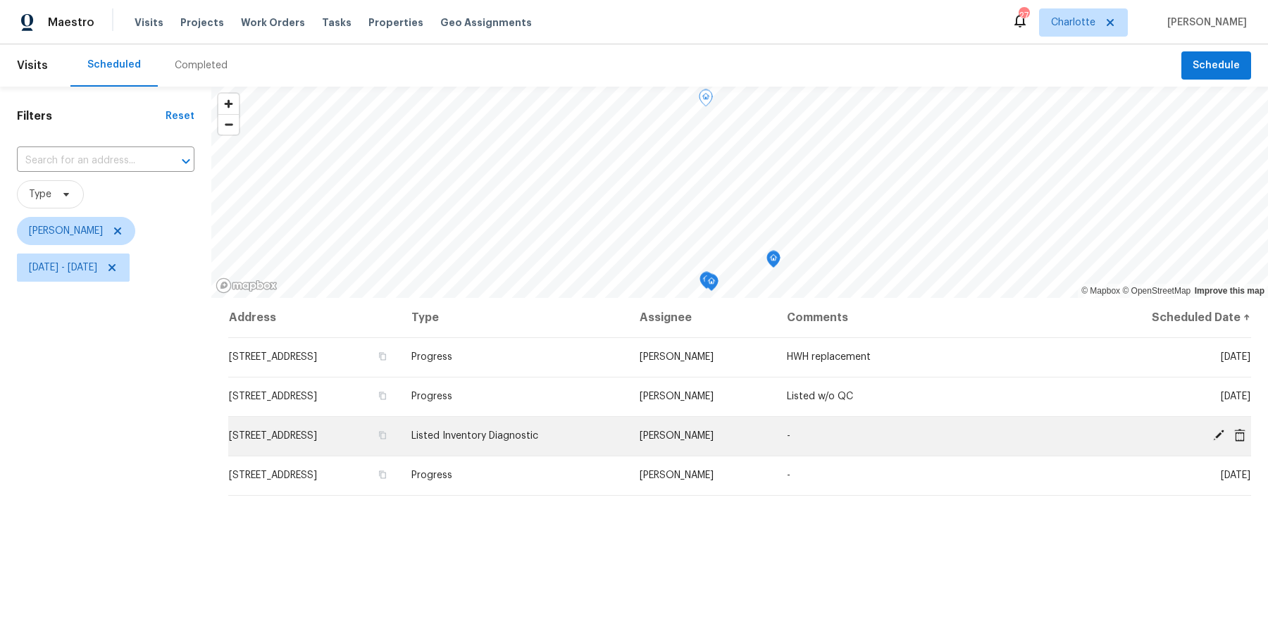
click at [378, 445] on td "[STREET_ADDRESS]" at bounding box center [314, 435] width 172 height 39
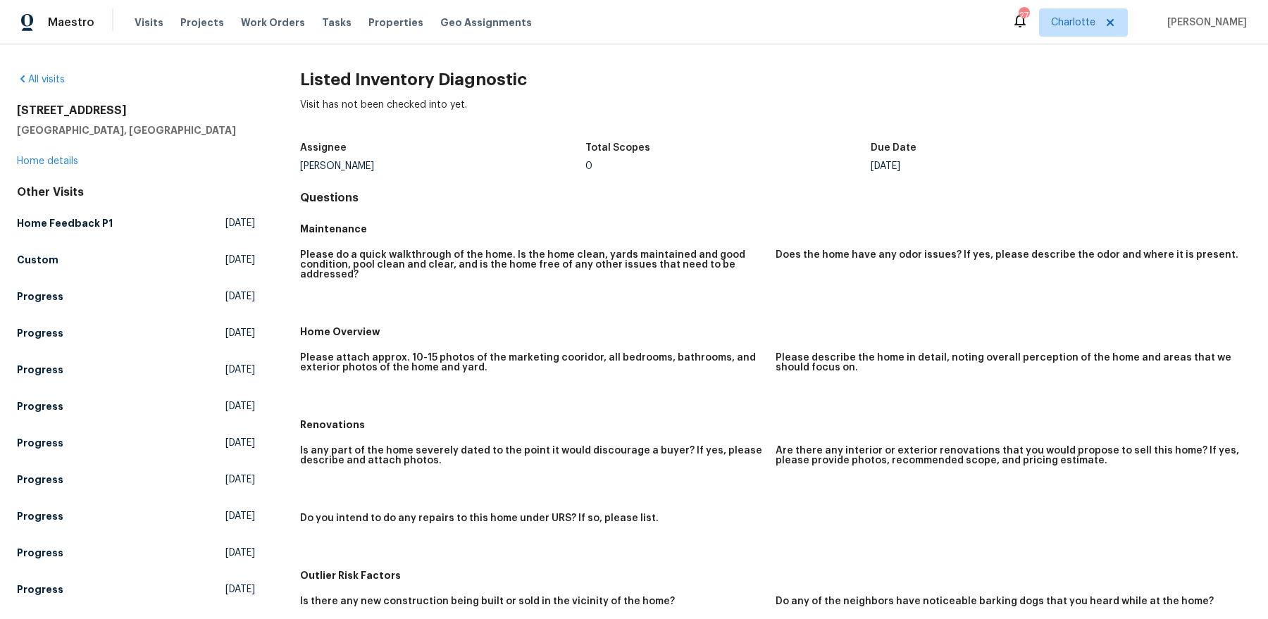
click at [54, 149] on div "8806 Glenside St Huntersville, NC 28078 Home details" at bounding box center [136, 136] width 238 height 65
click at [46, 156] on link "Home details" at bounding box center [47, 161] width 61 height 10
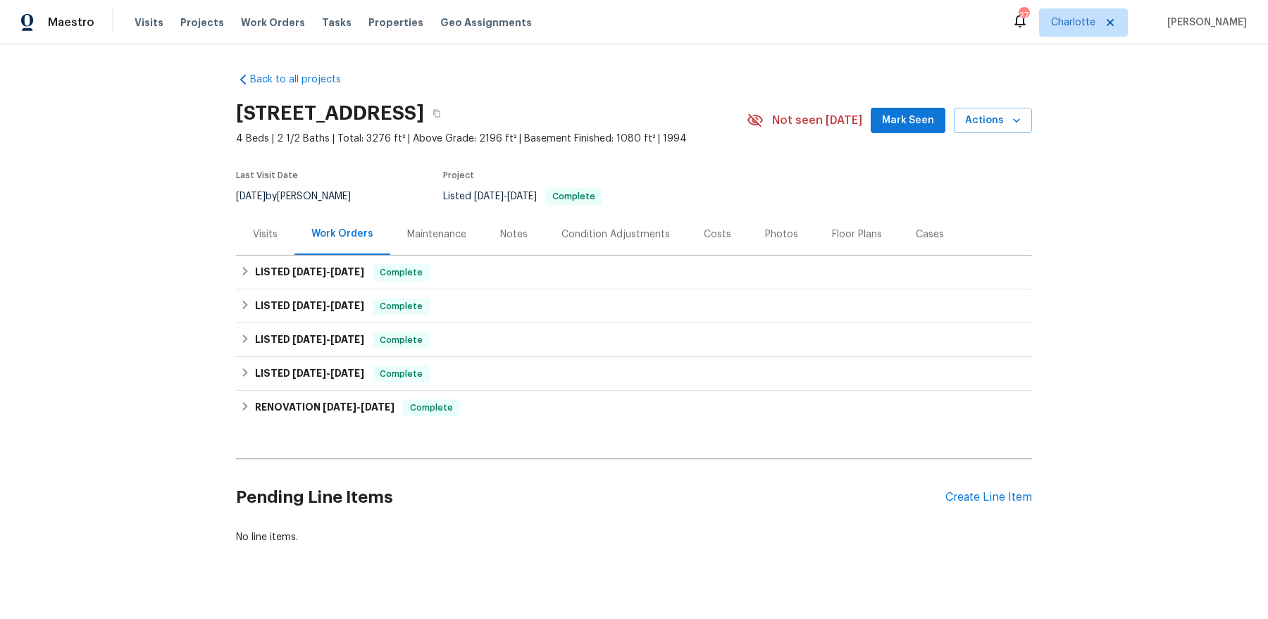
click at [266, 233] on div "Visits" at bounding box center [265, 235] width 25 height 14
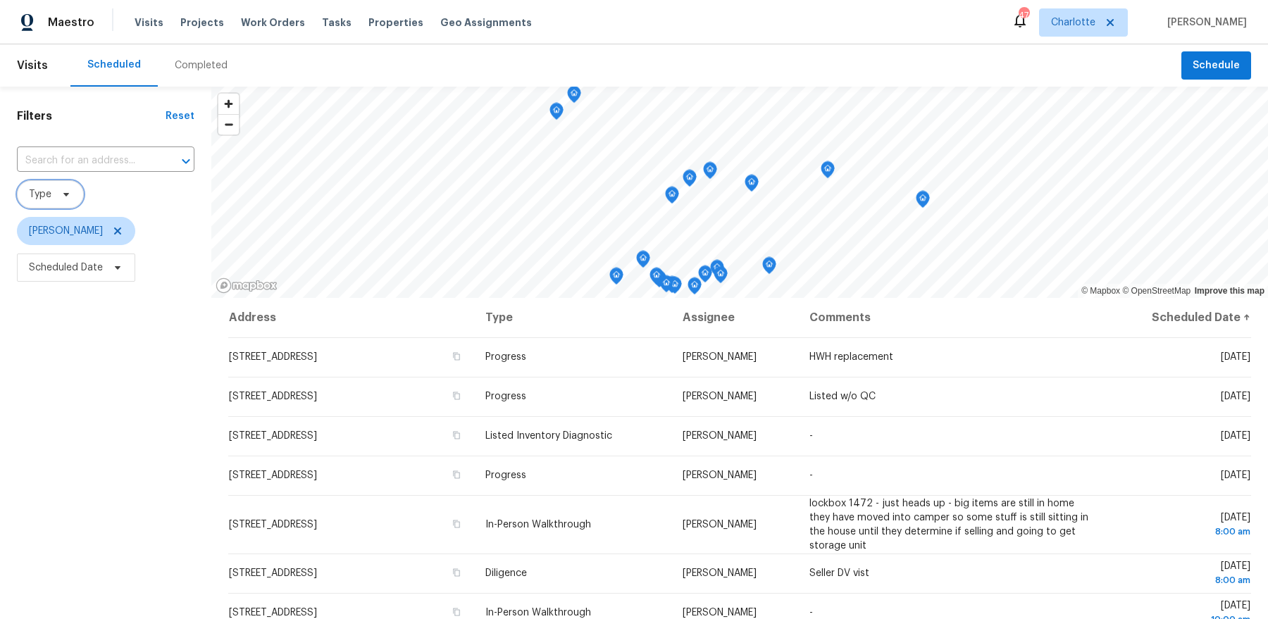
click at [52, 200] on span "Type" at bounding box center [50, 194] width 67 height 28
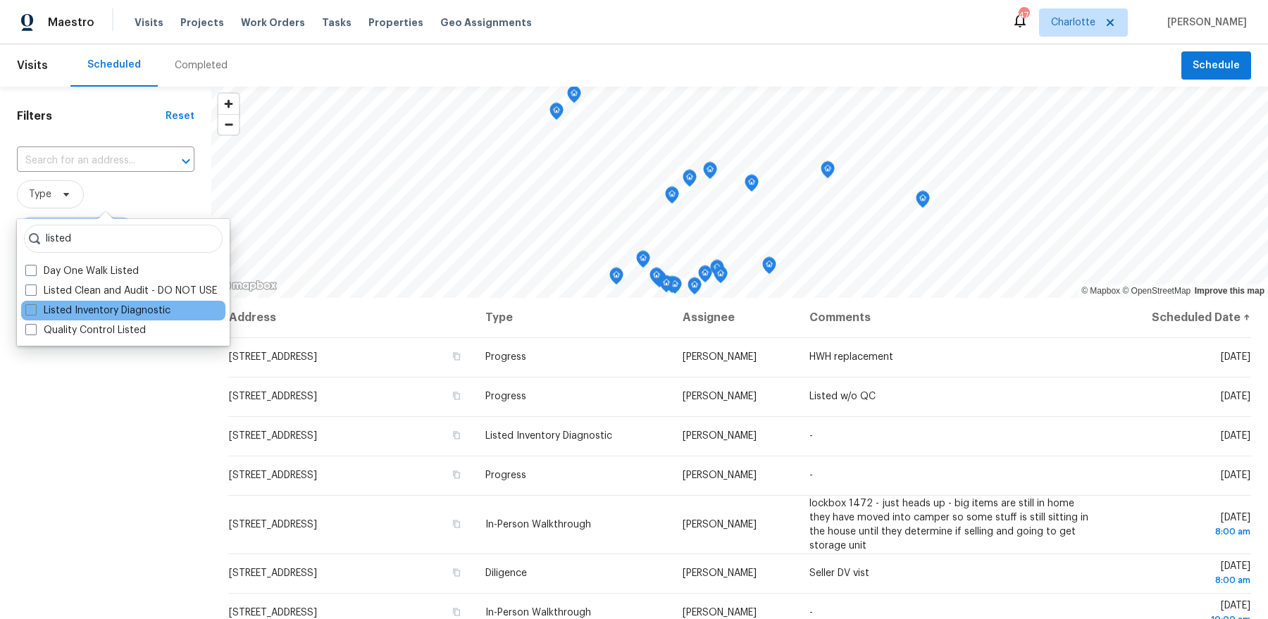
type input "listed"
click at [85, 319] on div "Listed Inventory Diagnostic" at bounding box center [123, 311] width 204 height 20
click at [85, 311] on label "Listed Inventory Diagnostic" at bounding box center [97, 311] width 145 height 14
click at [35, 311] on input "Listed Inventory Diagnostic" at bounding box center [29, 308] width 9 height 9
checkbox input "true"
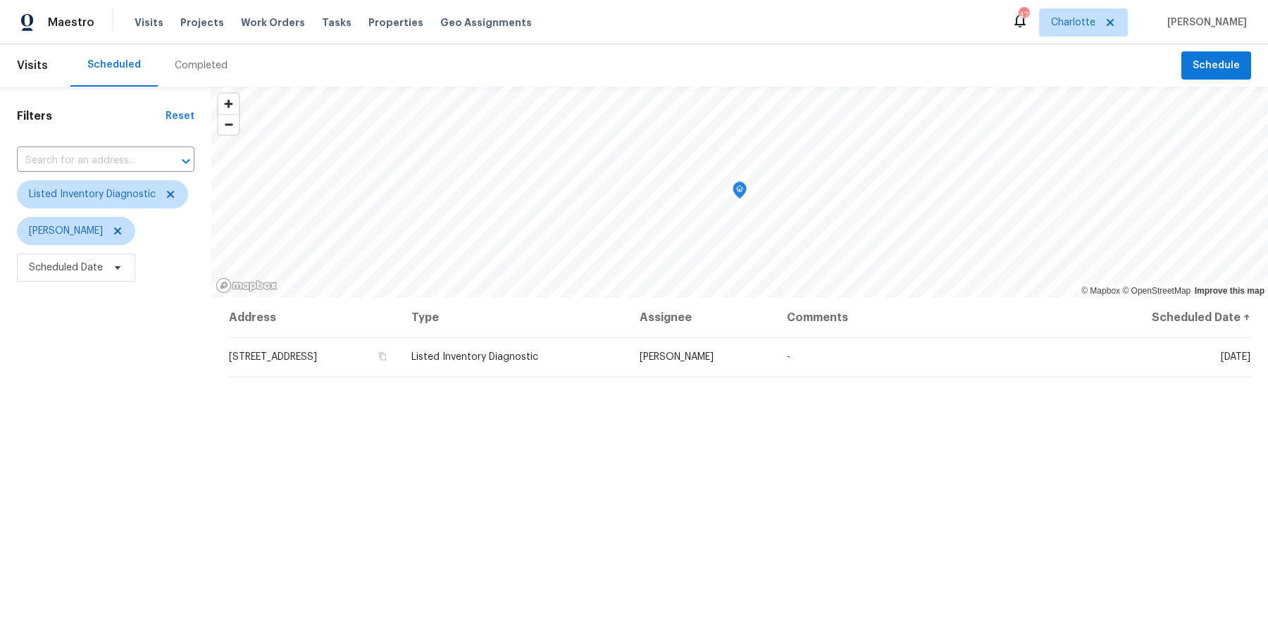
click at [209, 449] on div "Filters Reset ​ Listed Inventory Diagnostic Dan Baquero Scheduled Date" at bounding box center [105, 440] width 211 height 707
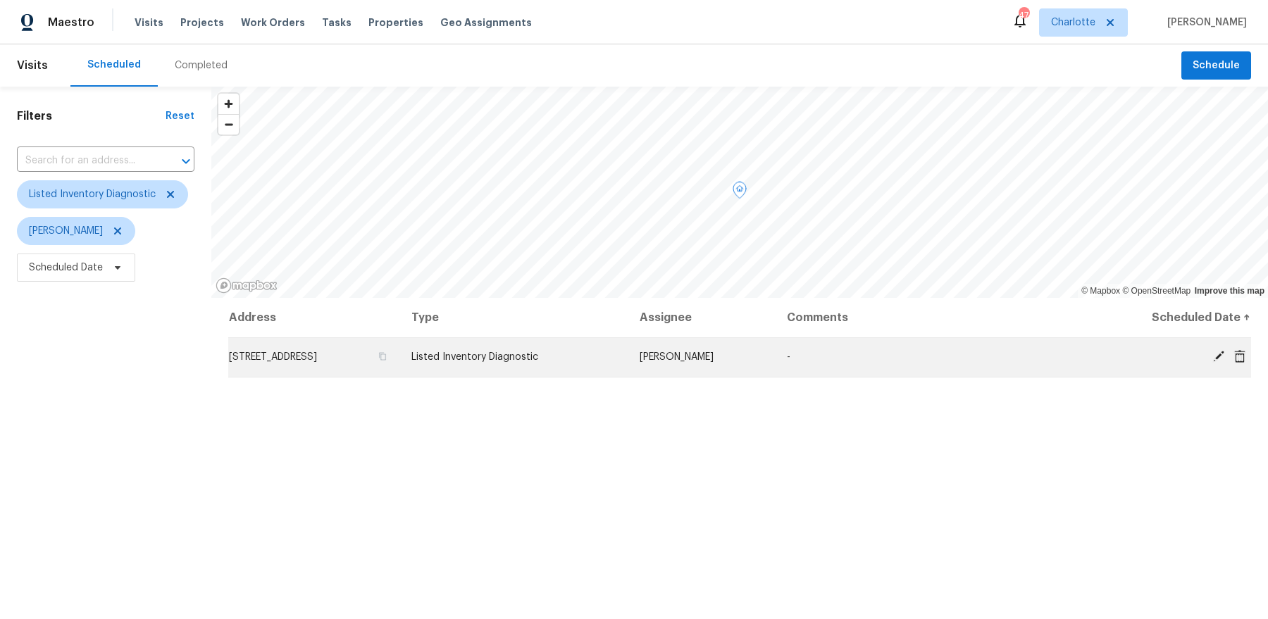
click at [1243, 352] on icon at bounding box center [1239, 355] width 11 height 13
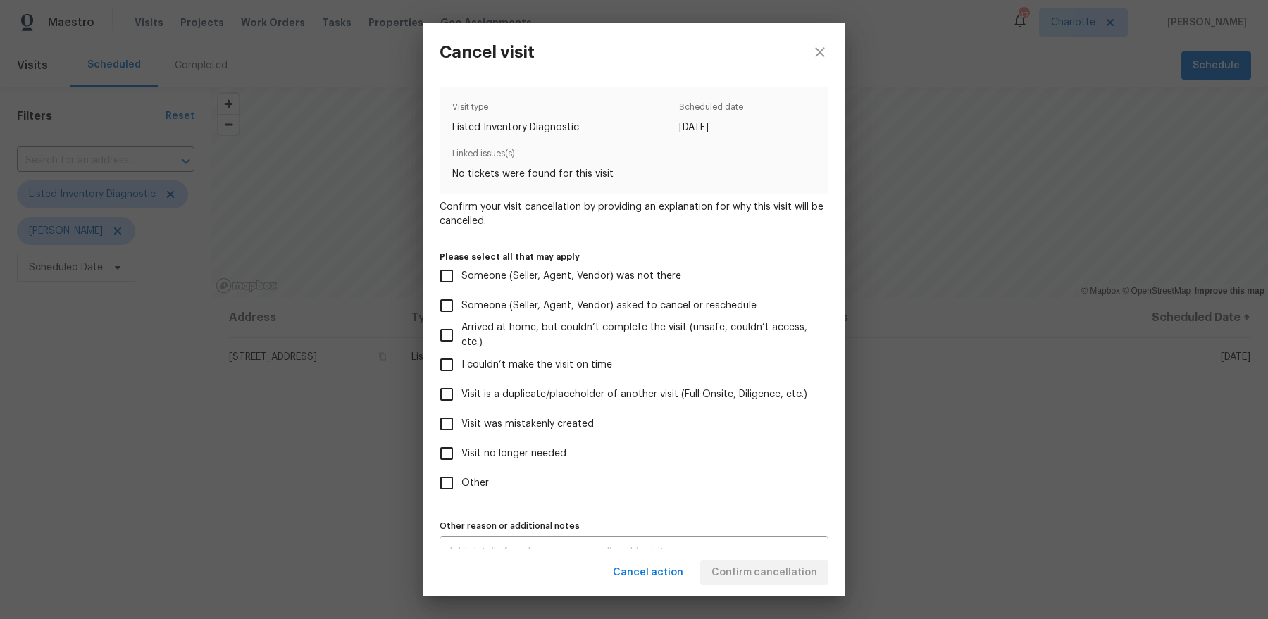
click at [475, 494] on label "Other" at bounding box center [624, 484] width 385 height 30
click at [461, 494] on input "Other" at bounding box center [447, 484] width 30 height 30
checkbox input "true"
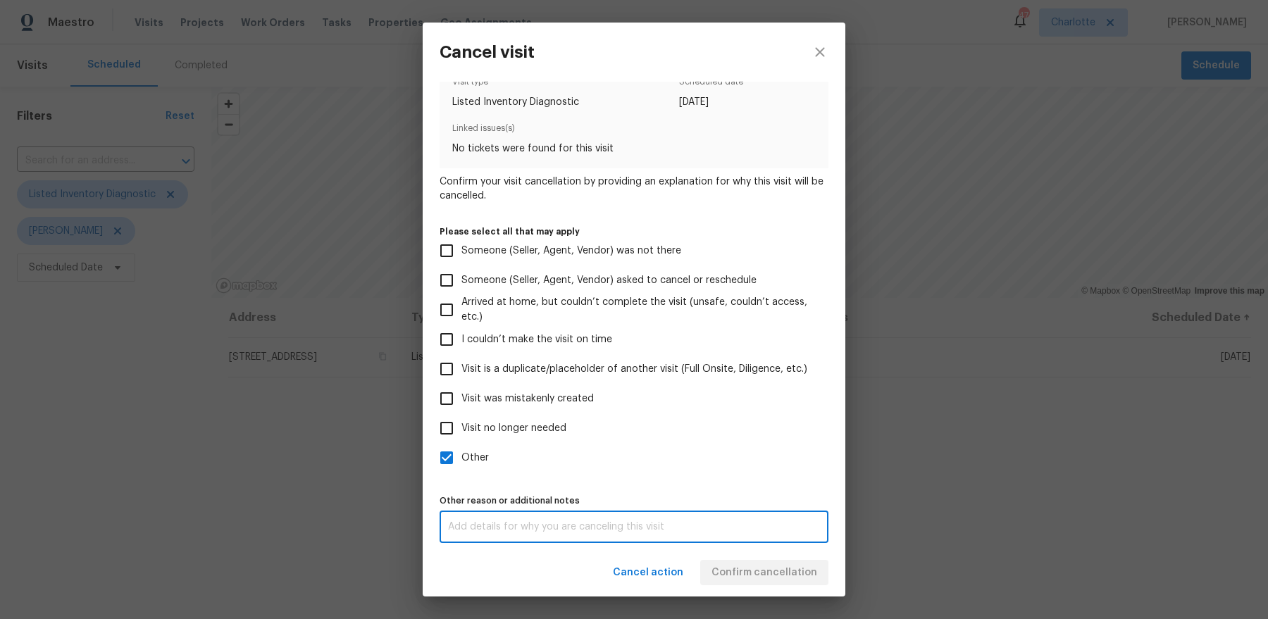
click at [699, 526] on textarea at bounding box center [634, 527] width 372 height 10
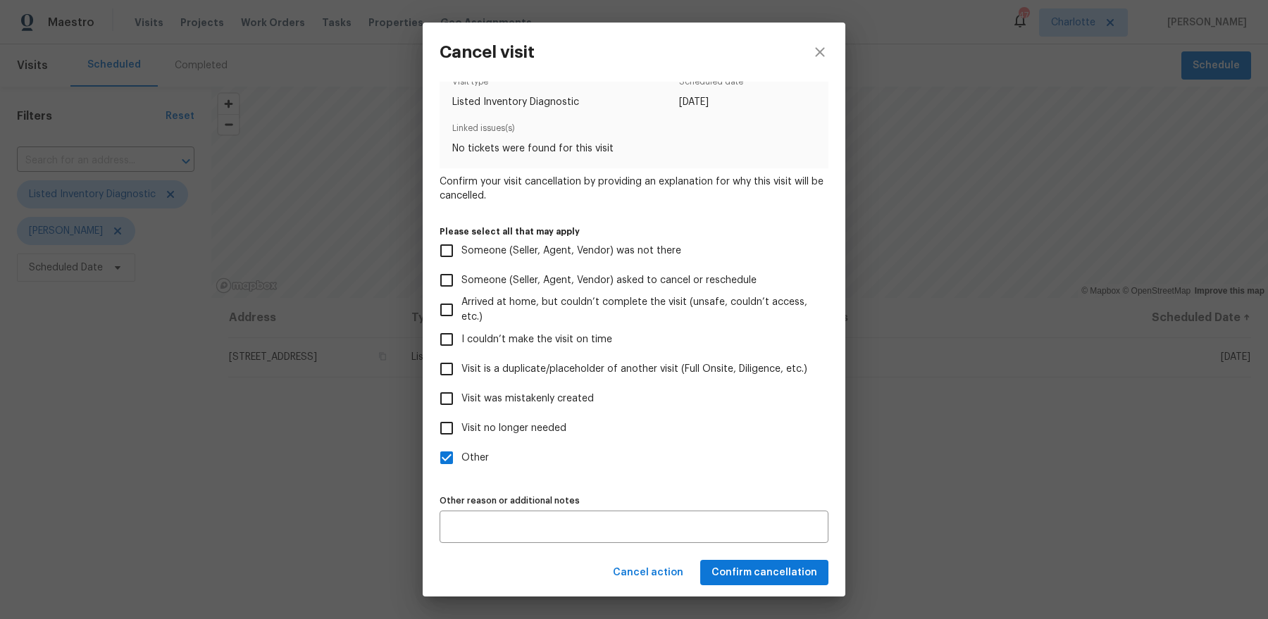
click at [772, 575] on div "Cancel action Confirm cancellation" at bounding box center [634, 573] width 423 height 49
click at [772, 575] on span "Confirm cancellation" at bounding box center [765, 573] width 106 height 18
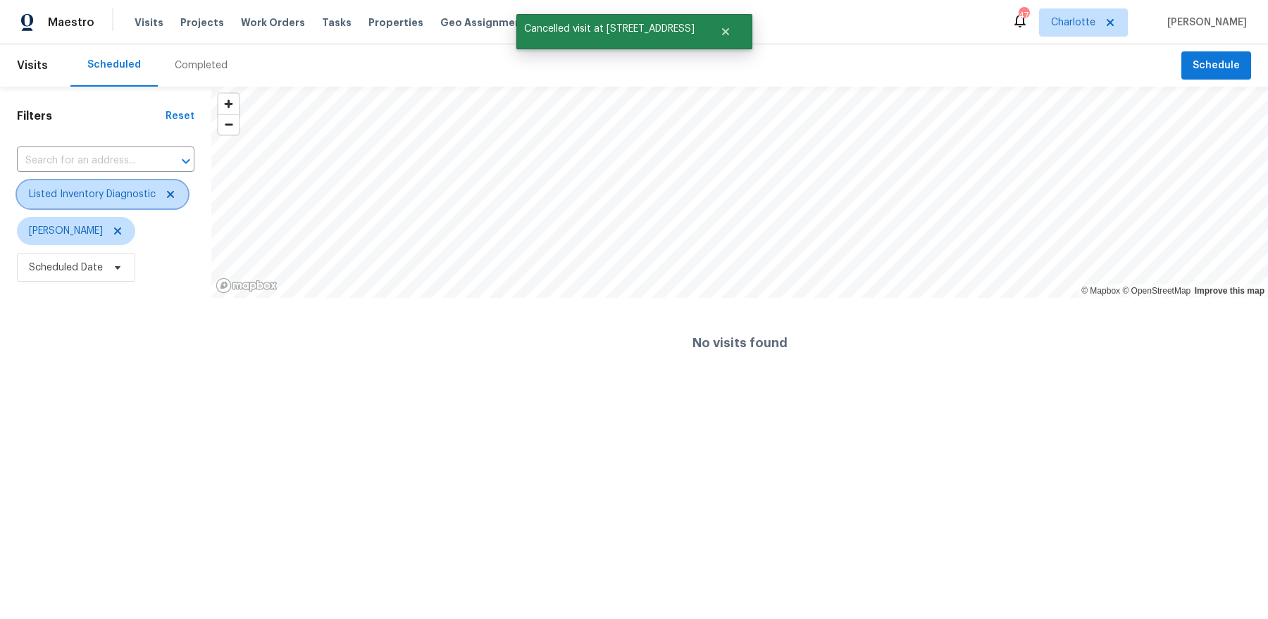
click at [168, 195] on icon at bounding box center [170, 194] width 11 height 11
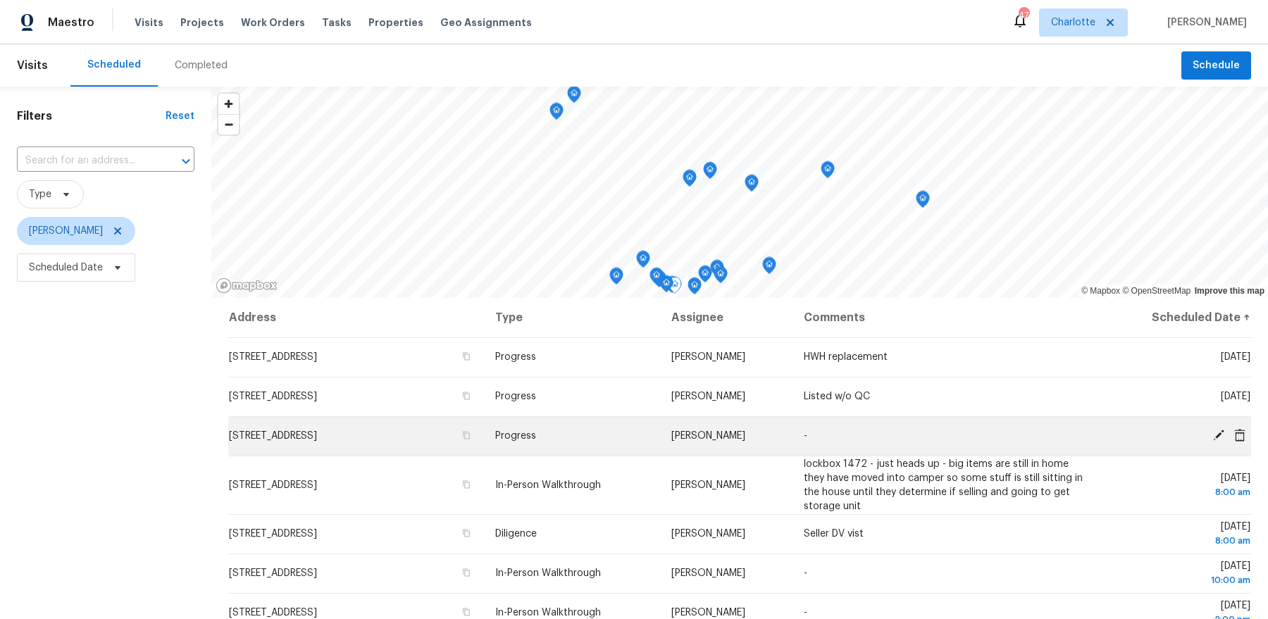
click at [1221, 435] on icon at bounding box center [1218, 435] width 13 height 13
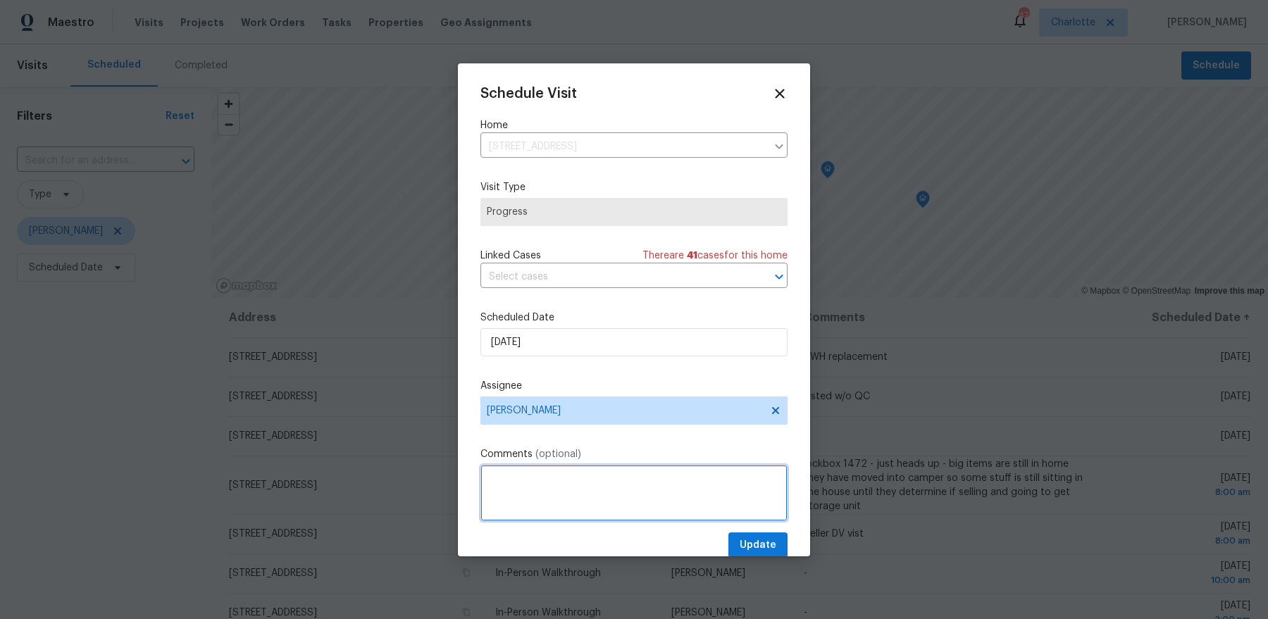
click at [653, 481] on textarea at bounding box center [633, 493] width 307 height 56
type textarea "Listed w/o follow up"
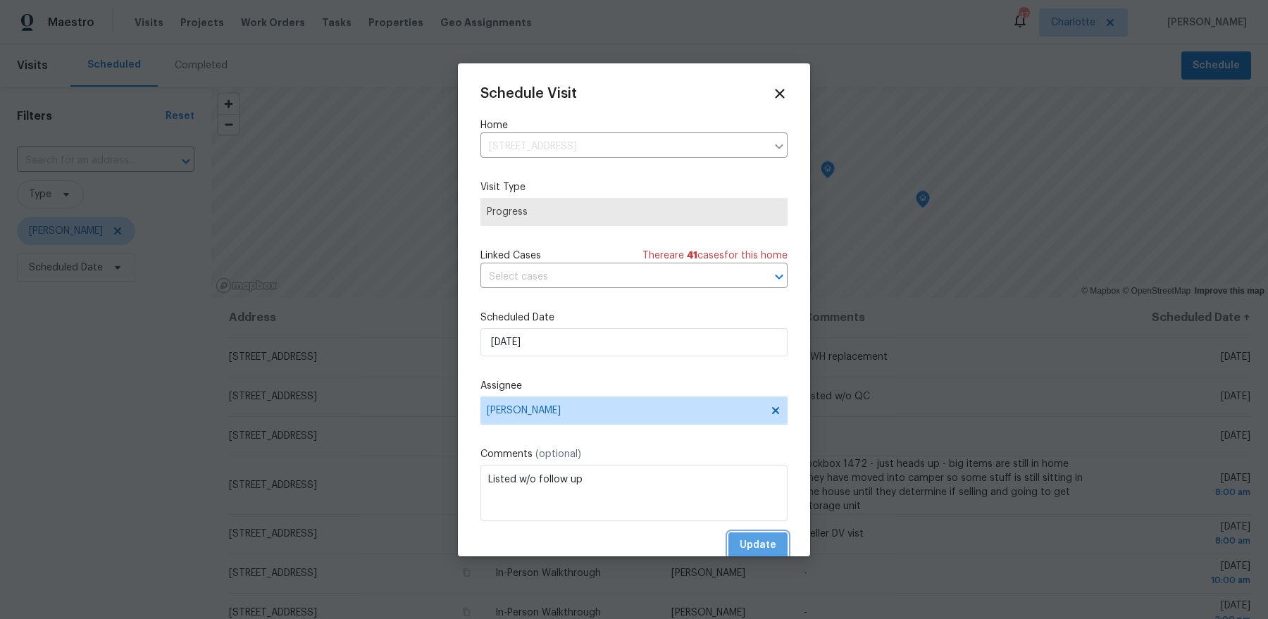
click at [757, 533] on button "Update" at bounding box center [757, 546] width 59 height 26
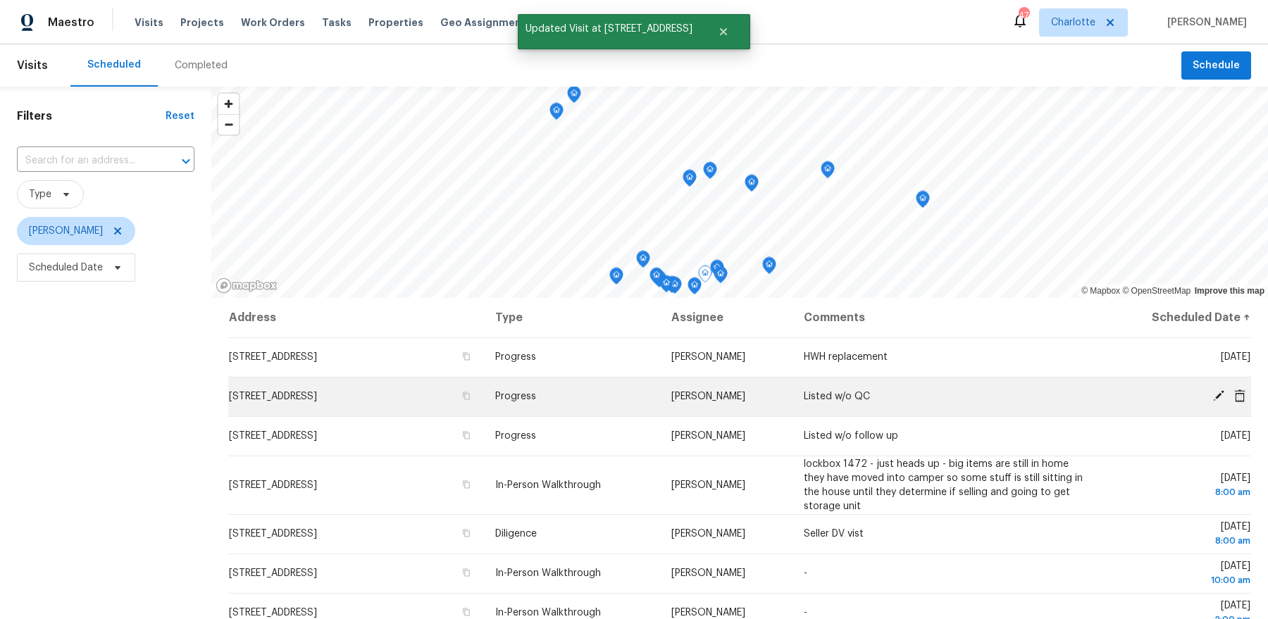
click at [1218, 393] on icon at bounding box center [1218, 395] width 11 height 11
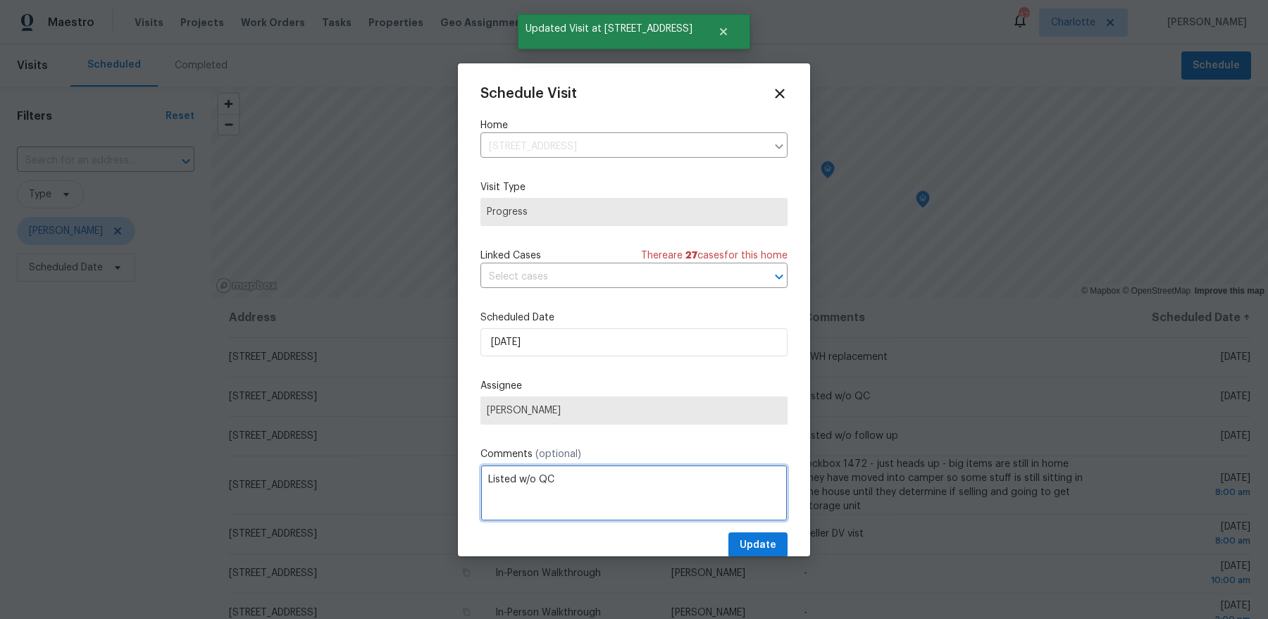
click at [557, 495] on textarea "Listed w/o QC" at bounding box center [633, 493] width 307 height 56
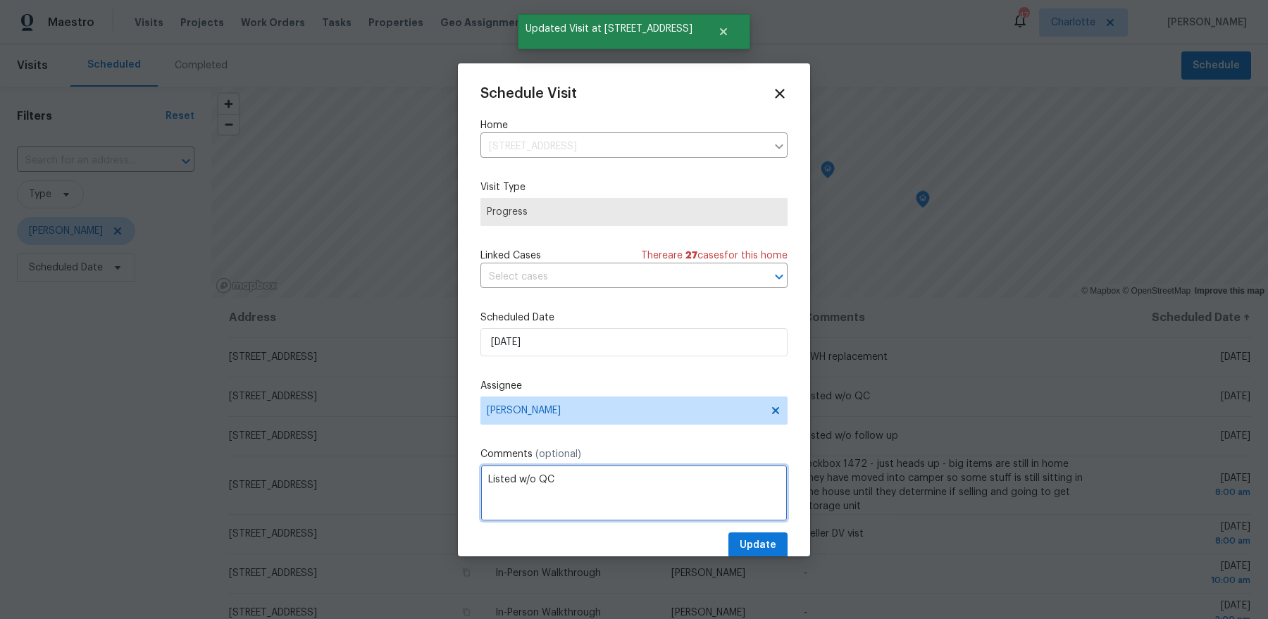
paste textarea "follow up"
type textarea "Listed w/o follow up"
click at [761, 537] on span "Update" at bounding box center [758, 546] width 37 height 18
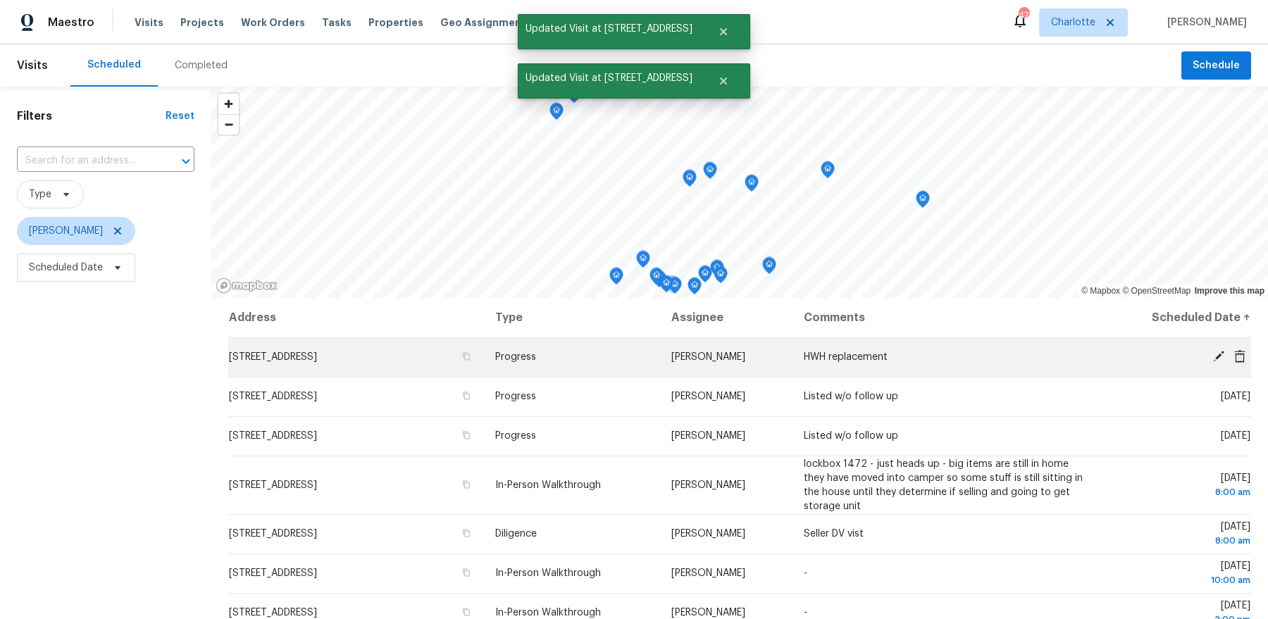
click at [1217, 354] on icon at bounding box center [1218, 356] width 11 height 11
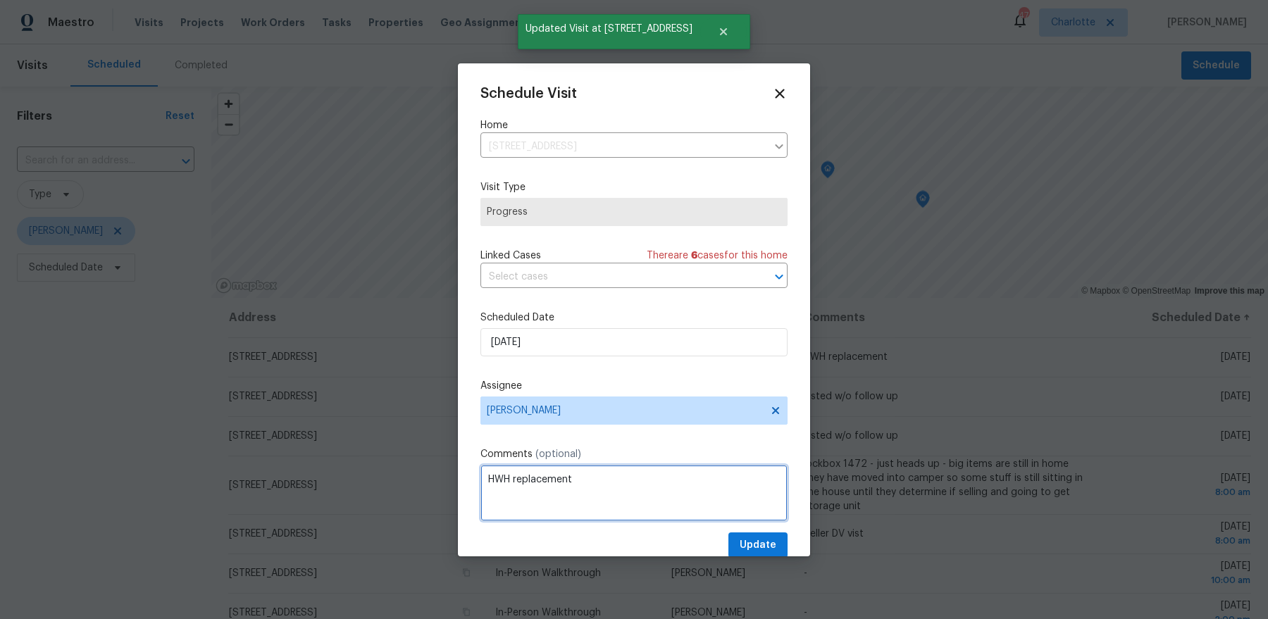
click at [588, 467] on textarea "HWH replacement" at bounding box center [633, 493] width 307 height 56
paste textarea "Listed w/o follow up"
type textarea "Listed w/o follow up"
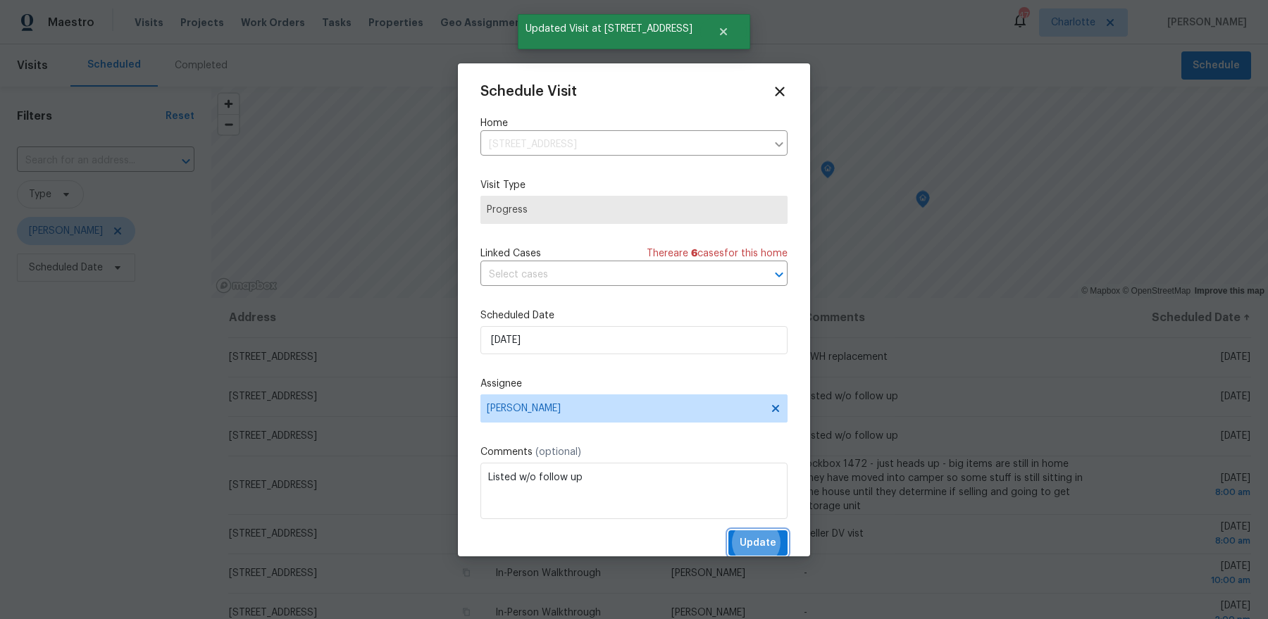
click at [728, 531] on button "Update" at bounding box center [757, 544] width 59 height 26
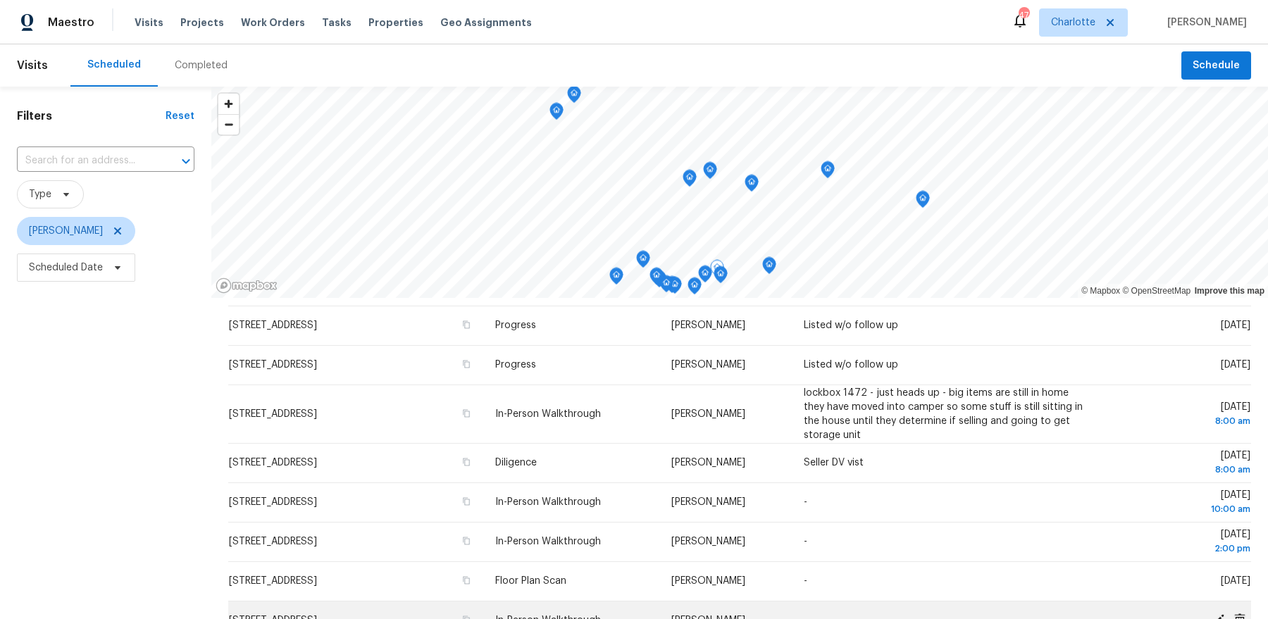
scroll to position [72, 0]
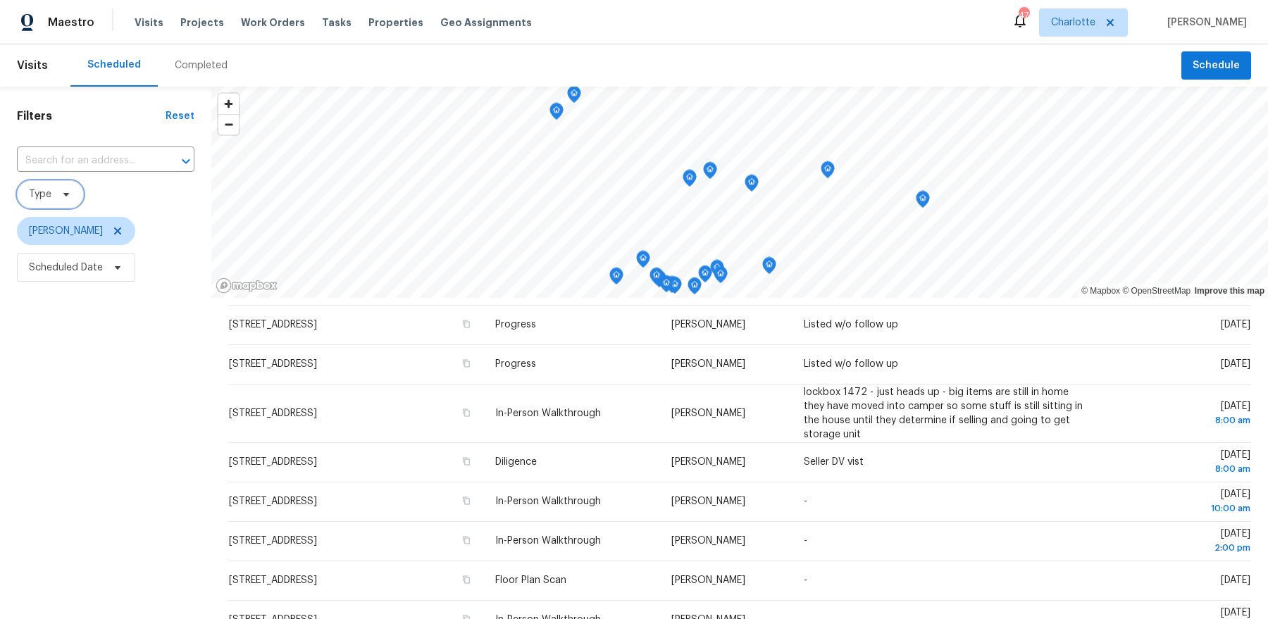
click at [56, 192] on span at bounding box center [63, 194] width 15 height 11
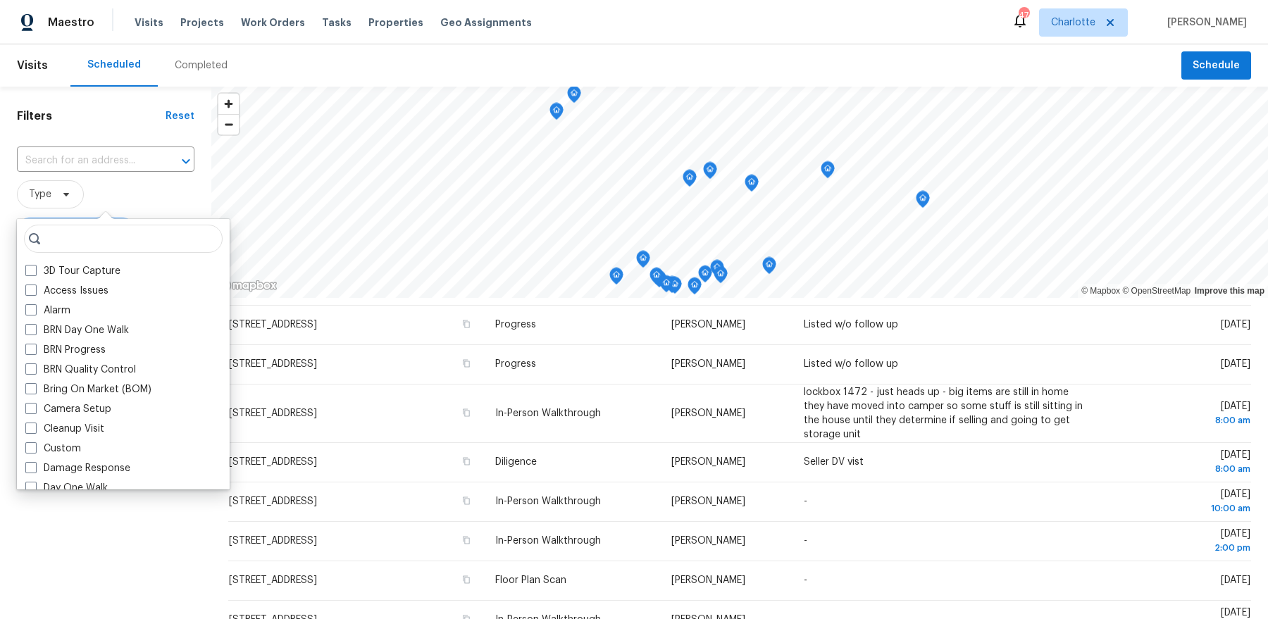
click at [130, 194] on span "Type" at bounding box center [106, 194] width 178 height 28
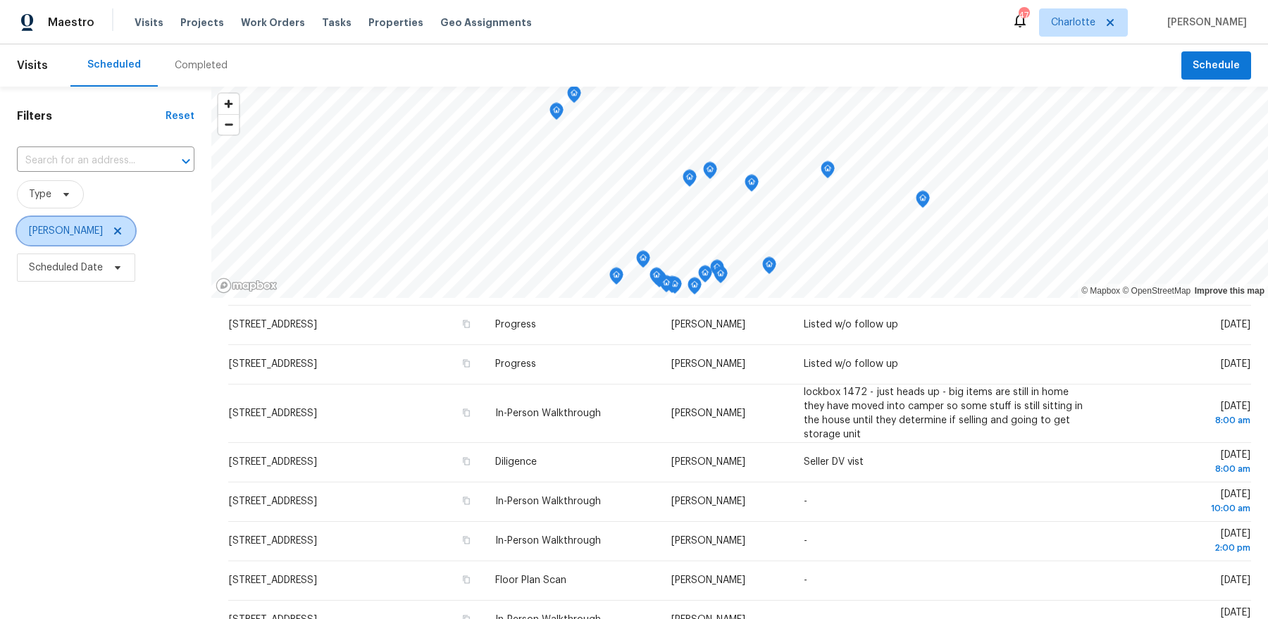
click at [82, 233] on span "[PERSON_NAME]" at bounding box center [66, 231] width 74 height 14
click at [96, 273] on input "search" at bounding box center [99, 275] width 150 height 28
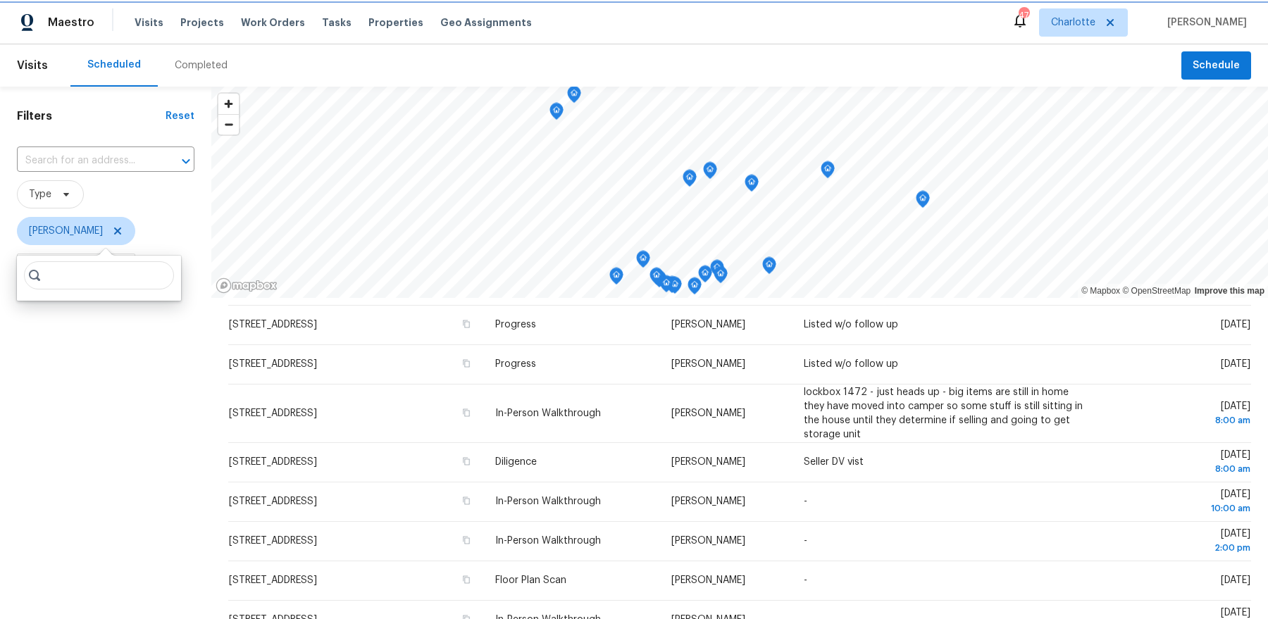
click at [112, 226] on icon at bounding box center [117, 230] width 11 height 11
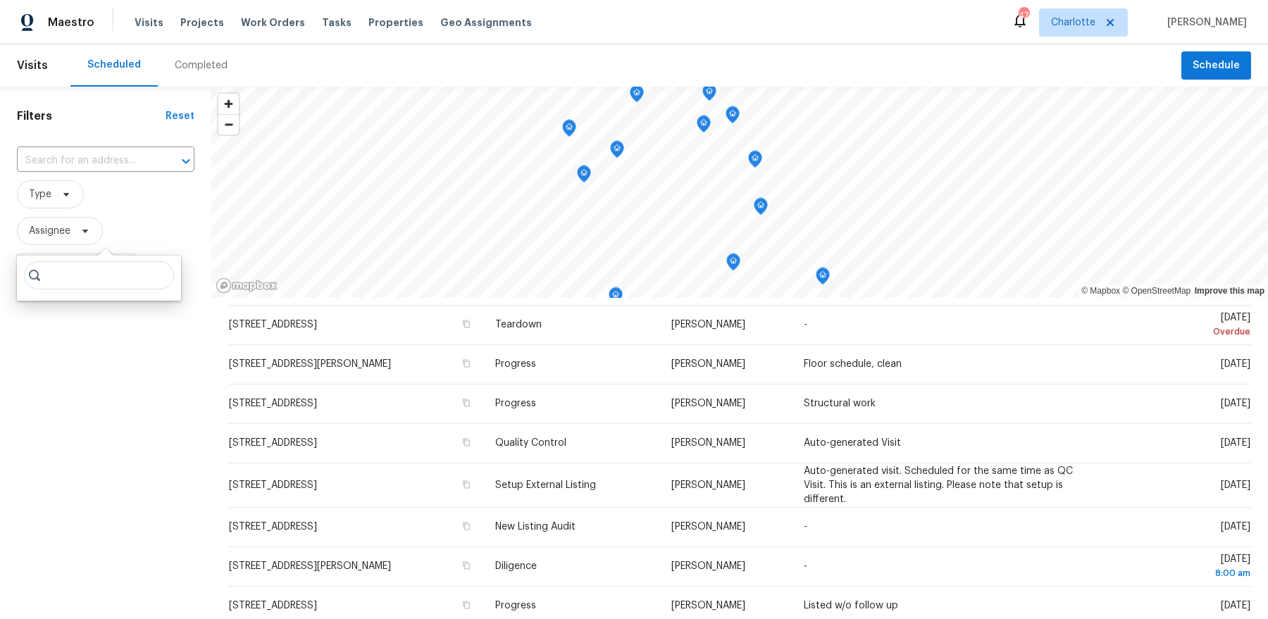
click at [75, 330] on div "Filters Reset ​ Type Assignee Scheduled Date" at bounding box center [105, 440] width 211 height 707
click at [55, 247] on span "Assignee" at bounding box center [106, 231] width 178 height 37
click at [55, 238] on span "Assignee" at bounding box center [60, 231] width 86 height 28
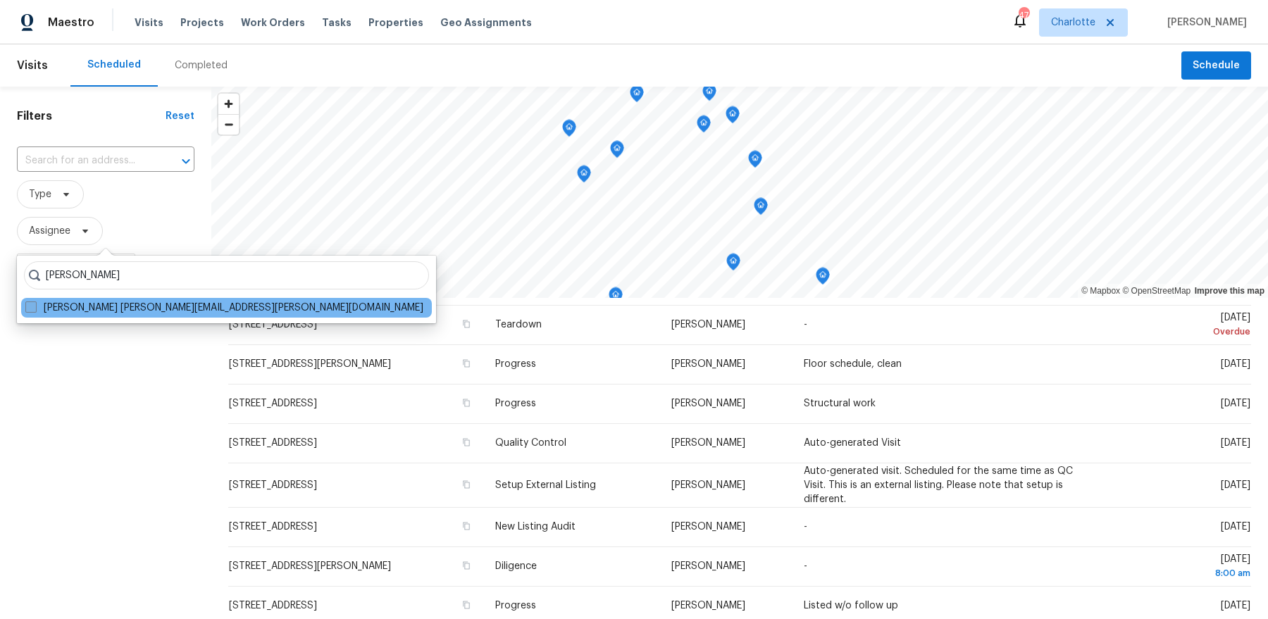
type input "greg janiak"
click at [61, 308] on label "Greg Janiak greg.janiak@opendoor.com" at bounding box center [224, 308] width 398 height 14
click at [35, 308] on input "Greg Janiak greg.janiak@opendoor.com" at bounding box center [29, 305] width 9 height 9
checkbox input "true"
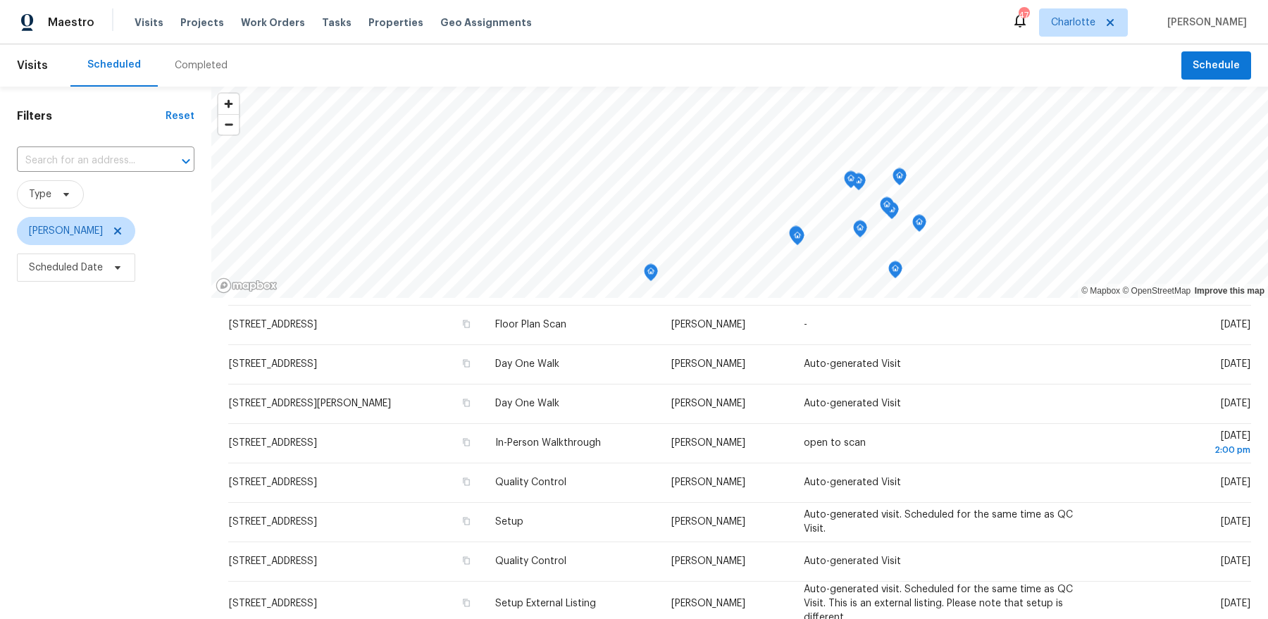
click at [99, 435] on div "Filters Reset ​ Type Greg Janiak Scheduled Date" at bounding box center [105, 440] width 211 height 707
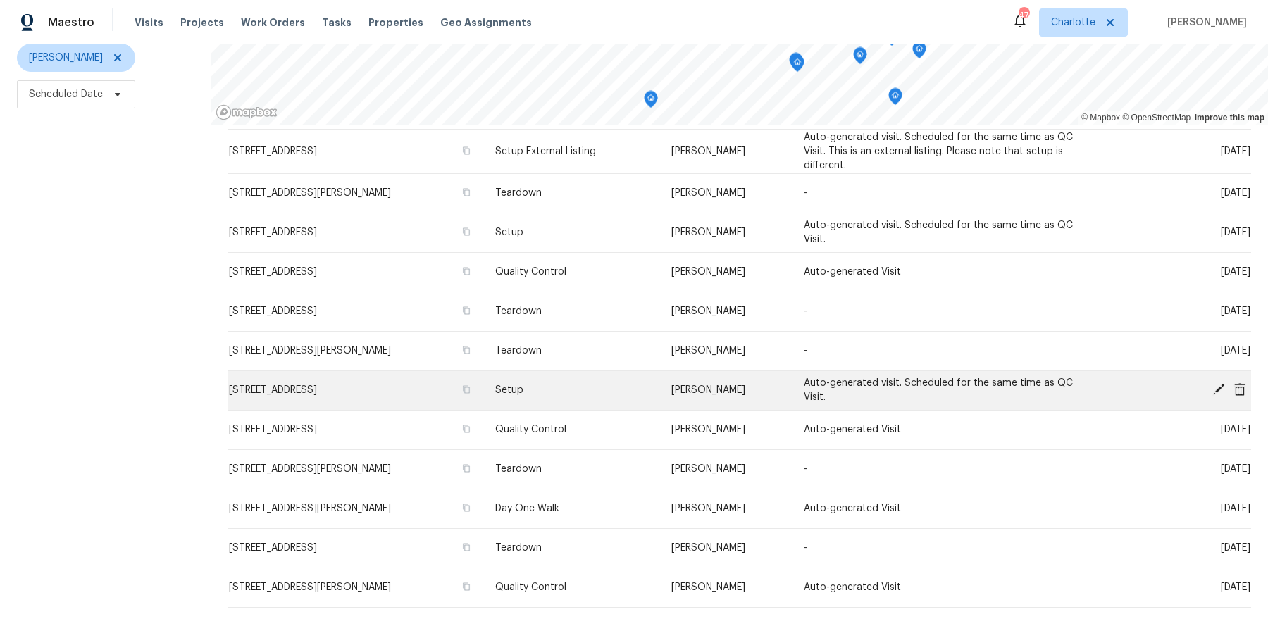
scroll to position [376, 0]
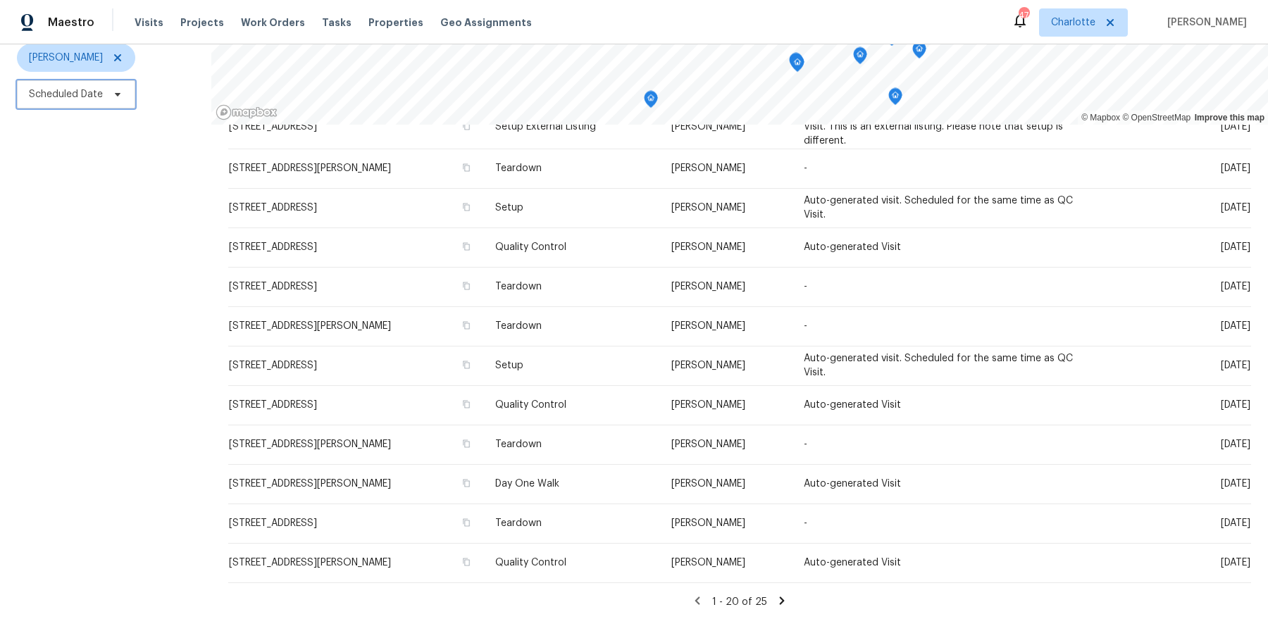
click at [77, 101] on span "Scheduled Date" at bounding box center [76, 94] width 118 height 28
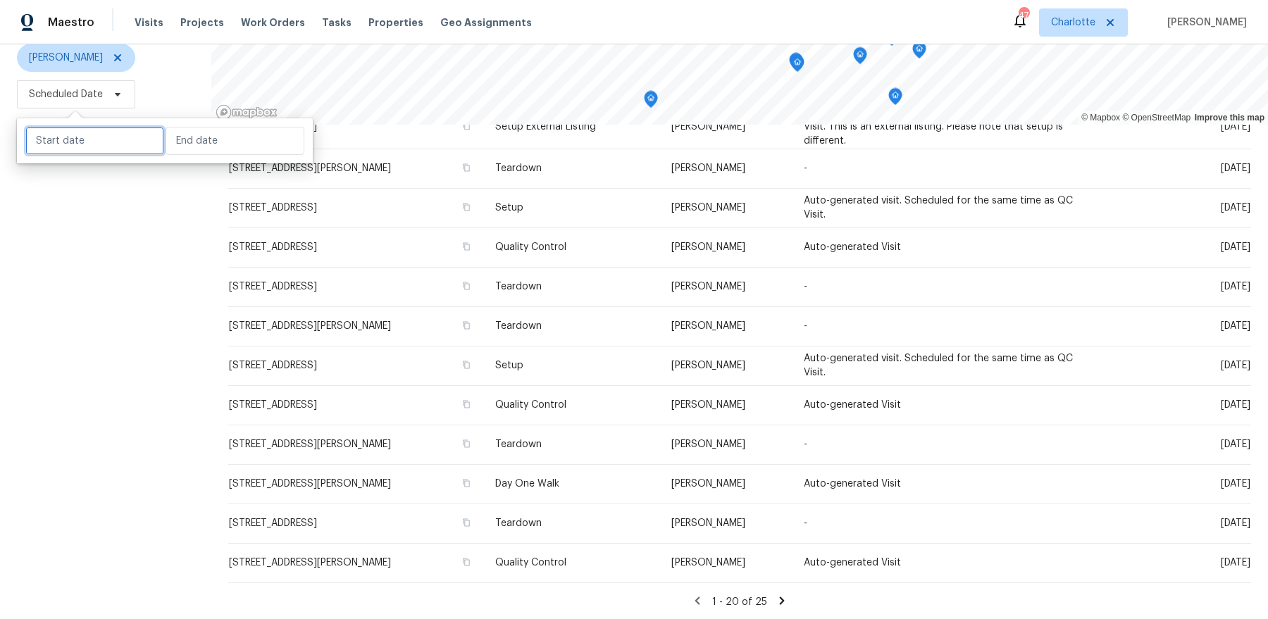
select select "9"
select select "2025"
select select "10"
select select "2025"
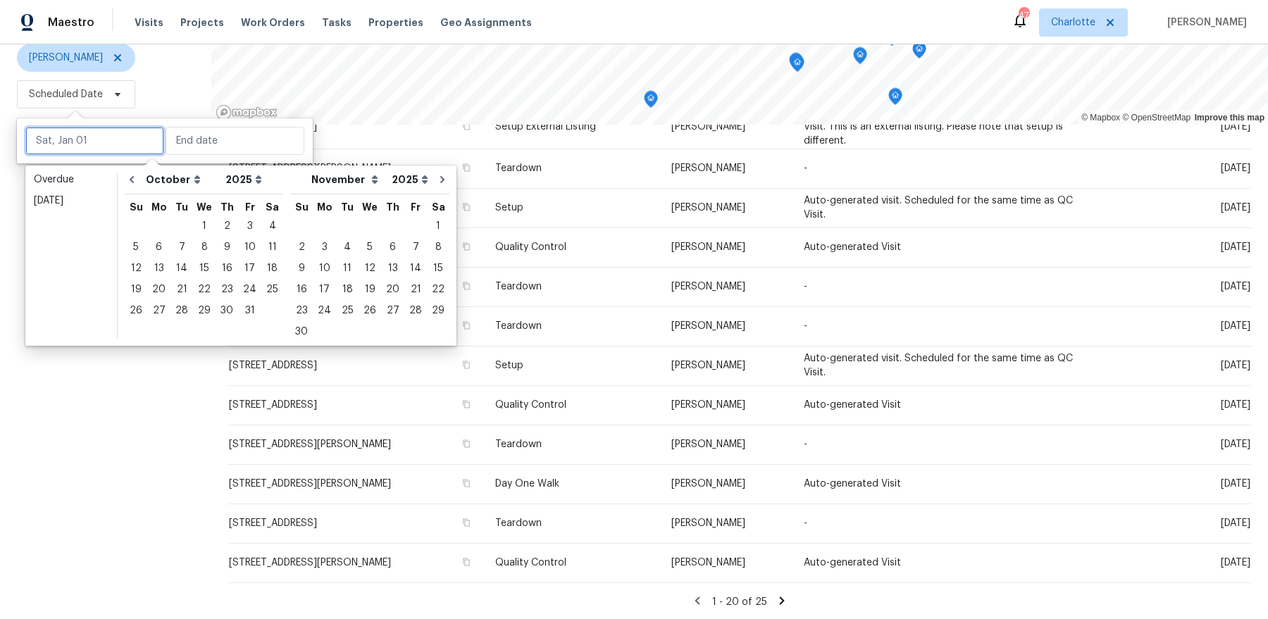
click at [85, 136] on input "text" at bounding box center [94, 141] width 139 height 28
click at [243, 228] on div "3" at bounding box center [249, 226] width 23 height 20
type input "[DATE]"
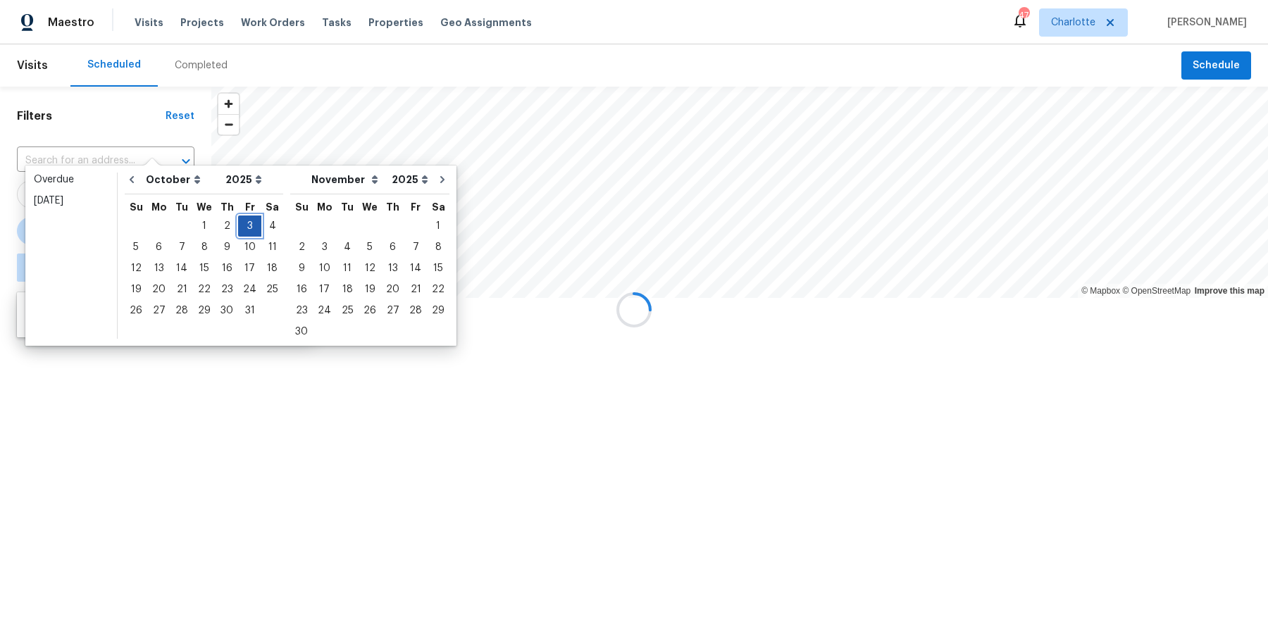
click at [243, 228] on div "3" at bounding box center [249, 226] width 23 height 20
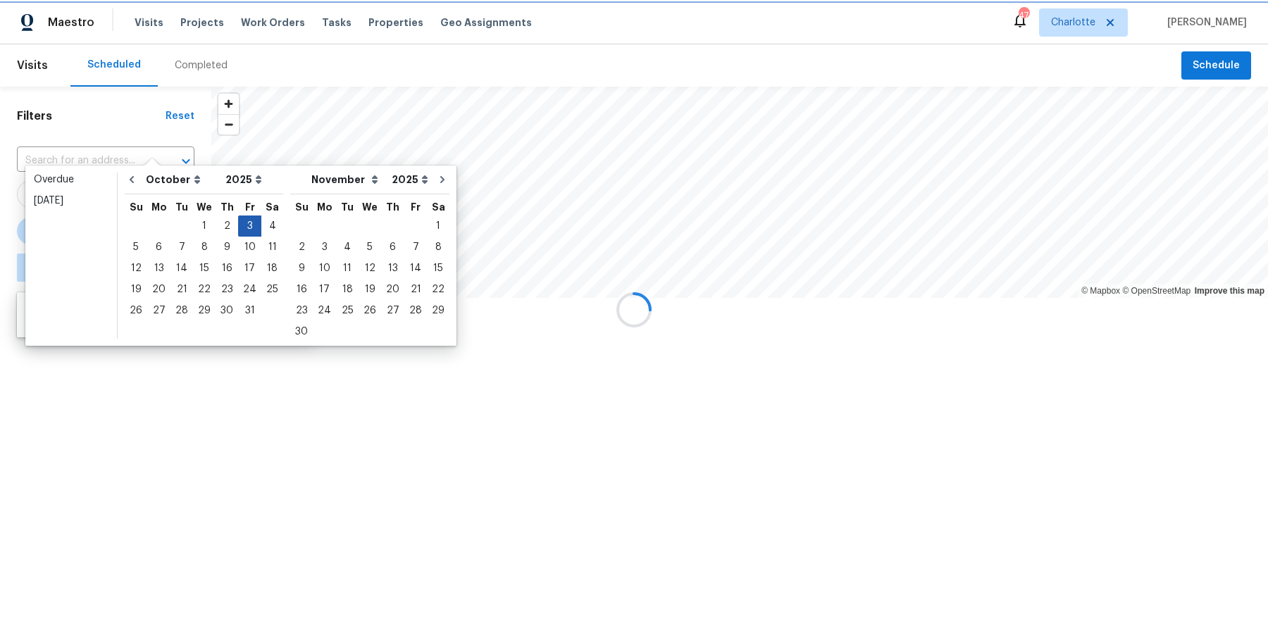
type input "[DATE]"
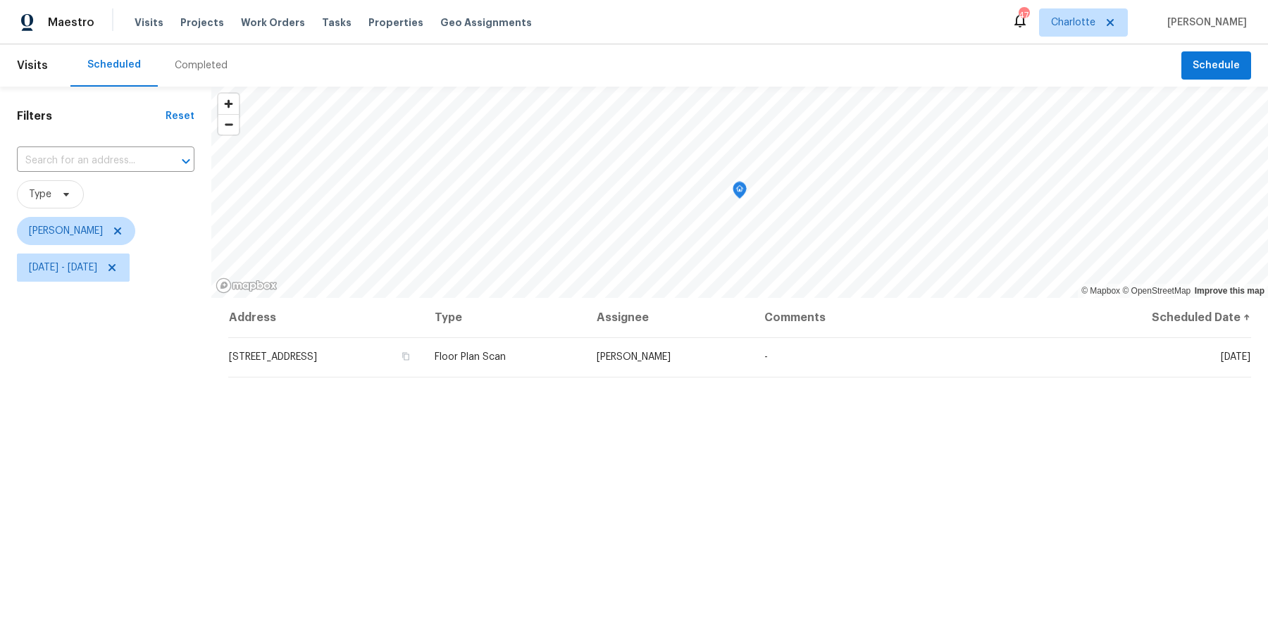
click at [154, 453] on div "Filters Reset ​ Type Greg Janiak Fri, Oct 03 - Fri, Oct 03" at bounding box center [105, 440] width 211 height 707
click at [118, 266] on icon at bounding box center [111, 267] width 11 height 11
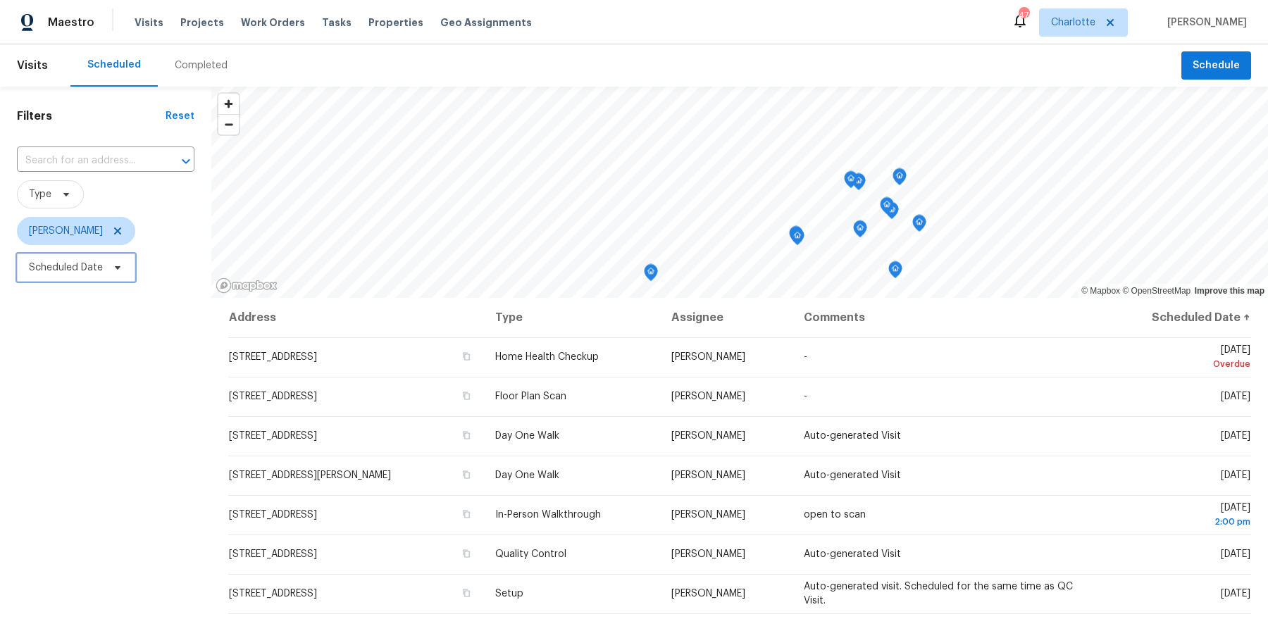
click at [82, 271] on span "Scheduled Date" at bounding box center [66, 268] width 74 height 14
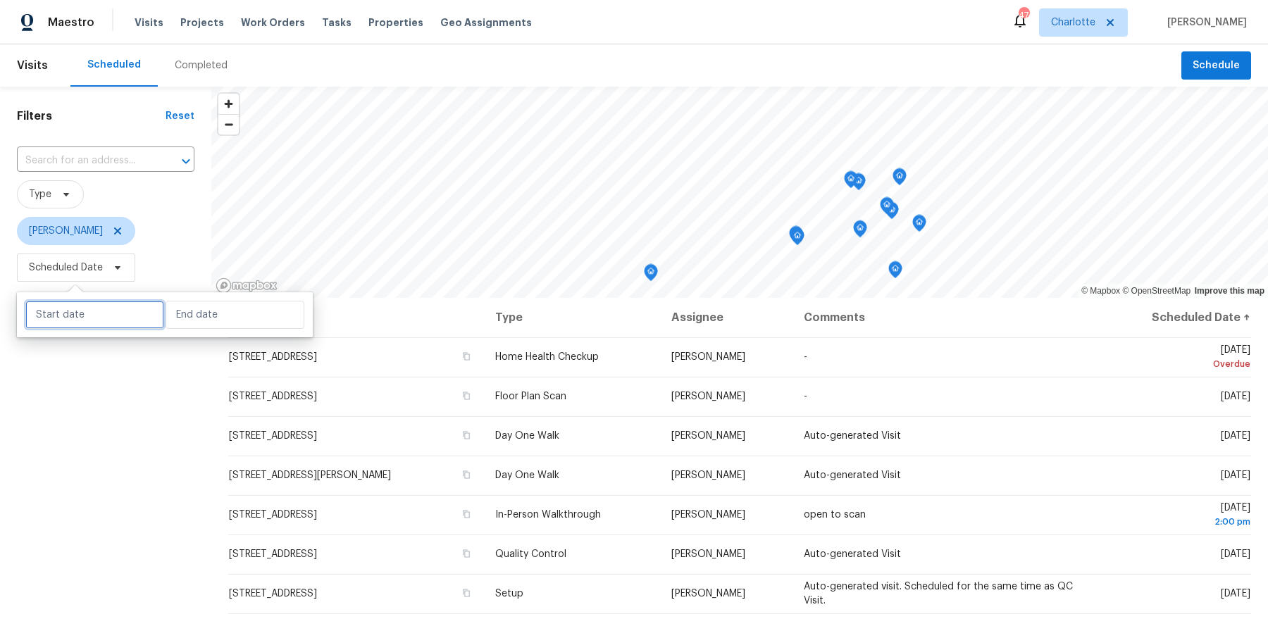
select select "9"
select select "2025"
select select "10"
select select "2025"
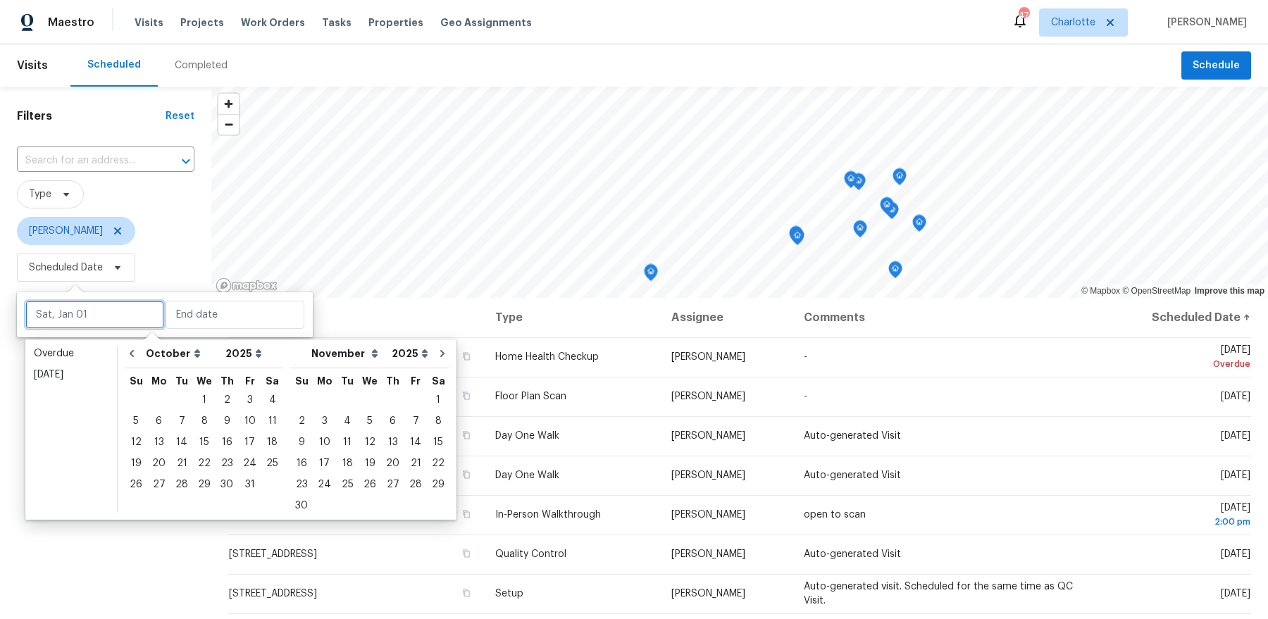
click at [82, 311] on input "text" at bounding box center [94, 315] width 139 height 28
click at [158, 429] on div "6" at bounding box center [158, 421] width 23 height 20
type input "[DATE]"
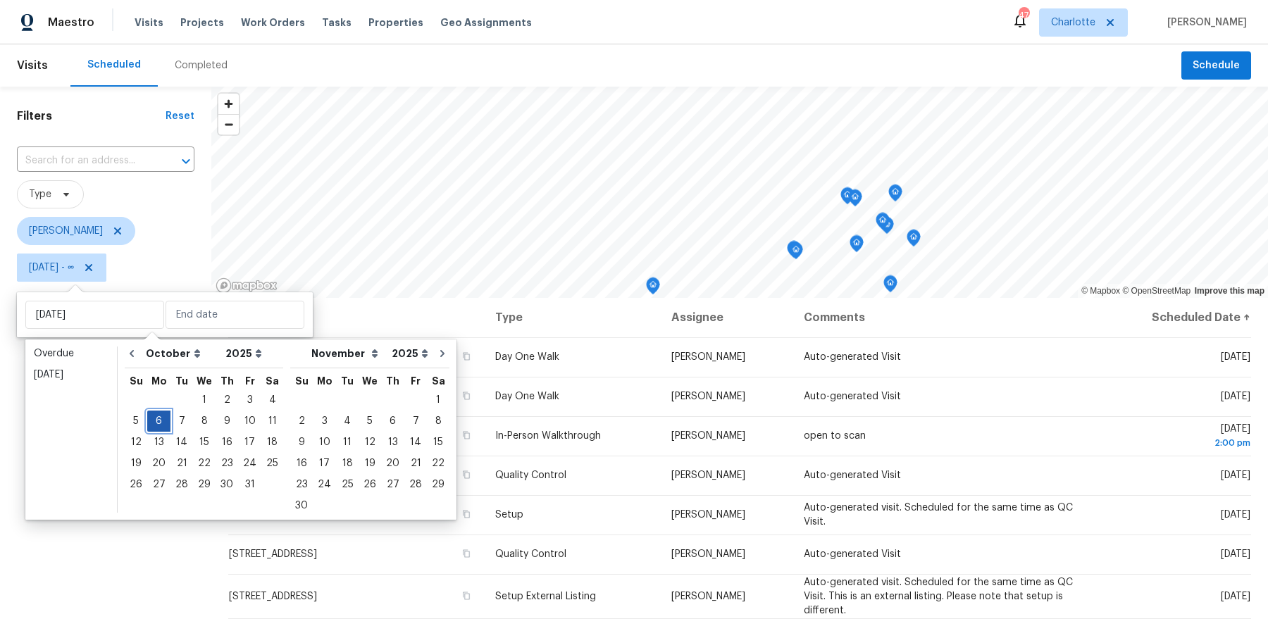
click at [158, 429] on div "6" at bounding box center [158, 421] width 23 height 20
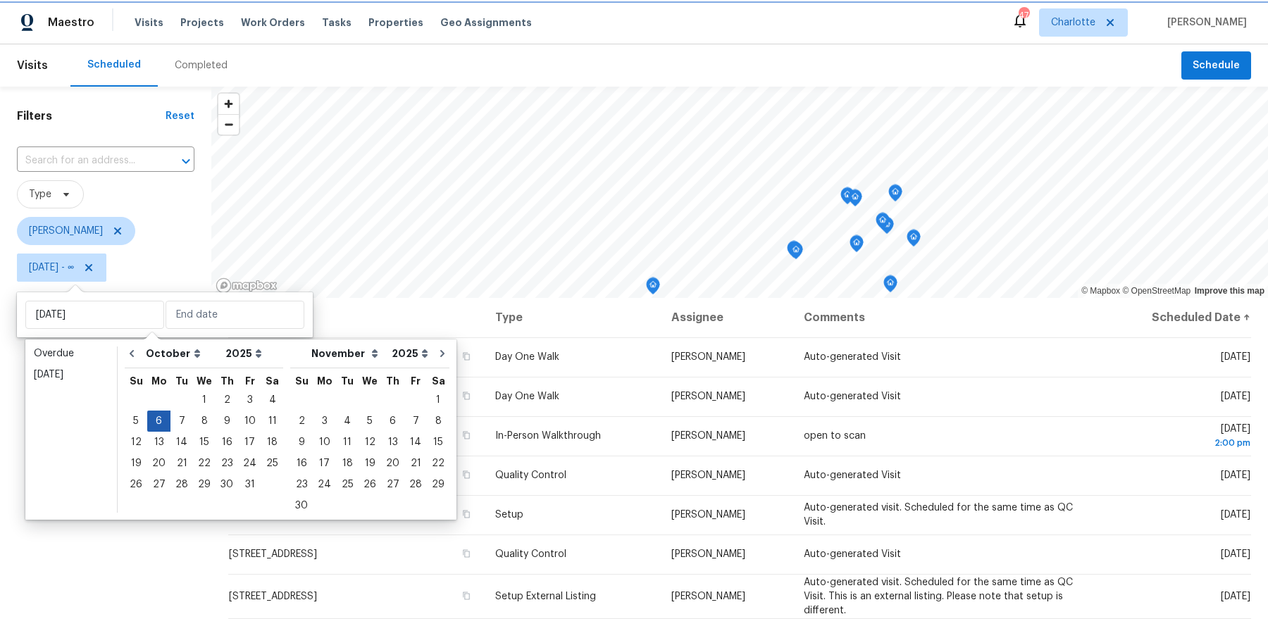
type input "[DATE]"
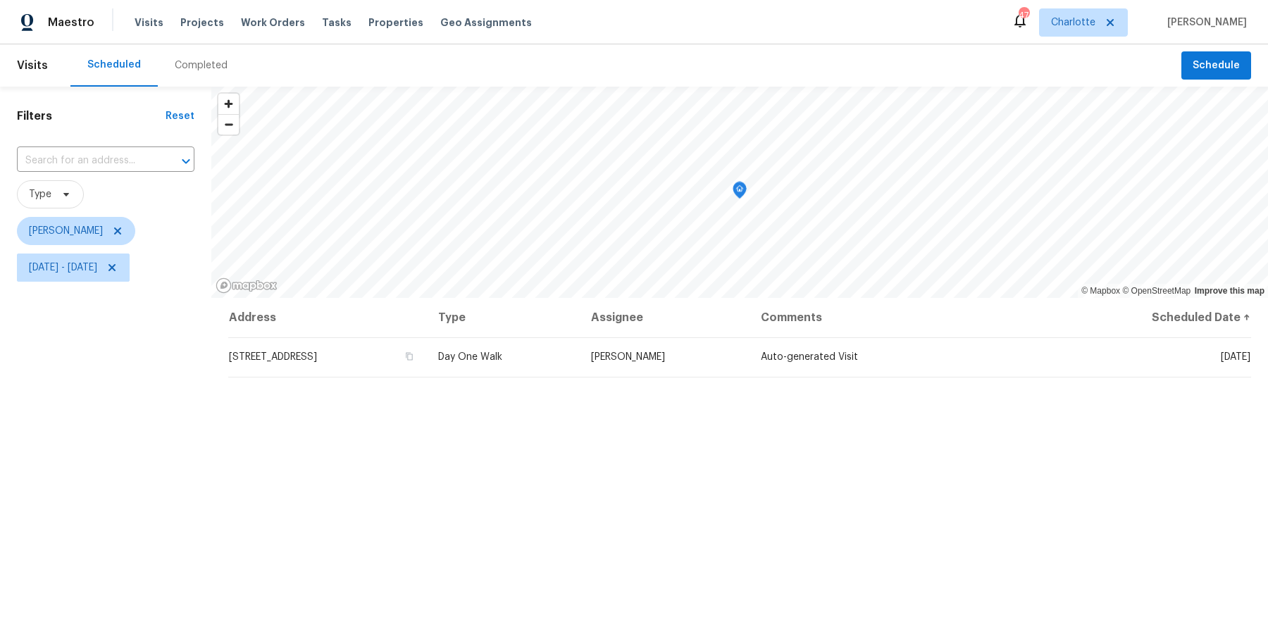
click at [150, 435] on div "Filters Reset ​ Type Greg Janiak Mon, Oct 06 - Mon, Oct 06" at bounding box center [105, 440] width 211 height 707
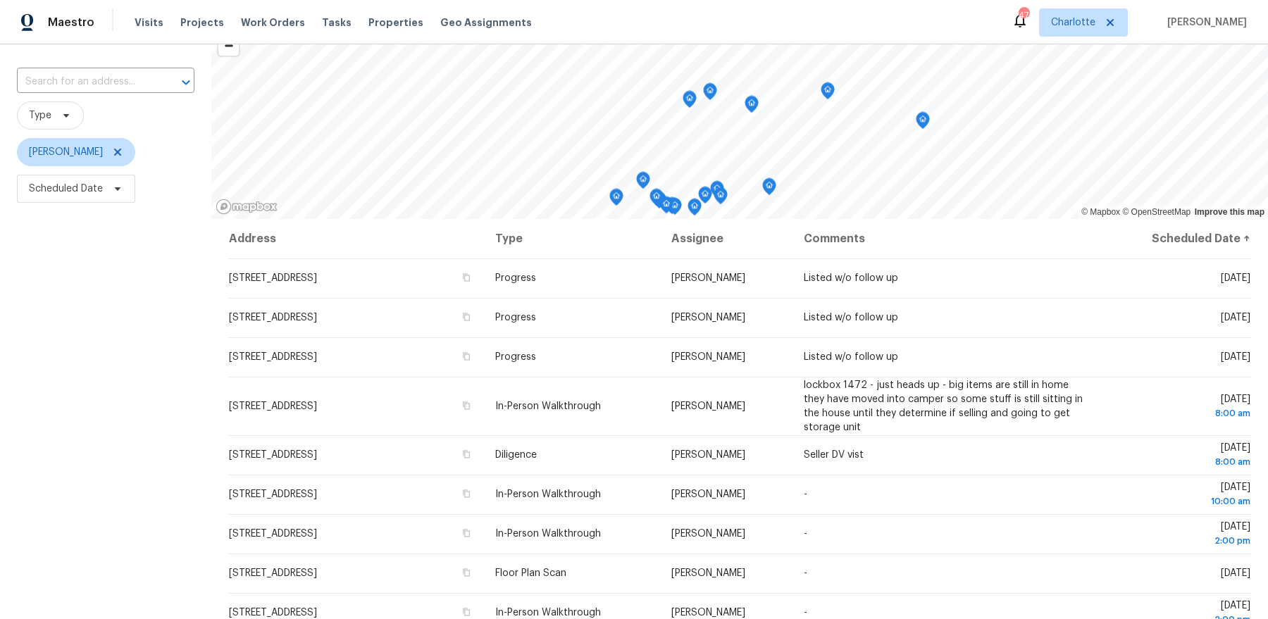
scroll to position [85, 0]
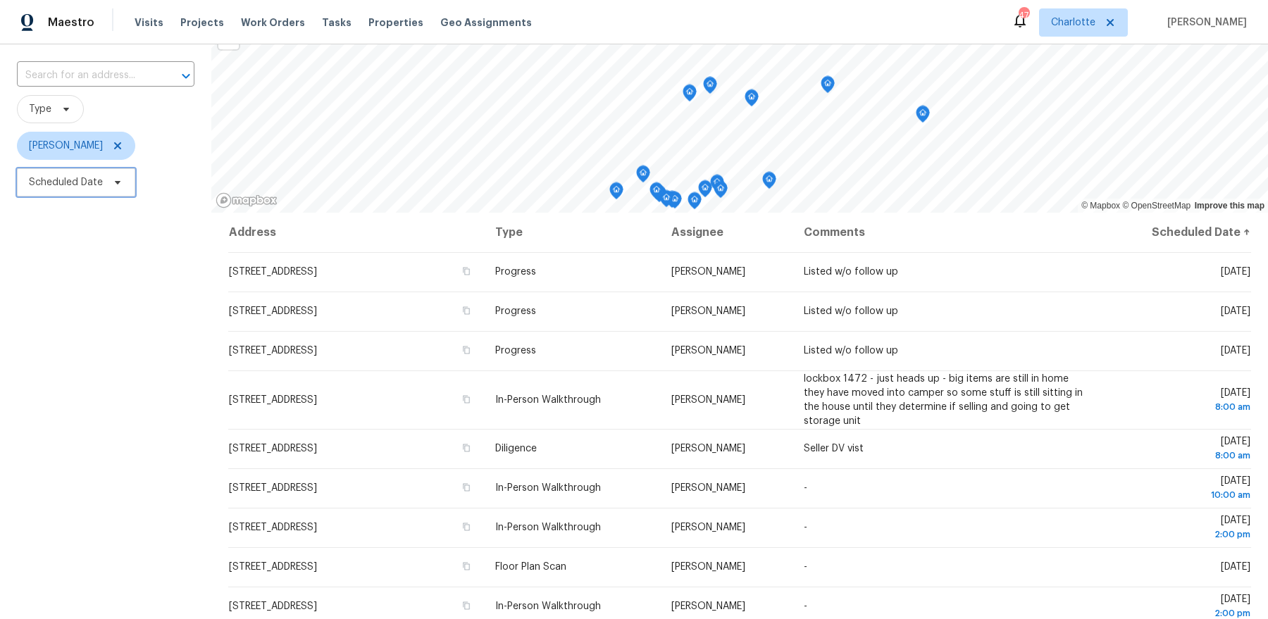
click at [84, 185] on span "Scheduled Date" at bounding box center [66, 182] width 74 height 14
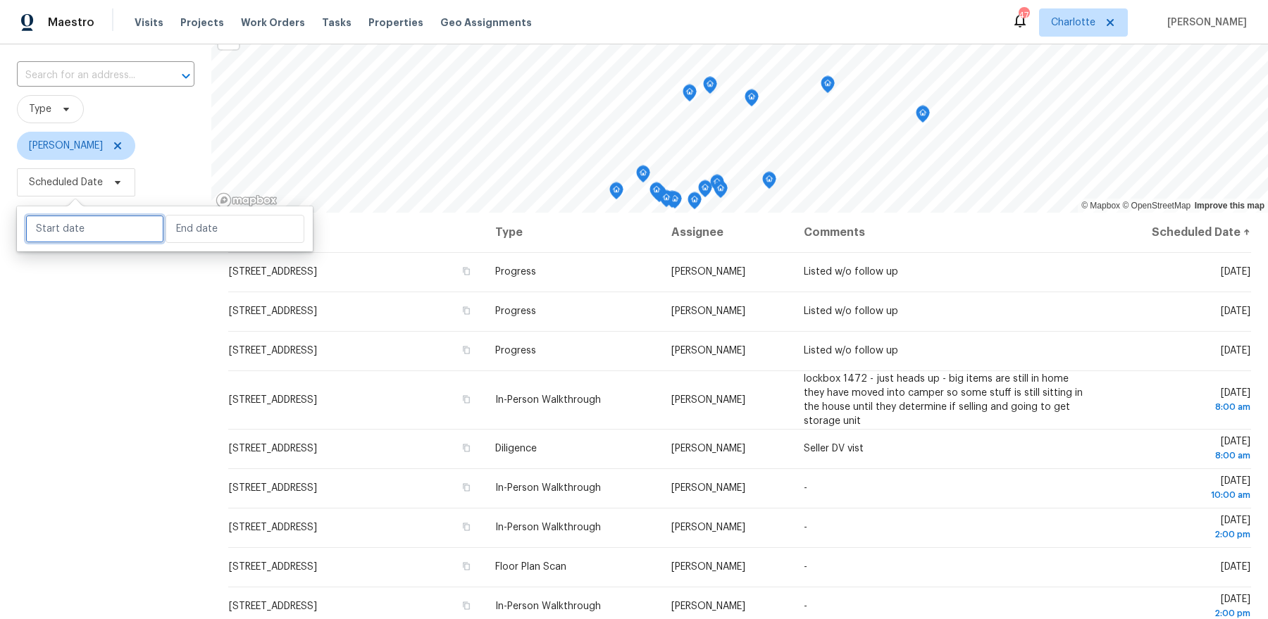
click at [101, 222] on input "text" at bounding box center [94, 229] width 139 height 28
select select "9"
select select "2025"
select select "10"
select select "2025"
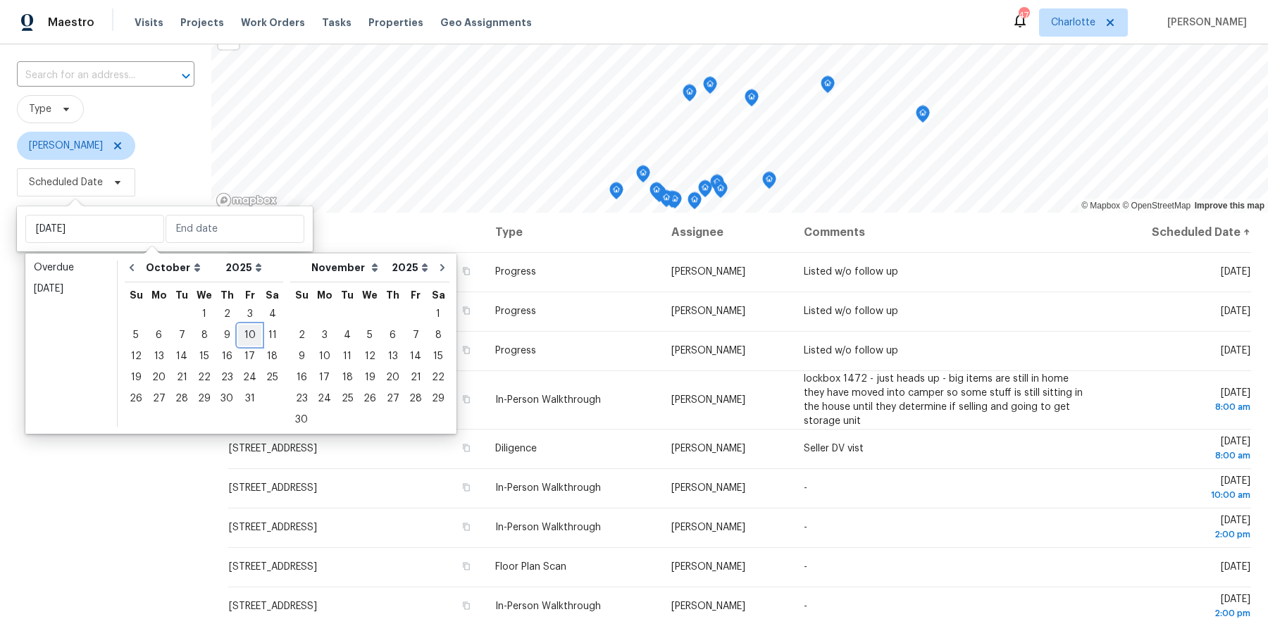
click at [242, 339] on div "10" at bounding box center [249, 335] width 23 height 20
type input "[DATE]"
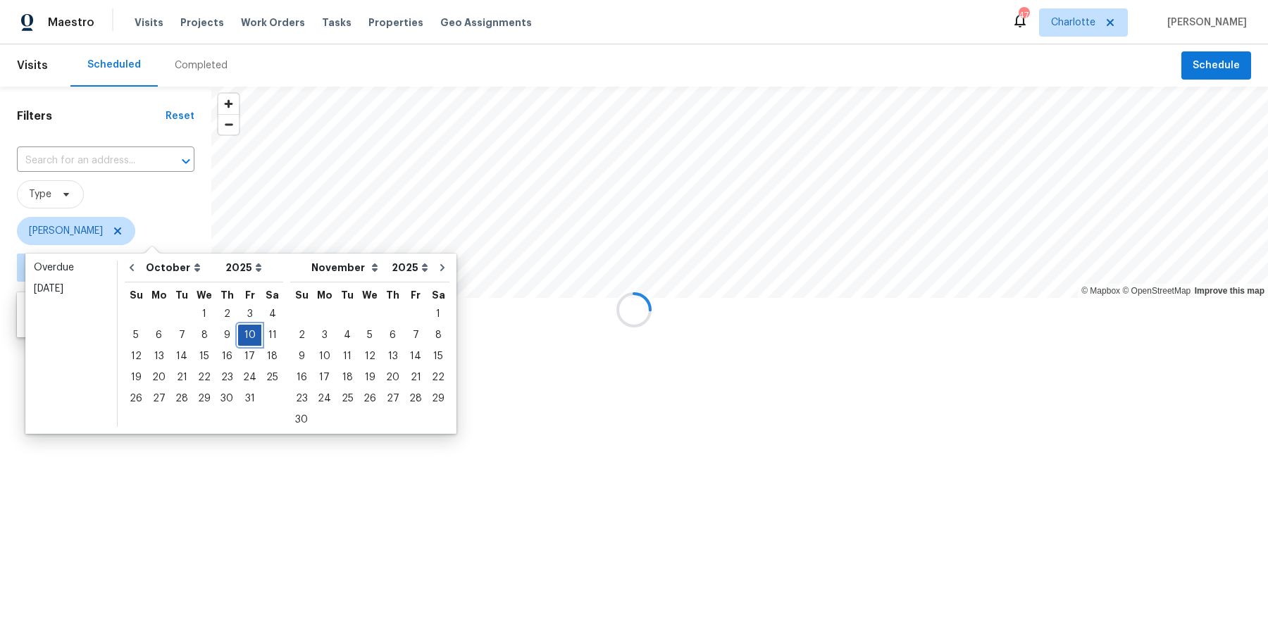
click at [242, 339] on div "10" at bounding box center [249, 335] width 23 height 20
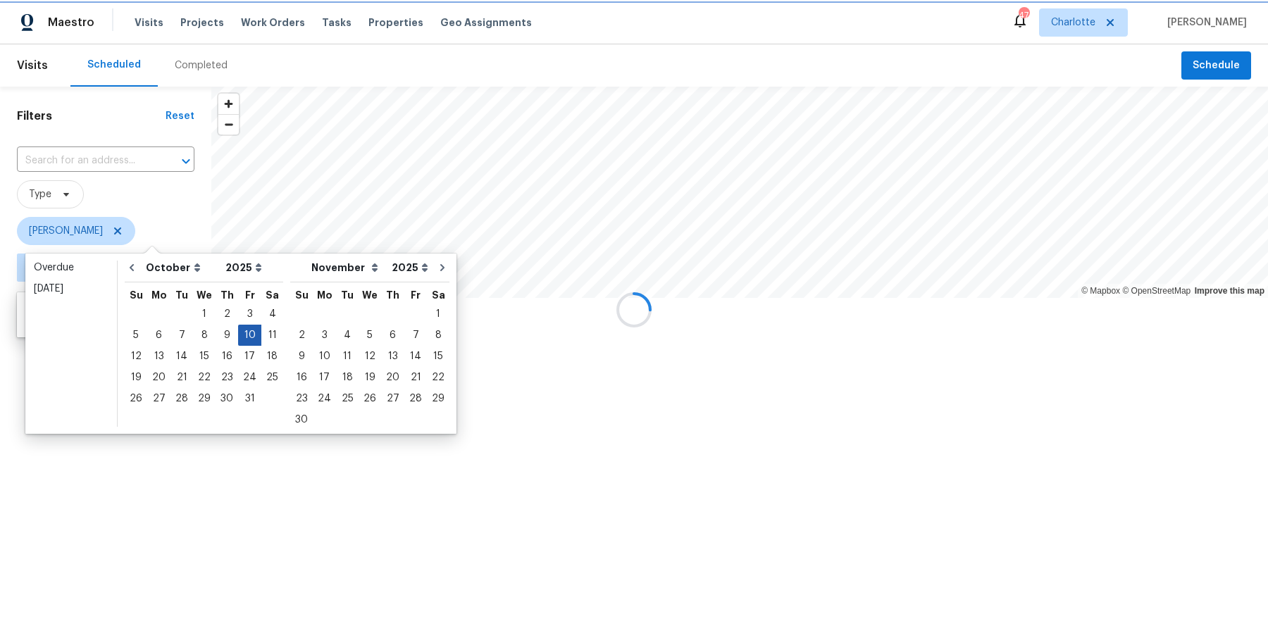
type input "[DATE]"
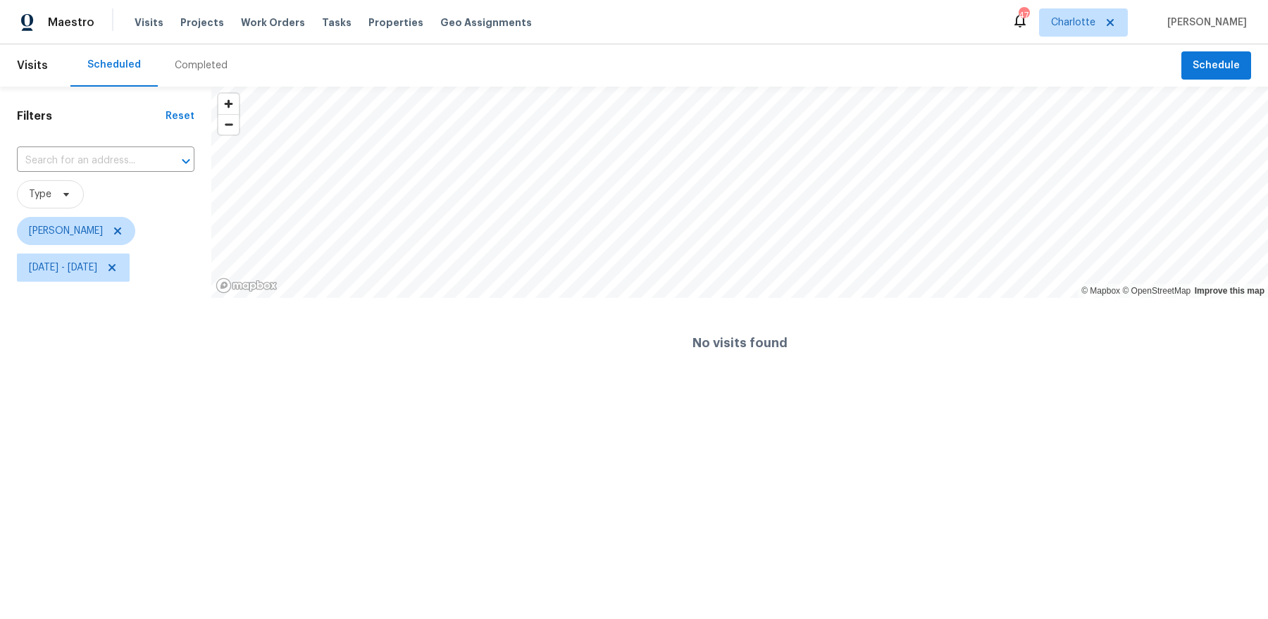
click at [135, 388] on html "Maestro Visits Projects Work Orders Tasks Properties Geo Assignments 47 [PERSON…" at bounding box center [634, 194] width 1268 height 388
click at [92, 265] on span "[DATE] - [DATE]" at bounding box center [63, 268] width 68 height 14
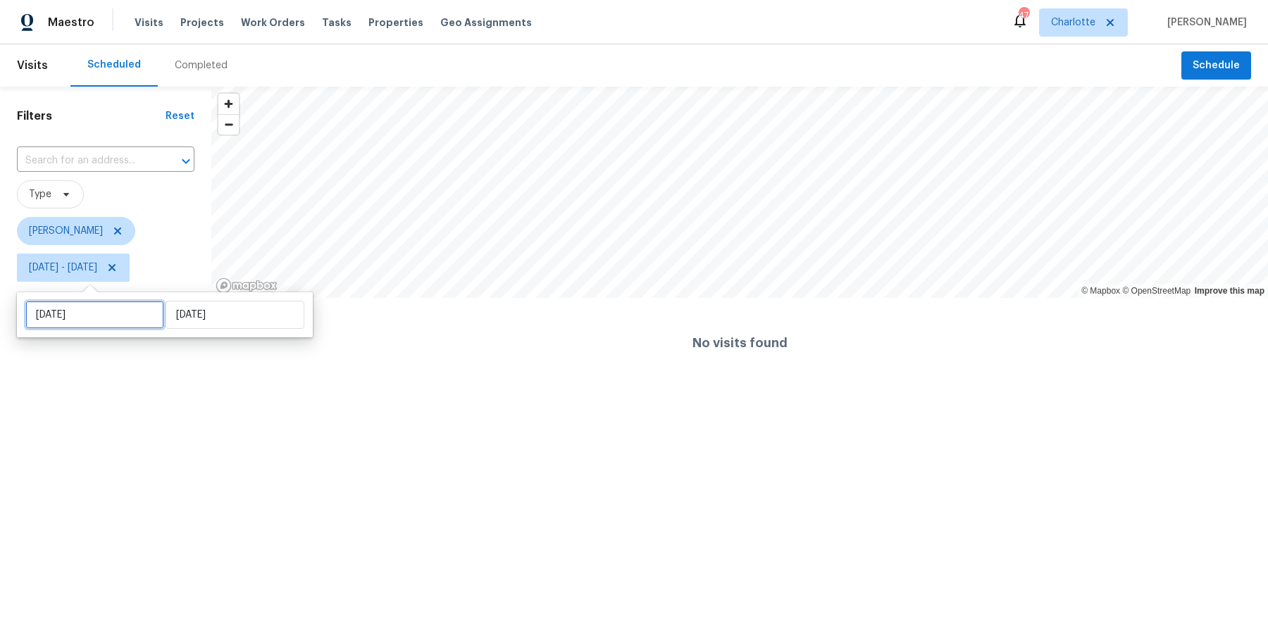
select select "9"
select select "2025"
select select "10"
select select "2025"
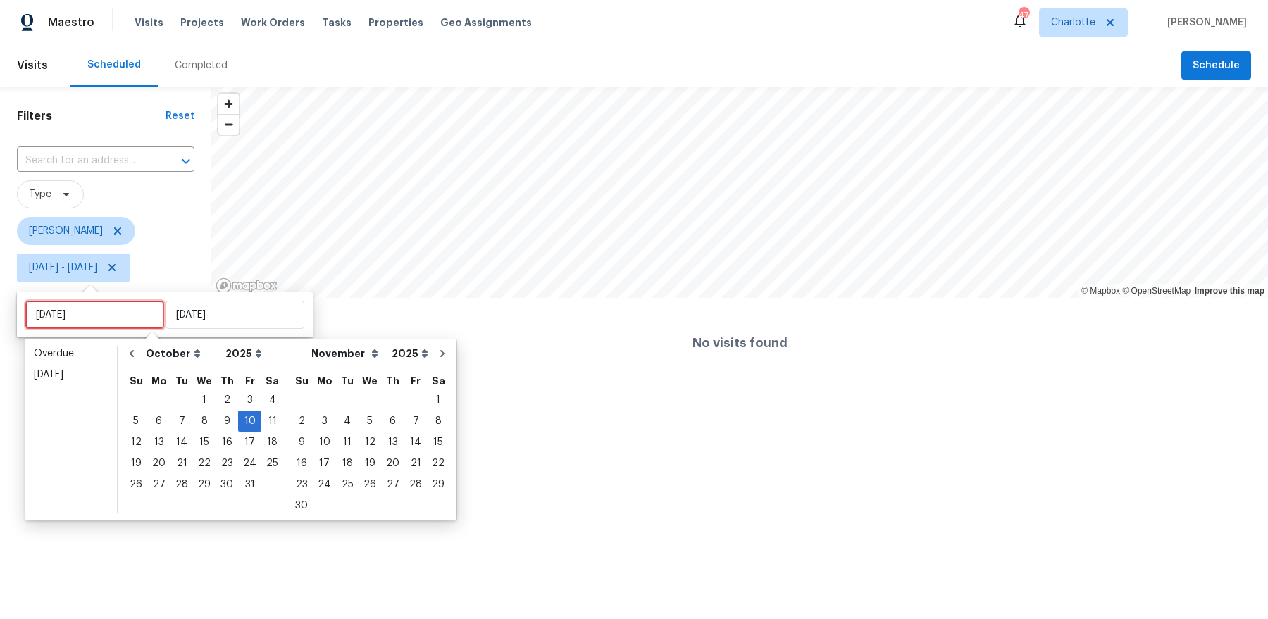
click at [101, 311] on input "[DATE]" at bounding box center [94, 315] width 139 height 28
click at [241, 401] on div "3" at bounding box center [249, 400] width 23 height 20
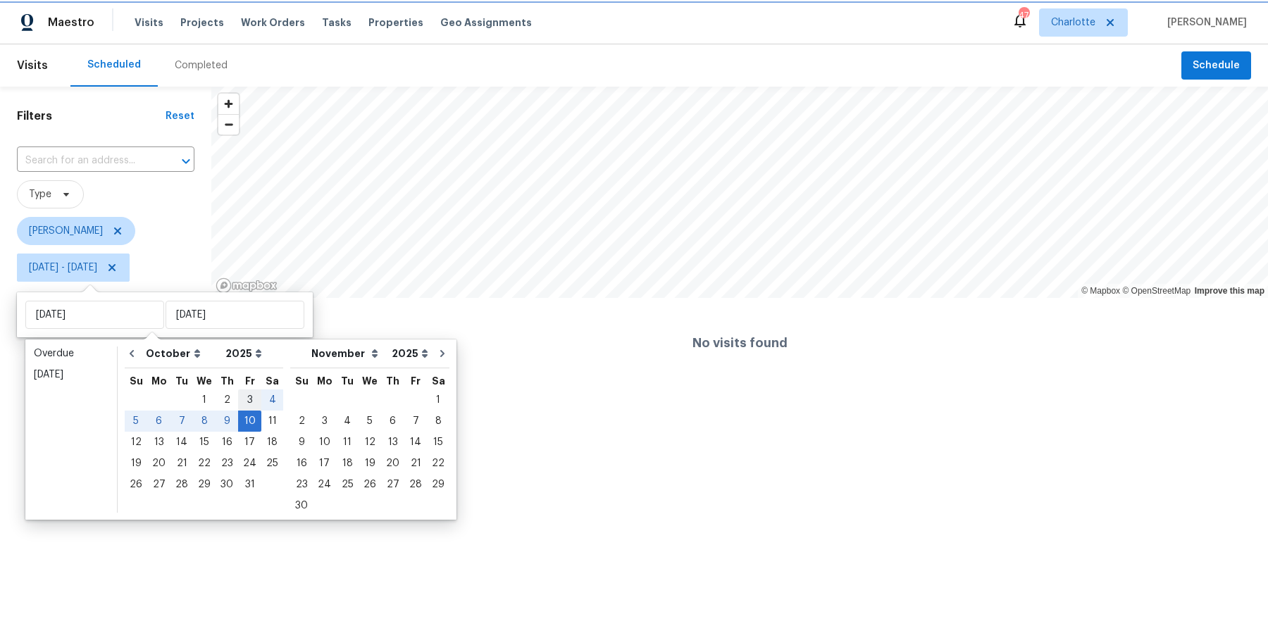
type input "[DATE]"
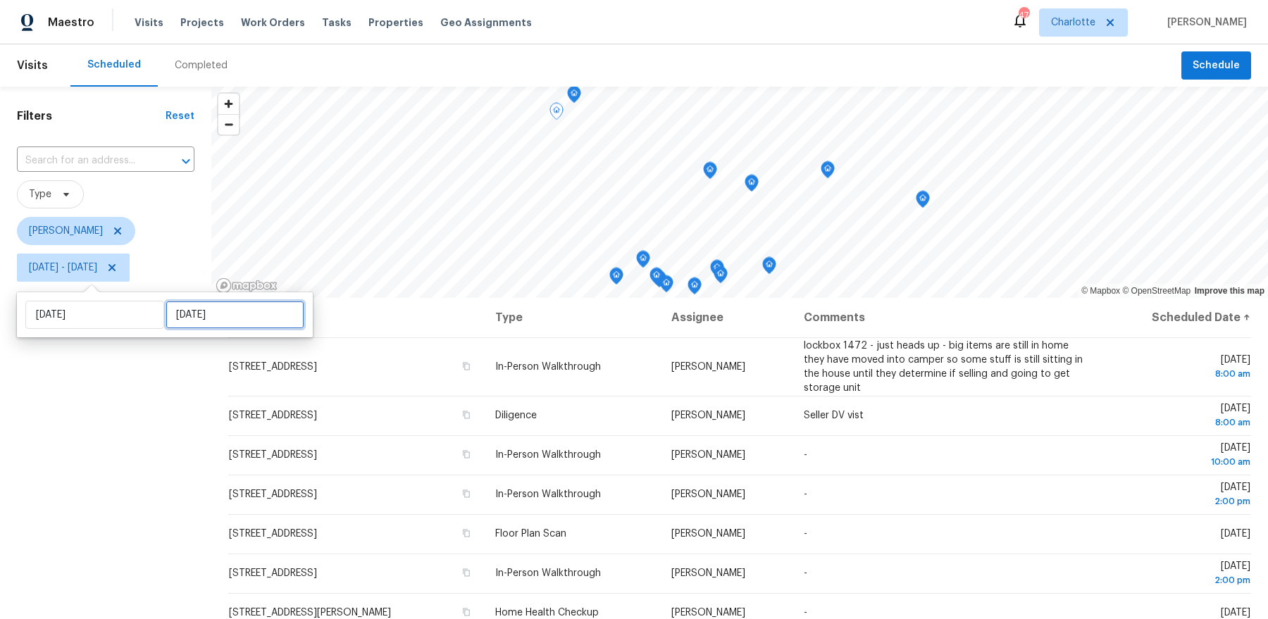
click at [185, 315] on input "[DATE]" at bounding box center [235, 315] width 139 height 28
select select "9"
select select "2025"
select select "10"
select select "2025"
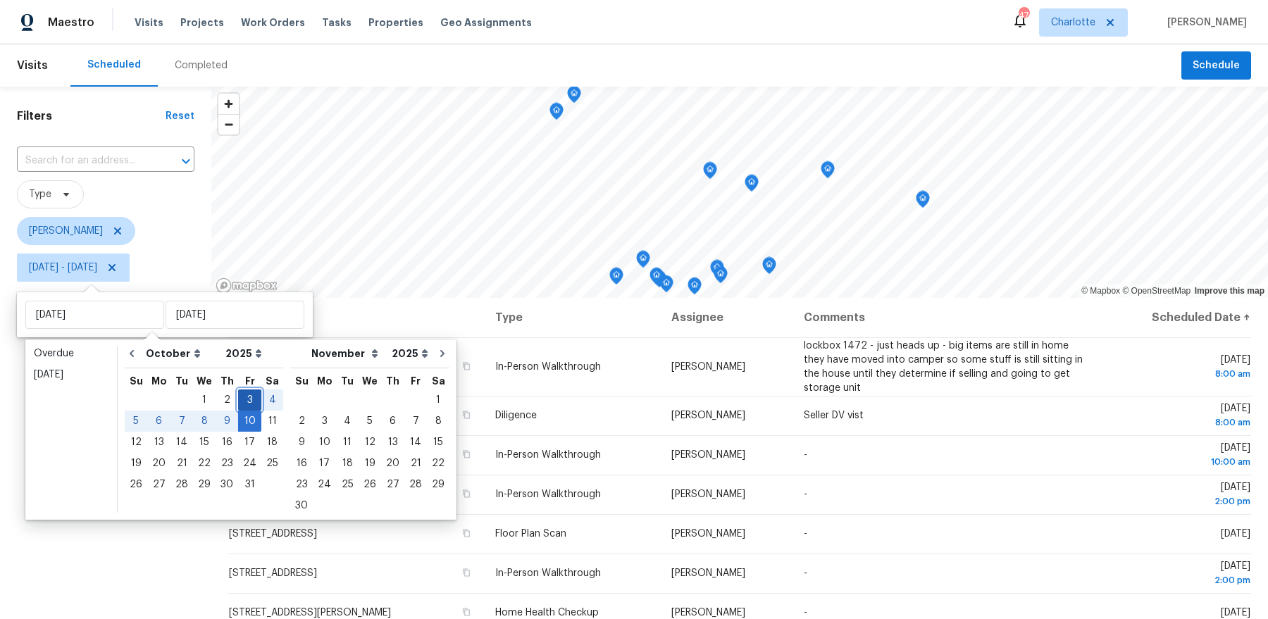
click at [242, 400] on div "3" at bounding box center [249, 400] width 23 height 20
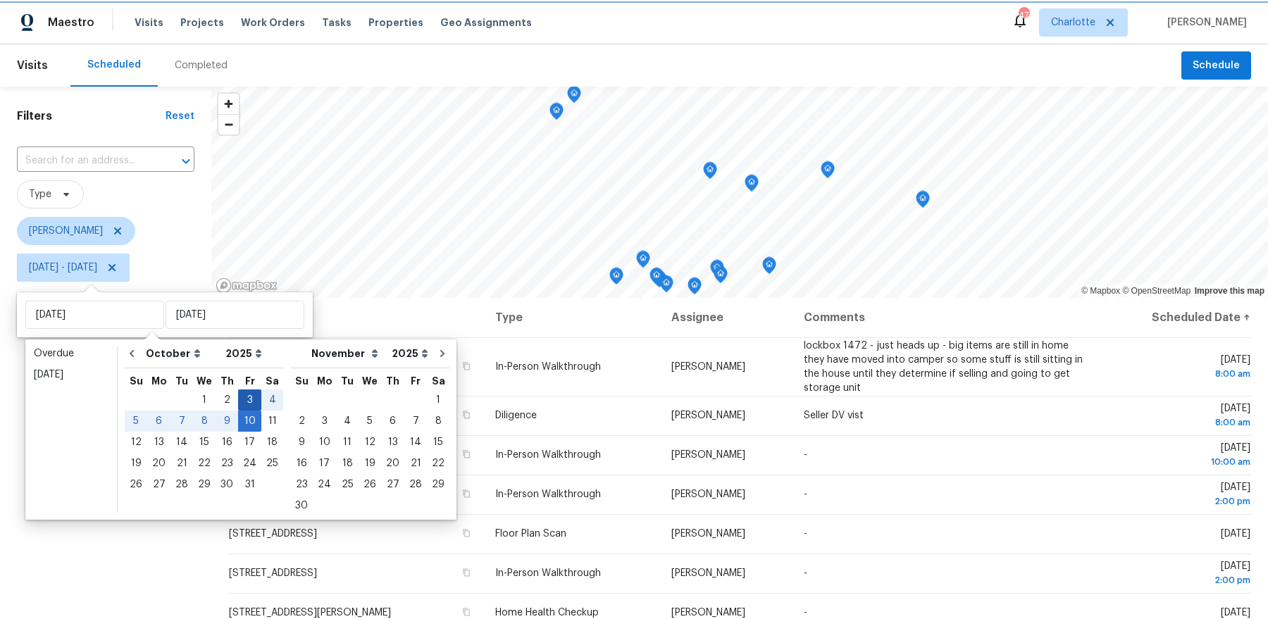
type input "[DATE]"
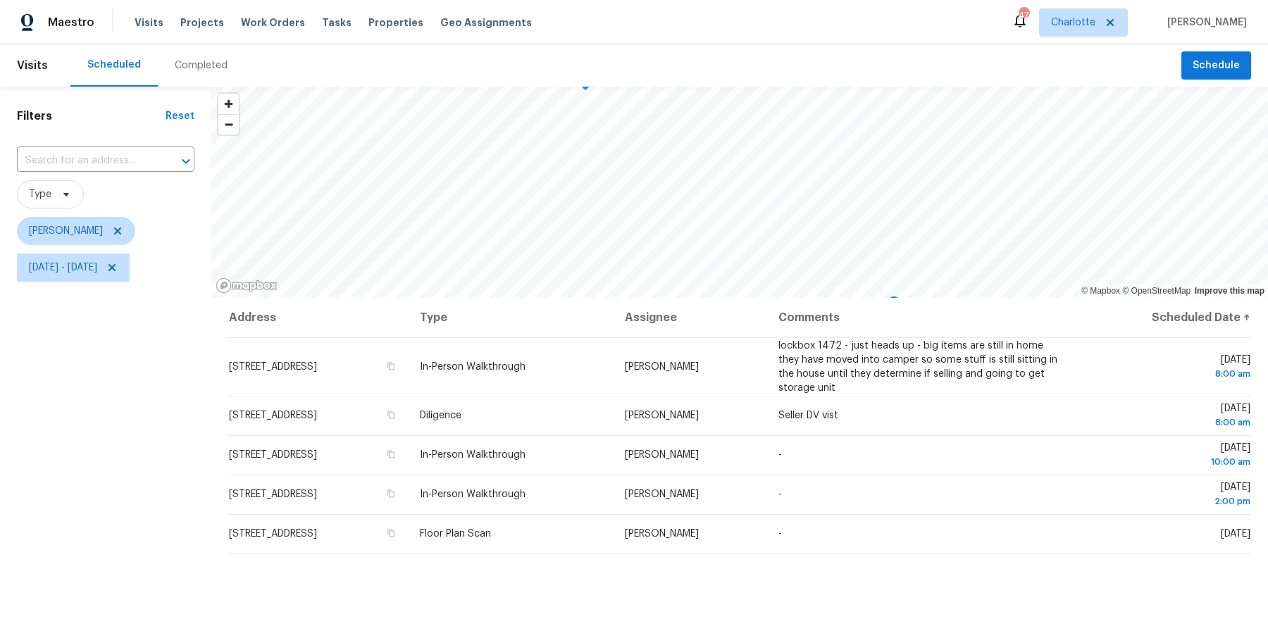
click at [155, 440] on div "Filters Reset ​ Type [PERSON_NAME] [DATE] - [DATE]" at bounding box center [105, 440] width 211 height 707
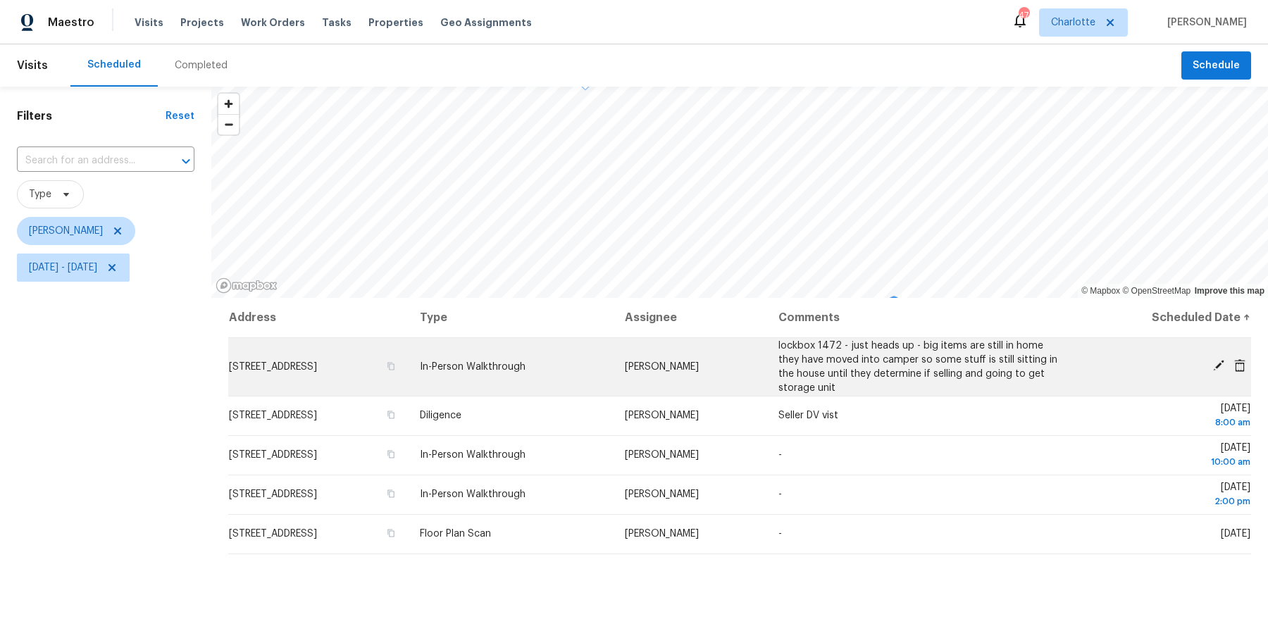
click at [1219, 362] on icon at bounding box center [1218, 365] width 11 height 11
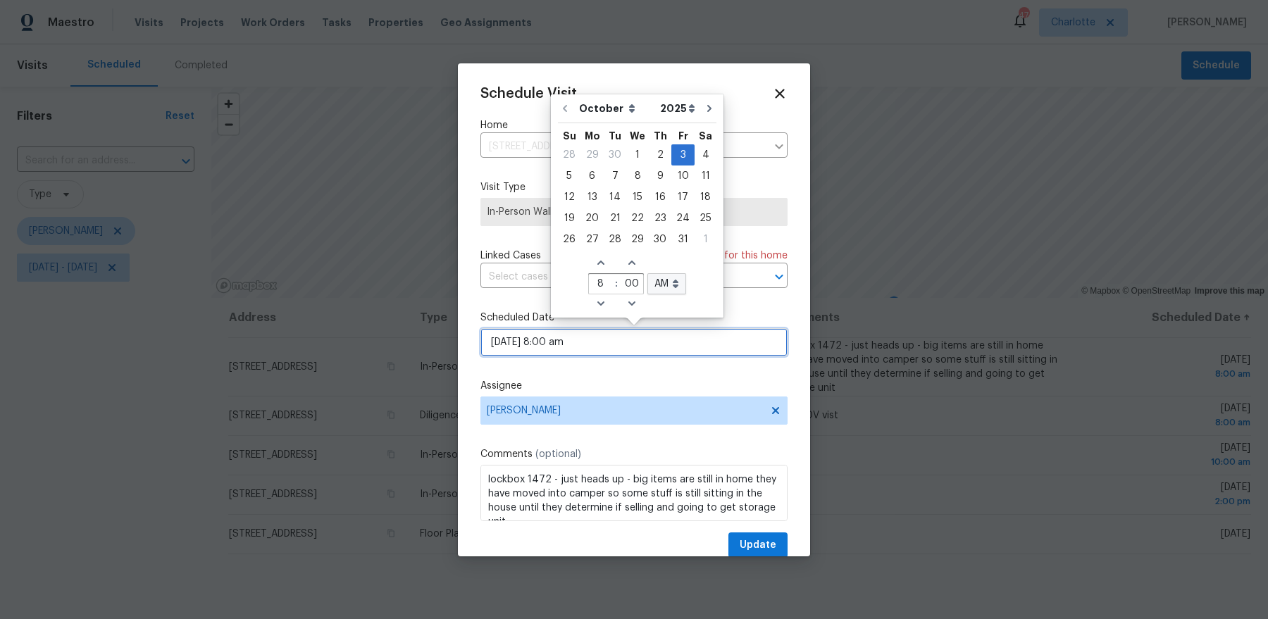
click at [594, 341] on input "[DATE] 8:00 am" at bounding box center [633, 342] width 307 height 28
click at [596, 264] on icon "Increase hours (12hr clock)" at bounding box center [600, 262] width 11 height 11
type input "[DATE] 9:00 am"
type input "9"
click at [596, 264] on icon "Increase hours (12hr clock)" at bounding box center [600, 262] width 11 height 11
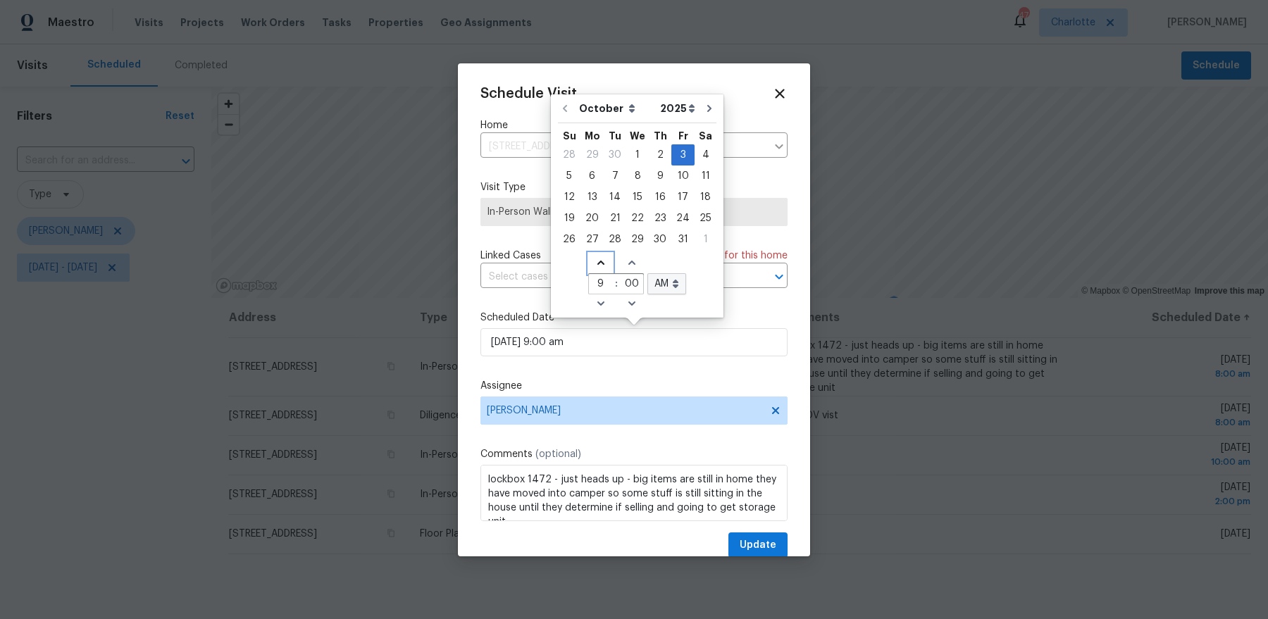
type input "[DATE] 10:00 am"
type input "10"
click at [596, 264] on icon "Increase hours (12hr clock)" at bounding box center [600, 262] width 11 height 11
type input "[DATE] 11:00 am"
type input "11"
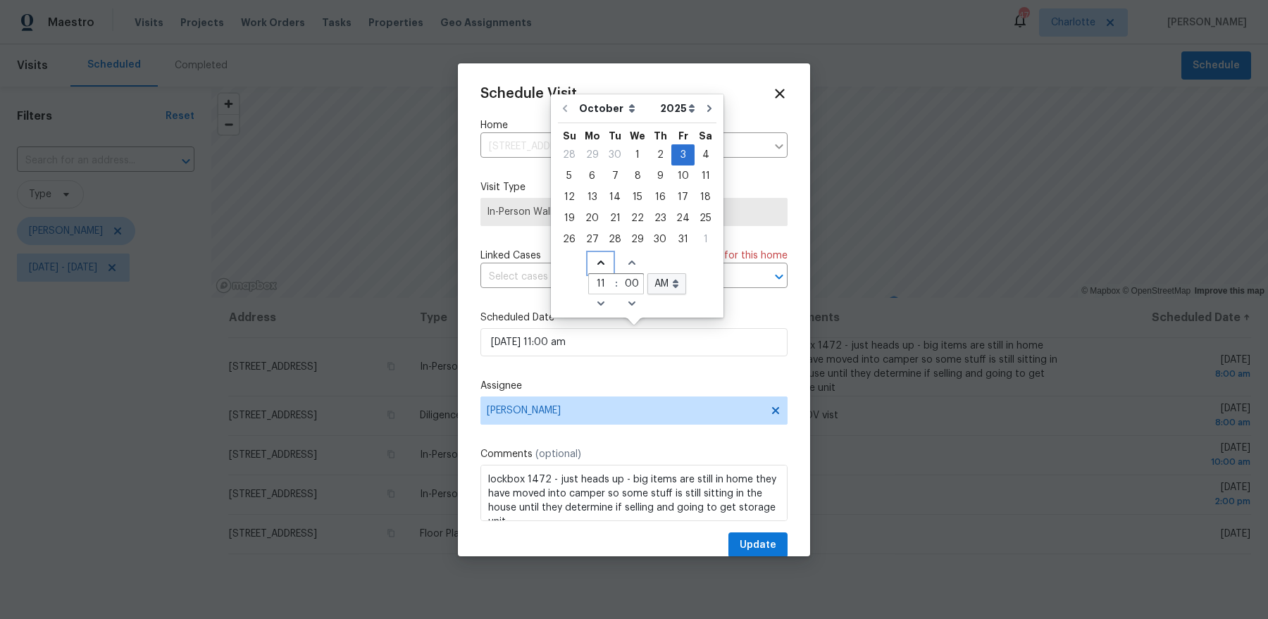
click at [596, 264] on icon "Increase hours (12hr clock)" at bounding box center [600, 262] width 11 height 11
type input "[DATE] 12:00 am"
type input "12"
click at [596, 264] on icon "Increase hours (12hr clock)" at bounding box center [600, 262] width 11 height 11
type input "[DATE] 1:00 am"
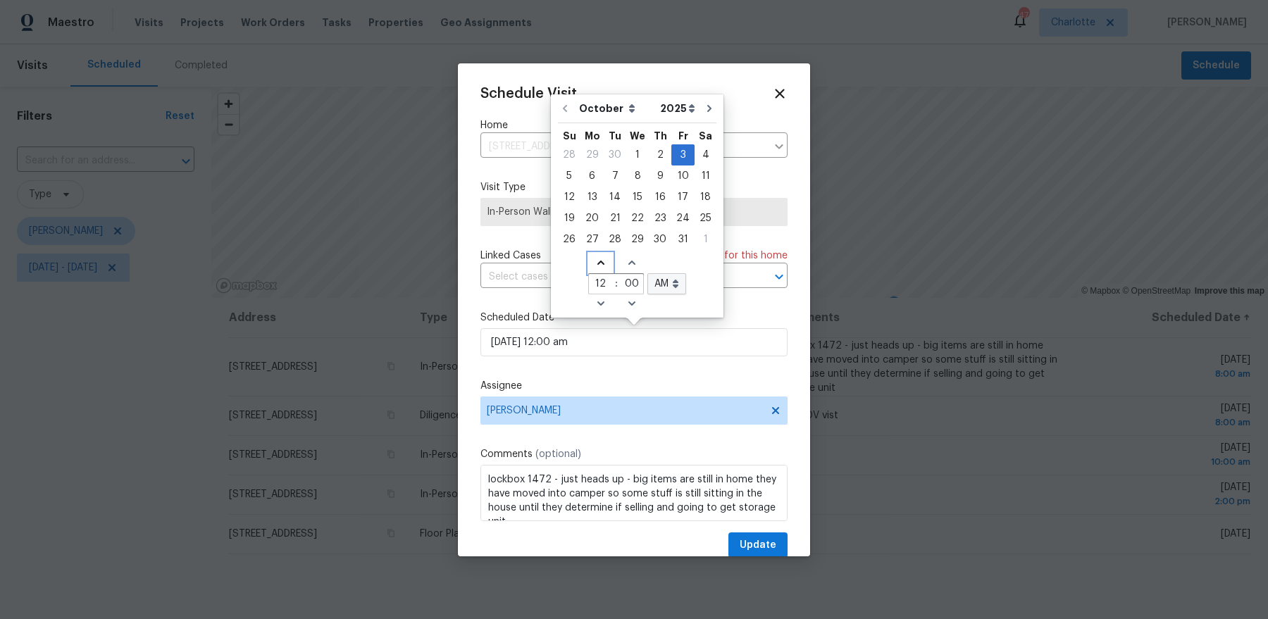
type input "1"
click at [596, 264] on icon "Increase hours (12hr clock)" at bounding box center [600, 262] width 11 height 11
type input "[DATE] 2:00 am"
type input "2"
click at [596, 264] on icon "Increase hours (12hr clock)" at bounding box center [600, 262] width 11 height 11
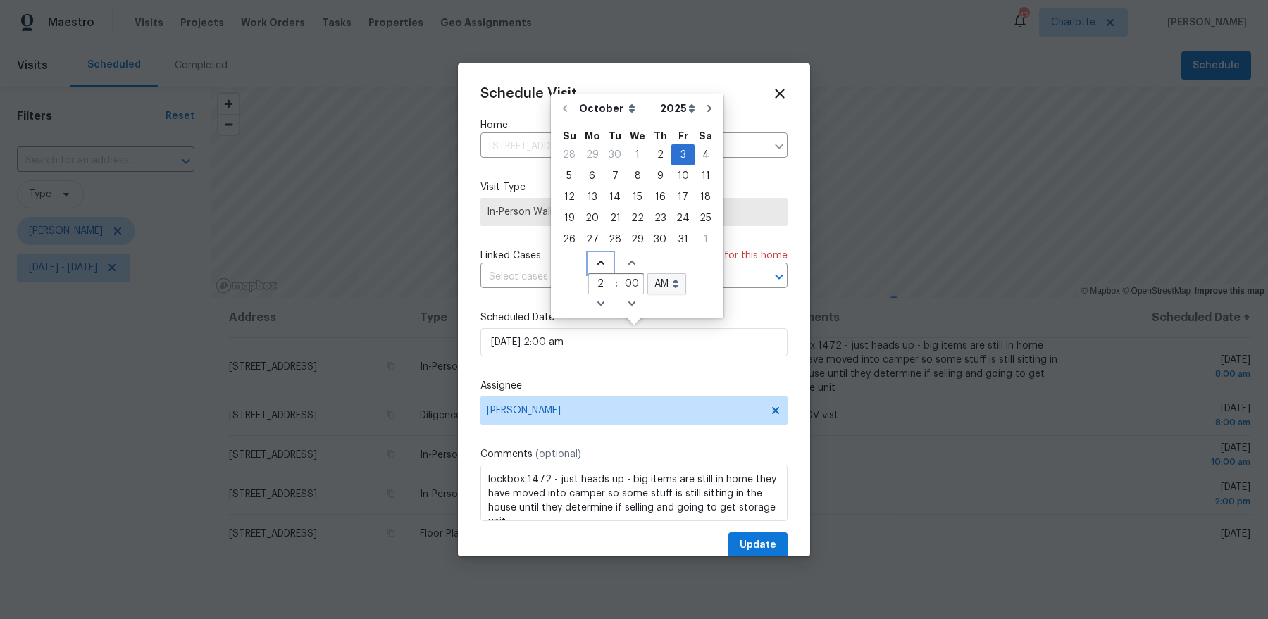
type input "[DATE] 3:00 am"
type input "3"
click at [596, 264] on icon "Increase hours (12hr clock)" at bounding box center [600, 262] width 11 height 11
type input "[DATE] 4:00 am"
type input "4"
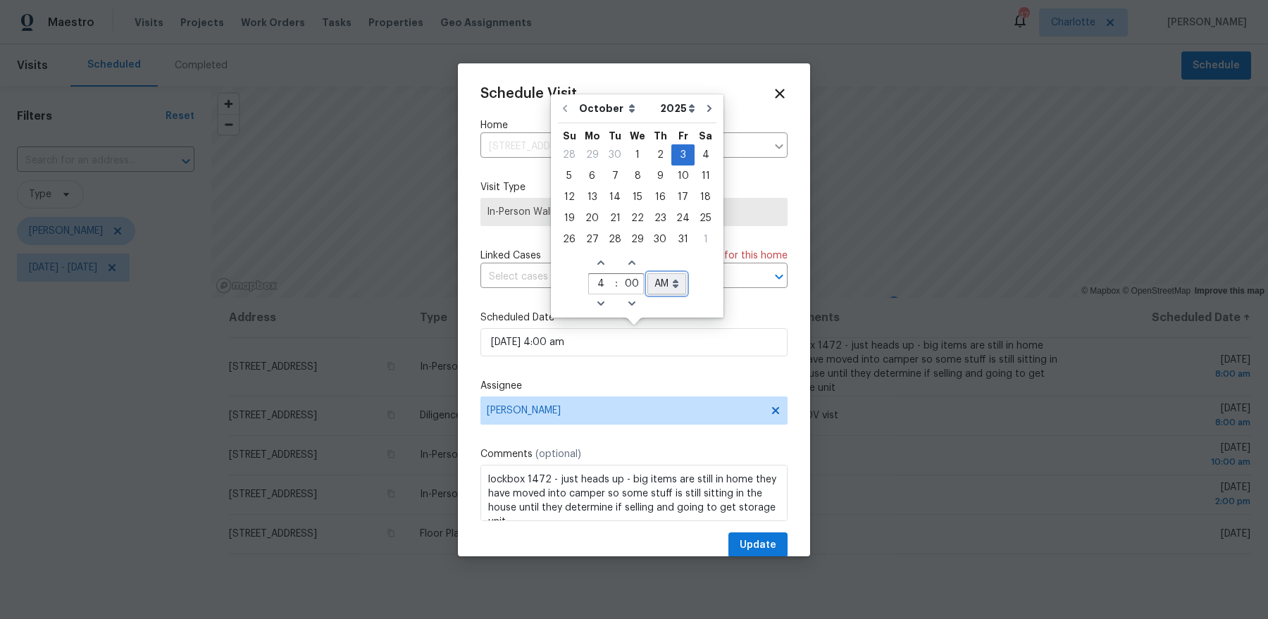
click at [676, 280] on select "AM PM" at bounding box center [666, 283] width 39 height 21
select select "pm"
click at [647, 273] on select "AM PM" at bounding box center [666, 283] width 39 height 21
type input "[DATE] 4:00 pm"
select select "pm"
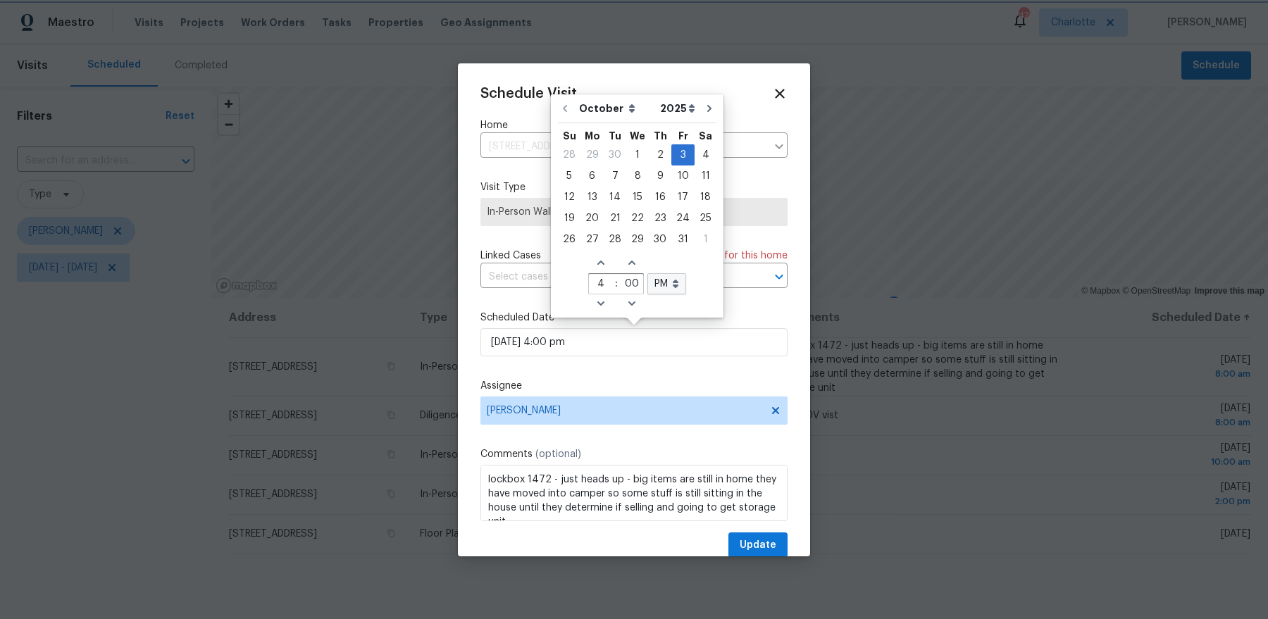
click at [740, 116] on div "Schedule Visit Home [STREET_ADDRESS] ​ Visit Type In-Person Walkthrough Linked …" at bounding box center [633, 322] width 307 height 473
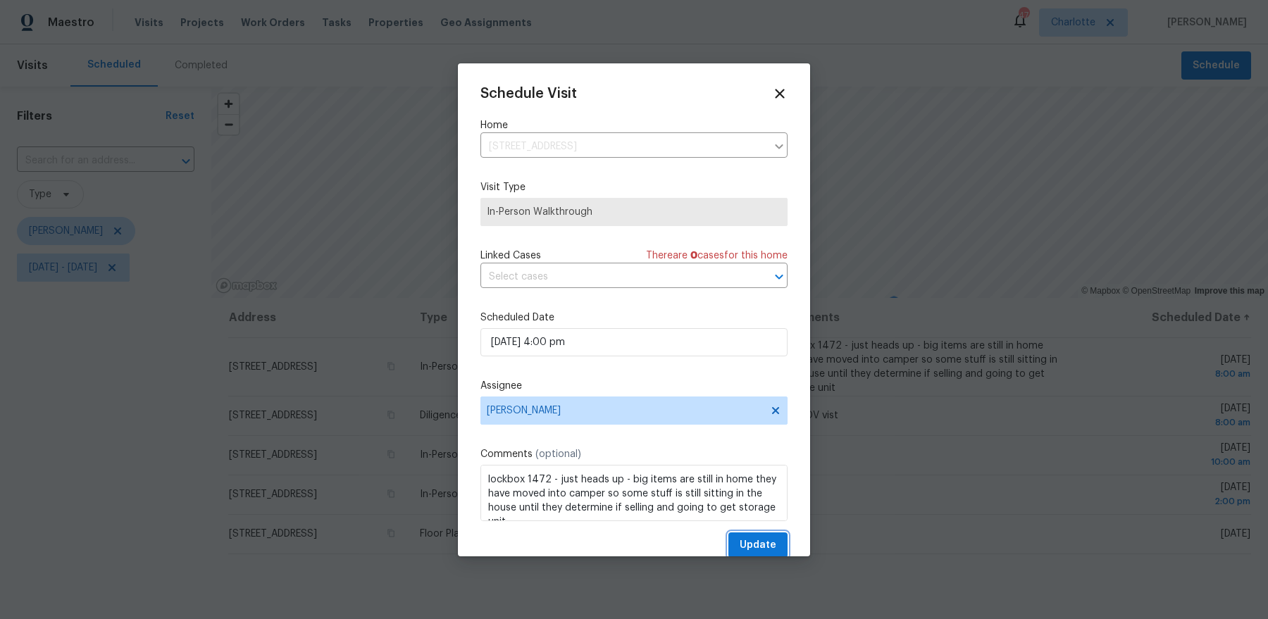
click at [761, 543] on span "Update" at bounding box center [758, 546] width 37 height 18
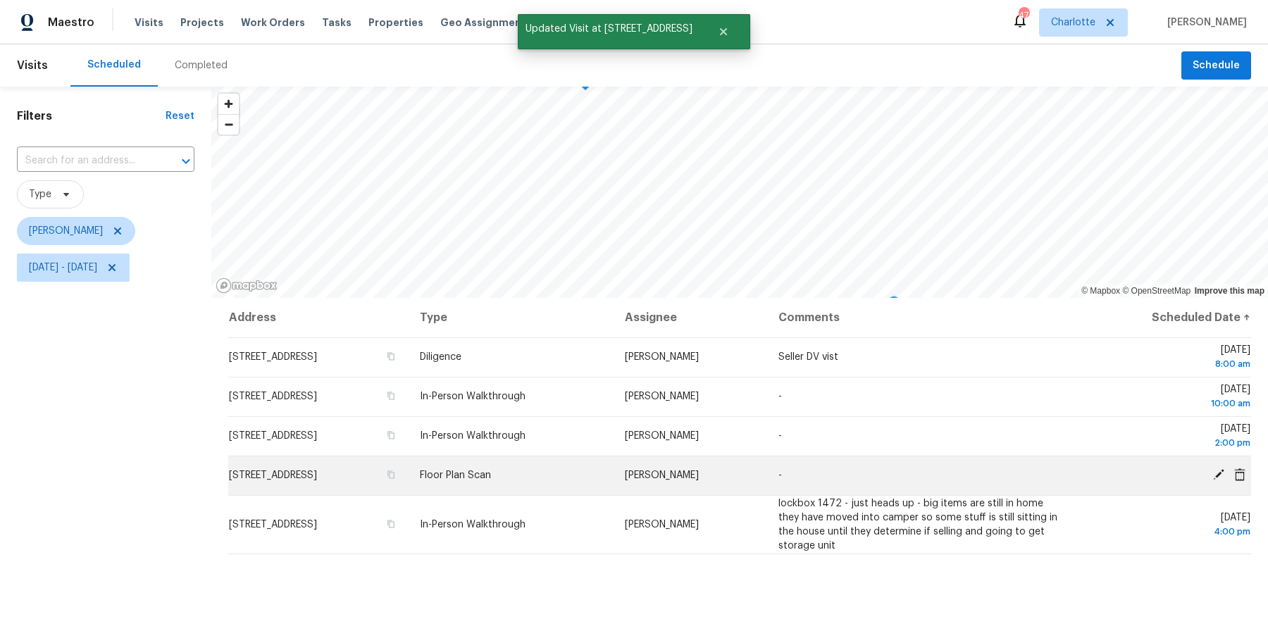
click at [1215, 478] on icon at bounding box center [1218, 474] width 11 height 11
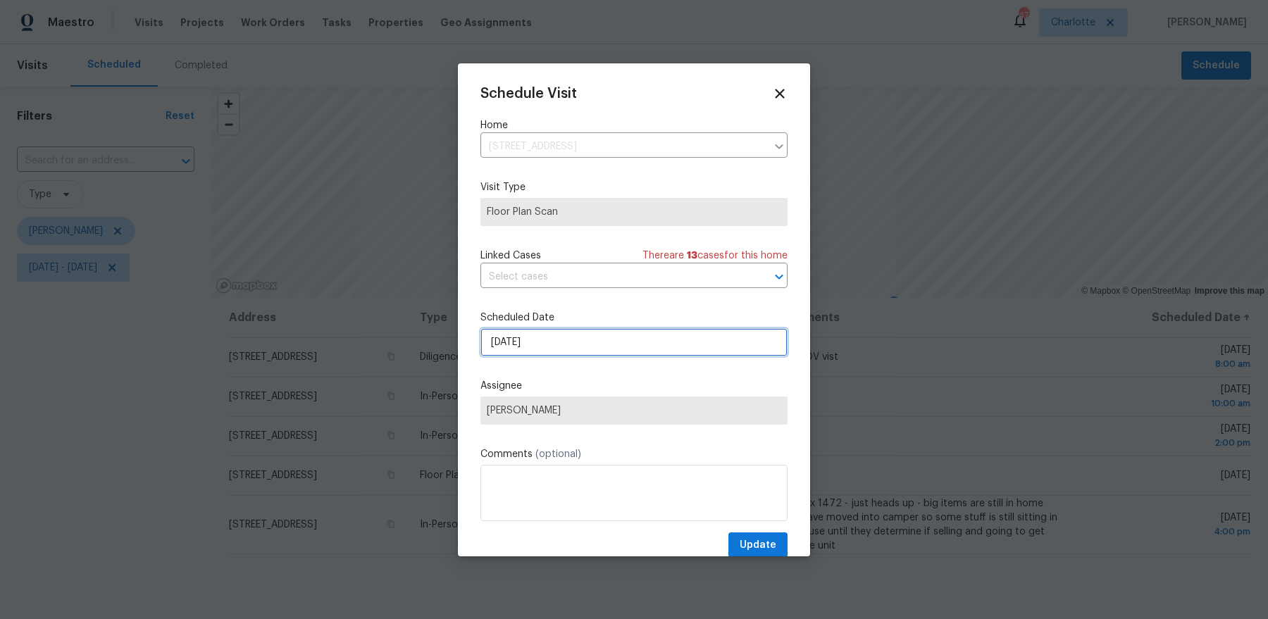
click at [627, 348] on input "[DATE]" at bounding box center [633, 342] width 307 height 28
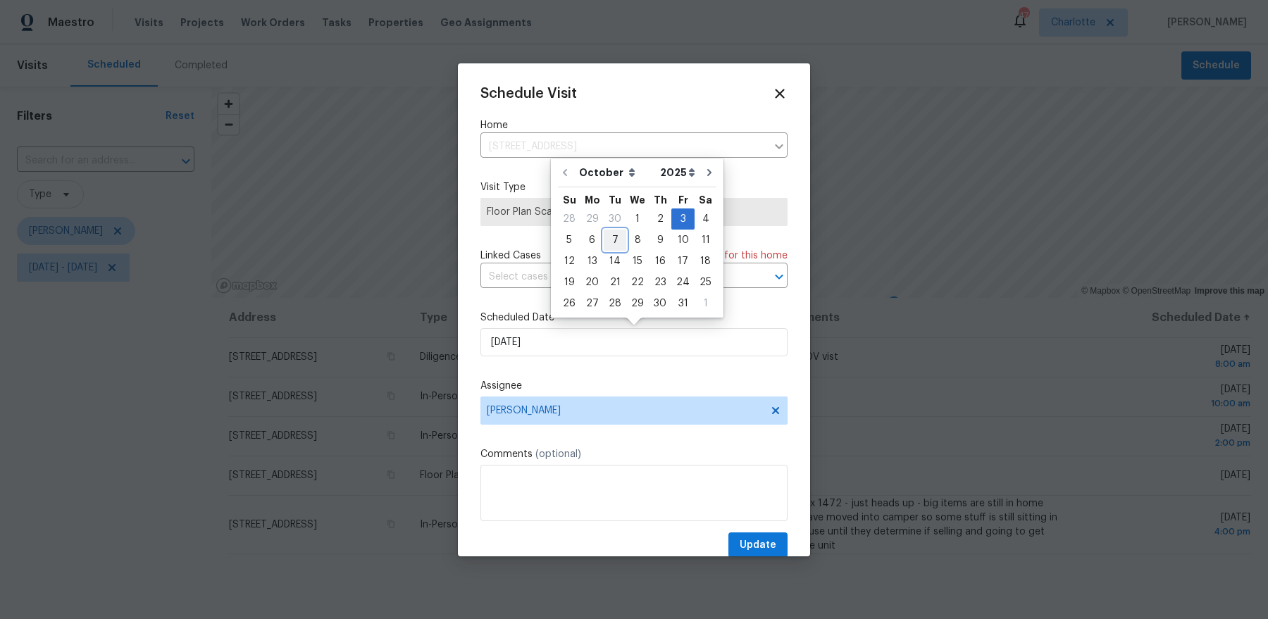
click at [606, 240] on div "7" at bounding box center [615, 240] width 23 height 20
type input "[DATE]"
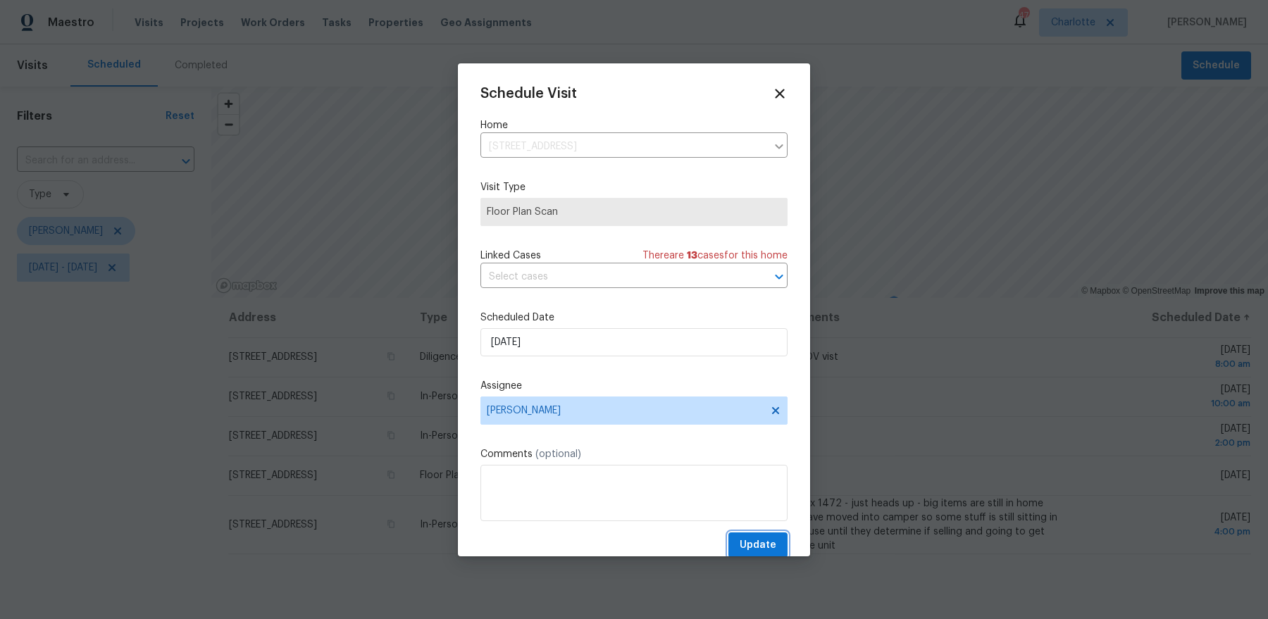
click at [766, 541] on span "Update" at bounding box center [758, 546] width 37 height 18
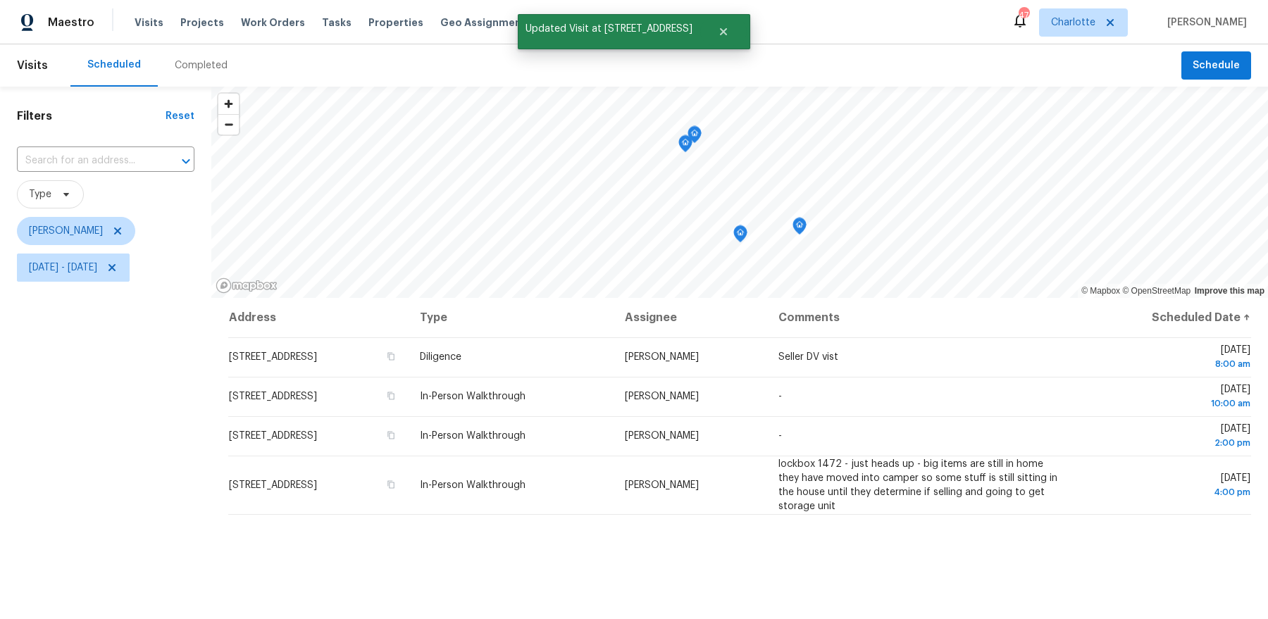
click at [803, 229] on icon "Map marker" at bounding box center [799, 226] width 13 height 16
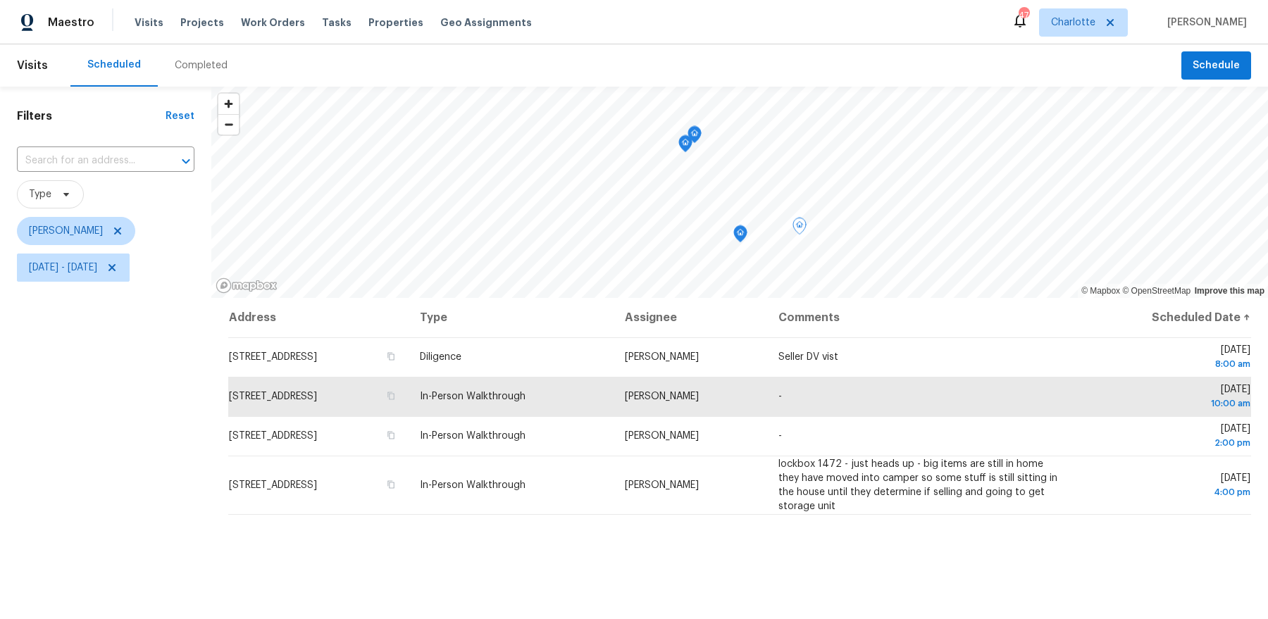
click at [742, 234] on icon "Map marker" at bounding box center [740, 234] width 4 height 4
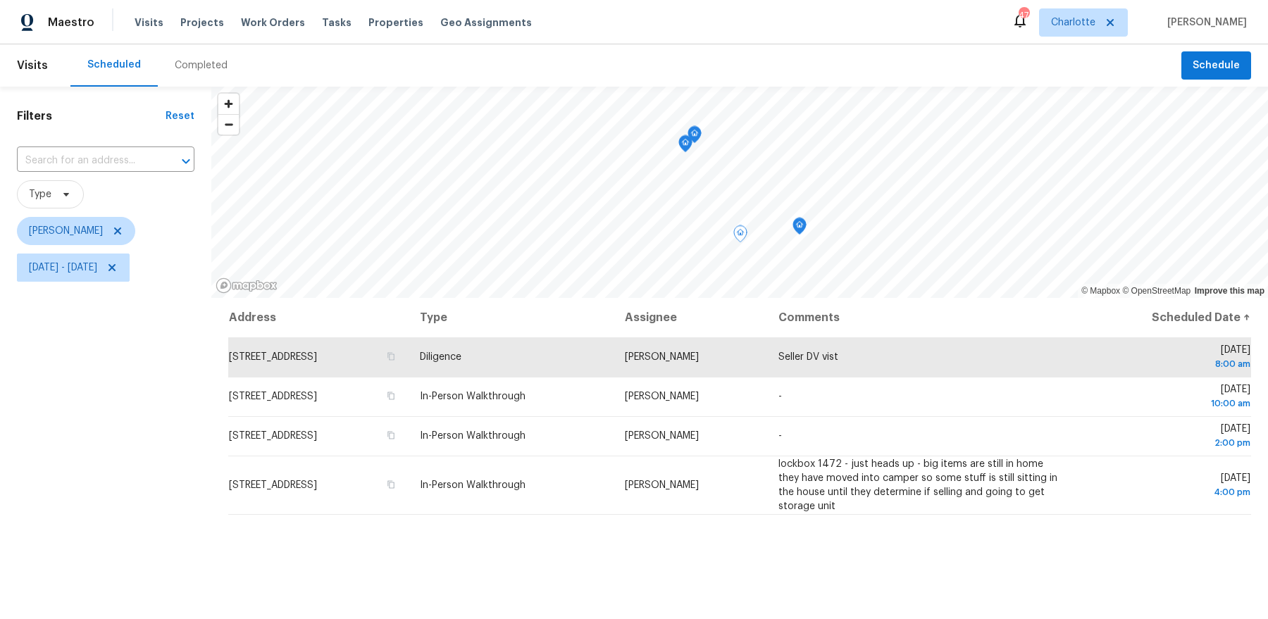
click at [686, 142] on icon "Map marker" at bounding box center [685, 144] width 13 height 16
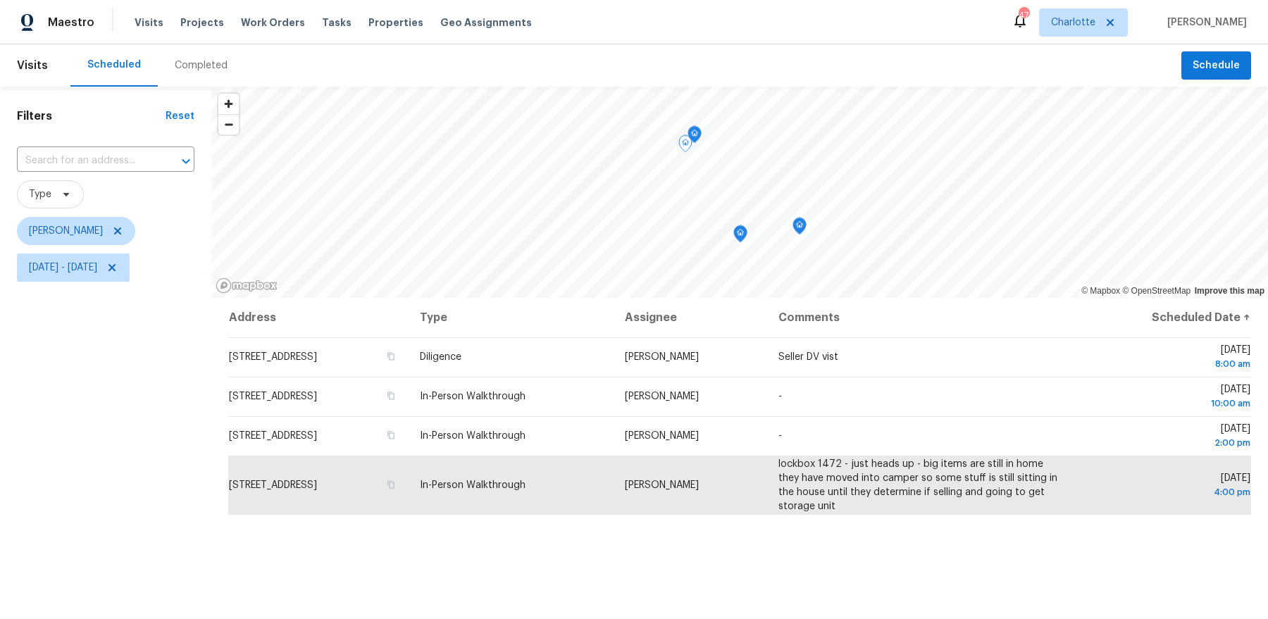
click at [687, 138] on icon "Map marker" at bounding box center [685, 144] width 13 height 16
click at [694, 137] on icon "Map marker" at bounding box center [694, 135] width 13 height 16
